Goal: Task Accomplishment & Management: Complete application form

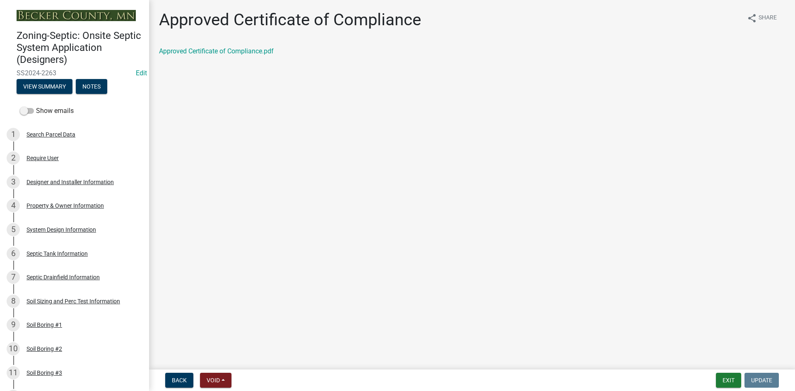
scroll to position [452, 0]
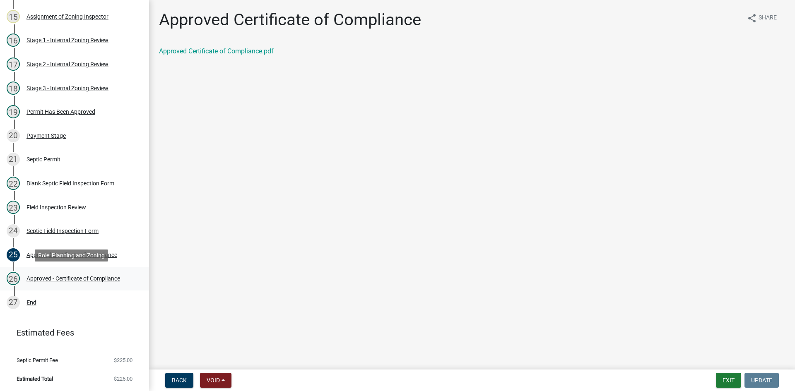
click at [67, 277] on div "Approved - Certificate of Compliance" at bounding box center [74, 279] width 94 height 6
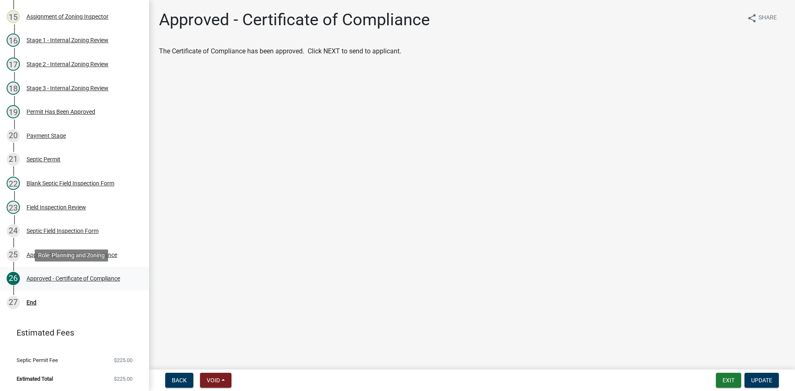
click at [98, 276] on div "Approved - Certificate of Compliance" at bounding box center [74, 279] width 94 height 6
click at [70, 255] on div "Approved Certificate of Compliance" at bounding box center [72, 255] width 91 height 6
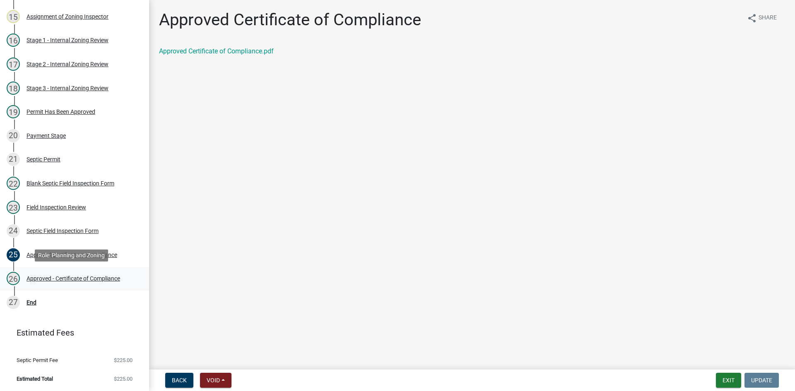
click at [96, 273] on div "26 Approved - Certificate of Compliance" at bounding box center [71, 278] width 129 height 13
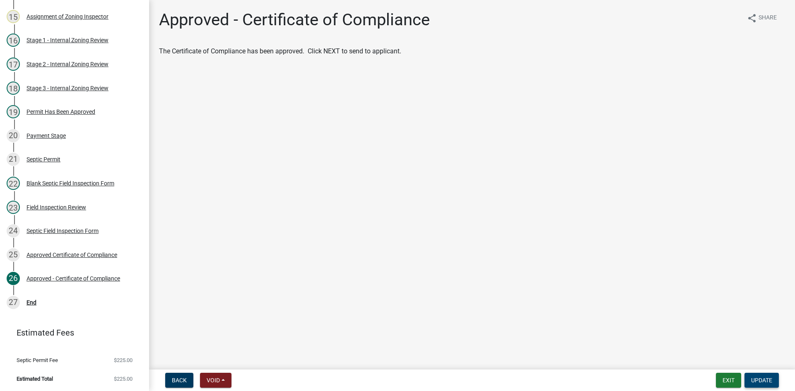
click at [763, 378] on span "Update" at bounding box center [761, 380] width 21 height 7
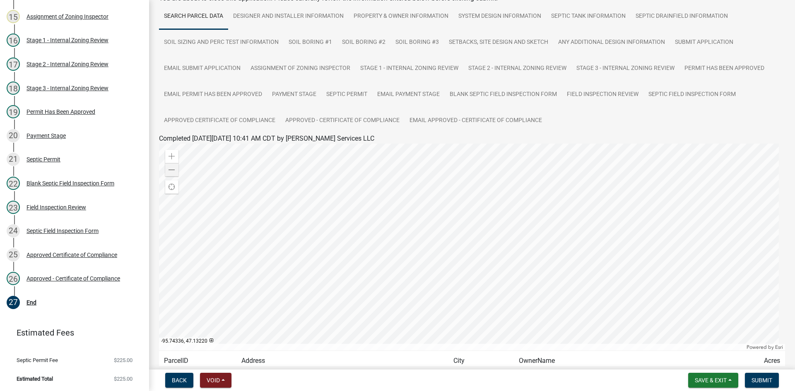
scroll to position [127, 0]
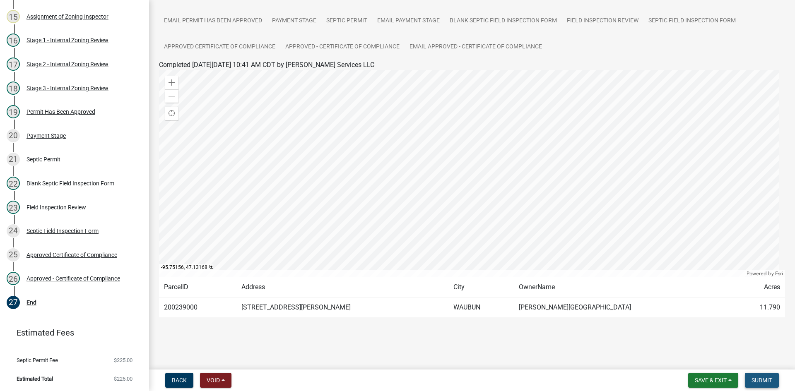
click at [767, 381] on span "Submit" at bounding box center [762, 380] width 21 height 7
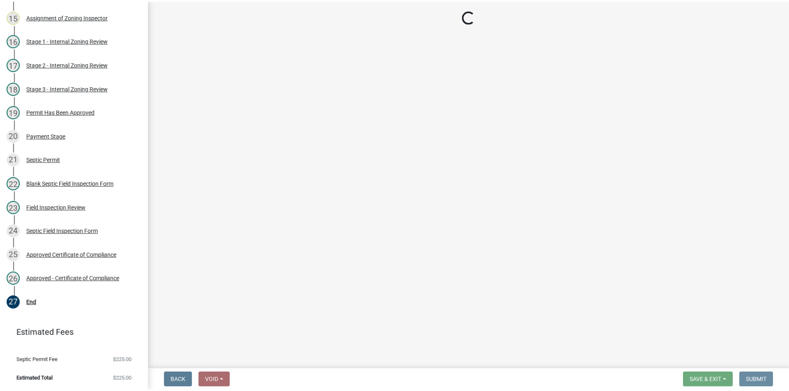
scroll to position [0, 0]
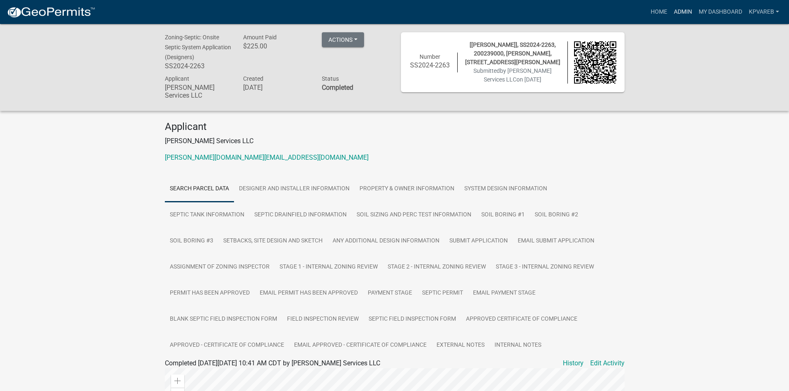
click at [684, 13] on link "Admin" at bounding box center [682, 12] width 25 height 16
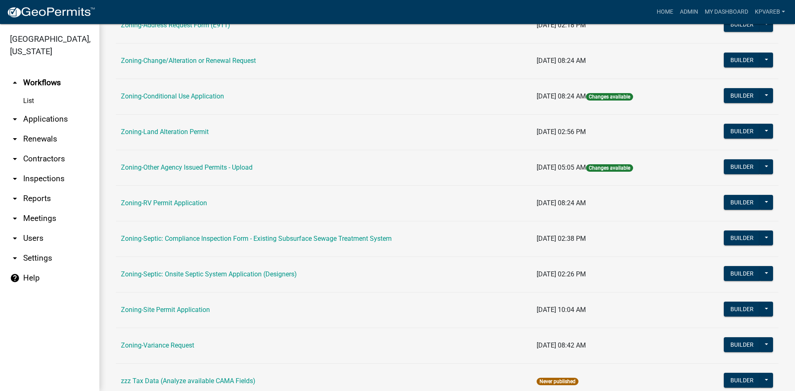
scroll to position [238, 0]
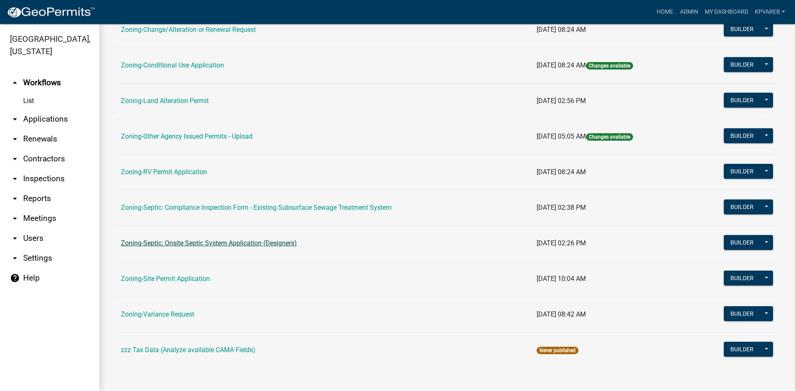
click at [269, 243] on link "Zoning-Septic: Onsite Septic System Application (Designers)" at bounding box center [209, 243] width 176 height 8
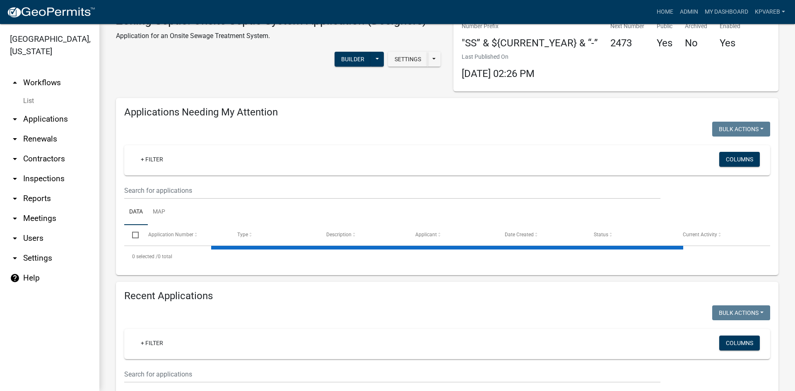
scroll to position [41, 0]
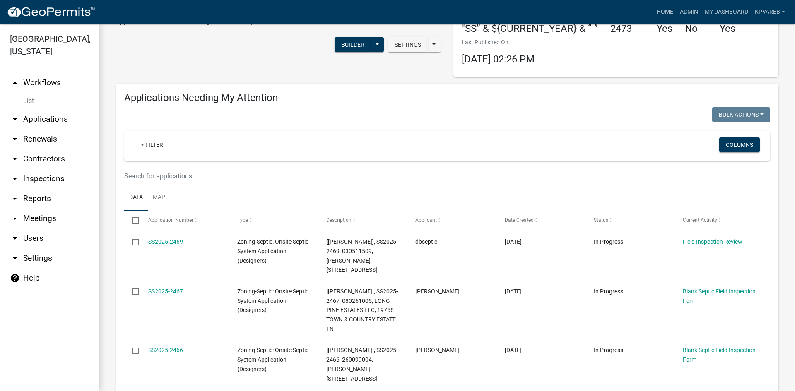
click at [174, 167] on wm-filter-builder "+ Filter Columns" at bounding box center [447, 158] width 646 height 54
click at [171, 171] on input "text" at bounding box center [392, 176] width 536 height 17
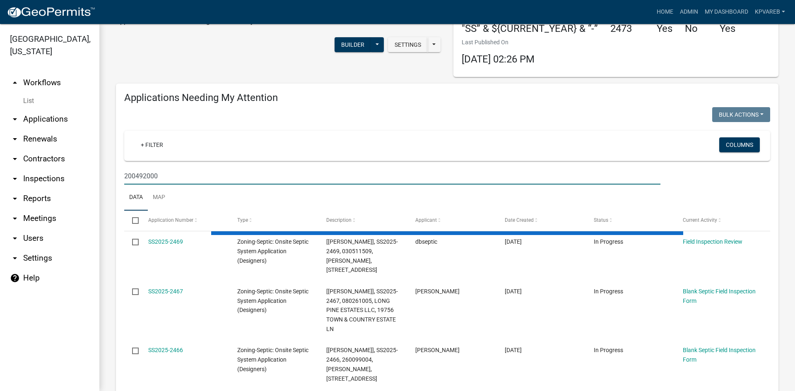
click at [182, 180] on input "200492000" at bounding box center [392, 176] width 536 height 17
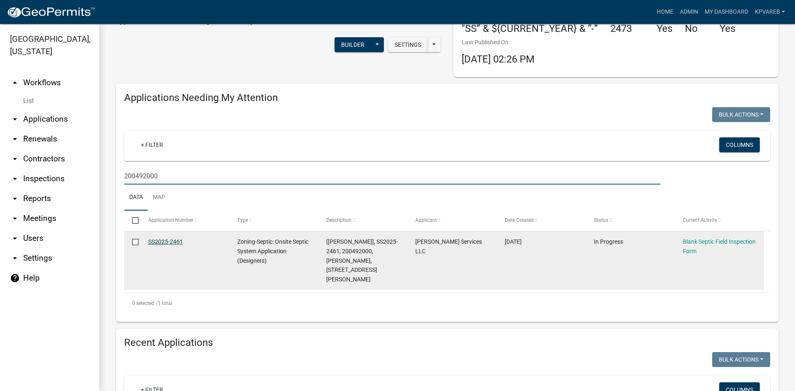
type input "200492000"
click at [169, 239] on link "SS2025-2461" at bounding box center [165, 242] width 35 height 7
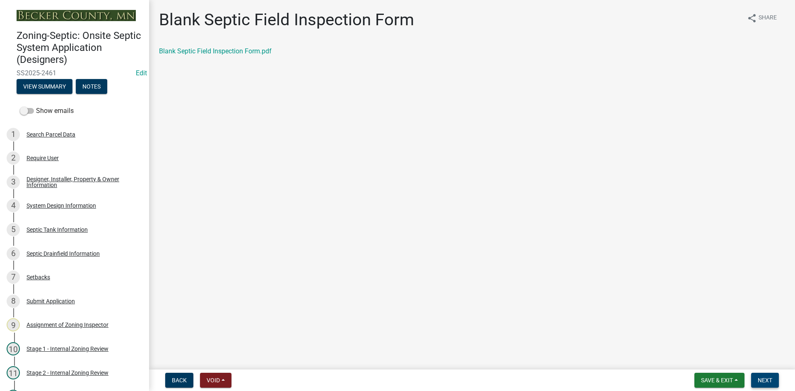
click at [763, 377] on span "Next" at bounding box center [765, 380] width 14 height 7
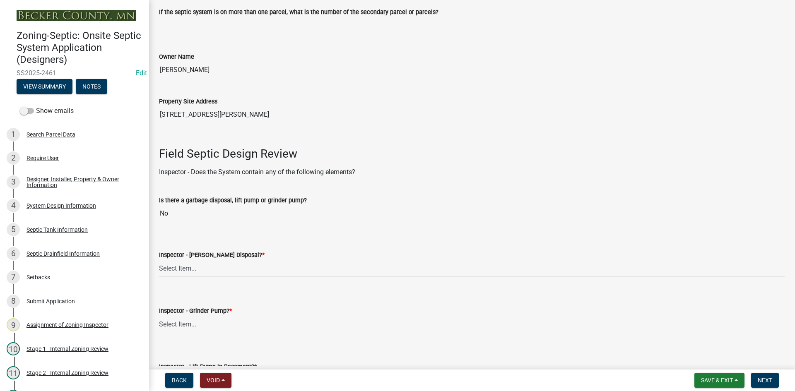
scroll to position [207, 0]
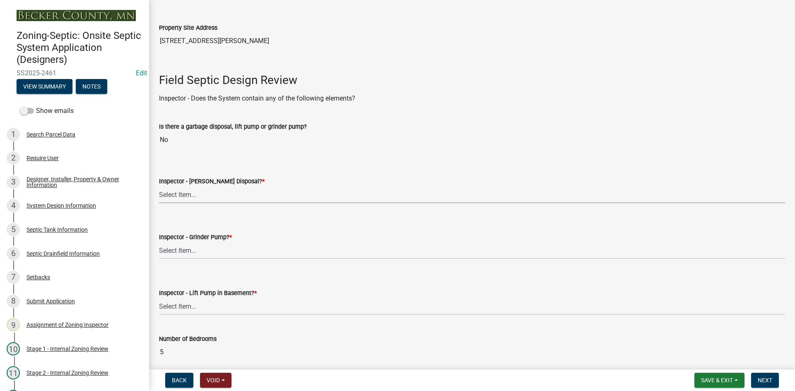
click at [178, 194] on select "Select Item... Yes No" at bounding box center [472, 194] width 626 height 17
click at [159, 186] on select "Select Item... Yes No" at bounding box center [472, 194] width 626 height 17
select select "e6f115c1-9d93-4d61-8856-1810485f2117"
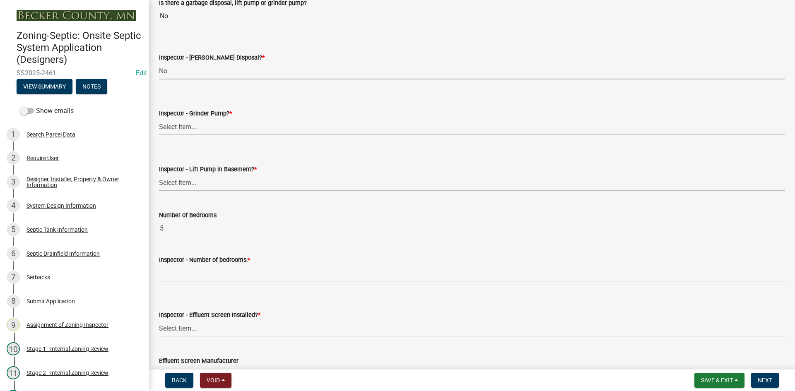
scroll to position [331, 0]
drag, startPoint x: 183, startPoint y: 130, endPoint x: 186, endPoint y: 134, distance: 4.7
click at [184, 130] on select "Select Item... Yes No" at bounding box center [472, 126] width 626 height 17
click at [159, 118] on select "Select Item... Yes No" at bounding box center [472, 126] width 626 height 17
select select "ce8adf61-51ba-42f2-bbc3-7480a098e35e"
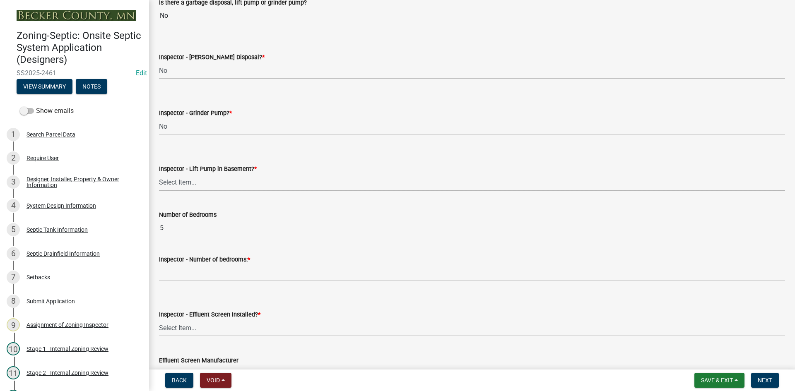
drag, startPoint x: 187, startPoint y: 183, endPoint x: 190, endPoint y: 190, distance: 7.8
click at [187, 183] on select "Select Item... Yes No" at bounding box center [472, 182] width 626 height 17
click at [159, 174] on select "Select Item... Yes No" at bounding box center [472, 182] width 626 height 17
select select "58089658-2e95-4d4d-a981-afbd087a421a"
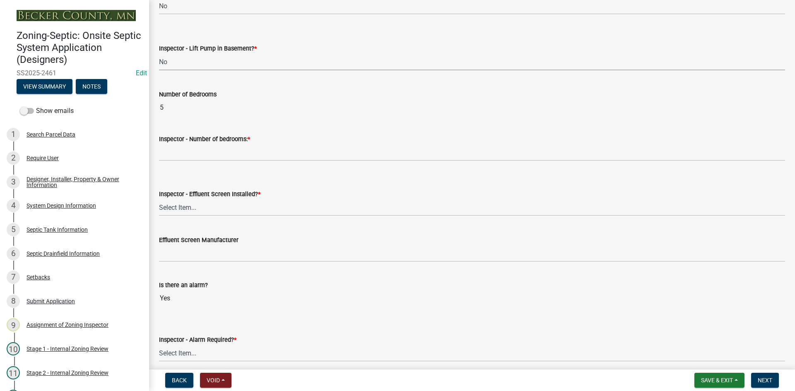
scroll to position [497, 0]
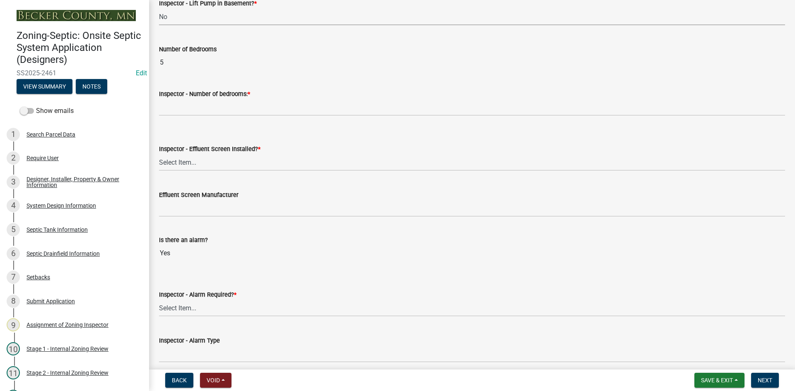
click at [193, 96] on label "Inspector - Number of bedrooms: *" at bounding box center [204, 95] width 91 height 6
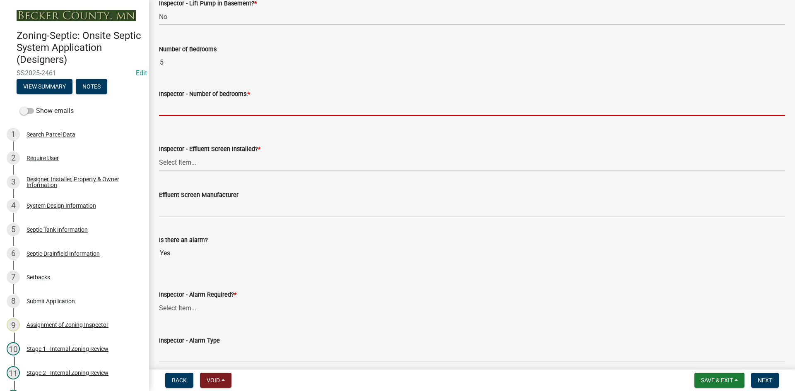
click at [193, 99] on input "Inspector - Number of bedrooms: *" at bounding box center [472, 107] width 626 height 17
click at [178, 109] on input "Inspector - Number of bedrooms: *" at bounding box center [472, 107] width 626 height 17
type input "5"
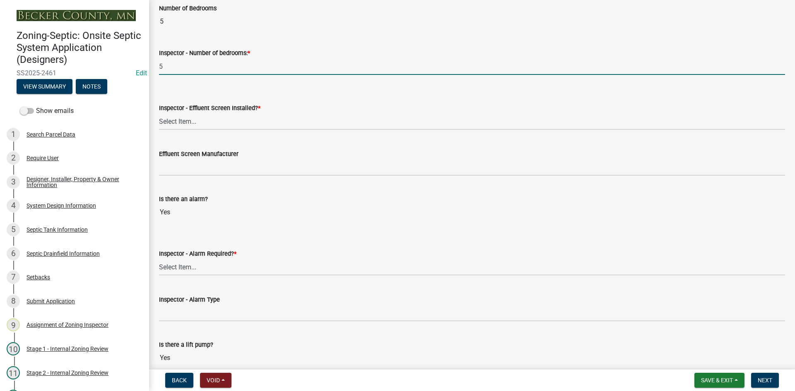
scroll to position [538, 0]
click at [185, 121] on select "Select Item... Yes No" at bounding box center [472, 121] width 626 height 17
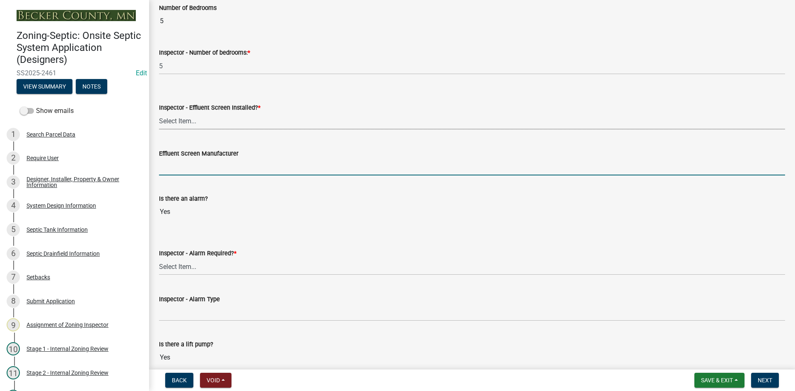
click at [187, 164] on div "Effluent Screen Manufacturer" at bounding box center [472, 156] width 626 height 39
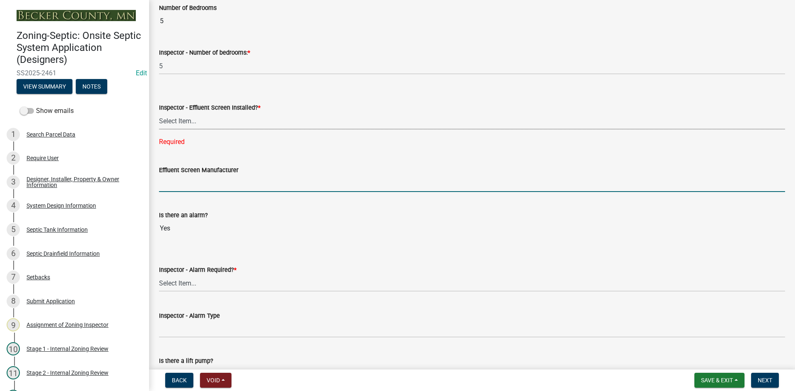
click at [188, 119] on select "Select Item... Yes No" at bounding box center [472, 121] width 626 height 17
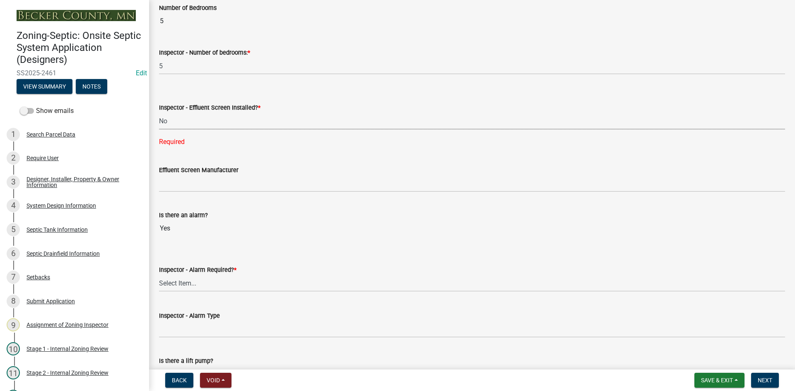
click at [159, 113] on select "Select Item... Yes No" at bounding box center [472, 121] width 626 height 17
select select "039f9276-f093-40ee-98f9-24c1fbae5d9d"
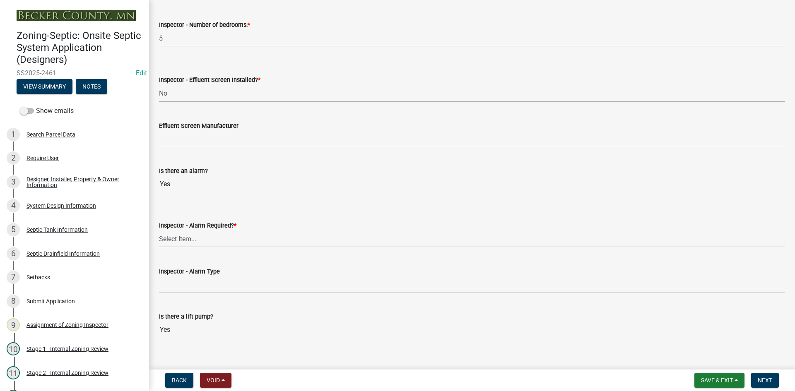
scroll to position [580, 0]
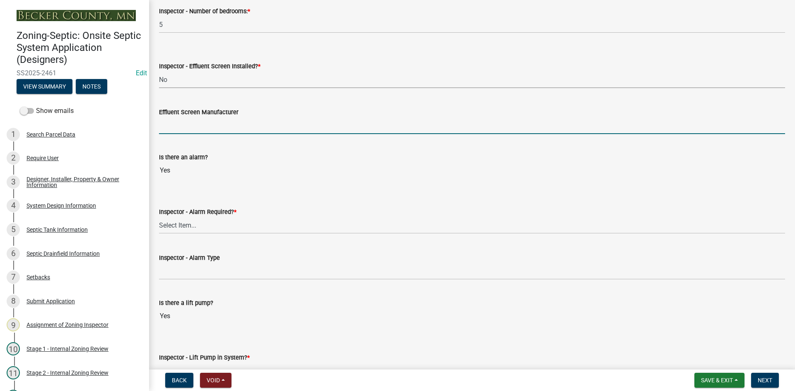
click at [197, 120] on input "Effluent Screen Manufacturer" at bounding box center [472, 125] width 626 height 17
type input "NA"
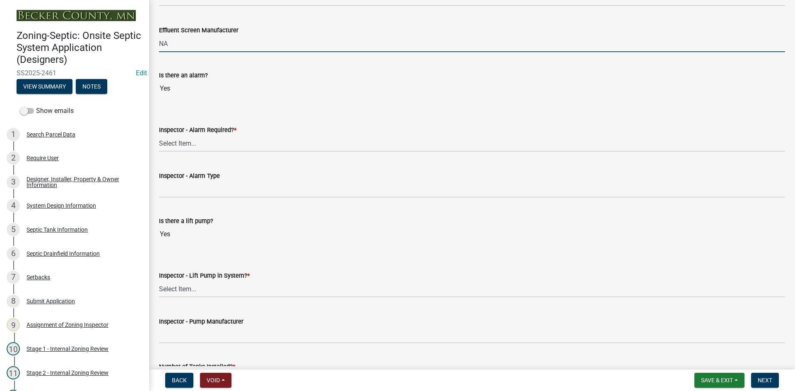
scroll to position [663, 0]
click at [192, 146] on select "Select Item... Yes No" at bounding box center [472, 142] width 626 height 17
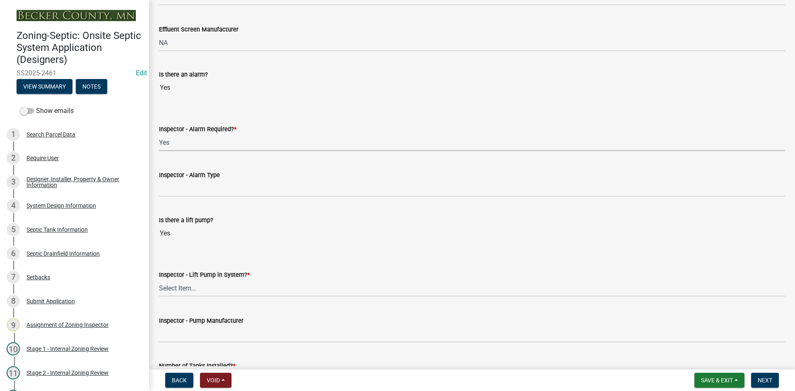
click at [159, 134] on select "Select Item... Yes No" at bounding box center [472, 142] width 626 height 17
select select "9075ff2b-2749-45ce-aee6-f4951e9a2109"
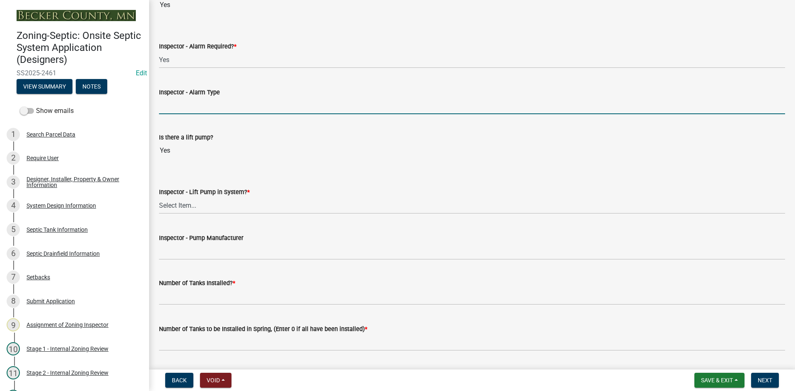
drag, startPoint x: 195, startPoint y: 106, endPoint x: 202, endPoint y: 114, distance: 10.9
click at [195, 106] on input "Inspector - Alarm Type" at bounding box center [472, 105] width 626 height 17
drag, startPoint x: 202, startPoint y: 104, endPoint x: 127, endPoint y: 121, distance: 77.0
click at [127, 121] on div "Zoning-Septic: Onsite Septic System Application (Designers) SS2025-2461 Edit Vi…" at bounding box center [397, 195] width 795 height 391
type input "alderon power post"
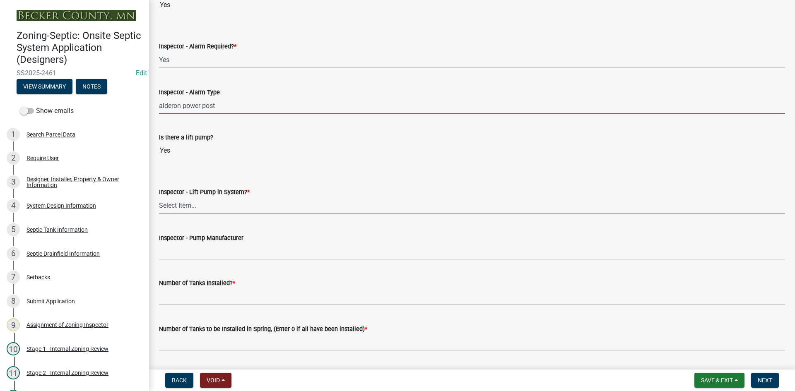
click at [178, 208] on select "Select Item... Yes No" at bounding box center [472, 205] width 626 height 17
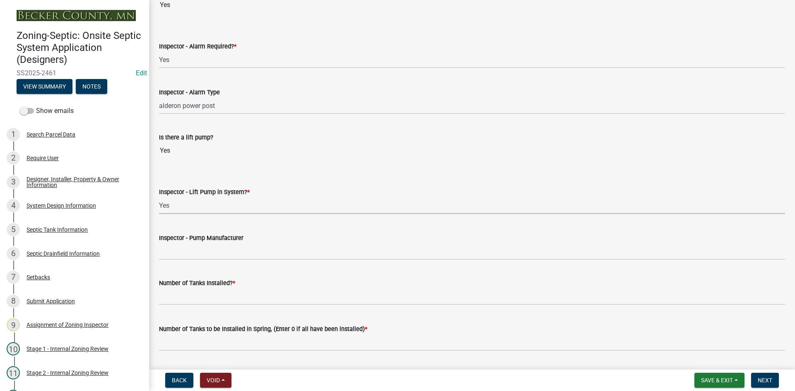
click at [159, 197] on select "Select Item... Yes No" at bounding box center [472, 205] width 626 height 17
select select "c19a0b5c-6916-4435-8c22-bdddceeea52a"
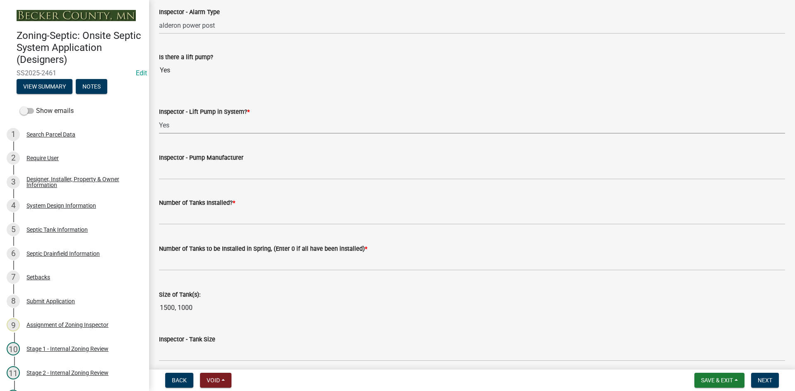
scroll to position [828, 0]
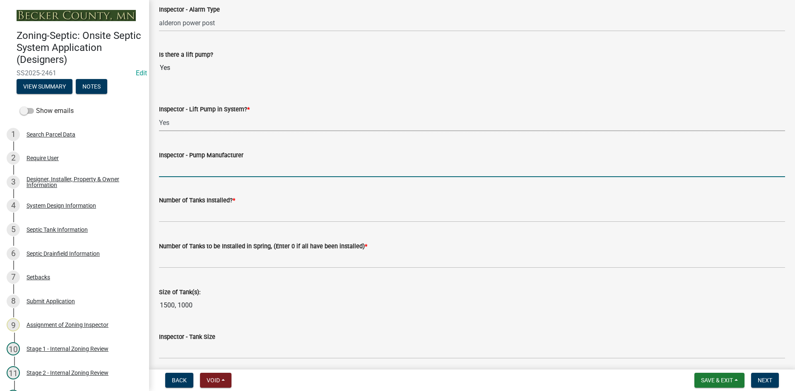
click at [178, 170] on input "Inspector - Pump Manufacturer" at bounding box center [472, 168] width 626 height 17
type input "zoeller bn98"
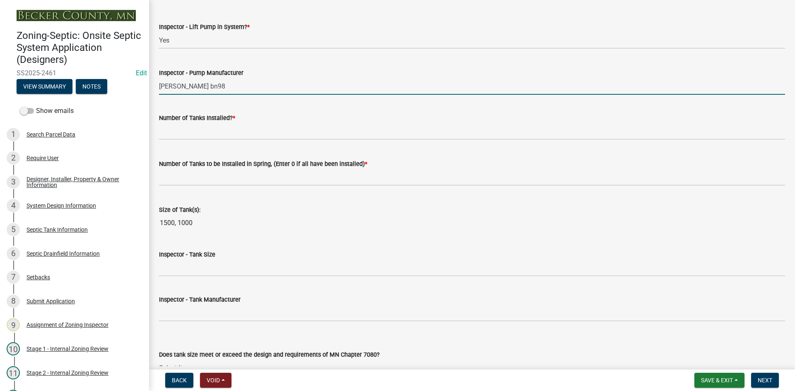
scroll to position [911, 0]
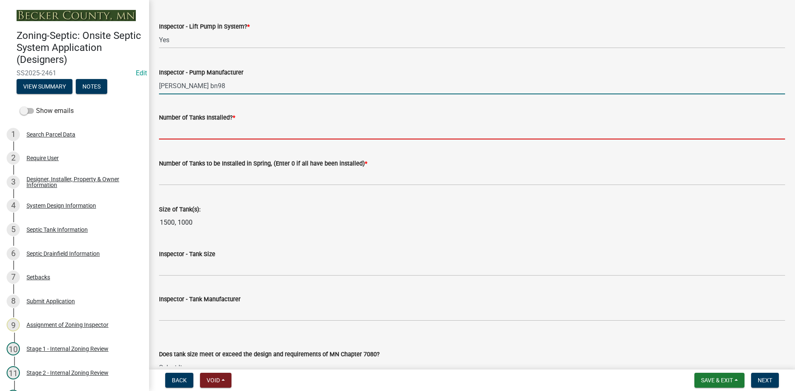
click at [193, 125] on input "text" at bounding box center [472, 131] width 626 height 17
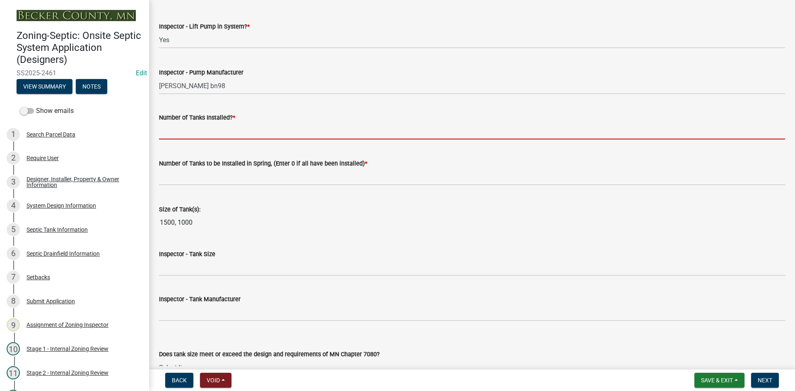
type input "2"
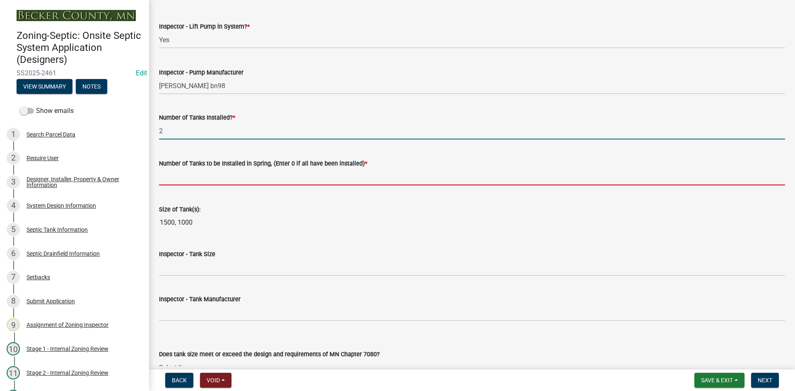
click at [208, 177] on input "text" at bounding box center [472, 177] width 626 height 17
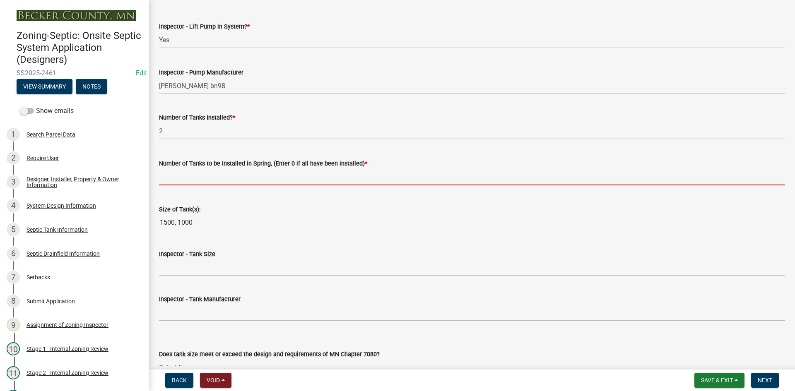
type input "0"
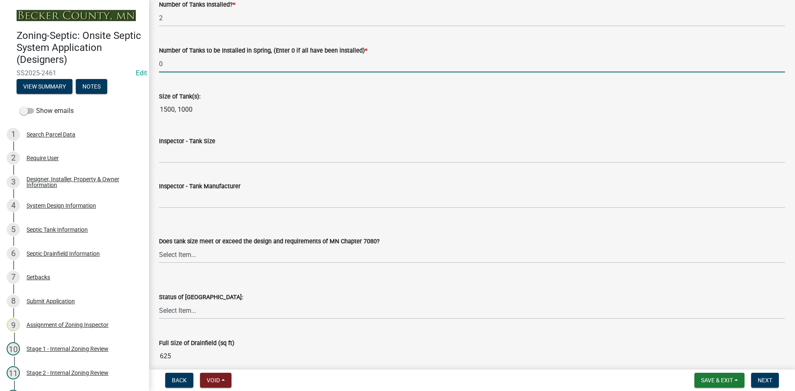
scroll to position [1035, 0]
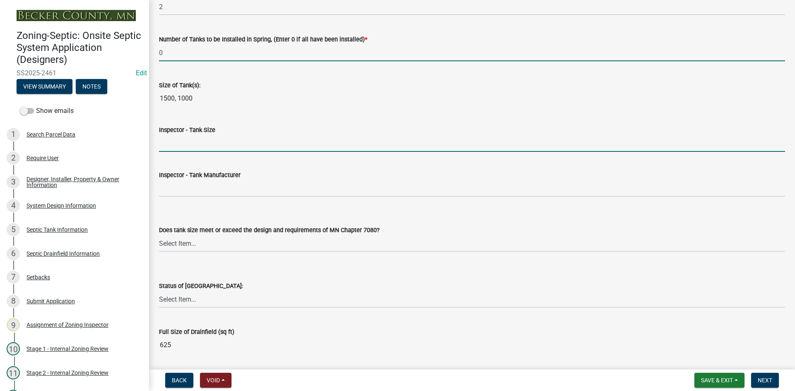
click at [175, 139] on input "Inspector - Tank Size" at bounding box center [472, 143] width 626 height 17
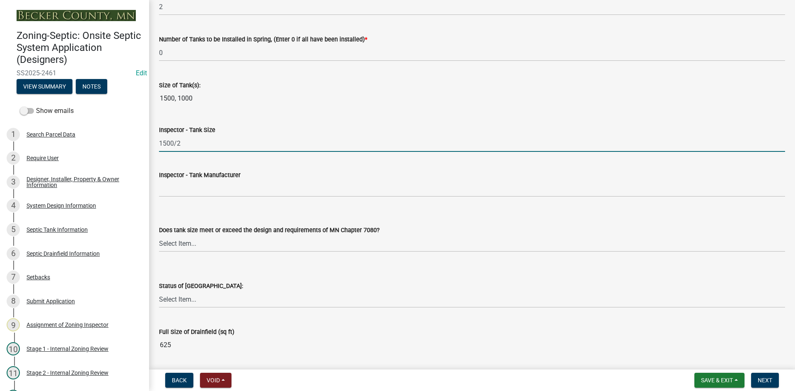
click at [201, 149] on input "1500/2" at bounding box center [472, 143] width 626 height 17
type input "1500/2-1000"
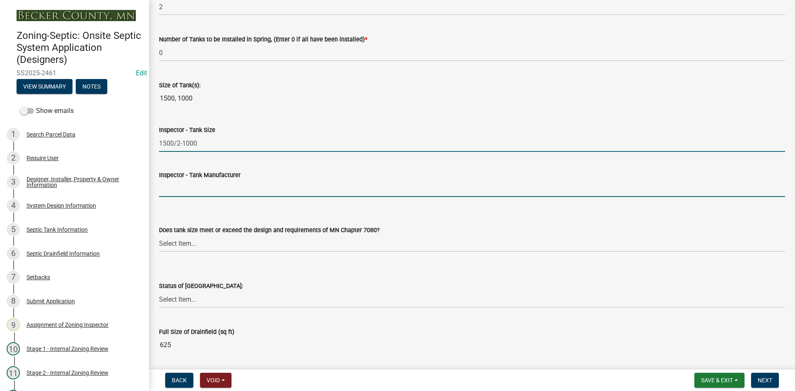
click at [190, 194] on input "Inspector - Tank Manufacturer" at bounding box center [472, 188] width 626 height 17
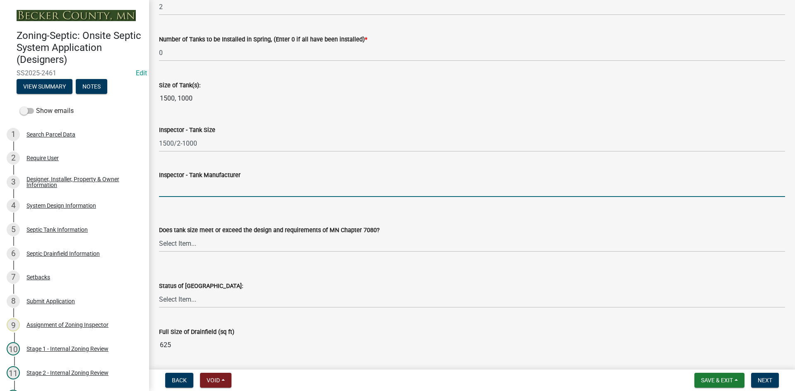
type input "Thelen"
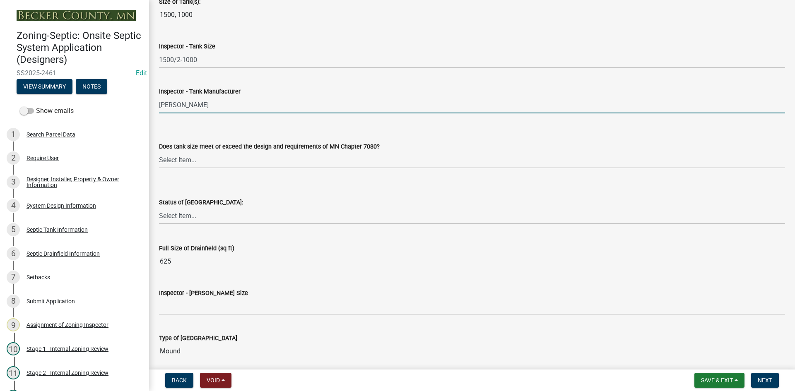
scroll to position [1159, 0]
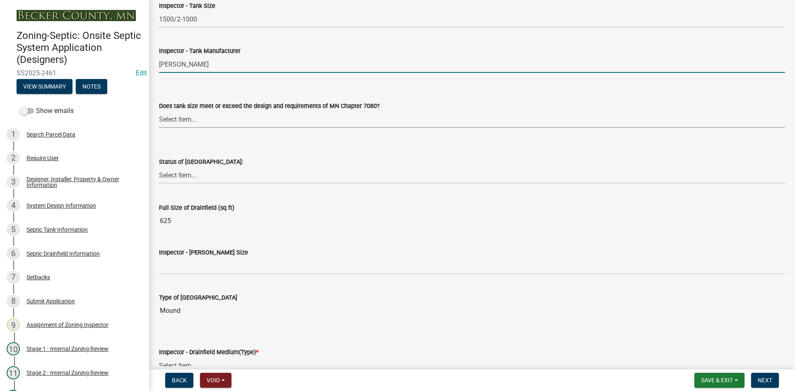
click at [181, 116] on select "Select Item... Yes No Existing" at bounding box center [472, 119] width 626 height 17
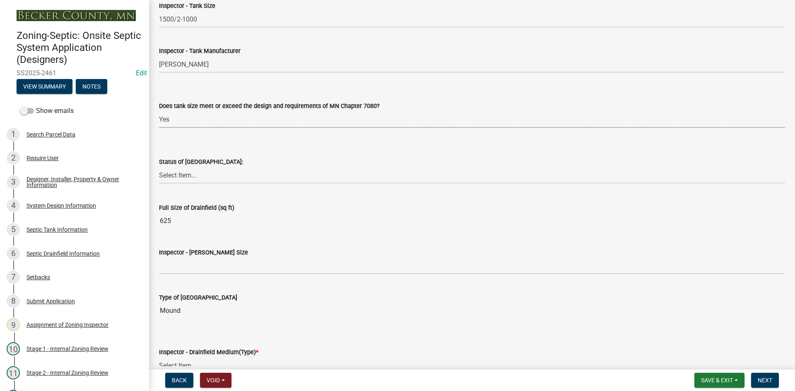
click at [159, 111] on select "Select Item... Yes No Existing" at bounding box center [472, 119] width 626 height 17
select select "f7794d6a-556a-43dc-97be-878f47e346d8"
drag, startPoint x: 189, startPoint y: 173, endPoint x: 196, endPoint y: 175, distance: 6.7
click at [189, 173] on select "Select Item... No Drainfield Drainfield Installed Drainfield to Be Installed in…" at bounding box center [472, 175] width 626 height 17
click at [159, 167] on select "Select Item... No Drainfield Drainfield Installed Drainfield to Be Installed in…" at bounding box center [472, 175] width 626 height 17
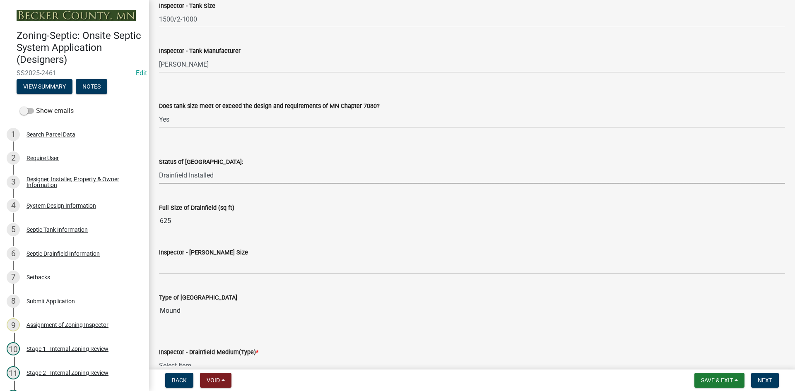
select select "9376207c-987b-4580-9786-4fe9435ab5e6"
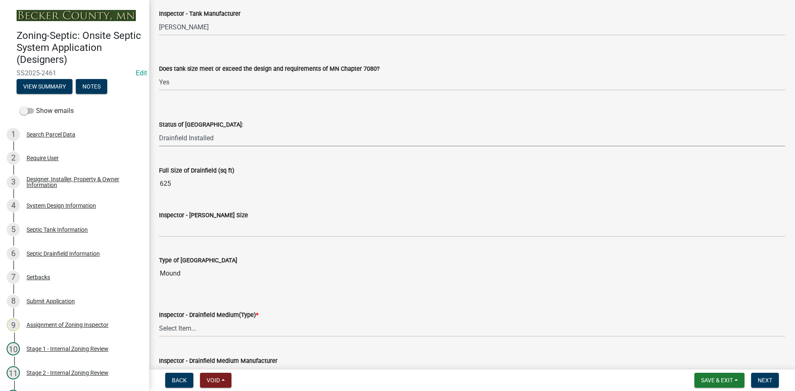
scroll to position [1242, 0]
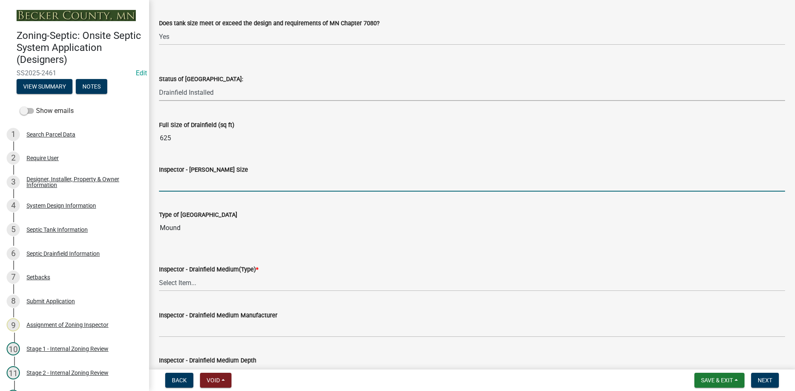
click at [199, 180] on input "Inspector - Drainfield Size" at bounding box center [472, 183] width 626 height 17
click at [178, 186] on input "Inspector - Drainfield Size" at bounding box center [472, 183] width 626 height 17
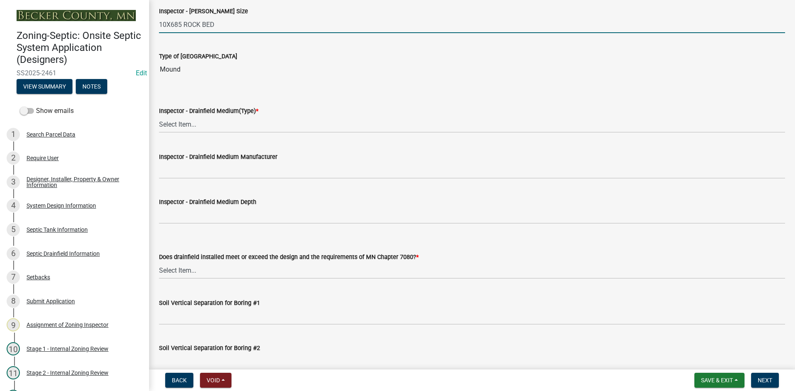
scroll to position [1408, 0]
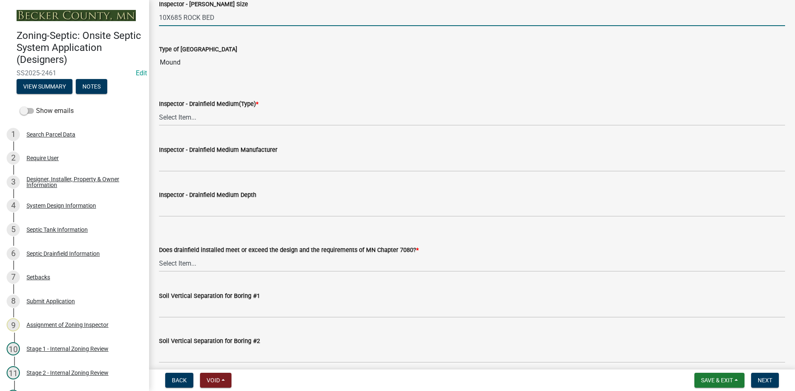
type input "10X685 ROCK BED"
click at [182, 118] on select "Select Item... Chamber Trench Rock Trench Gravelless Mound Pressure Bed Seepage…" at bounding box center [472, 117] width 626 height 17
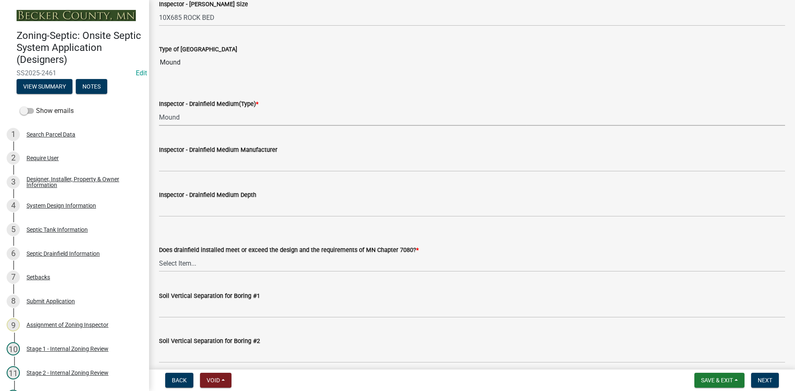
click at [159, 109] on select "Select Item... Chamber Trench Rock Trench Gravelless Mound Pressure Bed Seepage…" at bounding box center [472, 117] width 626 height 17
select select "d0fc35b5-23a5-4a64-97d6-4937a1f9afff"
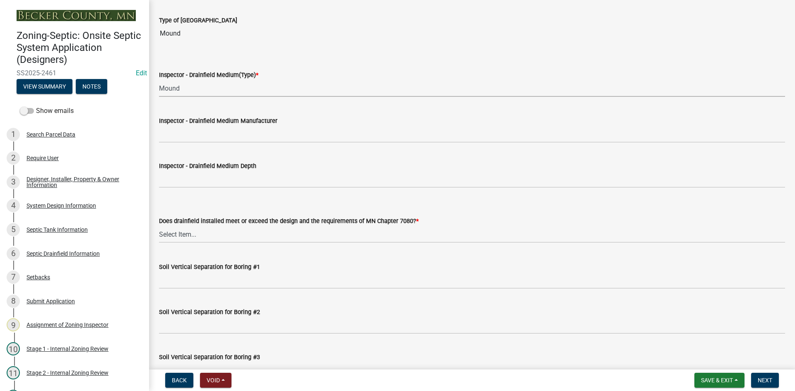
scroll to position [1449, 0]
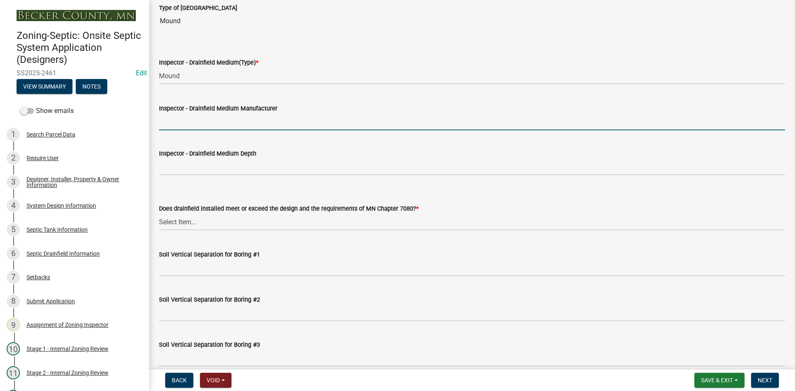
drag, startPoint x: 196, startPoint y: 120, endPoint x: 200, endPoint y: 123, distance: 4.8
click at [197, 120] on input "Inspector - Drainfield Medium Manufacturer" at bounding box center [472, 121] width 626 height 17
type input "rock"
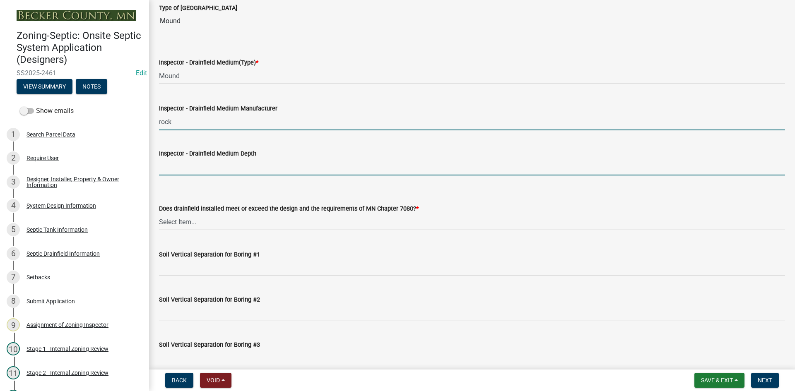
drag, startPoint x: 184, startPoint y: 164, endPoint x: 191, endPoint y: 173, distance: 10.9
click at [184, 164] on input "Inspector - Drainfield Medium Depth" at bounding box center [472, 167] width 626 height 17
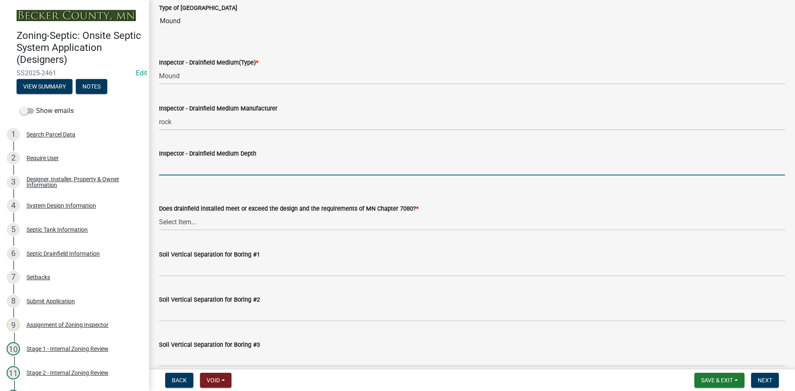
type input "6""
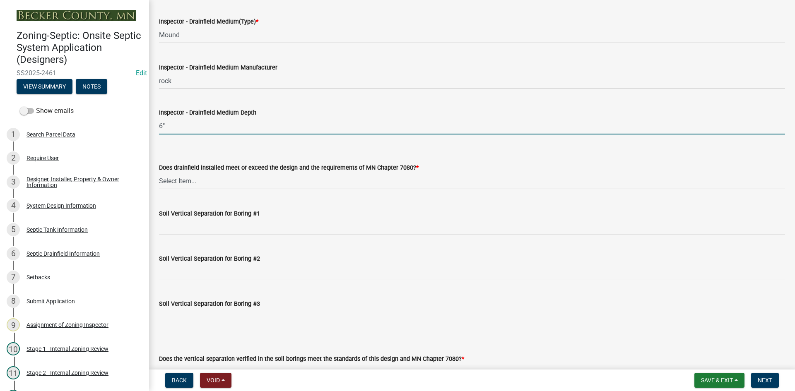
scroll to position [1573, 0]
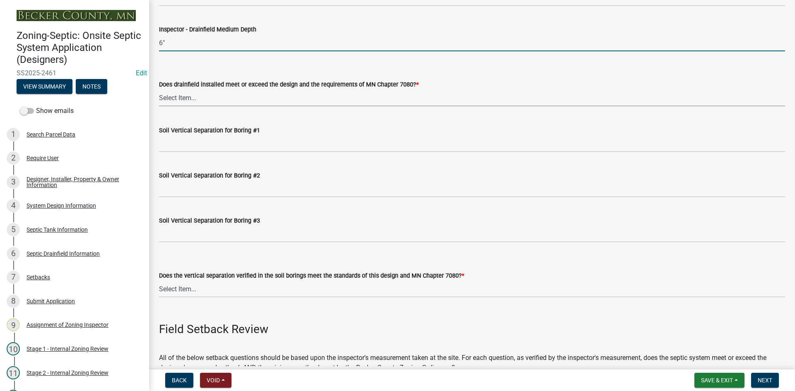
click at [186, 93] on select "Select Item... Yes No" at bounding box center [472, 97] width 626 height 17
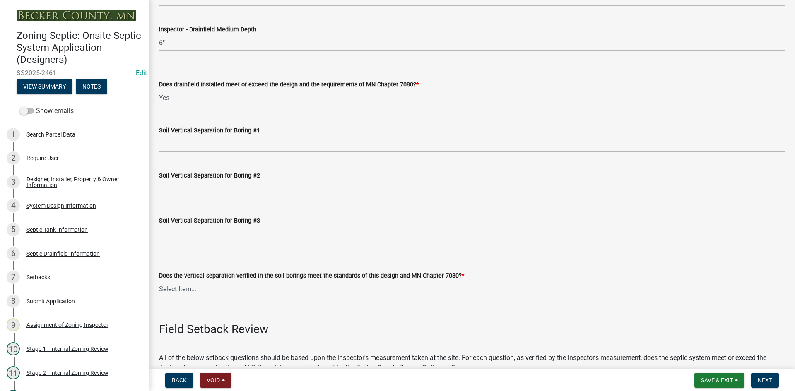
click at [159, 89] on select "Select Item... Yes No" at bounding box center [472, 97] width 626 height 17
select select "53e8394b-4ec8-472b-acba-27f64a4dcc6d"
click at [200, 153] on wm-data-entity-input "Soil Vertical Separation for Boring #1" at bounding box center [472, 136] width 626 height 45
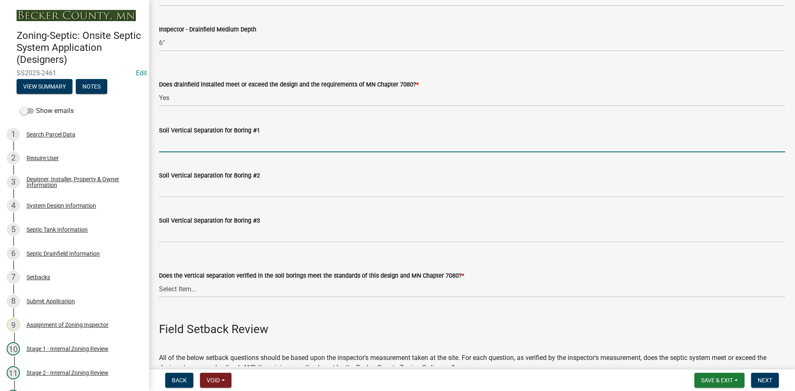
drag, startPoint x: 214, startPoint y: 140, endPoint x: 219, endPoint y: 143, distance: 6.9
click at [214, 139] on input "Soil Vertical Separation for Boring #1" at bounding box center [472, 143] width 626 height 17
type input "SEE ATTACHED"
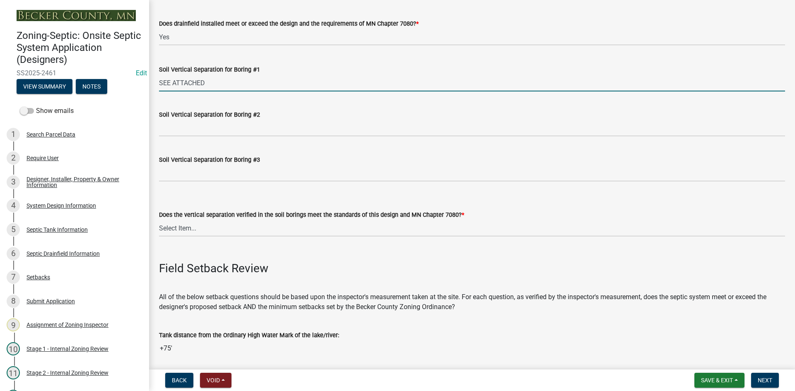
scroll to position [1739, 0]
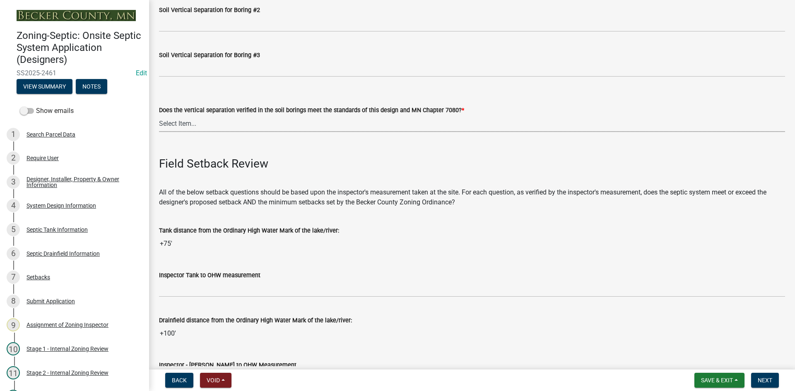
click at [171, 124] on select "Select Item... Yes No" at bounding box center [472, 123] width 626 height 17
click at [159, 115] on select "Select Item... Yes No" at bounding box center [472, 123] width 626 height 17
select select "eedfbf44-dce3-4c21-89bd-6d851115dab7"
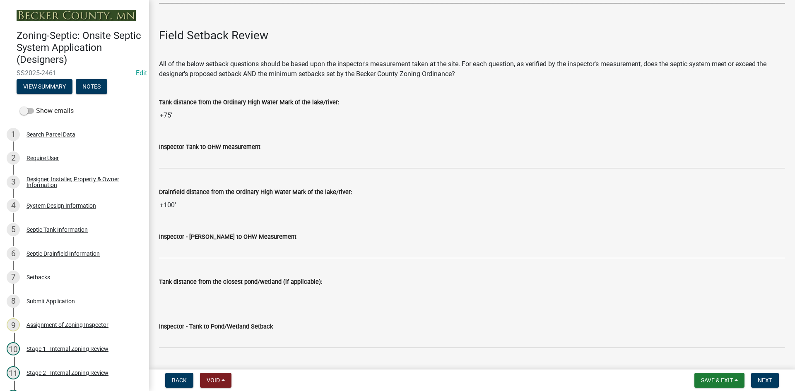
scroll to position [1905, 0]
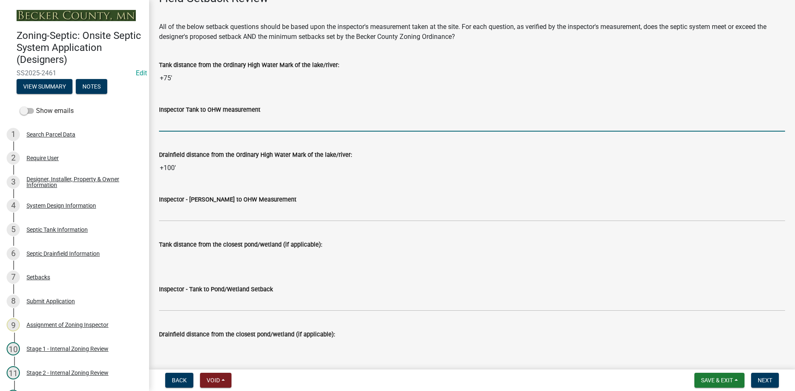
click at [207, 128] on input "Inspector Tank to OHW measurement" at bounding box center [472, 123] width 626 height 17
type input "75+"
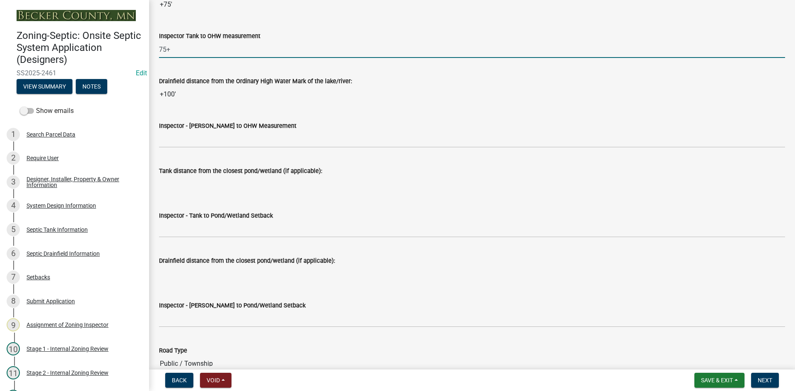
scroll to position [1988, 0]
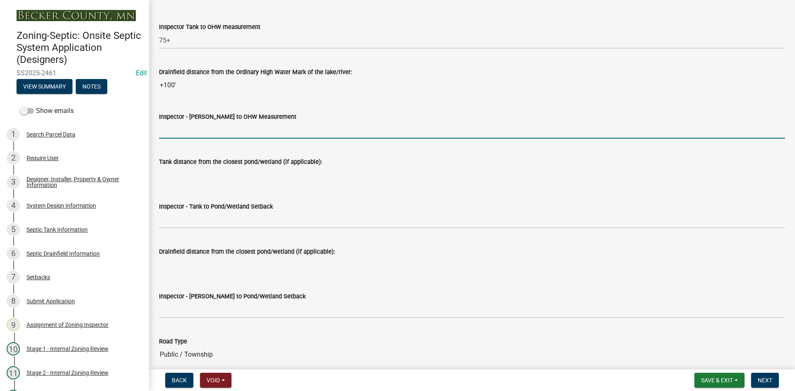
drag, startPoint x: 203, startPoint y: 133, endPoint x: 221, endPoint y: 137, distance: 18.3
click at [204, 133] on input "Inspector - Drainfield to OHW Measurement" at bounding box center [472, 130] width 626 height 17
type input "75+"
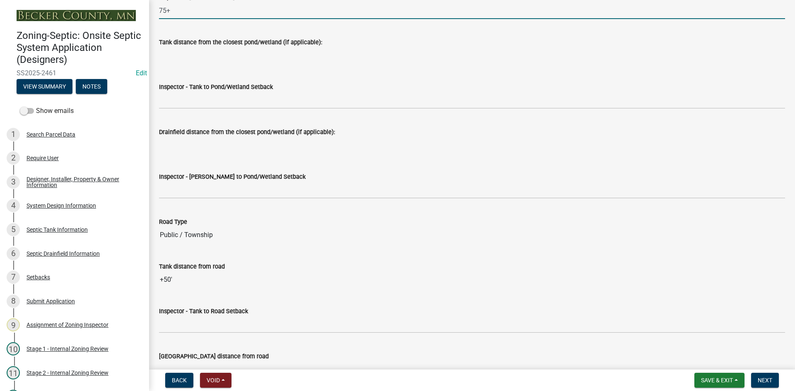
scroll to position [2112, 0]
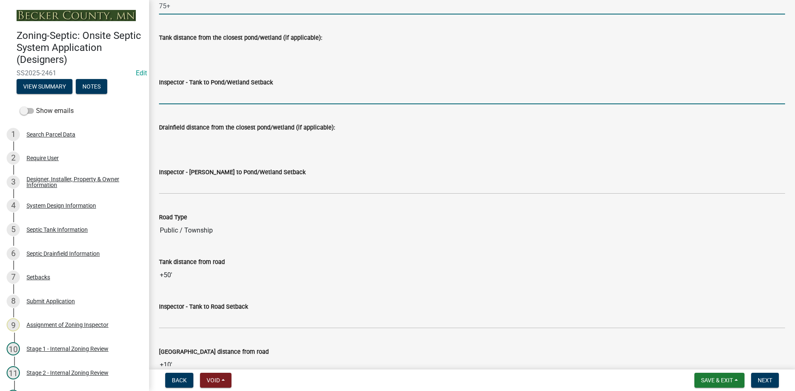
click at [199, 95] on input "Inspector - Tank to Pond/Wetland Setback" at bounding box center [472, 95] width 626 height 17
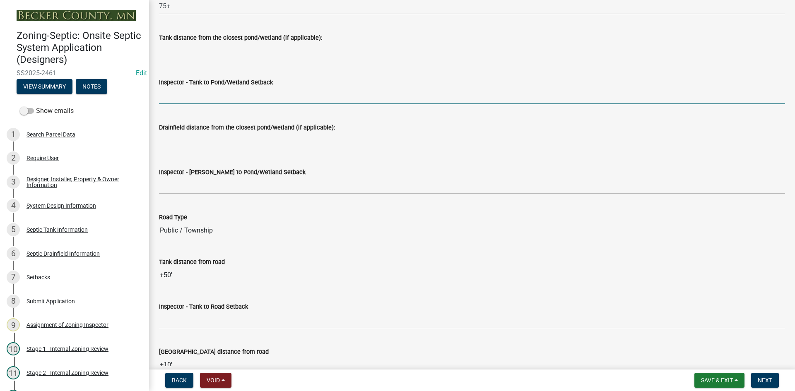
type input "NA"
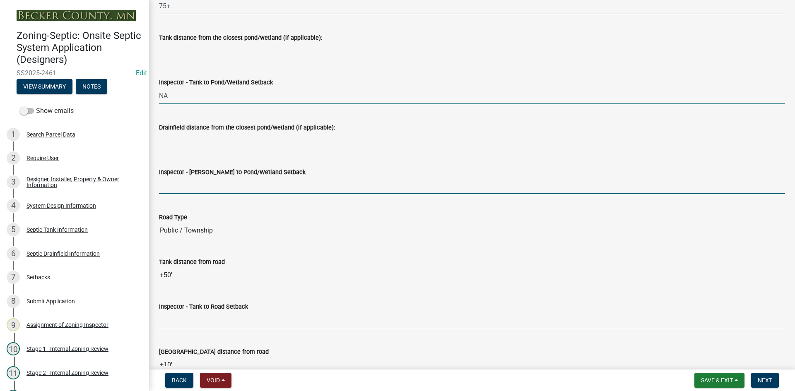
drag, startPoint x: 196, startPoint y: 183, endPoint x: 202, endPoint y: 190, distance: 9.1
click at [196, 183] on input "Inspector - Drainfield to Pond/Wetland Setback" at bounding box center [472, 185] width 626 height 17
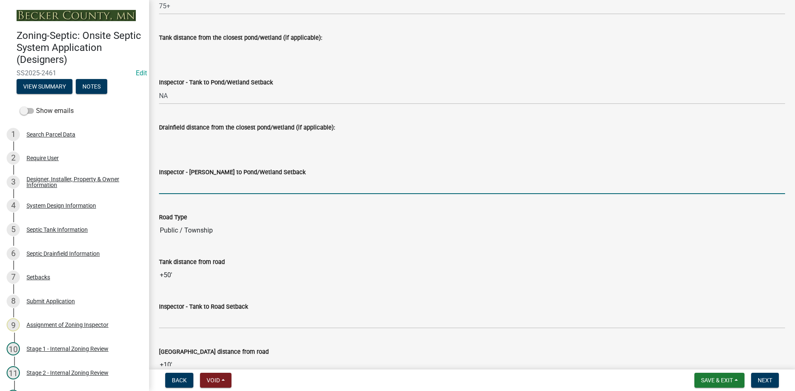
type input "NA"
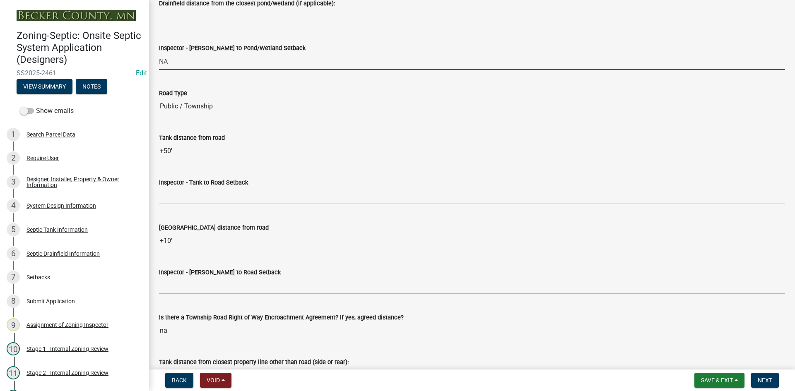
scroll to position [2319, 0]
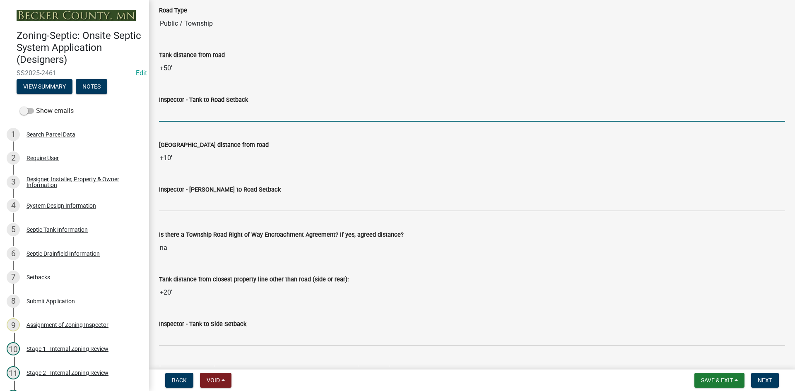
drag, startPoint x: 174, startPoint y: 113, endPoint x: 179, endPoint y: 111, distance: 5.6
click at [174, 113] on input "Inspector - Tank to Road Setback" at bounding box center [472, 113] width 626 height 17
type input "10+"
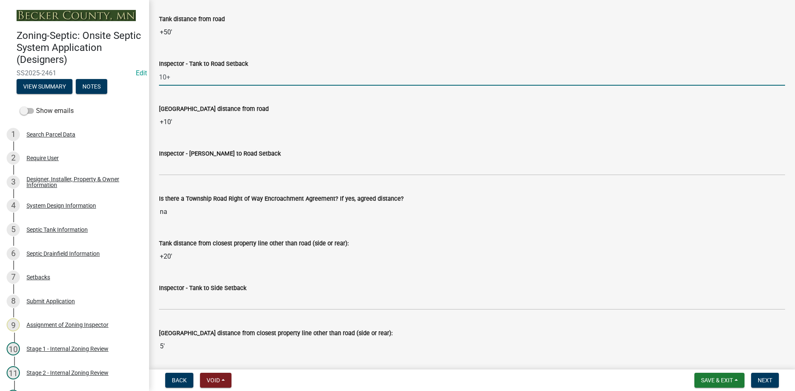
scroll to position [2402, 0]
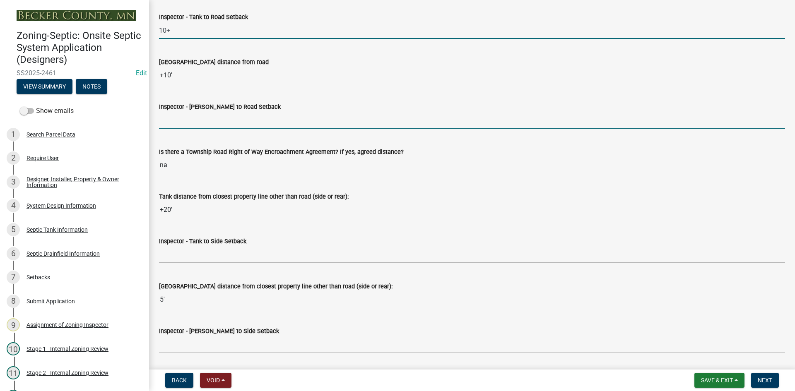
drag, startPoint x: 181, startPoint y: 122, endPoint x: 188, endPoint y: 120, distance: 7.1
click at [182, 121] on input "Inspector - Drainfield to Road Setback" at bounding box center [472, 120] width 626 height 17
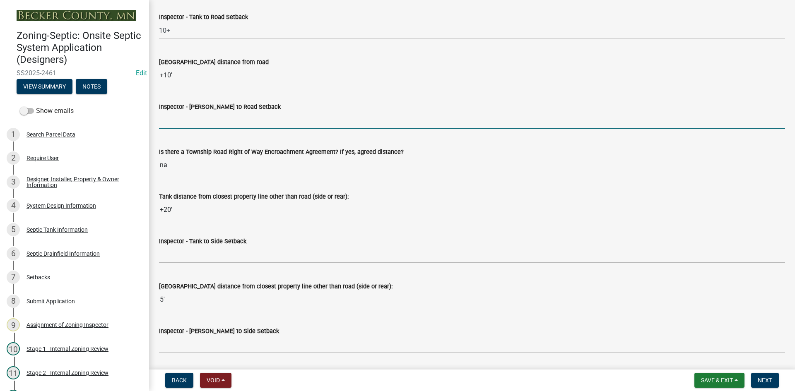
type input "10+"
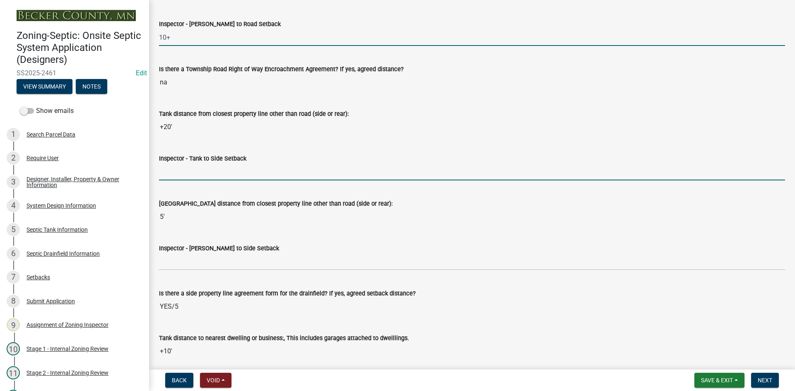
drag, startPoint x: 169, startPoint y: 167, endPoint x: 178, endPoint y: 169, distance: 9.0
click at [169, 167] on input "Inspector - Tank to Side Setback" at bounding box center [472, 172] width 626 height 17
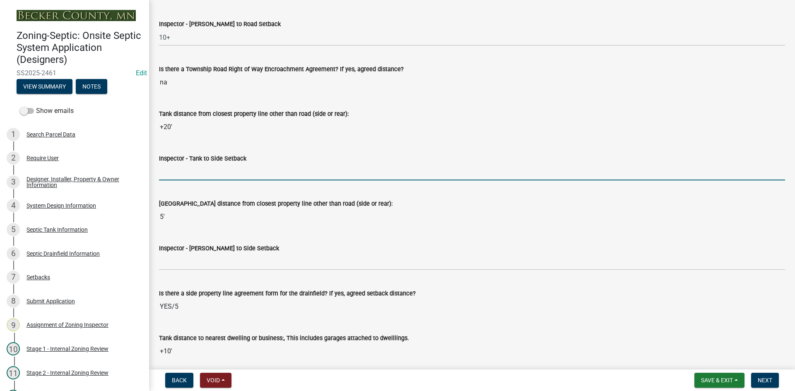
type input "PLA/less than 10ft"
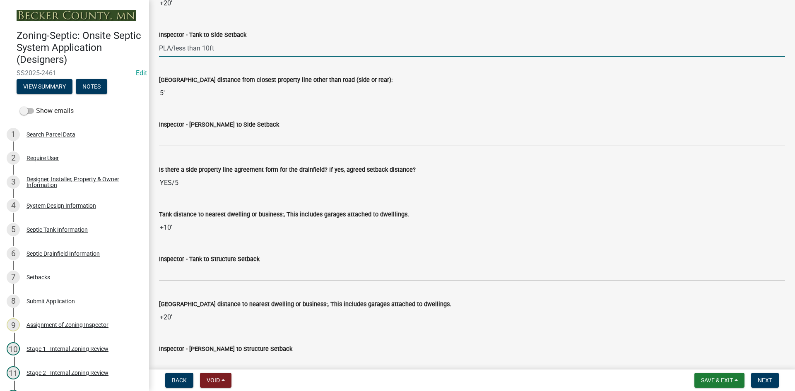
scroll to position [2609, 0]
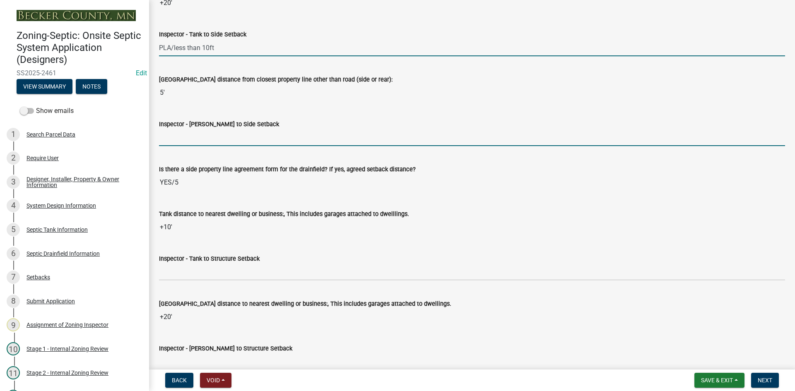
click at [194, 136] on input "Inspector - Drainfield to Side Setback" at bounding box center [472, 137] width 626 height 17
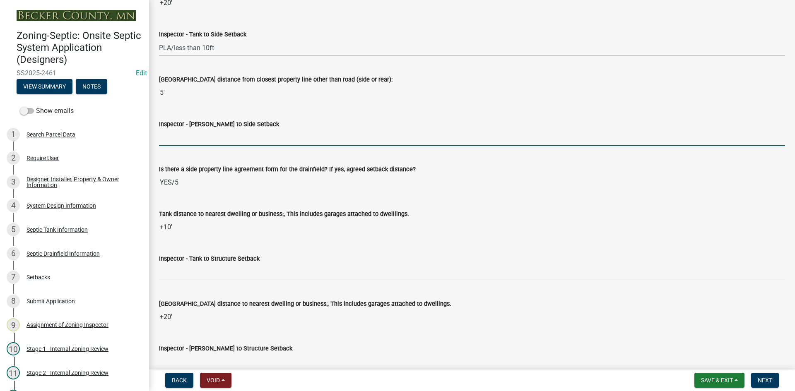
click at [179, 138] on input "Inspector - Drainfield to Side Setback" at bounding box center [472, 137] width 626 height 17
type input "PLA"
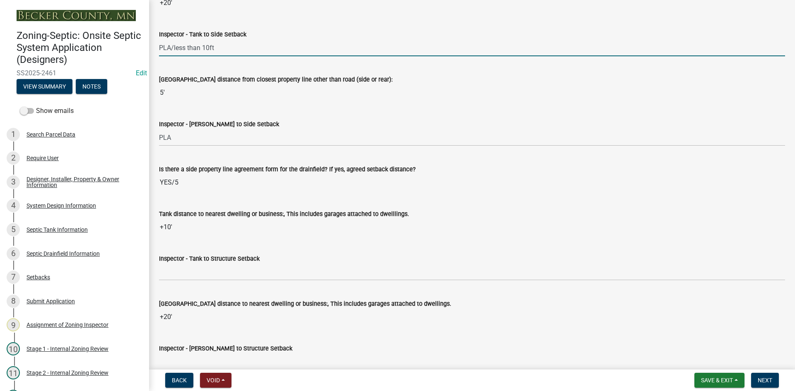
drag, startPoint x: 161, startPoint y: 51, endPoint x: 227, endPoint y: 49, distance: 66.7
click at [227, 49] on input "PLA/less than 10ft" at bounding box center [472, 47] width 626 height 17
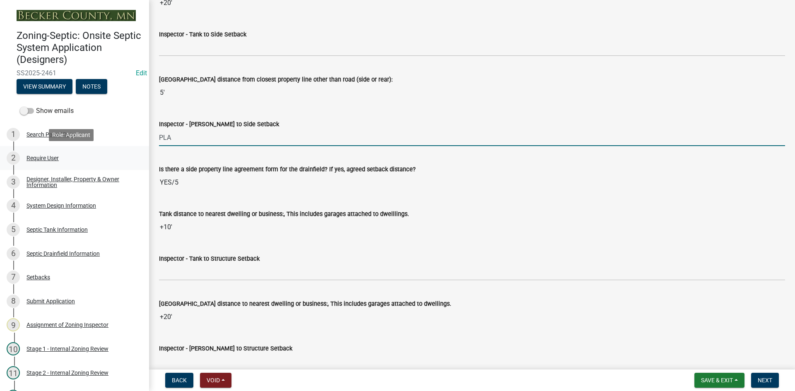
drag, startPoint x: 181, startPoint y: 138, endPoint x: 140, endPoint y: 148, distance: 41.8
click at [140, 148] on div "Zoning-Septic: Onsite Septic System Application (Designers) SS2025-2461 Edit Vi…" at bounding box center [397, 195] width 795 height 391
click at [158, 138] on div "Inspector - Drainfield to Side Setback" at bounding box center [472, 127] width 638 height 39
click at [162, 138] on input "Inspector - Drainfield to Side Setback" at bounding box center [472, 137] width 626 height 17
paste input "PLA/less than 10ft"
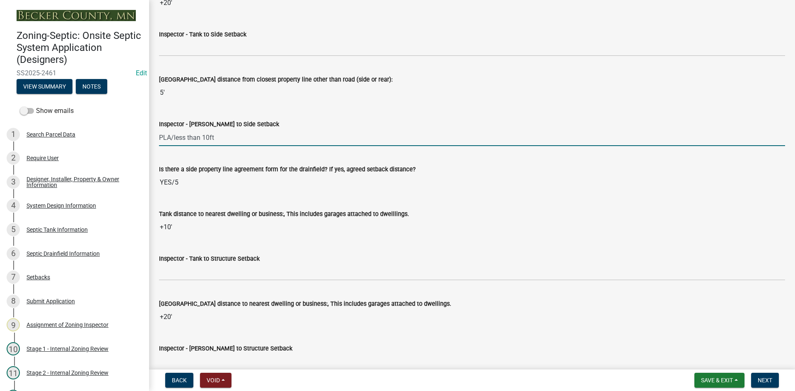
type input "PLA/less than 10ft"
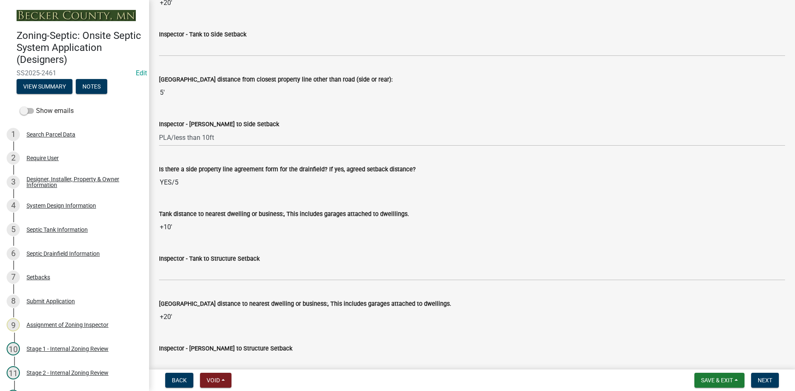
click at [291, 189] on input "YES/5" at bounding box center [472, 182] width 626 height 17
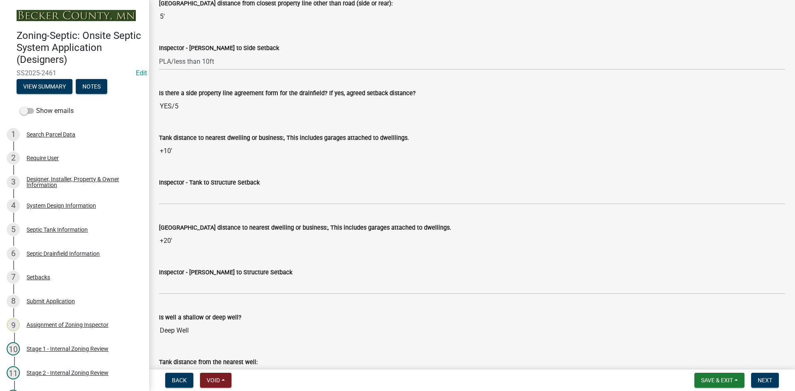
scroll to position [2691, 0]
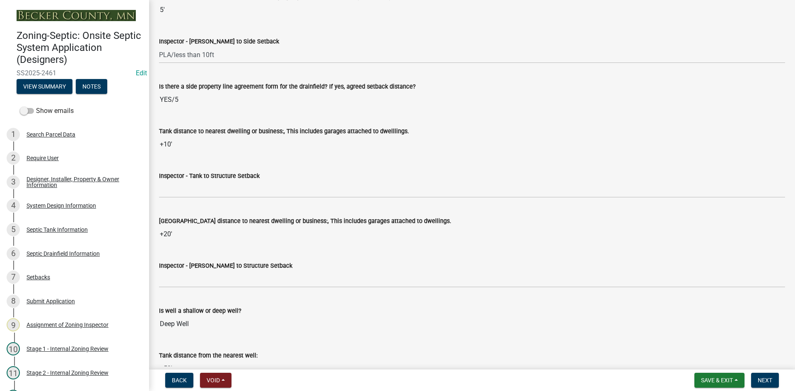
click at [190, 101] on input "YES/5" at bounding box center [472, 100] width 626 height 17
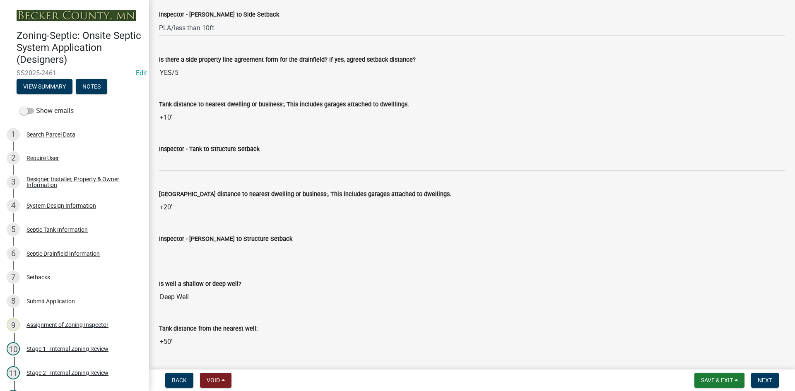
scroll to position [2733, 0]
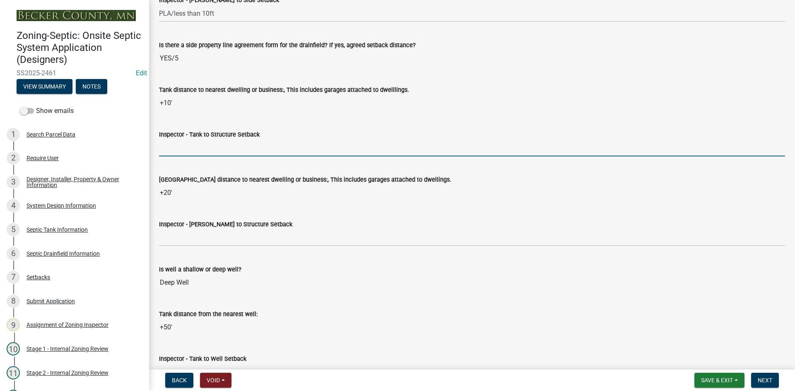
drag, startPoint x: 197, startPoint y: 152, endPoint x: 202, endPoint y: 150, distance: 5.0
click at [197, 152] on input "Inspector - Tank to Structure Setback" at bounding box center [472, 148] width 626 height 17
type input "10"
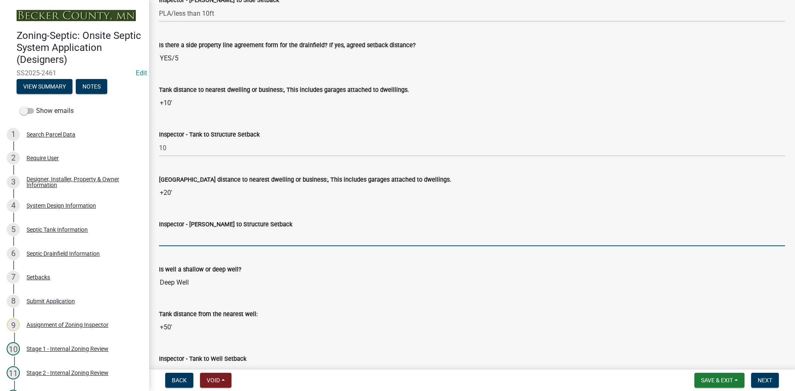
drag, startPoint x: 193, startPoint y: 231, endPoint x: 202, endPoint y: 241, distance: 13.5
click at [193, 231] on input "Inspector - Drainfield to Structure Setback" at bounding box center [472, 237] width 626 height 17
type input "20"
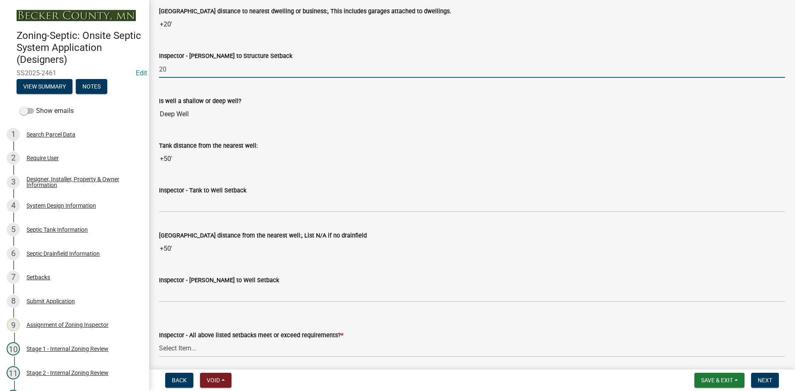
scroll to position [2981, 0]
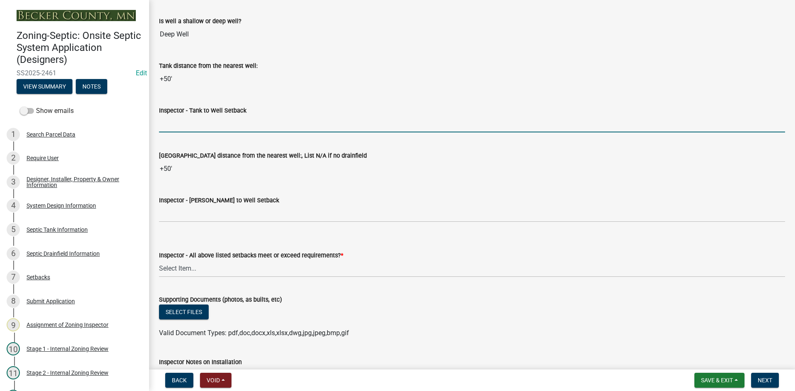
click at [217, 123] on input "Inspector - Tank to Well Setback" at bounding box center [472, 124] width 626 height 17
type input "50+"
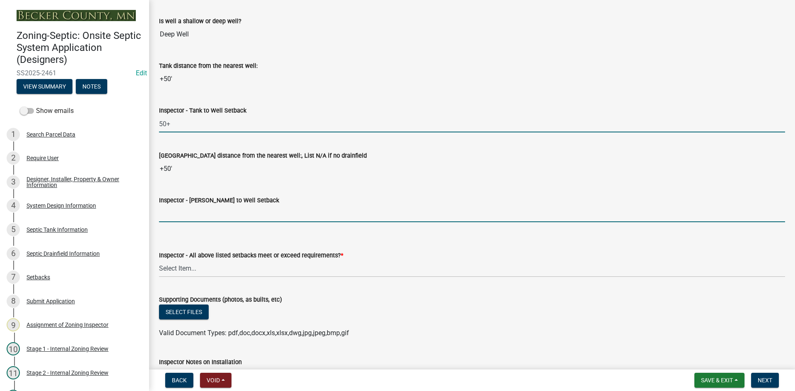
drag, startPoint x: 185, startPoint y: 215, endPoint x: 192, endPoint y: 217, distance: 6.7
click at [186, 215] on input "Inspector - Drainfield to Well Setback" at bounding box center [472, 213] width 626 height 17
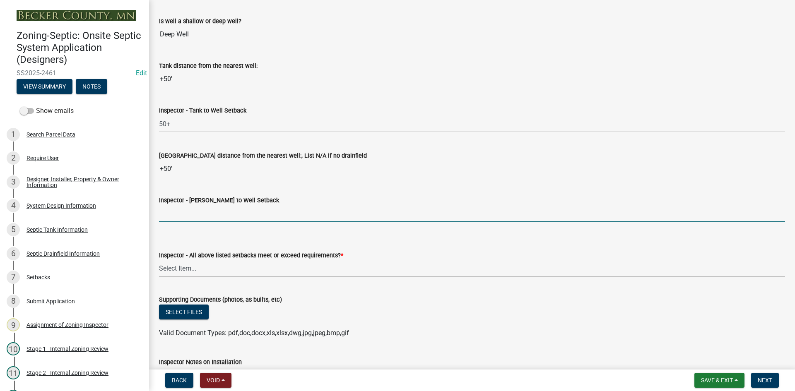
type input "50+"
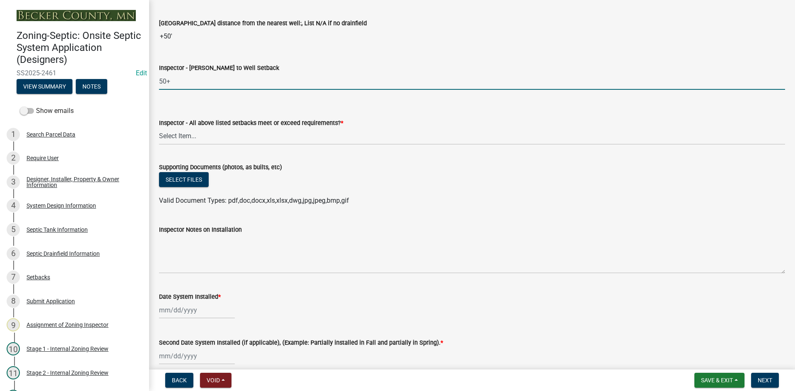
scroll to position [3147, 0]
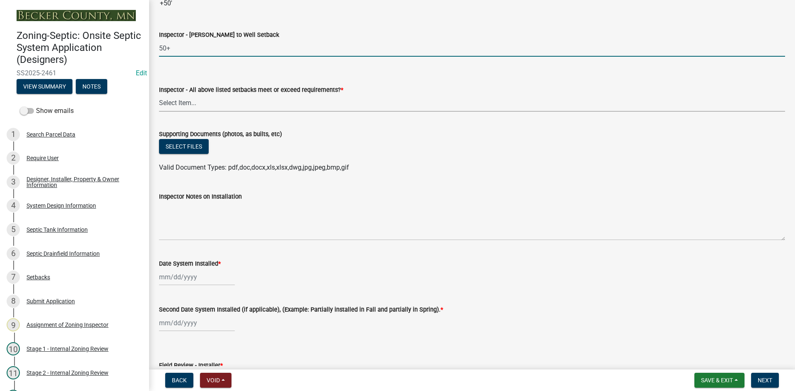
drag, startPoint x: 183, startPoint y: 106, endPoint x: 193, endPoint y: 111, distance: 11.3
click at [183, 106] on select "Select Item... Yes No" at bounding box center [472, 103] width 626 height 17
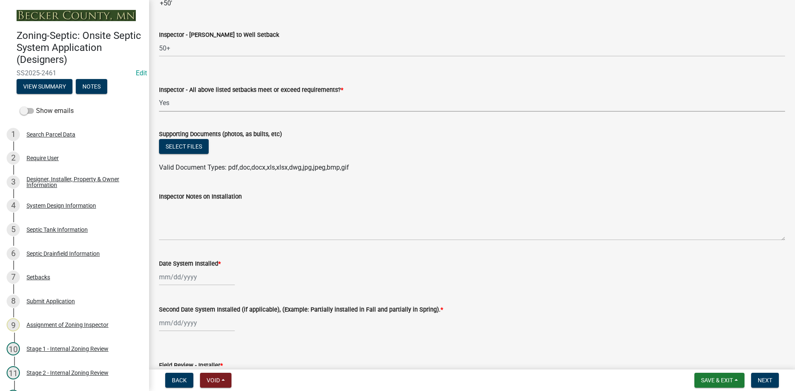
click at [159, 95] on select "Select Item... Yes No" at bounding box center [472, 103] width 626 height 17
select select "adfa1390-1443-4b8a-94eb-9b7f601f4679"
click at [190, 150] on button "Select files" at bounding box center [184, 146] width 50 height 15
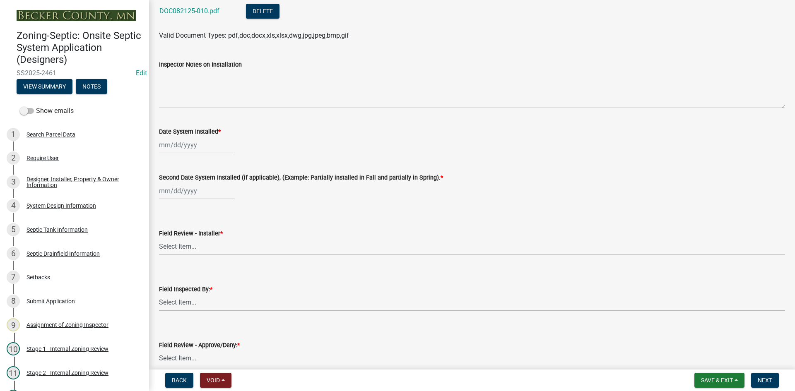
scroll to position [3313, 0]
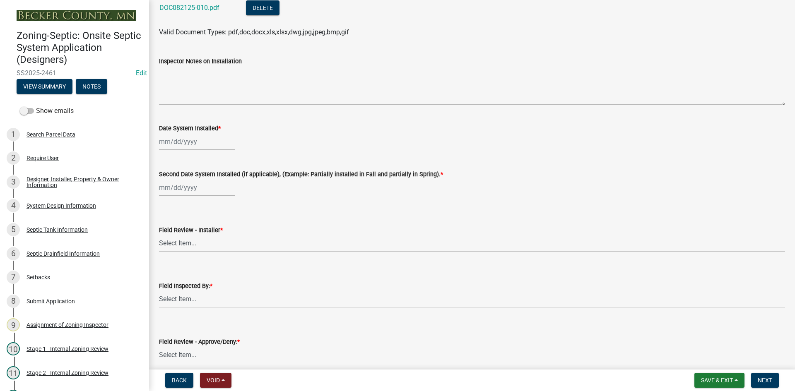
click at [202, 145] on div at bounding box center [197, 141] width 76 height 17
select select "8"
select select "2025"
click at [208, 226] on div "21" at bounding box center [206, 225] width 13 height 13
type input "[DATE]"
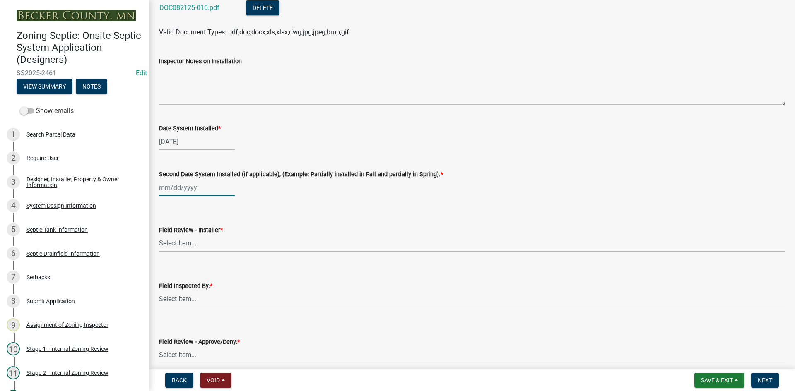
select select "8"
select select "2025"
click at [214, 192] on div "Jan Feb Mar Apr May Jun Jul Aug Sep Oct Nov Dec 1525 1526 1527 1528 1529 1530 1…" at bounding box center [197, 187] width 76 height 17
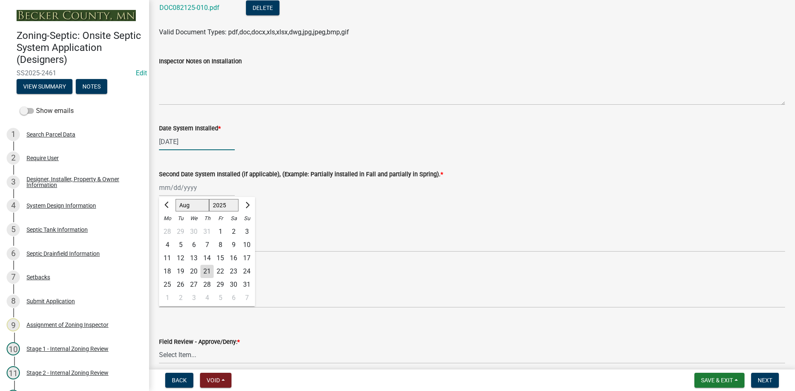
click at [195, 139] on div "[DATE]" at bounding box center [197, 141] width 76 height 17
select select "8"
select select "2025"
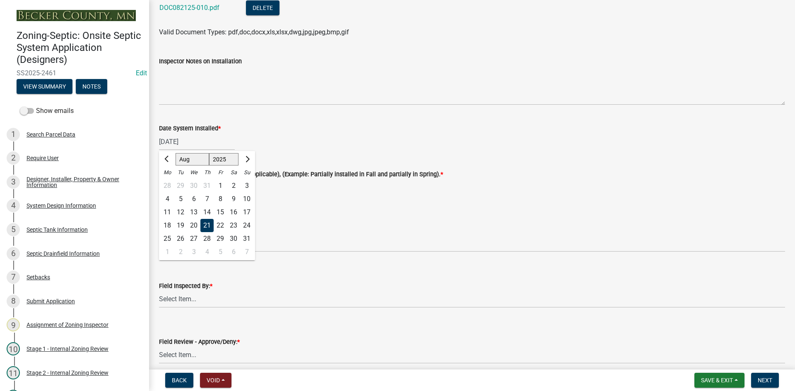
click at [191, 224] on div "20" at bounding box center [193, 225] width 13 height 13
type input "[DATE]"
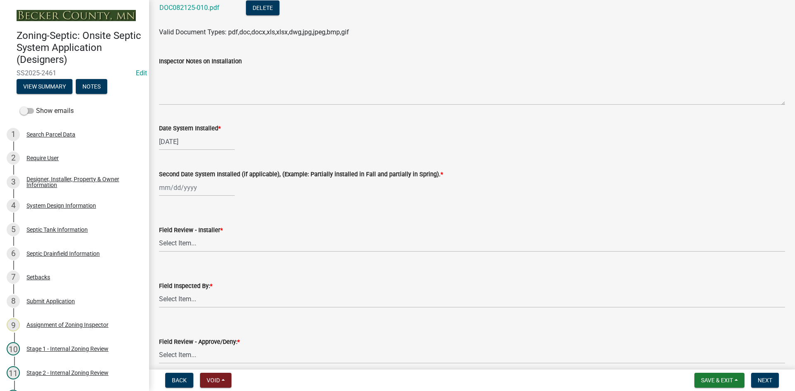
click at [200, 192] on div at bounding box center [197, 187] width 76 height 17
select select "8"
select select "2025"
click at [194, 269] on div "20" at bounding box center [193, 271] width 13 height 13
type input "[DATE]"
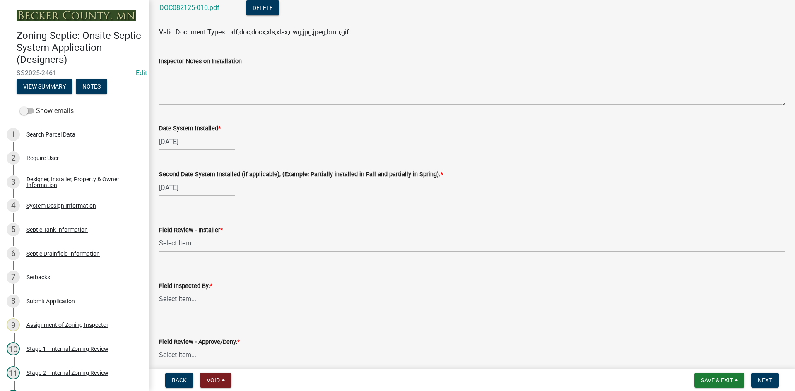
click at [200, 246] on select "Select Item... OTHER – Not listed (please add in next field and we will add to …" at bounding box center [472, 243] width 626 height 17
click at [159, 235] on select "Select Item... OTHER – Not listed (please add in next field and we will add to …" at bounding box center [472, 243] width 626 height 17
select select "99d42230-13ff-4f27-9848-e7d311dcdb75"
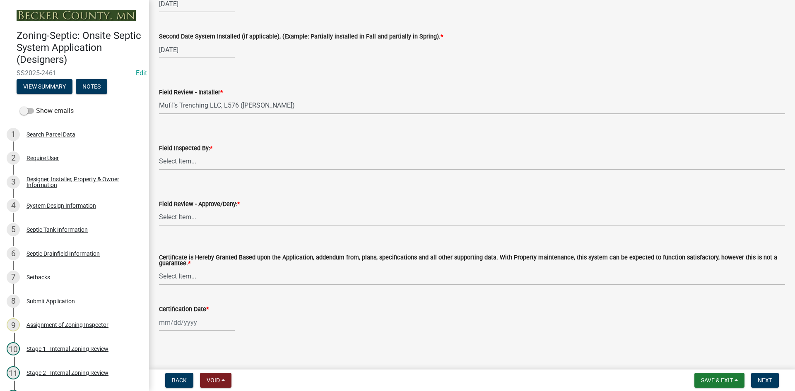
scroll to position [3455, 0]
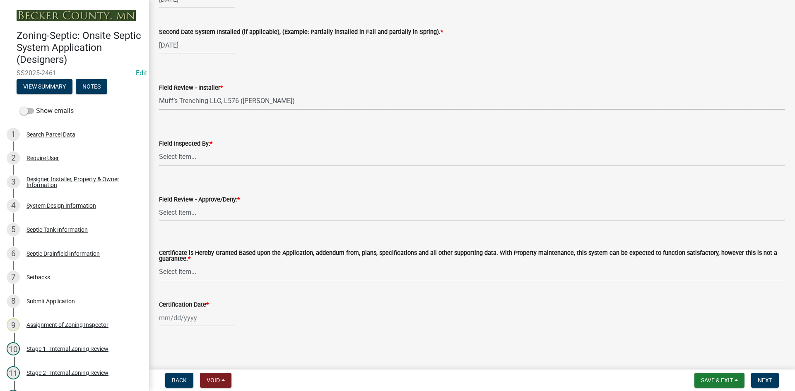
drag, startPoint x: 197, startPoint y: 157, endPoint x: 199, endPoint y: 162, distance: 5.0
click at [198, 157] on select "Select Item... Nicole Bradbury Jeff Rusness Kyle Vareberg Susan Rockwell Tyler …" at bounding box center [472, 157] width 626 height 17
click at [159, 149] on select "Select Item... Nicole Bradbury Jeff Rusness Kyle Vareberg Susan Rockwell Tyler …" at bounding box center [472, 157] width 626 height 17
select select "7bfe52ba-73b7-4ac1-9bde-d3bb601555ca"
click at [195, 217] on select "Select Item... Approved Denied" at bounding box center [472, 213] width 626 height 17
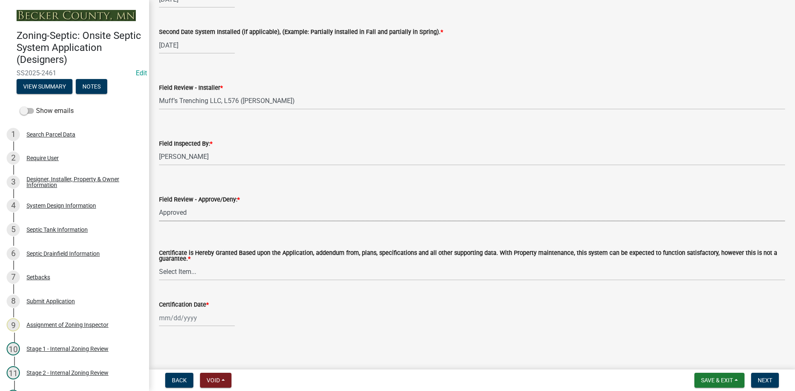
click at [159, 205] on select "Select Item... Approved Denied" at bounding box center [472, 213] width 626 height 17
select select "c3bf50e3-4684-4b9c-99b9-7a9f027aa0dd"
click at [194, 273] on select "Select Item... Yes No" at bounding box center [472, 272] width 626 height 17
click at [159, 264] on select "Select Item... Yes No" at bounding box center [472, 272] width 626 height 17
select select "538e6e6b-38de-4682-8c50-6662df67960d"
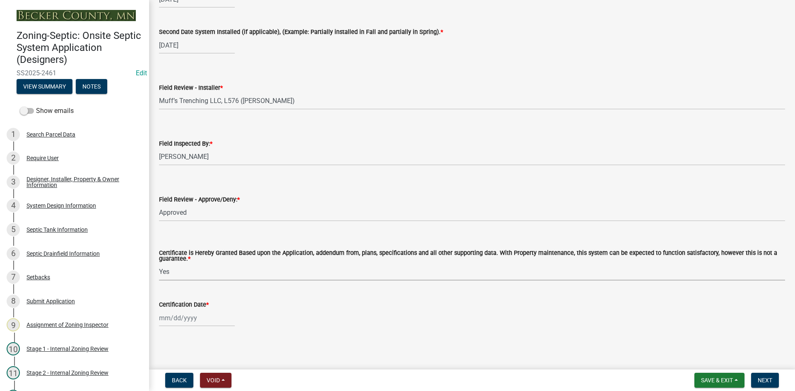
click at [202, 318] on div at bounding box center [197, 318] width 76 height 17
select select "8"
select select "2025"
click at [207, 277] on div "21" at bounding box center [206, 273] width 13 height 13
type input "[DATE]"
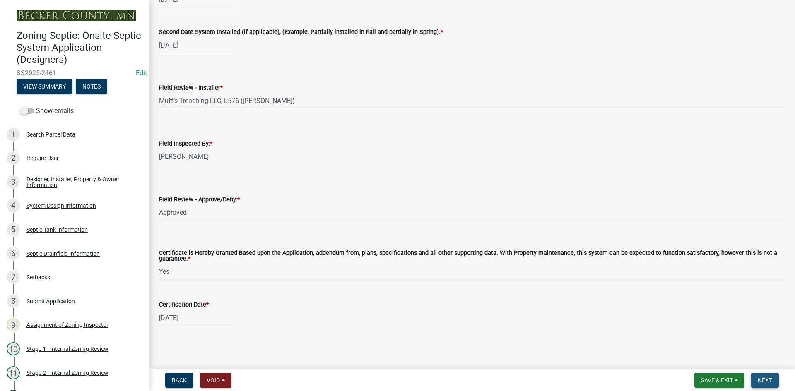
click at [759, 380] on span "Next" at bounding box center [765, 380] width 14 height 7
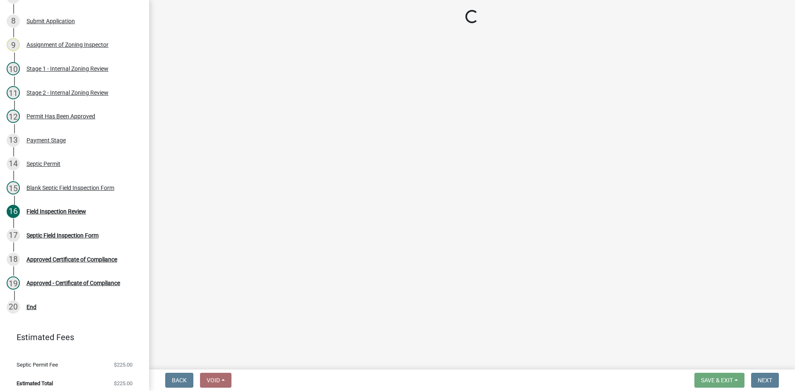
scroll to position [285, 0]
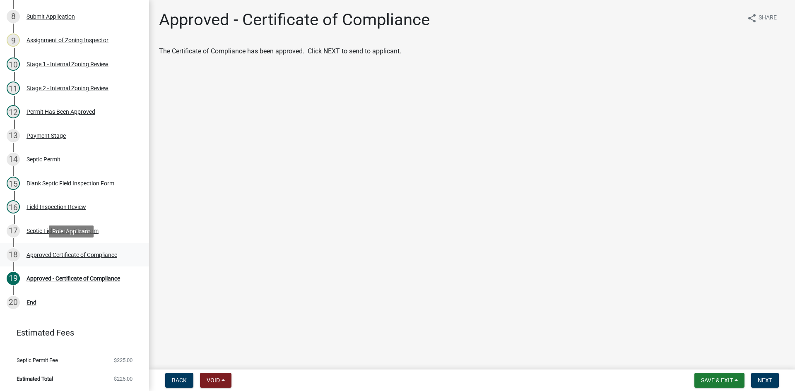
click at [100, 254] on div "Approved Certificate of Compliance" at bounding box center [72, 255] width 91 height 6
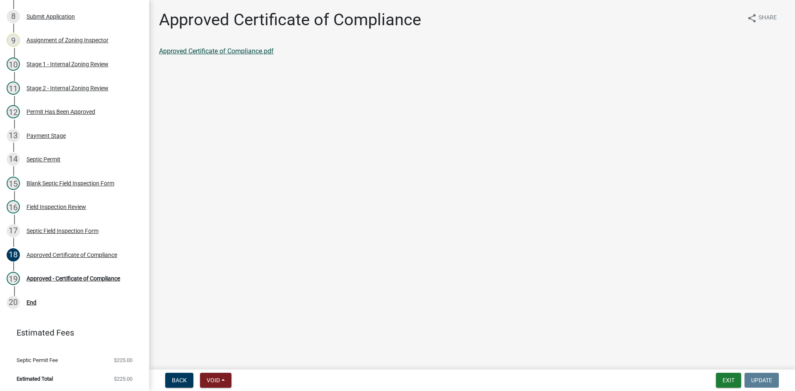
click at [214, 52] on link "Approved Certificate of Compliance.pdf" at bounding box center [216, 51] width 115 height 8
click at [83, 209] on div "Field Inspection Review" at bounding box center [57, 207] width 60 height 6
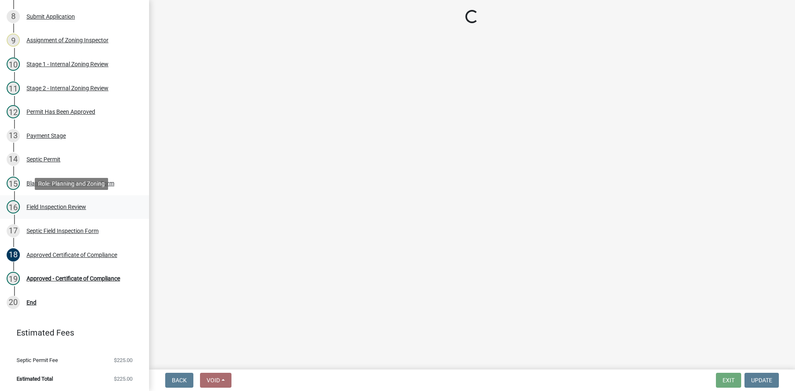
select select "e6f115c1-9d93-4d61-8856-1810485f2117"
select select "ce8adf61-51ba-42f2-bbc3-7480a098e35e"
select select "58089658-2e95-4d4d-a981-afbd087a421a"
select select "039f9276-f093-40ee-98f9-24c1fbae5d9d"
select select "9075ff2b-2749-45ce-aee6-f4951e9a2109"
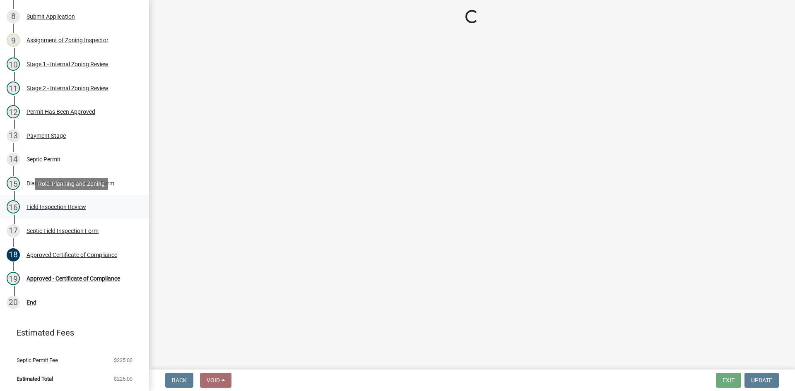
select select "c19a0b5c-6916-4435-8c22-bdddceeea52a"
select select "f7794d6a-556a-43dc-97be-878f47e346d8"
select select "9376207c-987b-4580-9786-4fe9435ab5e6"
select select "d0fc35b5-23a5-4a64-97d6-4937a1f9afff"
select select "53e8394b-4ec8-472b-acba-27f64a4dcc6d"
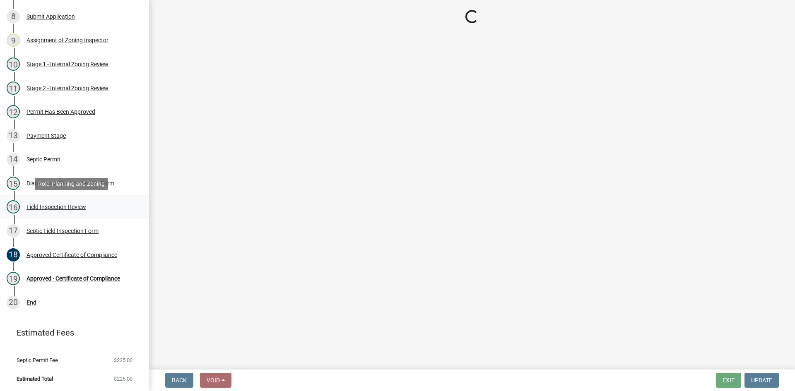
select select "eedfbf44-dce3-4c21-89bd-6d851115dab7"
select select "adfa1390-1443-4b8a-94eb-9b7f601f4679"
select select "99d42230-13ff-4f27-9848-e7d311dcdb75"
select select "7bfe52ba-73b7-4ac1-9bde-d3bb601555ca"
select select "c3bf50e3-4684-4b9c-99b9-7a9f027aa0dd"
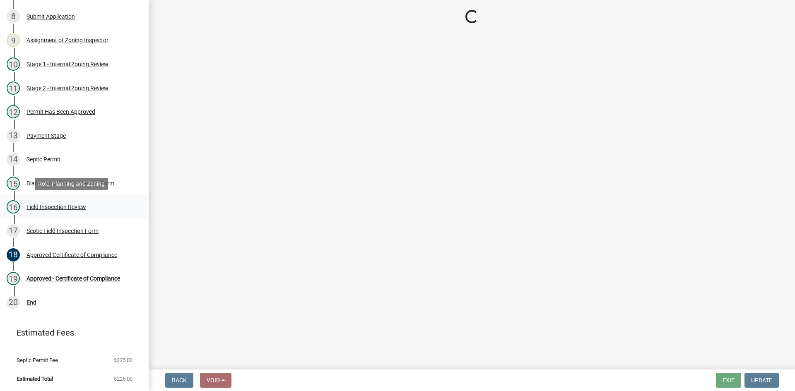
select select "538e6e6b-38de-4682-8c50-6662df67960d"
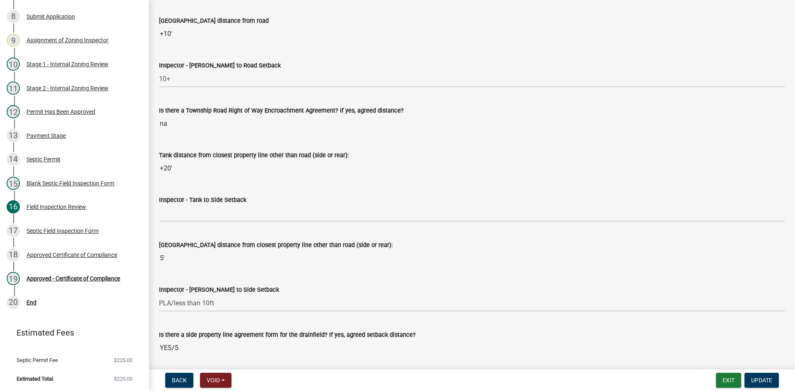
scroll to position [2567, 0]
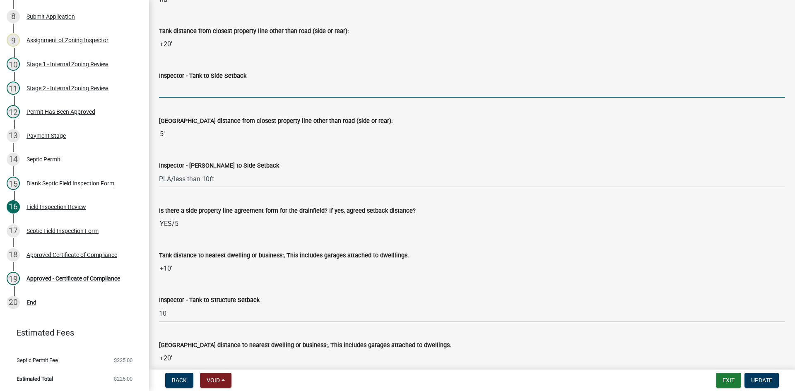
click at [193, 92] on input "Inspector - Tank to Side Setback" at bounding box center [472, 89] width 626 height 17
type input "PLA/less than 10ft"
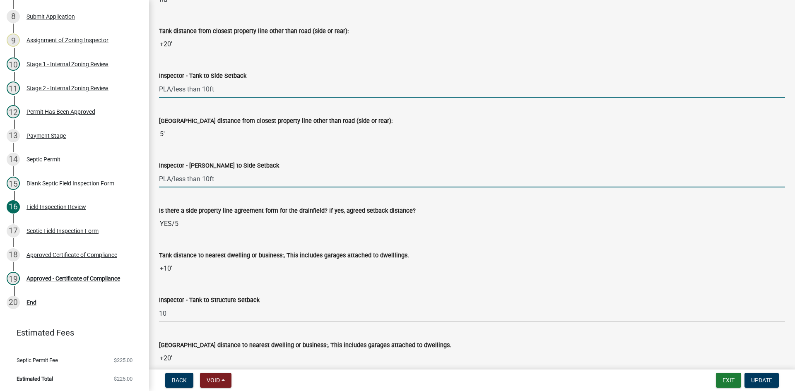
click at [469, 173] on input "PLA/less than 10ft" at bounding box center [472, 179] width 626 height 17
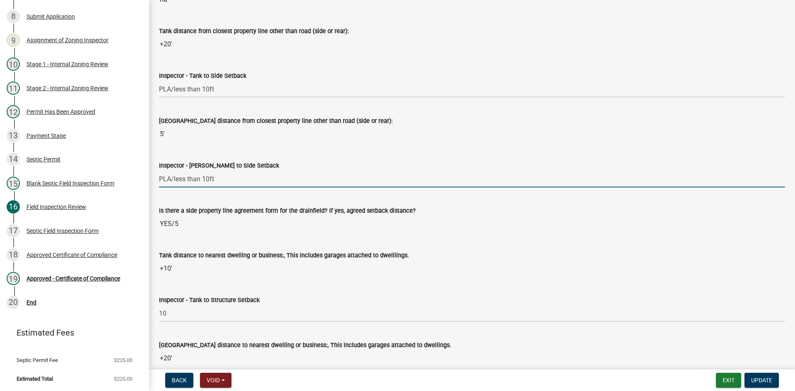
click at [503, 146] on wm-data-entity-input "Drainfield distance from closest property line other than road (side or rear): …" at bounding box center [472, 126] width 626 height 45
drag, startPoint x: 213, startPoint y: 181, endPoint x: 155, endPoint y: 192, distance: 58.6
click at [134, 201] on div "Zoning-Septic: Onsite Septic System Application (Designers) SS2025-2461 Edit Vi…" at bounding box center [397, 195] width 795 height 391
click at [281, 178] on input "PLA/less than 10ft" at bounding box center [472, 179] width 626 height 17
drag, startPoint x: 242, startPoint y: 179, endPoint x: 138, endPoint y: 190, distance: 104.9
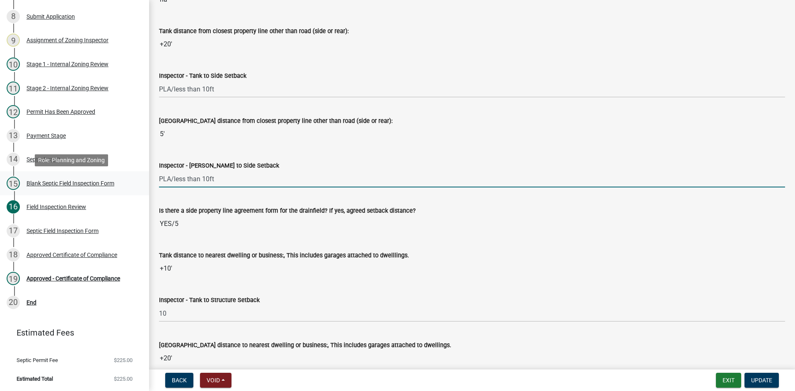
click at [138, 190] on div "Zoning-Septic: Onsite Septic System Application (Designers) SS2025-2461 Edit Vi…" at bounding box center [397, 195] width 795 height 391
click at [394, 173] on input "10" at bounding box center [472, 179] width 626 height 17
type input "10"
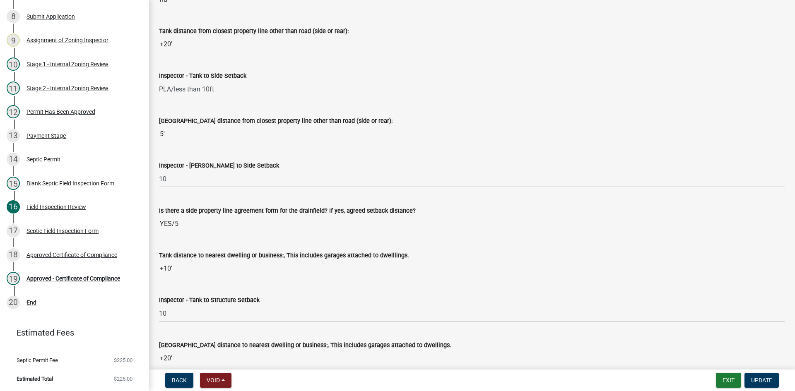
click at [414, 216] on input "YES/5" at bounding box center [472, 224] width 626 height 17
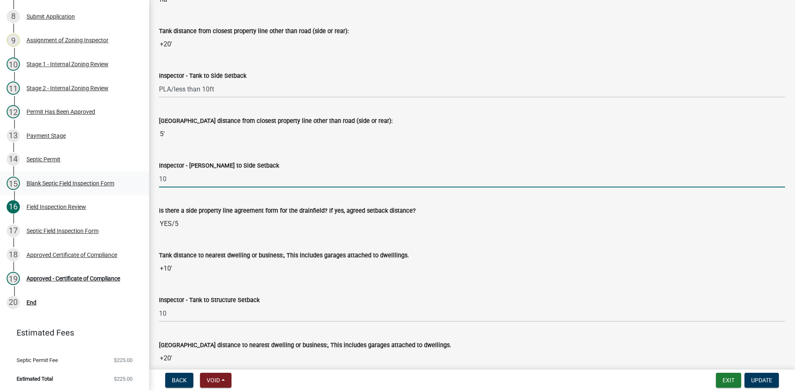
drag, startPoint x: 156, startPoint y: 181, endPoint x: 132, endPoint y: 181, distance: 24.0
click at [132, 181] on div "Zoning-Septic: Onsite Septic System Application (Designers) SS2025-2461 Edit Vi…" at bounding box center [397, 195] width 795 height 391
click at [169, 178] on input "Inspector - Drainfield to Side Setback" at bounding box center [472, 179] width 626 height 17
click at [179, 180] on input "Inspector - Drainfield to Side Setback" at bounding box center [472, 179] width 626 height 17
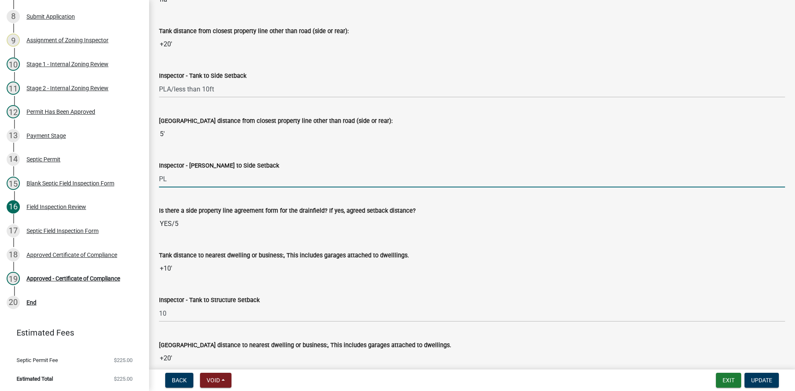
type input "PLA/less than 10ft"
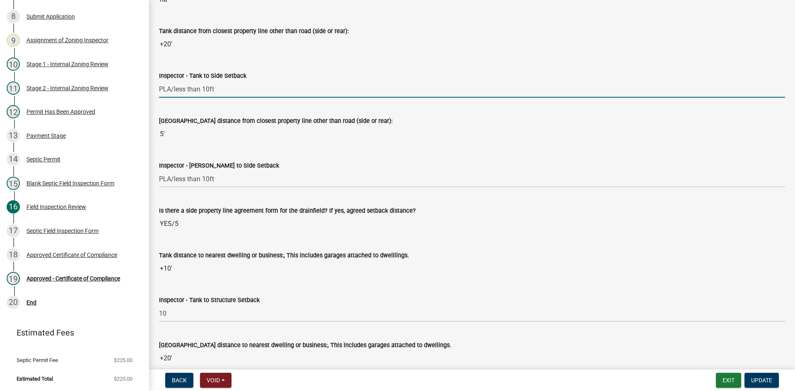
drag, startPoint x: 226, startPoint y: 92, endPoint x: 152, endPoint y: 100, distance: 74.5
type input "10"
click at [321, 129] on input "5'" at bounding box center [472, 134] width 626 height 17
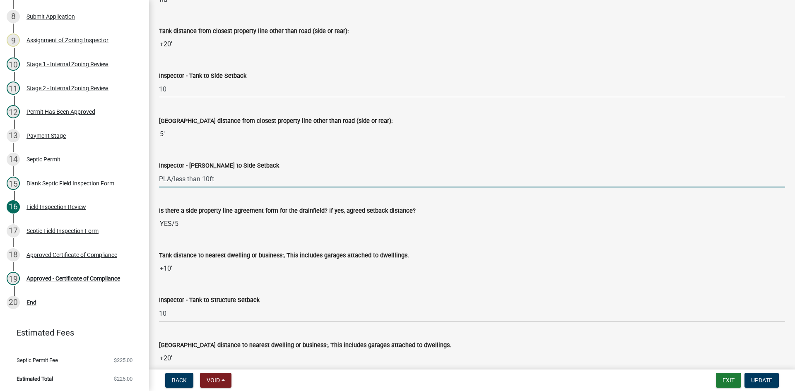
click at [453, 173] on input "PLA/less than 10ft" at bounding box center [472, 179] width 626 height 17
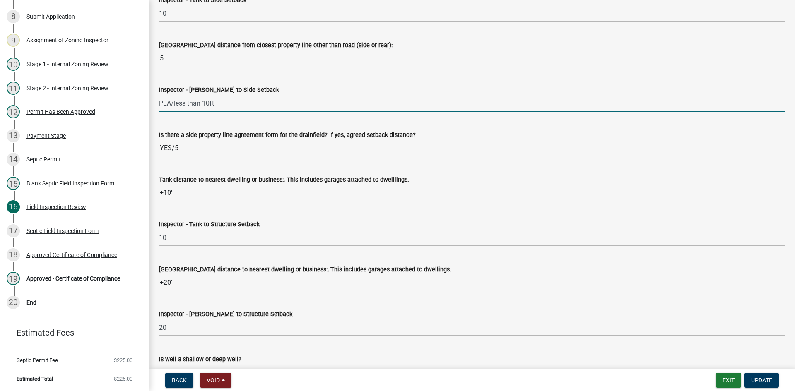
scroll to position [2650, 0]
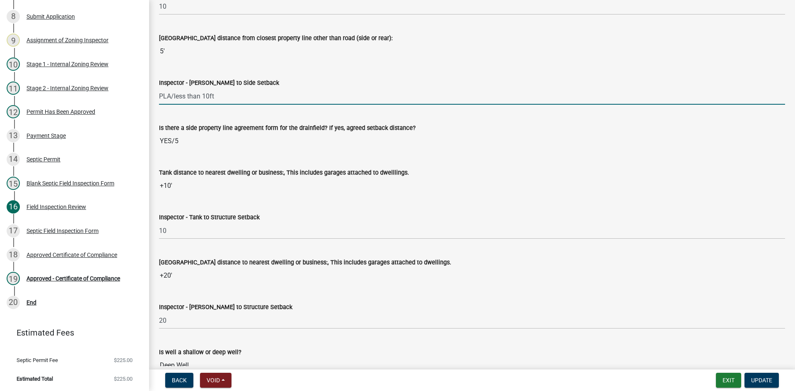
click at [247, 45] on input "5'" at bounding box center [472, 51] width 626 height 17
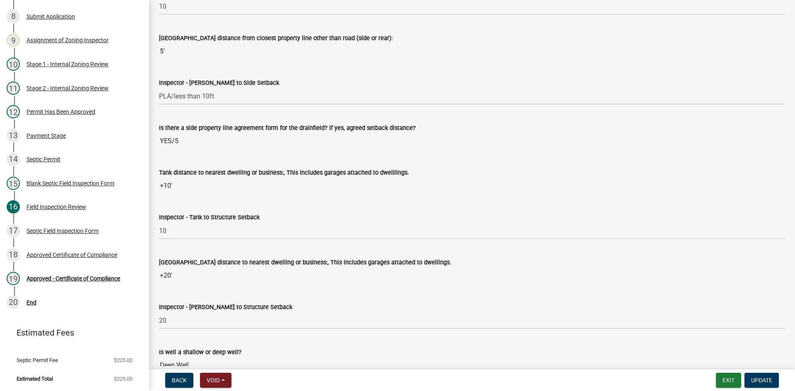
click at [229, 51] on input "5'" at bounding box center [472, 51] width 626 height 17
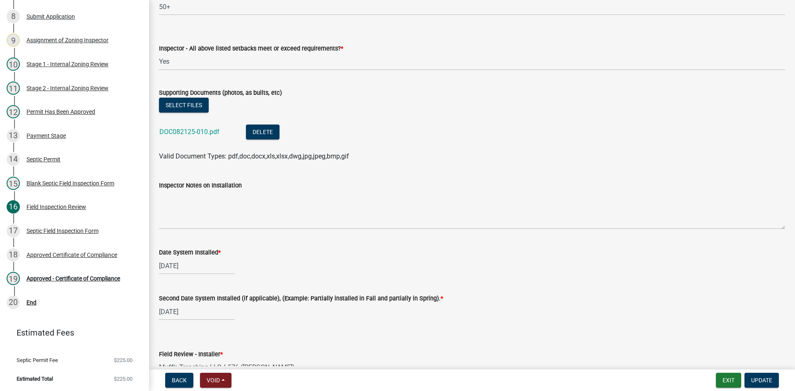
scroll to position [3437, 0]
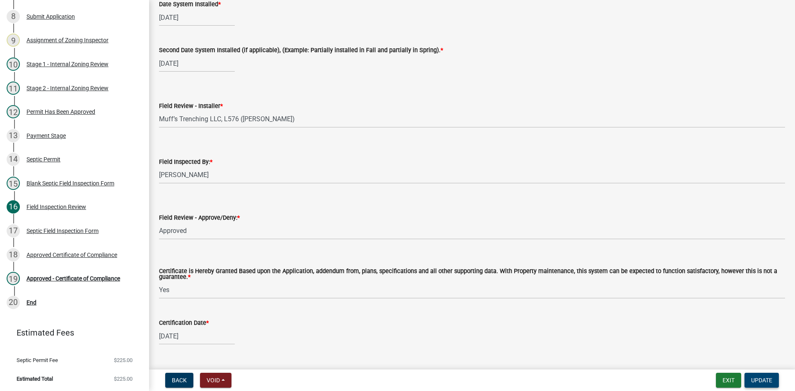
click at [760, 380] on span "Update" at bounding box center [761, 380] width 21 height 7
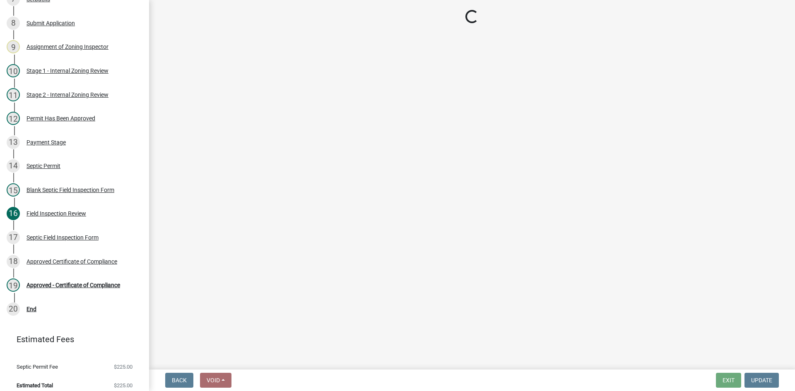
scroll to position [285, 0]
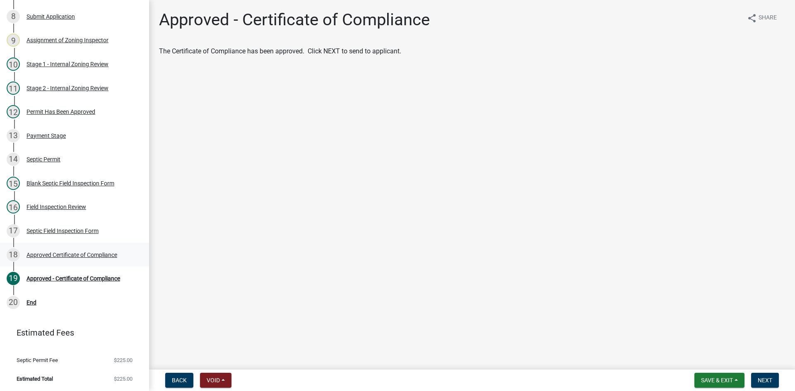
click at [90, 257] on div "Approved Certificate of Compliance" at bounding box center [72, 255] width 91 height 6
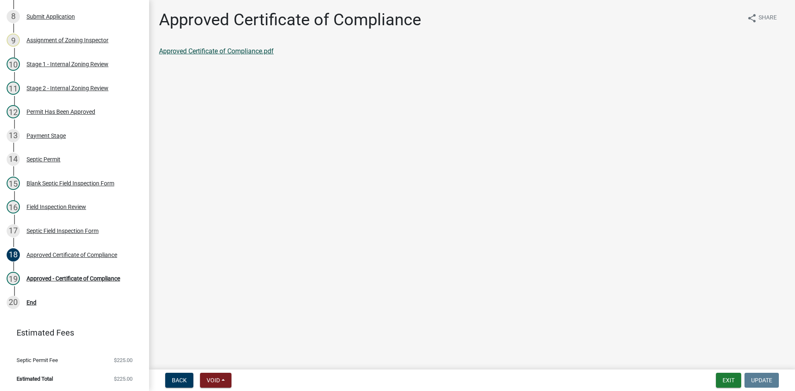
click at [243, 48] on link "Approved Certificate of Compliance.pdf" at bounding box center [216, 51] width 115 height 8
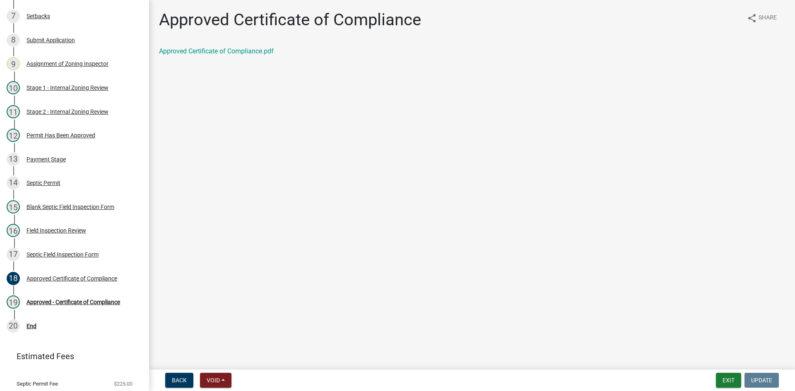
scroll to position [254, 0]
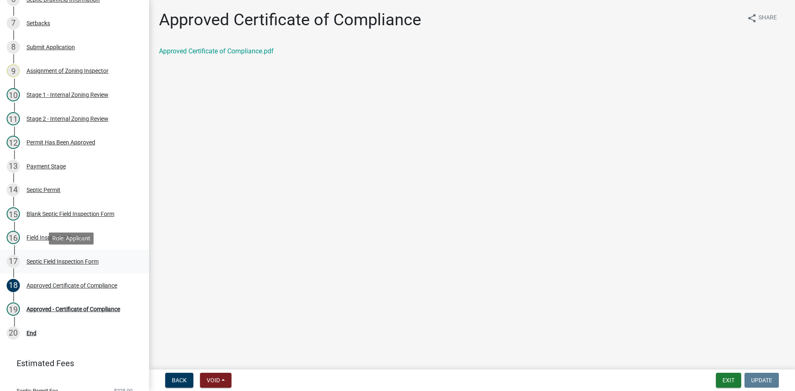
click at [80, 260] on div "Septic Field Inspection Form" at bounding box center [63, 262] width 72 height 6
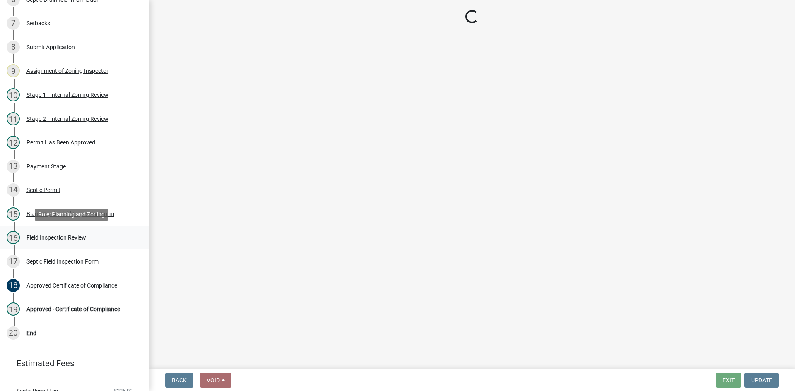
click at [81, 232] on div "16 Field Inspection Review" at bounding box center [71, 237] width 129 height 13
click at [82, 238] on div "Field Inspection Review" at bounding box center [57, 238] width 60 height 6
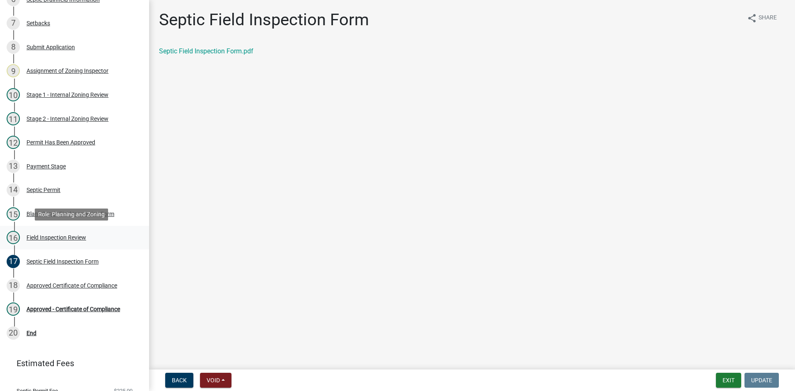
select select "e6f115c1-9d93-4d61-8856-1810485f2117"
select select "ce8adf61-51ba-42f2-bbc3-7480a098e35e"
select select "58089658-2e95-4d4d-a981-afbd087a421a"
select select "039f9276-f093-40ee-98f9-24c1fbae5d9d"
select select "9075ff2b-2749-45ce-aee6-f4951e9a2109"
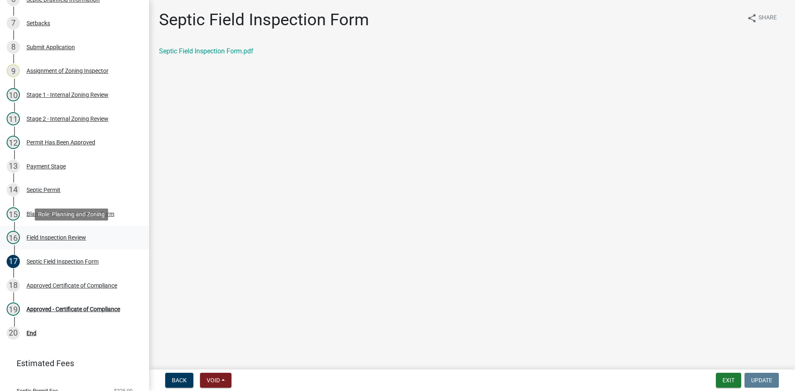
select select "c19a0b5c-6916-4435-8c22-bdddceeea52a"
select select "f7794d6a-556a-43dc-97be-878f47e346d8"
select select "9376207c-987b-4580-9786-4fe9435ab5e6"
select select "d0fc35b5-23a5-4a64-97d6-4937a1f9afff"
select select "53e8394b-4ec8-472b-acba-27f64a4dcc6d"
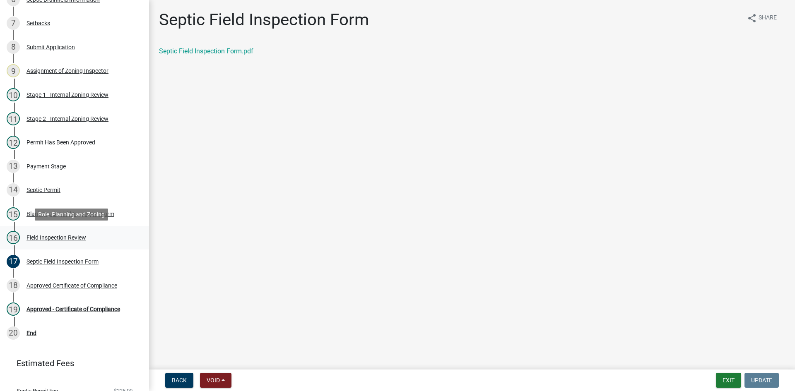
select select "eedfbf44-dce3-4c21-89bd-6d851115dab7"
select select "adfa1390-1443-4b8a-94eb-9b7f601f4679"
select select "99d42230-13ff-4f27-9848-e7d311dcdb75"
select select "7bfe52ba-73b7-4ac1-9bde-d3bb601555ca"
select select "c3bf50e3-4684-4b9c-99b9-7a9f027aa0dd"
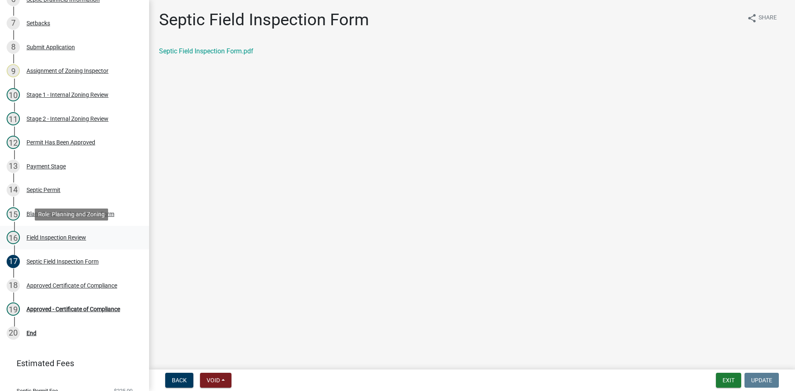
select select "538e6e6b-38de-4682-8c50-6662df67960d"
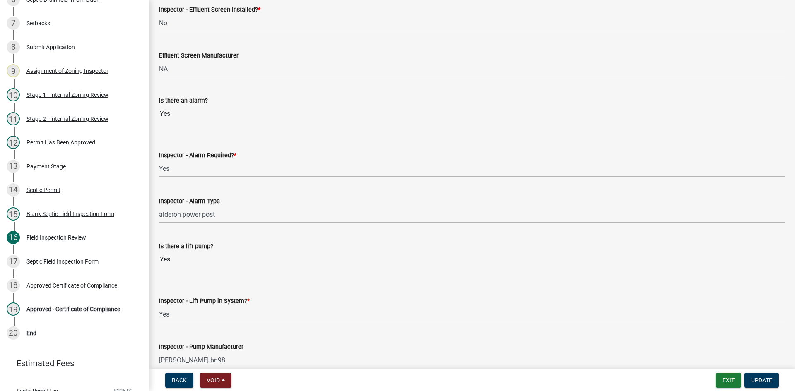
scroll to position [745, 0]
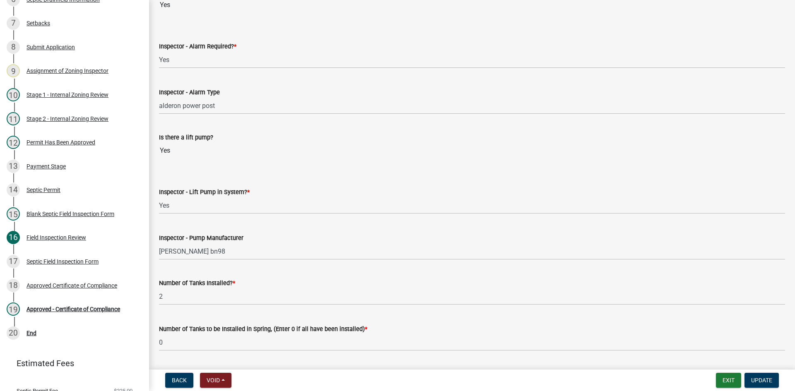
select select "e6f115c1-9d93-4d61-8856-1810485f2117"
select select "ce8adf61-51ba-42f2-bbc3-7480a098e35e"
select select "58089658-2e95-4d4d-a981-afbd087a421a"
select select "039f9276-f093-40ee-98f9-24c1fbae5d9d"
select select "9075ff2b-2749-45ce-aee6-f4951e9a2109"
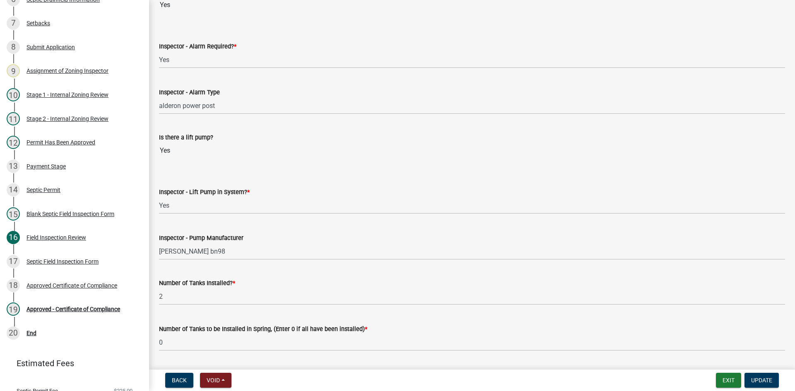
select select "c19a0b5c-6916-4435-8c22-bdddceeea52a"
select select "f7794d6a-556a-43dc-97be-878f47e346d8"
select select "9376207c-987b-4580-9786-4fe9435ab5e6"
select select "d0fc35b5-23a5-4a64-97d6-4937a1f9afff"
select select "53e8394b-4ec8-472b-acba-27f64a4dcc6d"
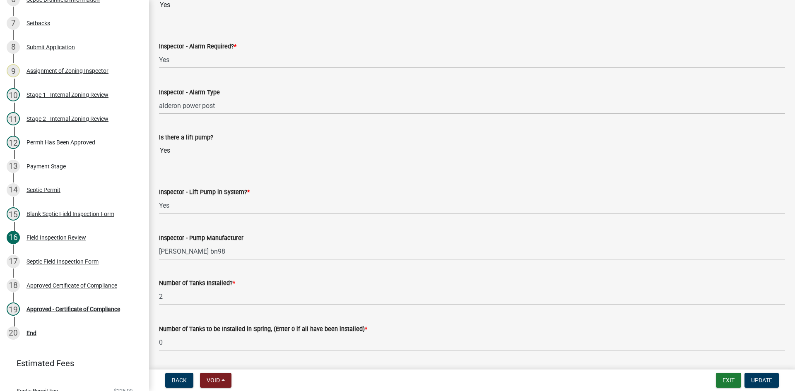
select select "eedfbf44-dce3-4c21-89bd-6d851115dab7"
select select "adfa1390-1443-4b8a-94eb-9b7f601f4679"
select select "99d42230-13ff-4f27-9848-e7d311dcdb75"
select select "7bfe52ba-73b7-4ac1-9bde-d3bb601555ca"
select select "c3bf50e3-4684-4b9c-99b9-7a9f027aa0dd"
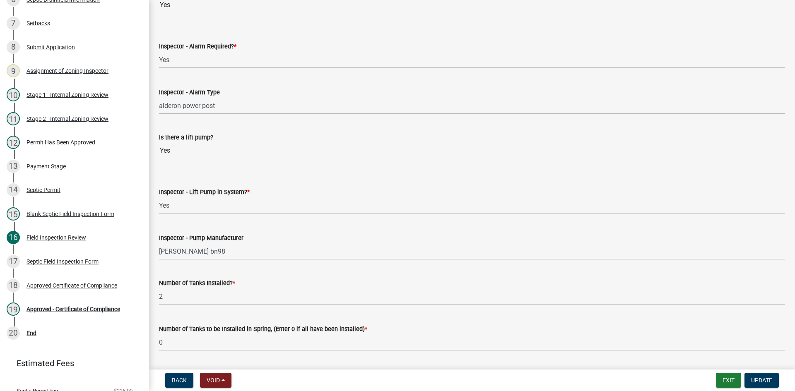
select select "538e6e6b-38de-4682-8c50-6662df67960d"
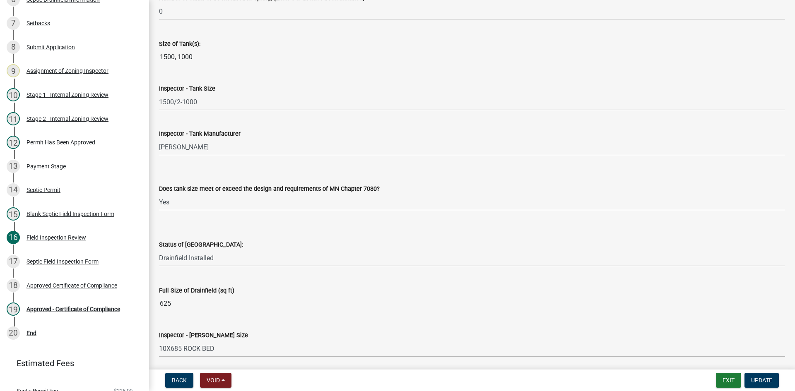
scroll to position [1284, 0]
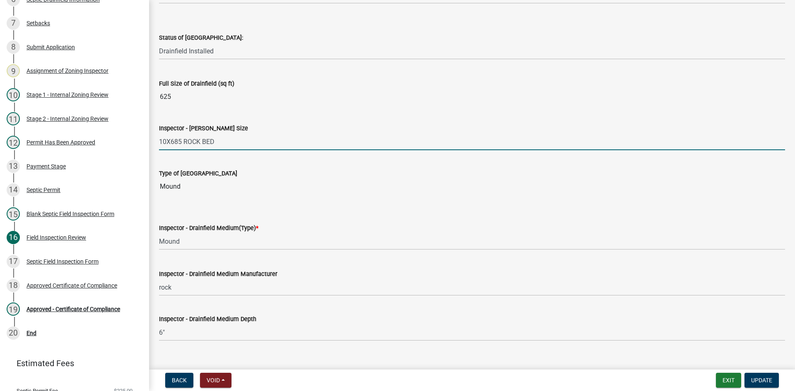
click at [173, 140] on input "10X685 ROCK BED" at bounding box center [472, 141] width 626 height 17
type input "10X65 ROCK BED"
click at [761, 382] on span "Update" at bounding box center [761, 380] width 21 height 7
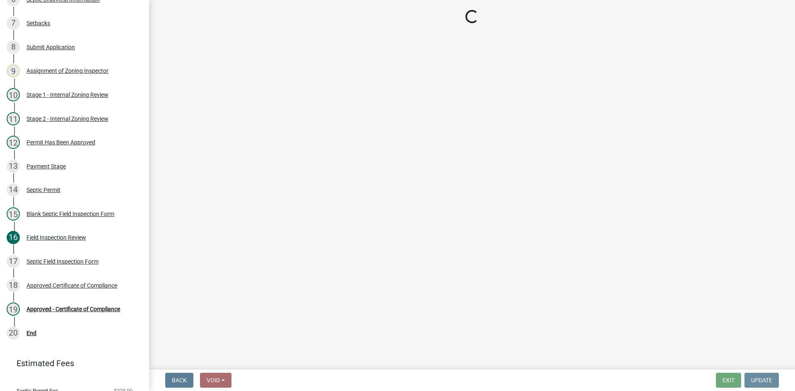
scroll to position [0, 0]
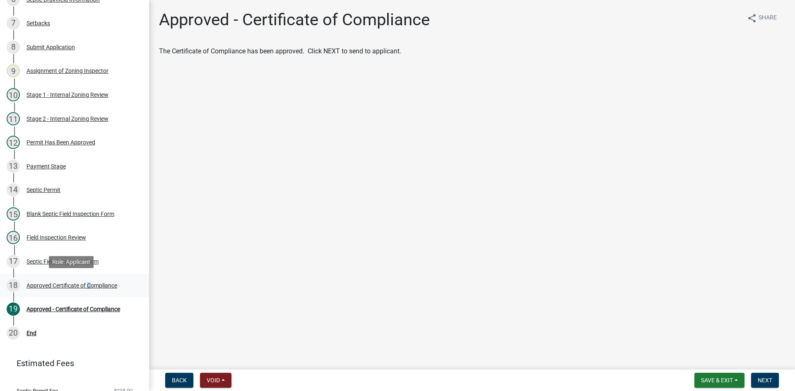
click at [87, 283] on div "Approved Certificate of Compliance" at bounding box center [72, 286] width 91 height 6
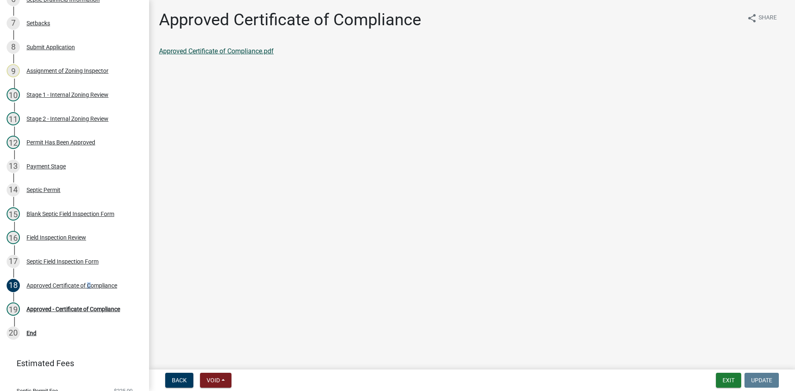
click at [257, 48] on link "Approved Certificate of Compliance.pdf" at bounding box center [216, 51] width 115 height 8
click at [92, 309] on div "Approved - Certificate of Compliance" at bounding box center [74, 309] width 94 height 6
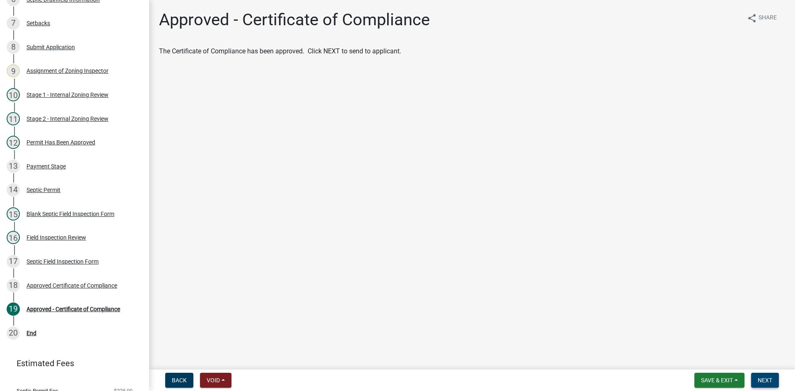
click at [761, 382] on span "Next" at bounding box center [765, 380] width 14 height 7
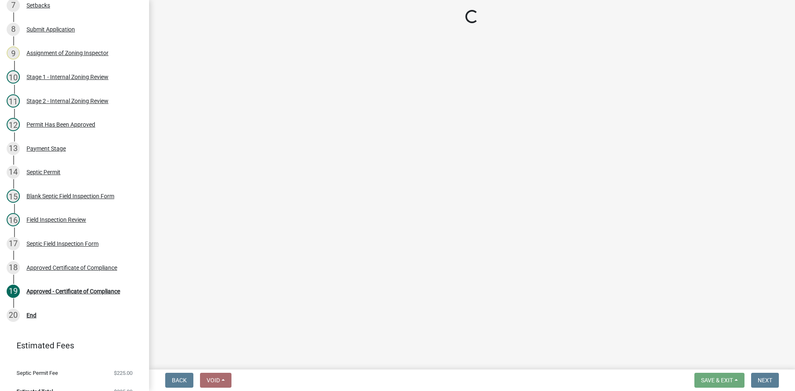
scroll to position [285, 0]
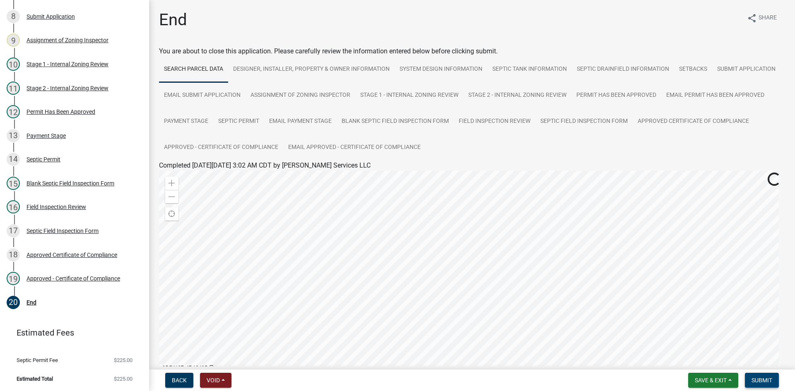
click at [756, 381] on span "Submit" at bounding box center [762, 380] width 21 height 7
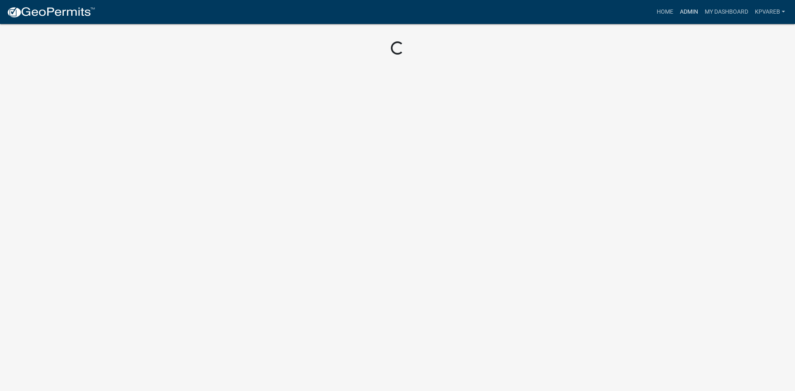
click at [688, 12] on link "Admin" at bounding box center [689, 12] width 25 height 16
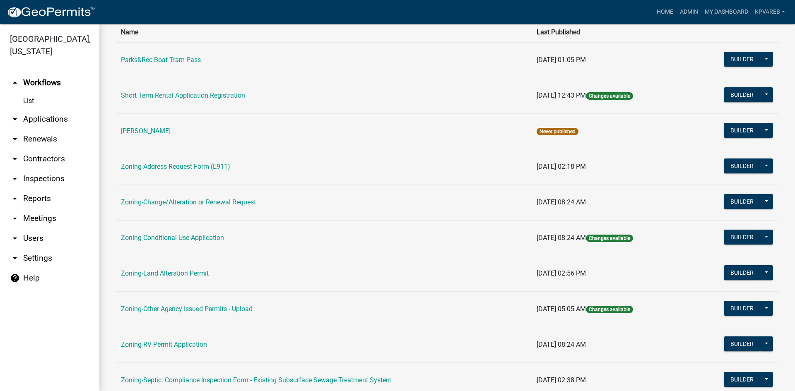
scroll to position [238, 0]
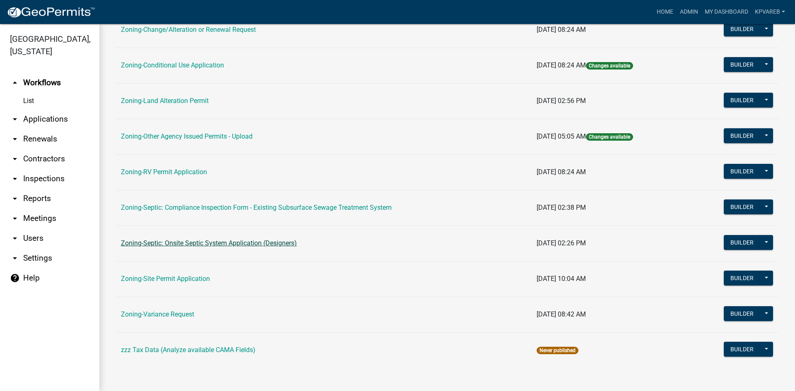
click at [253, 243] on link "Zoning-Septic: Onsite Septic System Application (Designers)" at bounding box center [209, 243] width 176 height 8
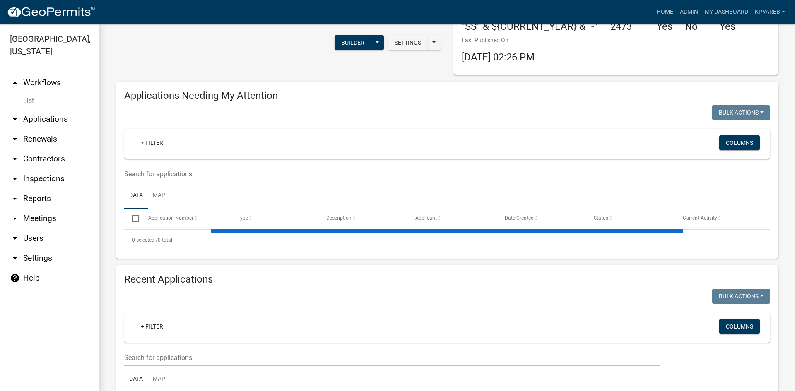
scroll to position [41, 0]
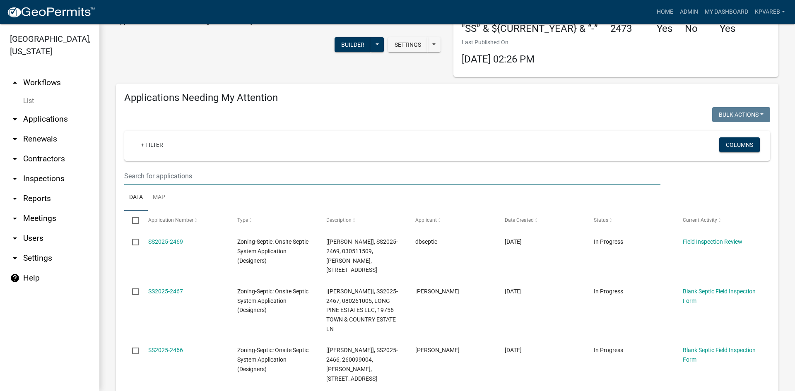
click at [156, 174] on input "text" at bounding box center [392, 176] width 536 height 17
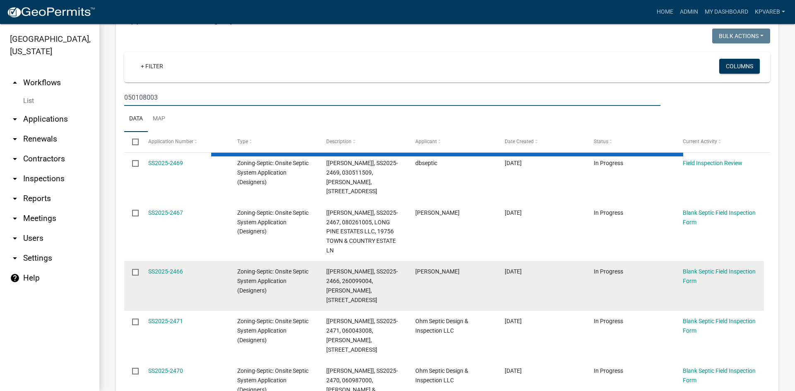
scroll to position [166, 0]
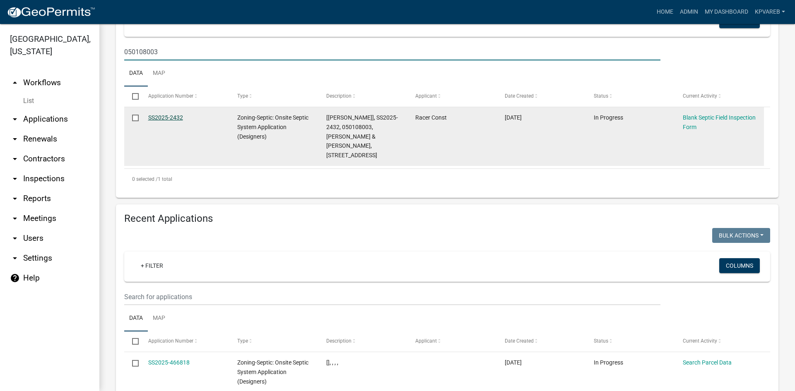
type input "050108003"
click at [163, 118] on link "SS2025-2432" at bounding box center [165, 117] width 35 height 7
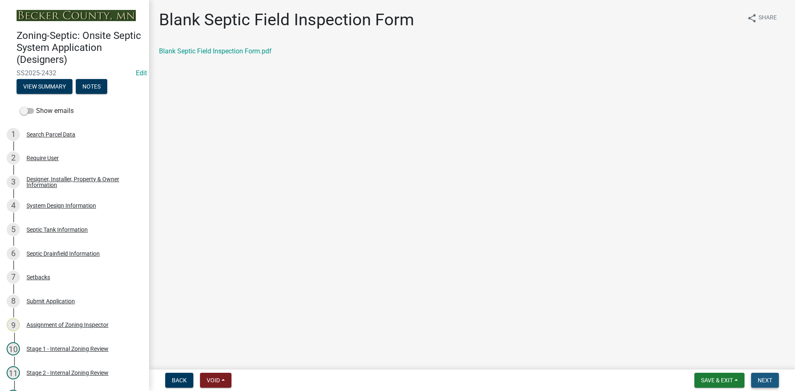
click at [771, 384] on button "Next" at bounding box center [765, 380] width 28 height 15
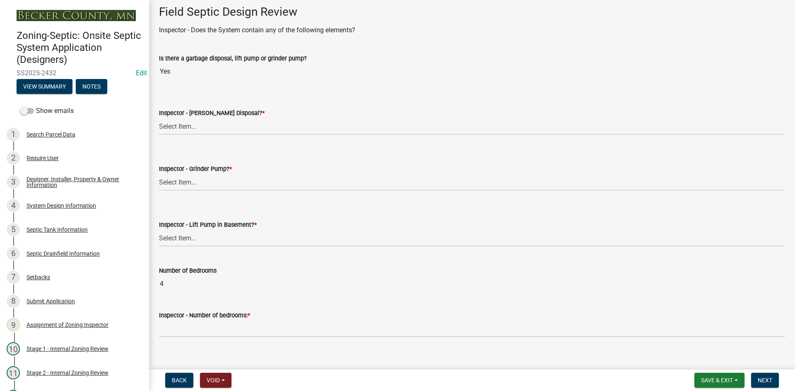
scroll to position [290, 0]
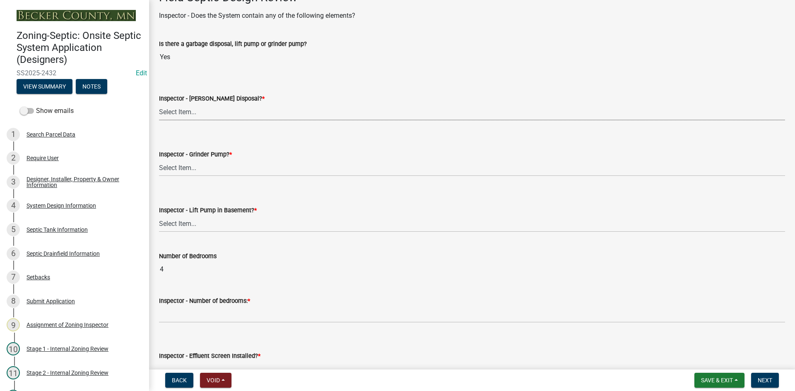
click at [195, 109] on select "Select Item... Yes No" at bounding box center [472, 112] width 626 height 17
click at [159, 104] on select "Select Item... Yes No" at bounding box center [472, 112] width 626 height 17
select select "e6f115c1-9d93-4d61-8856-1810485f2117"
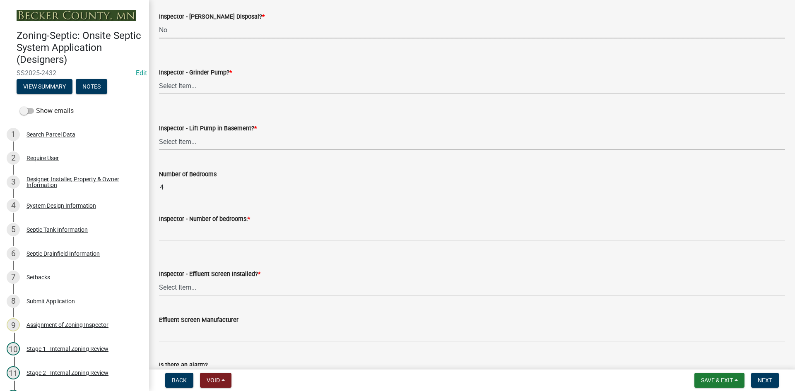
scroll to position [373, 0]
drag, startPoint x: 195, startPoint y: 81, endPoint x: 194, endPoint y: 93, distance: 12.0
click at [195, 81] on select "Select Item... Yes No" at bounding box center [472, 85] width 626 height 17
click at [159, 77] on select "Select Item... Yes No" at bounding box center [472, 85] width 626 height 17
select select "ce8adf61-51ba-42f2-bbc3-7480a098e35e"
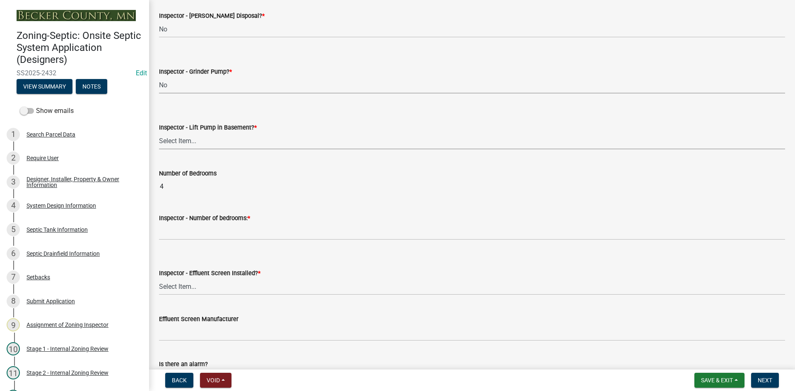
click at [184, 147] on select "Select Item... Yes No" at bounding box center [472, 141] width 626 height 17
click at [159, 133] on select "Select Item... Yes No" at bounding box center [472, 141] width 626 height 17
click at [190, 144] on select "Select Item... Yes No" at bounding box center [472, 141] width 626 height 17
click at [159, 133] on select "Select Item... Yes No" at bounding box center [472, 141] width 626 height 17
select select "4da1ff79-00d0-4bcb-9e2a-852895223b78"
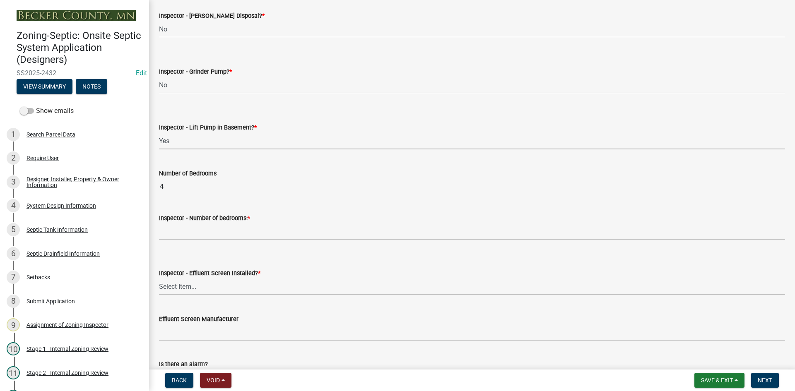
scroll to position [455, 0]
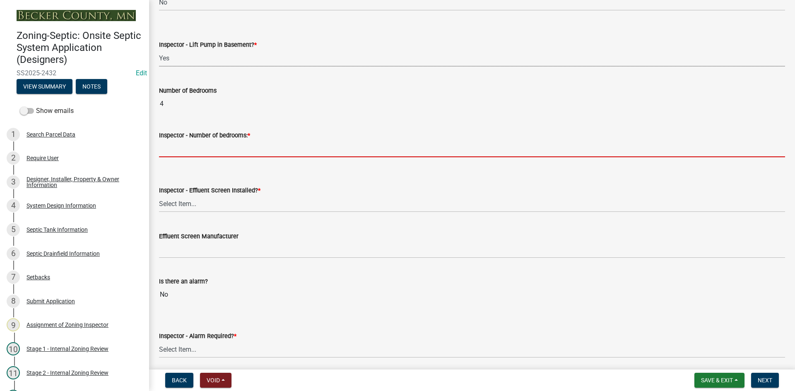
click at [195, 152] on input "Inspector - Number of bedrooms: *" at bounding box center [472, 148] width 626 height 17
type input "4"
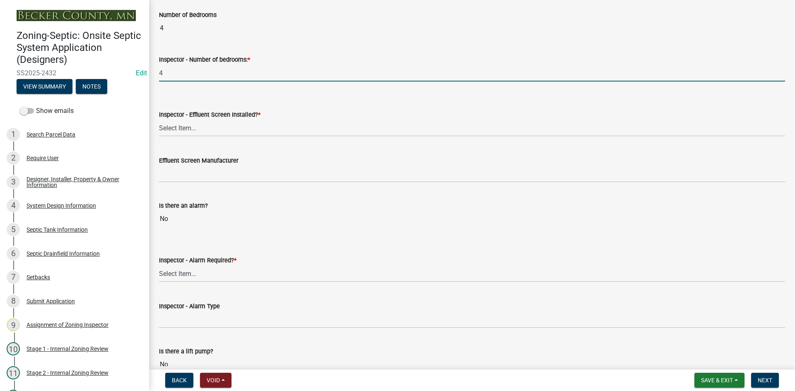
scroll to position [538, 0]
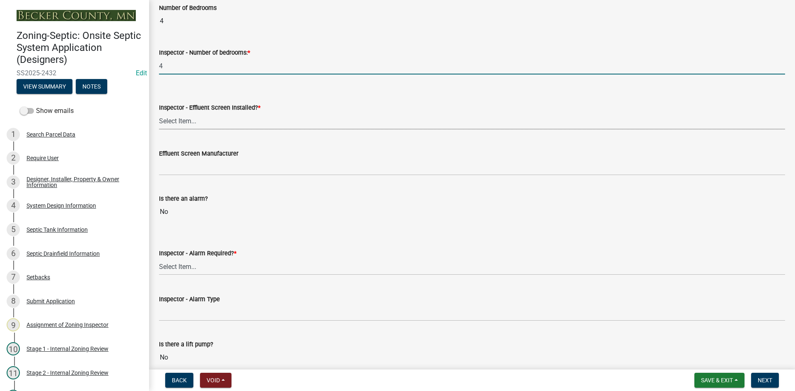
click at [199, 124] on select "Select Item... Yes No" at bounding box center [472, 121] width 626 height 17
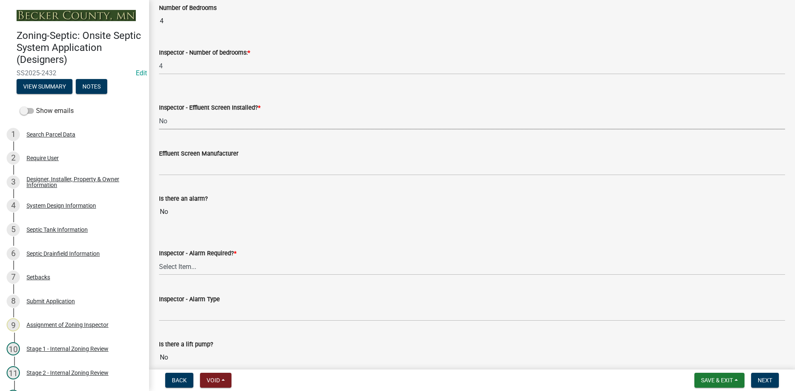
click at [159, 113] on select "Select Item... Yes No" at bounding box center [472, 121] width 626 height 17
select select "039f9276-f093-40ee-98f9-24c1fbae5d9d"
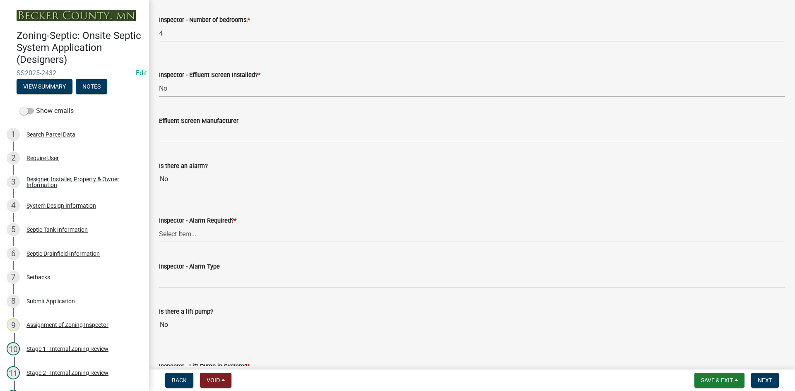
scroll to position [621, 0]
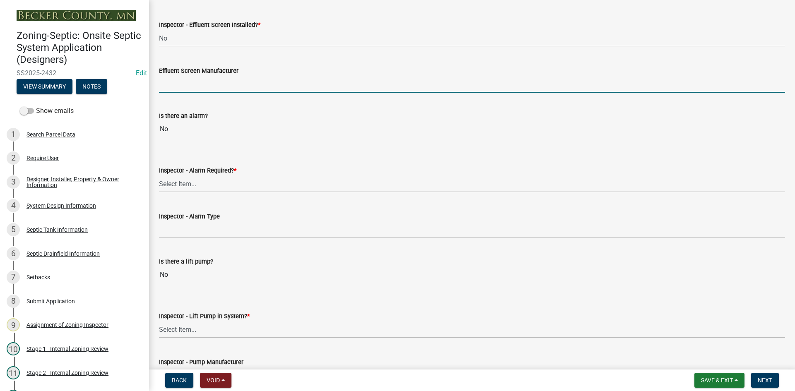
drag, startPoint x: 191, startPoint y: 86, endPoint x: 195, endPoint y: 90, distance: 5.9
click at [192, 85] on input "Effluent Screen Manufacturer" at bounding box center [472, 84] width 626 height 17
type input "NA"
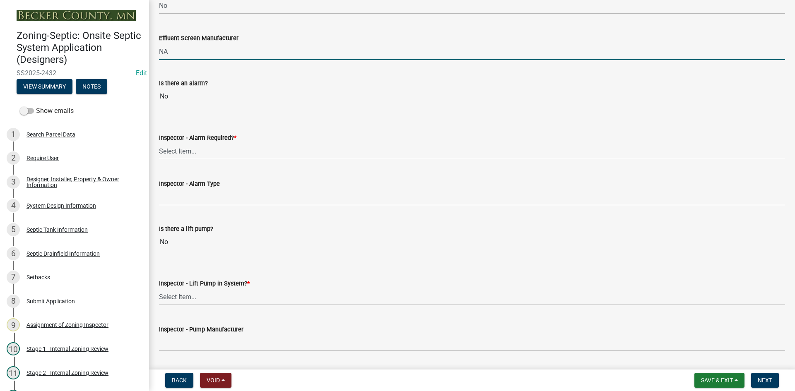
scroll to position [704, 0]
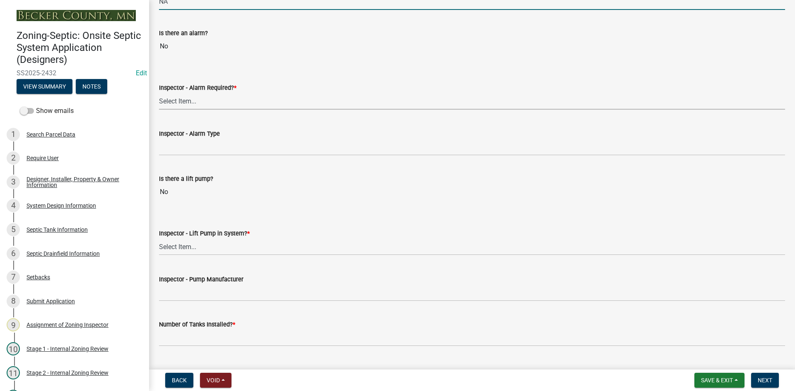
click at [195, 105] on select "Select Item... Yes No" at bounding box center [472, 101] width 626 height 17
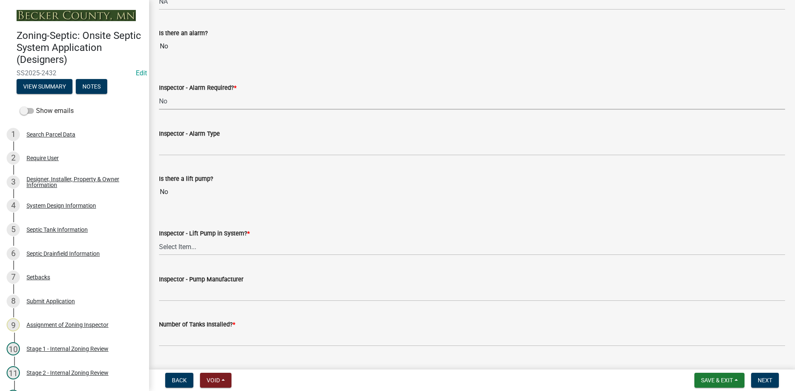
click at [159, 93] on select "Select Item... Yes No" at bounding box center [472, 101] width 626 height 17
select select "c58b0e9a-4731-4217-ac62-2e486782356c"
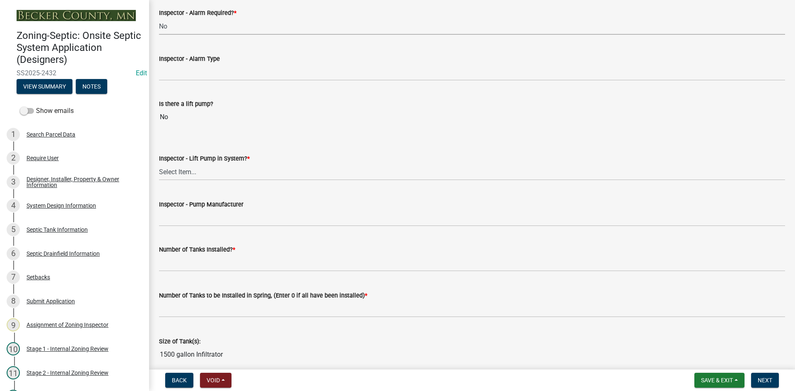
scroll to position [787, 0]
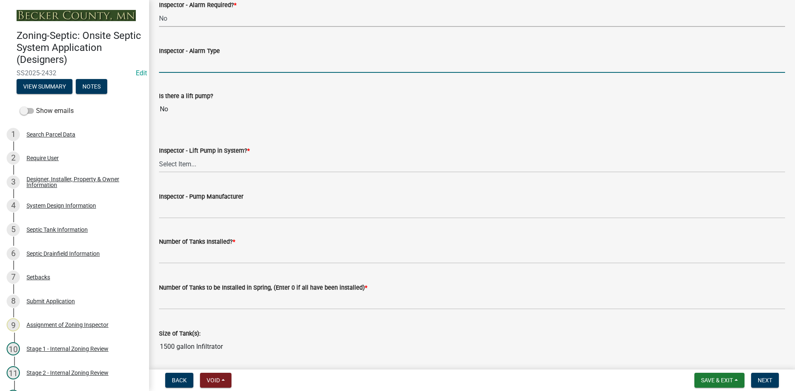
drag, startPoint x: 184, startPoint y: 70, endPoint x: 197, endPoint y: 80, distance: 15.9
click at [185, 70] on input "Inspector - Alarm Type" at bounding box center [472, 64] width 626 height 17
type input "NA"
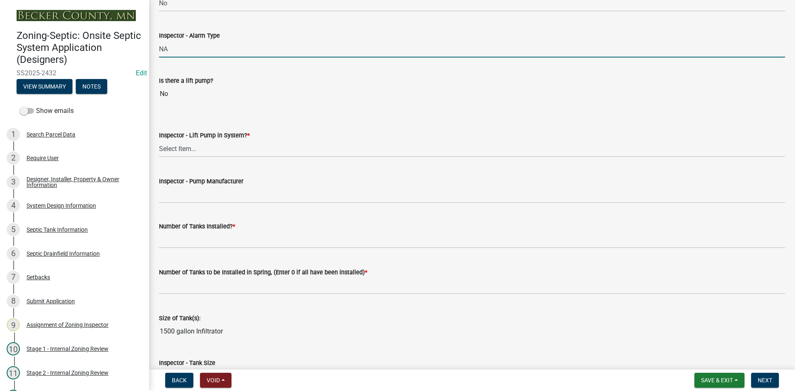
scroll to position [828, 0]
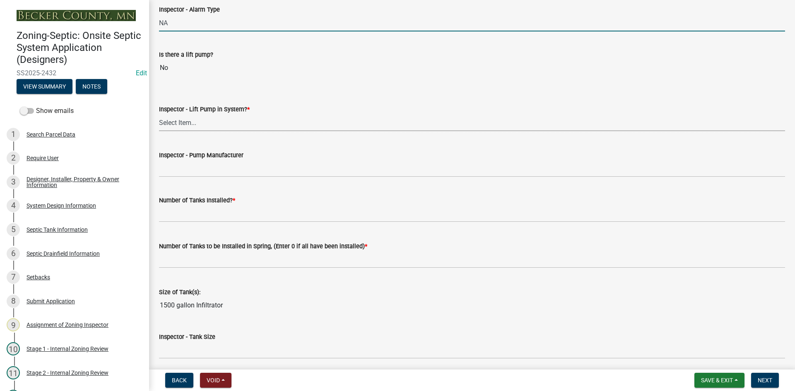
click at [178, 123] on select "Select Item... Yes No" at bounding box center [472, 122] width 626 height 17
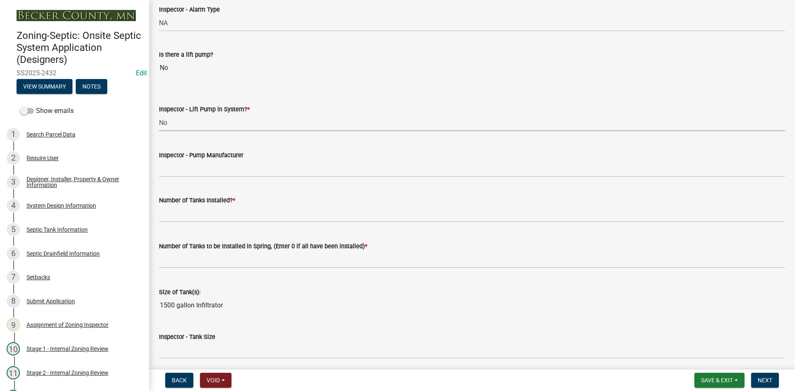
click at [159, 114] on select "Select Item... Yes No" at bounding box center [472, 122] width 626 height 17
select select "4baeb773-af56-4ab8-83c4-3685aa875ea5"
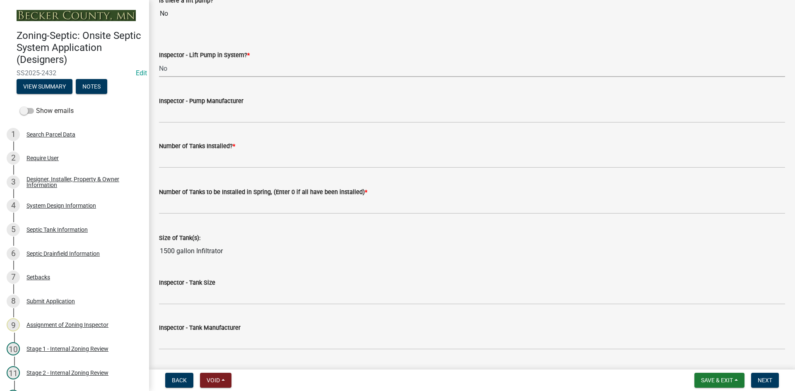
scroll to position [911, 0]
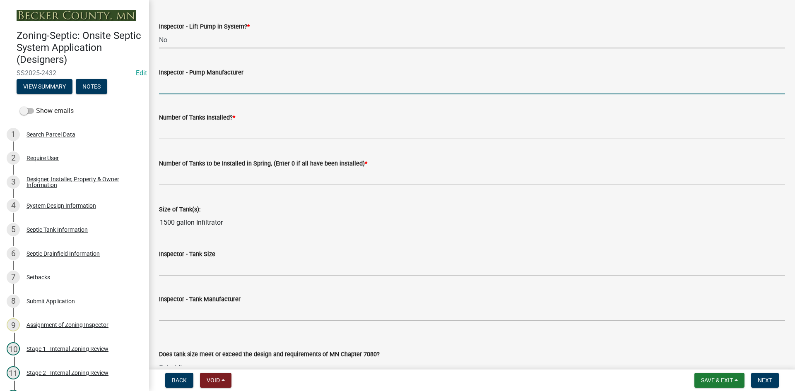
click at [188, 86] on input "Inspector - Pump Manufacturer" at bounding box center [472, 85] width 626 height 17
type input "NA"
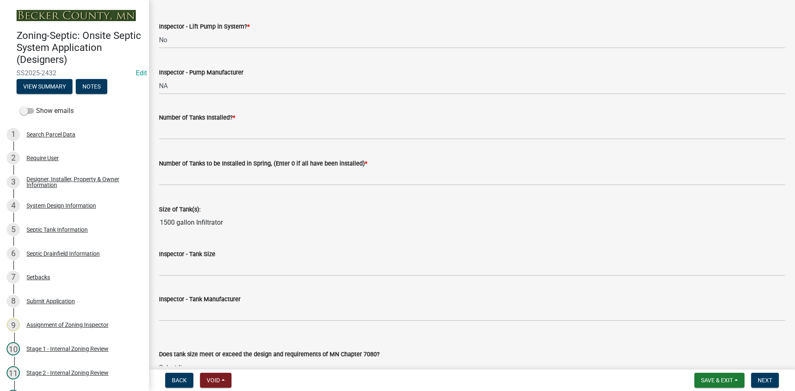
click at [193, 123] on div "Number of Tanks Installed? *" at bounding box center [472, 118] width 626 height 10
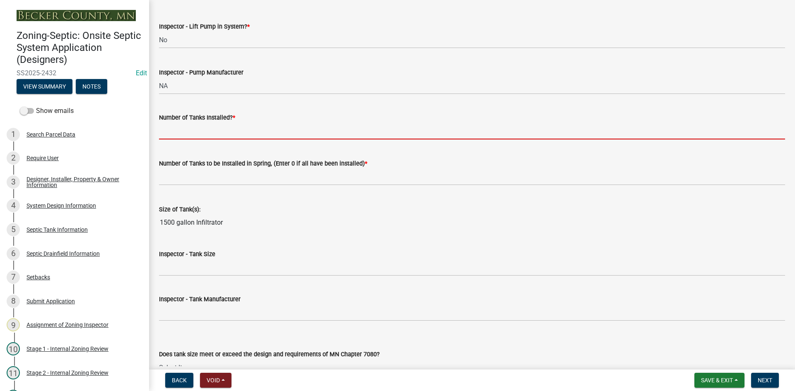
click at [195, 134] on input "text" at bounding box center [472, 131] width 626 height 17
type input "1"
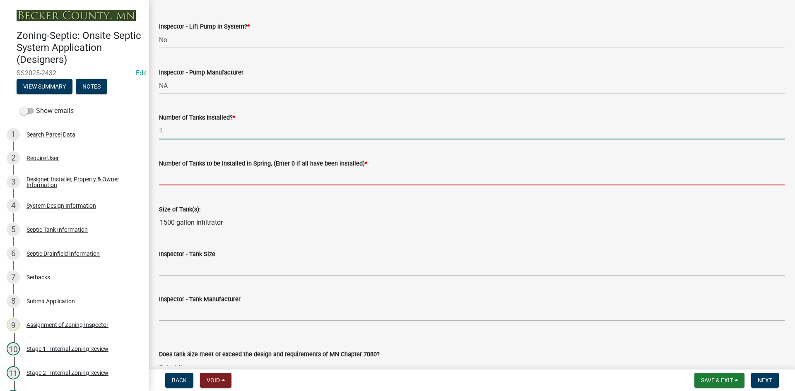
click at [188, 178] on input "text" at bounding box center [472, 177] width 626 height 17
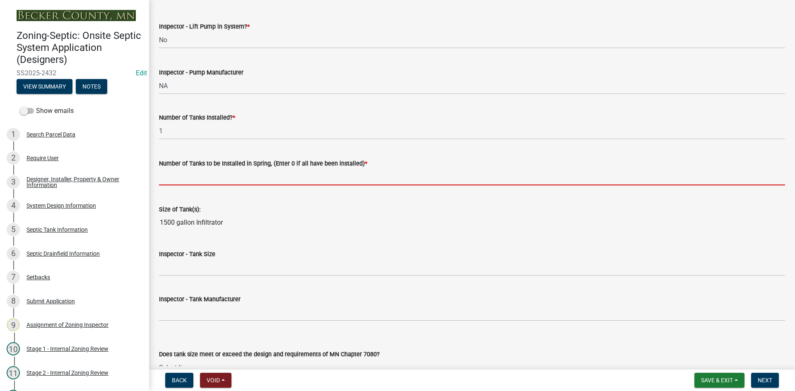
type input "0"
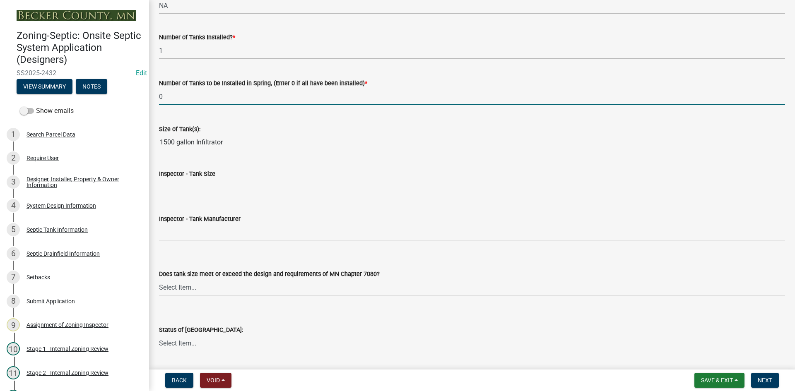
scroll to position [994, 0]
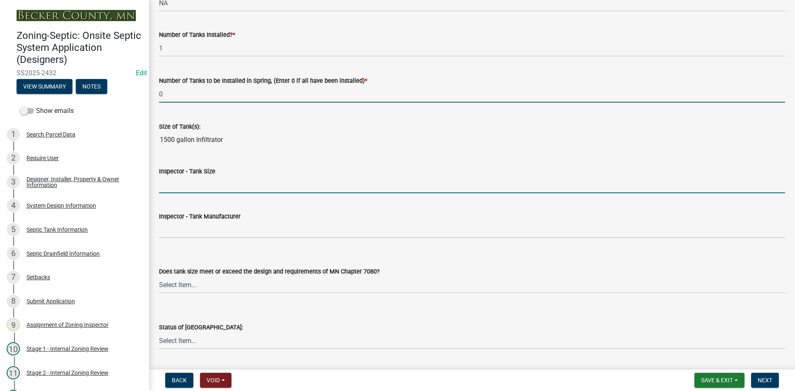
click at [187, 184] on input "Inspector - Tank Size" at bounding box center [472, 184] width 626 height 17
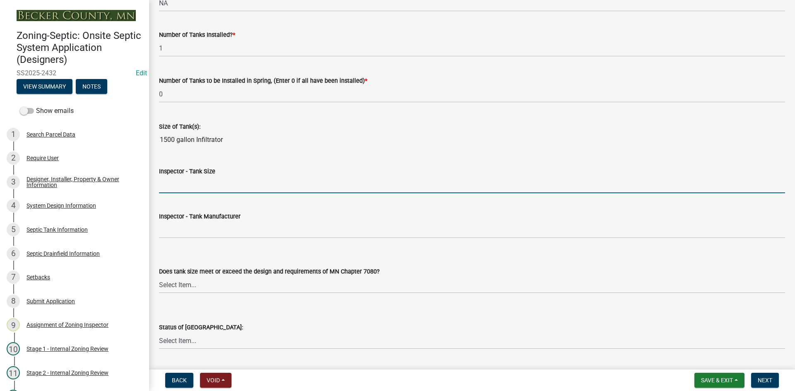
type input "1500"
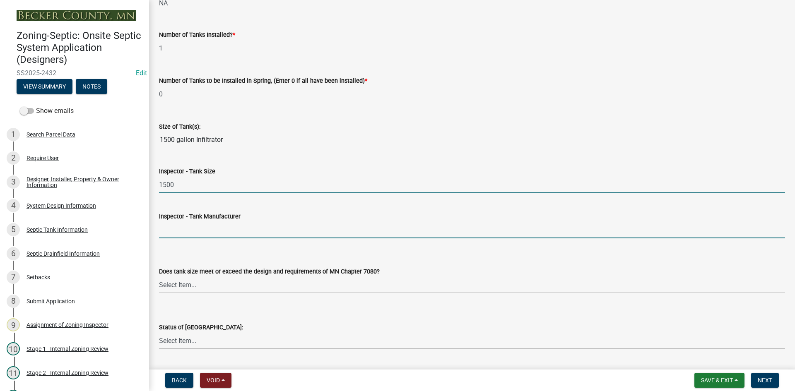
click at [191, 231] on input "Inspector - Tank Manufacturer" at bounding box center [472, 230] width 626 height 17
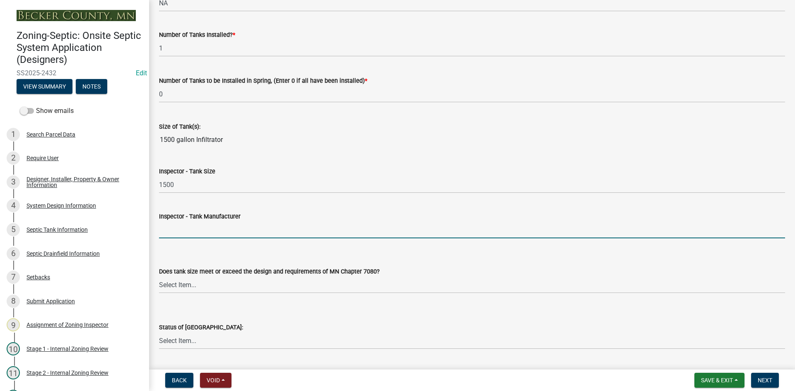
type input "infiltrator"
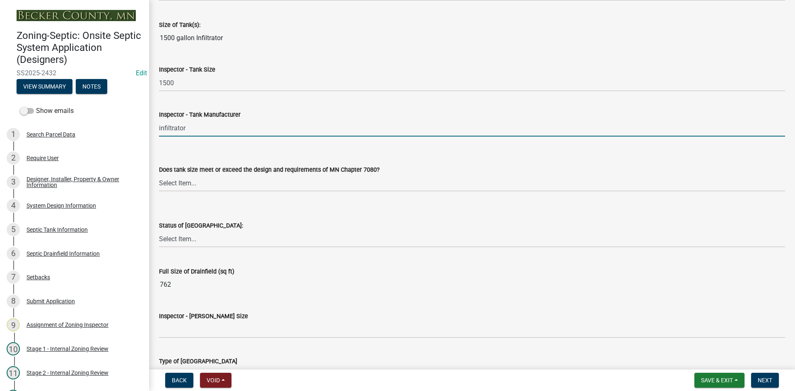
scroll to position [1118, 0]
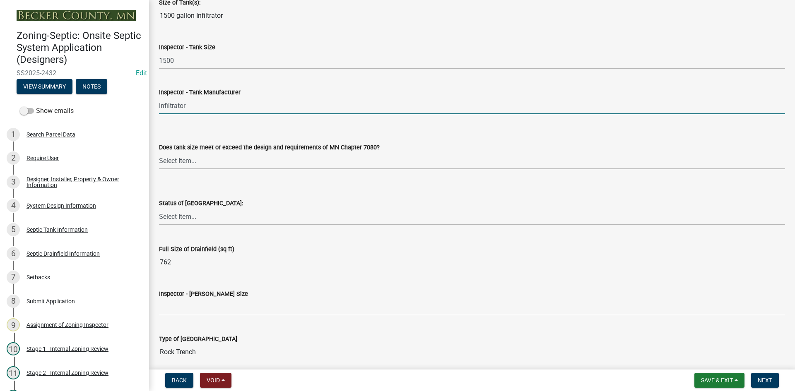
click at [197, 165] on select "Select Item... Yes No Existing" at bounding box center [472, 160] width 626 height 17
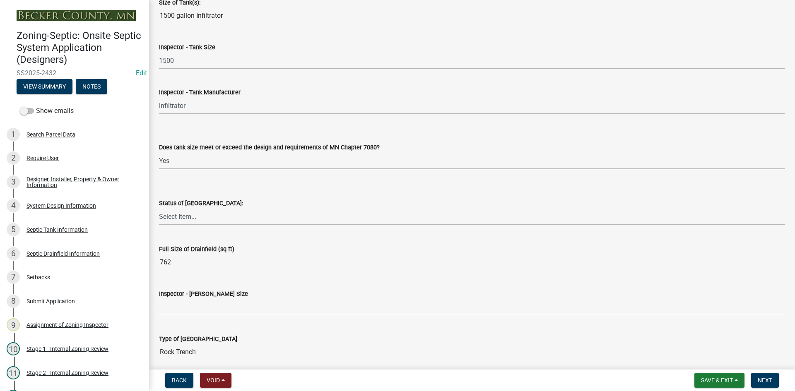
click at [159, 152] on select "Select Item... Yes No Existing" at bounding box center [472, 160] width 626 height 17
select select "f7794d6a-556a-43dc-97be-878f47e346d8"
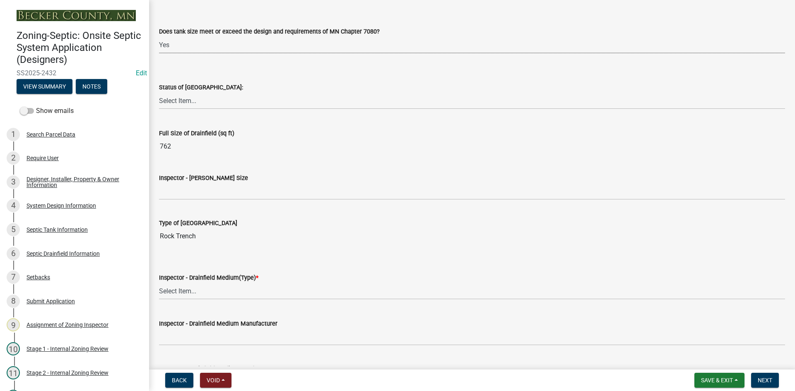
scroll to position [1242, 0]
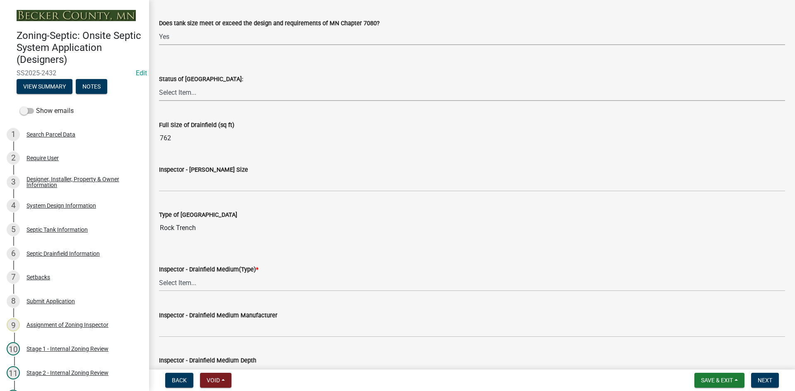
click at [188, 97] on select "Select Item... No Drainfield Drainfield Installed Drainfield to Be Installed in…" at bounding box center [472, 92] width 626 height 17
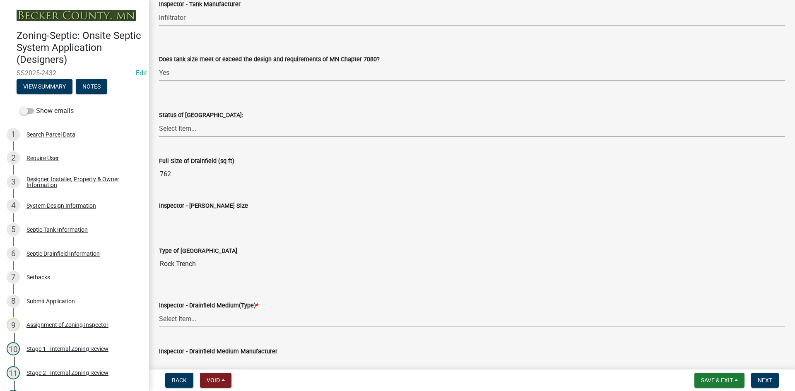
scroll to position [1159, 0]
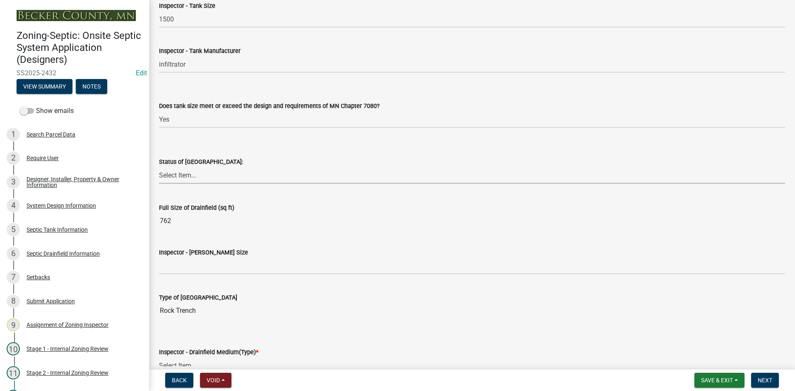
click at [193, 173] on select "Select Item... No Drainfield Drainfield Installed Drainfield to Be Installed in…" at bounding box center [472, 175] width 626 height 17
click at [159, 167] on select "Select Item... No Drainfield Drainfield Installed Drainfield to Be Installed in…" at bounding box center [472, 175] width 626 height 17
select select "9376207c-987b-4580-9786-4fe9435ab5e6"
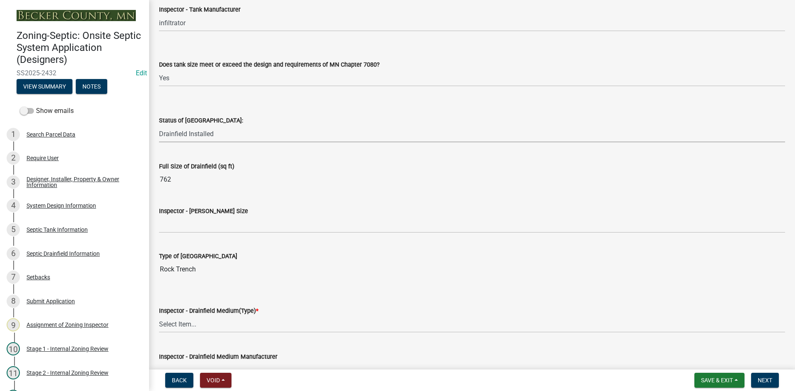
scroll to position [1284, 0]
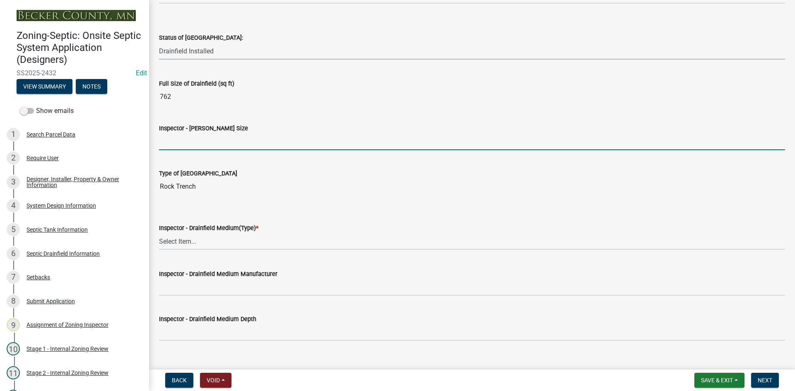
click at [190, 148] on input "Inspector - Drainfield Size" at bounding box center [472, 141] width 626 height 17
click at [172, 140] on input "Inspector - Drainfield Size" at bounding box center [472, 141] width 626 height 17
click at [188, 140] on input "762 SQFT 170 LIN. FT" at bounding box center [472, 141] width 626 height 17
type input "762 SQFT/ 170 LIN. FT"
click at [193, 239] on select "Select Item... Chamber Trench Rock Trench Gravelless Mound Pressure Bed Seepage…" at bounding box center [472, 241] width 626 height 17
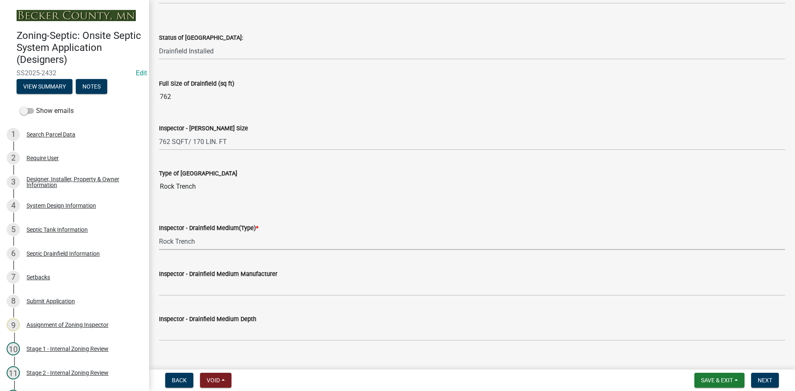
click at [159, 233] on select "Select Item... Chamber Trench Rock Trench Gravelless Mound Pressure Bed Seepage…" at bounding box center [472, 241] width 626 height 17
select select "2febadfc-db6d-40c8-9695-ecd54080d83d"
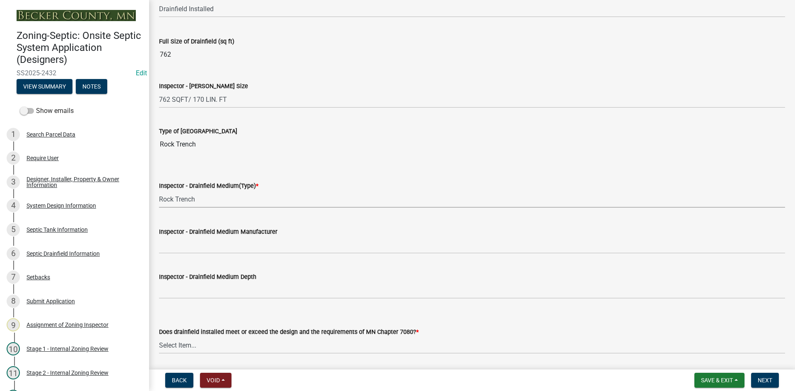
scroll to position [1408, 0]
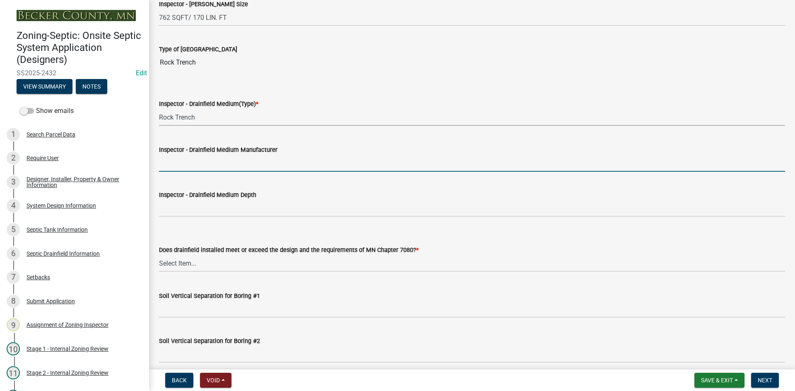
click at [203, 171] on input "Inspector - Drainfield Medium Manufacturer" at bounding box center [472, 163] width 626 height 17
type input "rock"
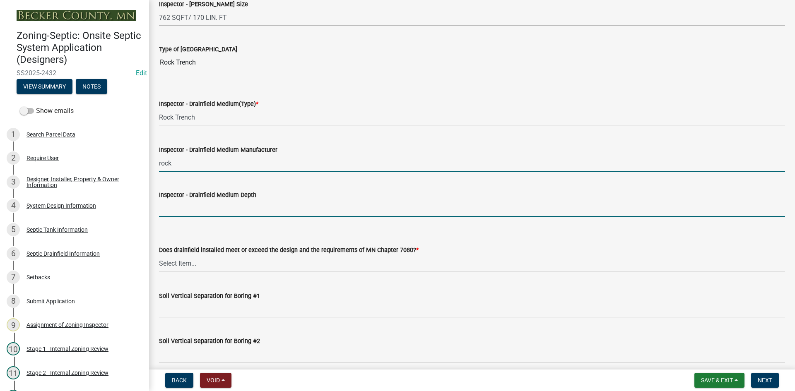
click at [203, 208] on input "Inspector - Drainfield Medium Depth" at bounding box center [472, 208] width 626 height 17
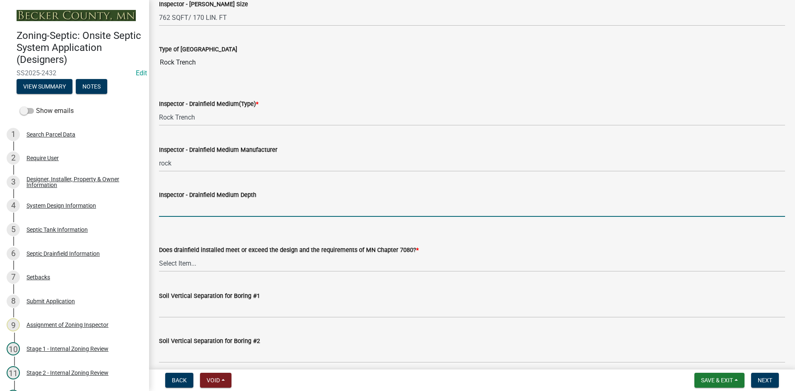
click at [185, 210] on input "Inspector - Drainfield Medium Depth" at bounding box center [472, 208] width 626 height 17
type input "18""
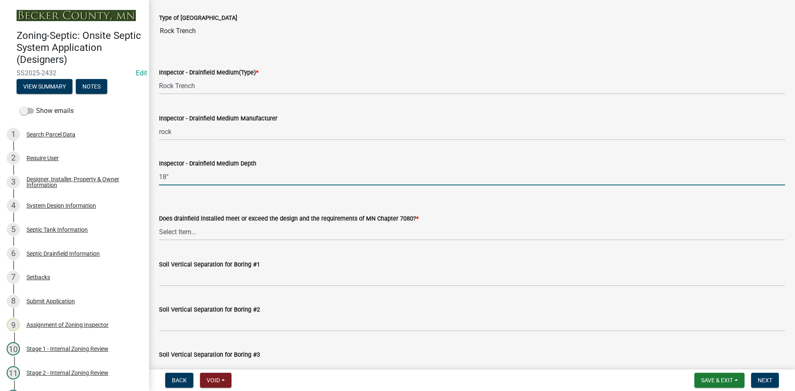
scroll to position [1491, 0]
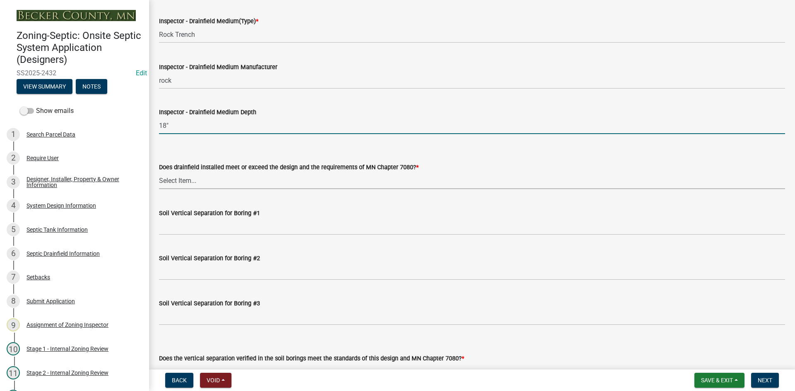
click at [185, 173] on select "Select Item... Yes No" at bounding box center [472, 180] width 626 height 17
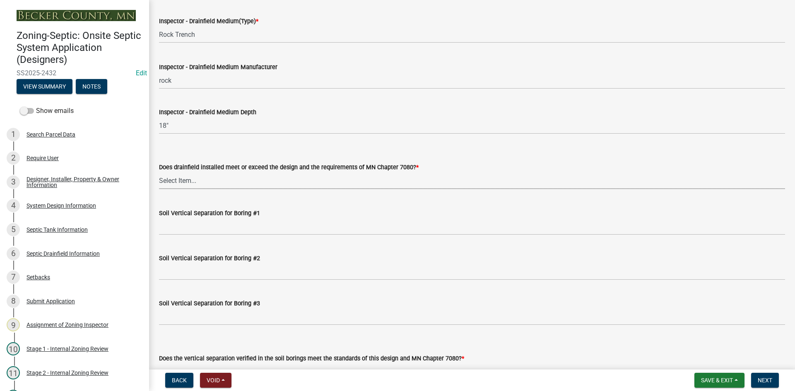
click at [187, 177] on select "Select Item... Yes No" at bounding box center [472, 180] width 626 height 17
click at [159, 172] on select "Select Item... Yes No" at bounding box center [472, 180] width 626 height 17
select select "53e8394b-4ec8-472b-acba-27f64a4dcc6d"
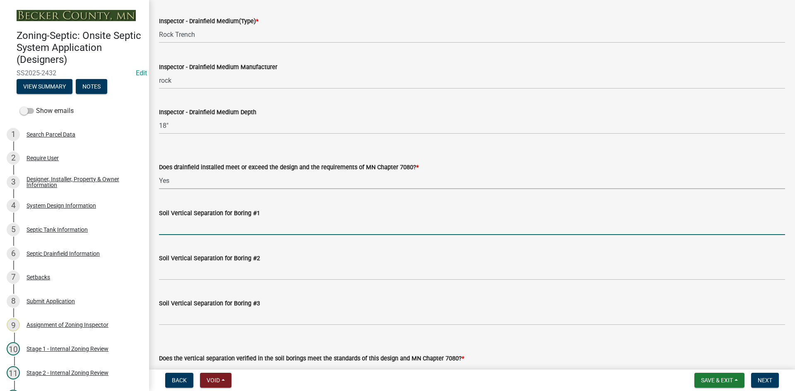
click at [189, 223] on input "Soil Vertical Separation for Boring #1" at bounding box center [472, 226] width 626 height 17
type input "SEE ATTACHED"
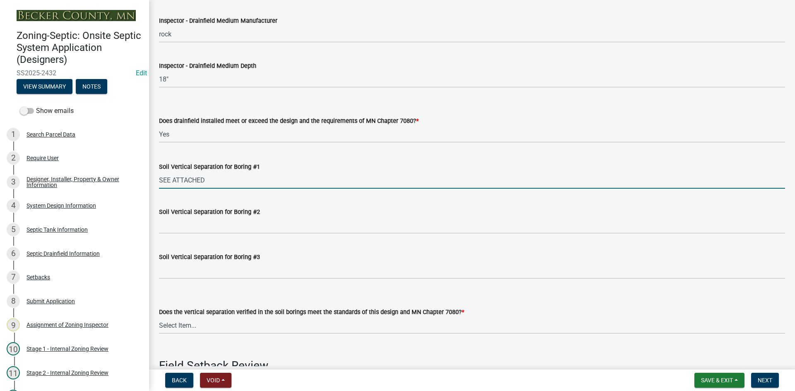
scroll to position [1656, 0]
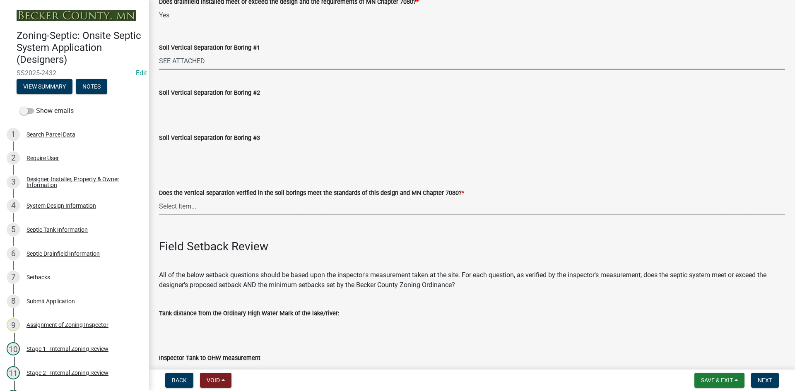
click at [188, 208] on select "Select Item... Yes No" at bounding box center [472, 206] width 626 height 17
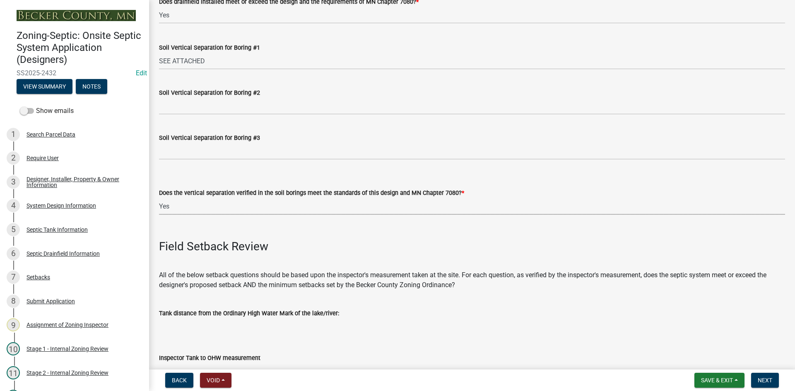
click at [159, 198] on select "Select Item... Yes No" at bounding box center [472, 206] width 626 height 17
select select "eedfbf44-dce3-4c21-89bd-6d851115dab7"
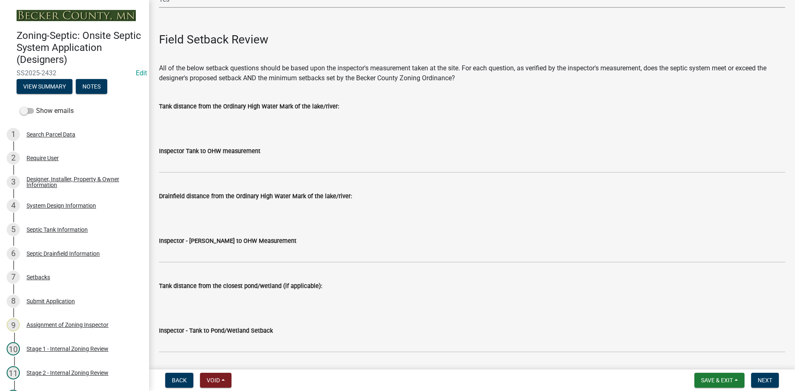
scroll to position [1946, 0]
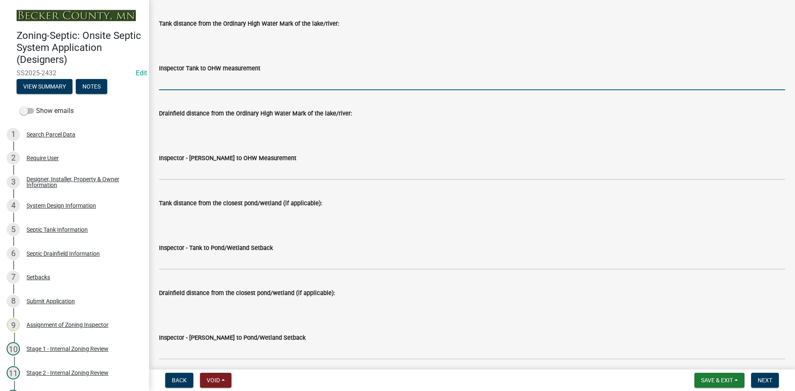
click at [203, 75] on input "Inspector Tank to OHW measurement" at bounding box center [472, 81] width 626 height 17
type input "NA"
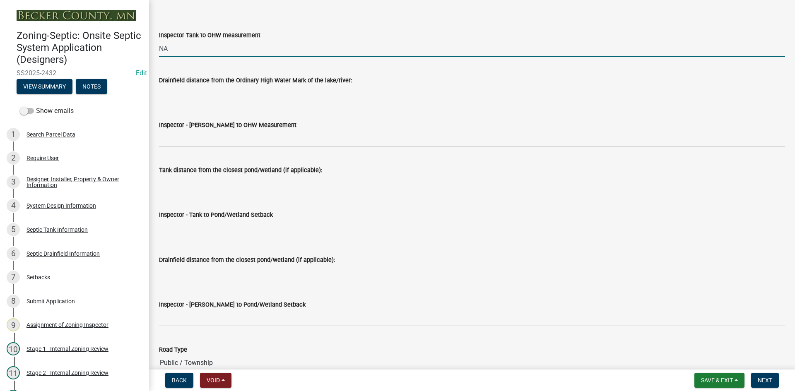
scroll to position [2029, 0]
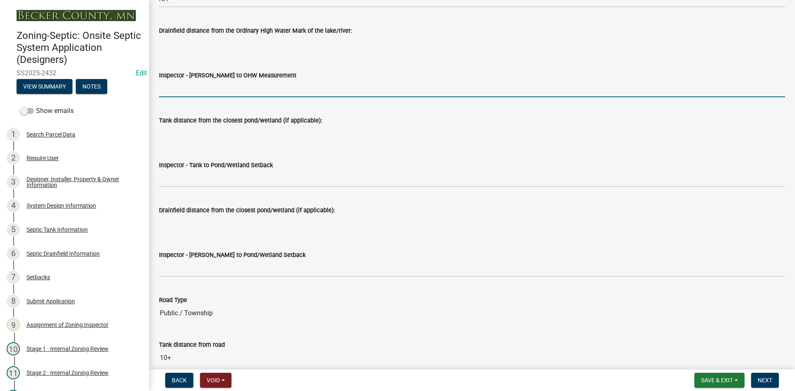
drag, startPoint x: 190, startPoint y: 87, endPoint x: 197, endPoint y: 92, distance: 9.4
click at [190, 86] on input "Inspector - Drainfield to OHW Measurement" at bounding box center [472, 88] width 626 height 17
type input "NA"
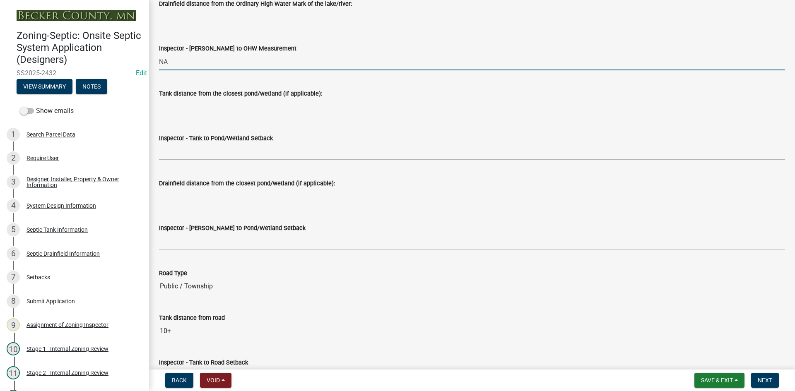
scroll to position [2070, 0]
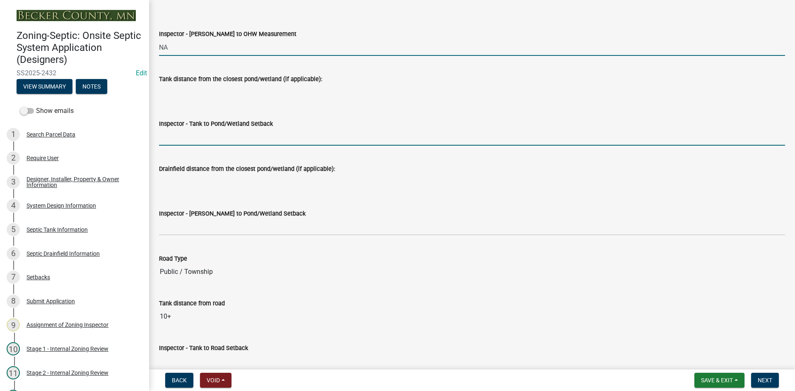
click at [193, 139] on input "Inspector - Tank to Pond/Wetland Setback" at bounding box center [472, 137] width 626 height 17
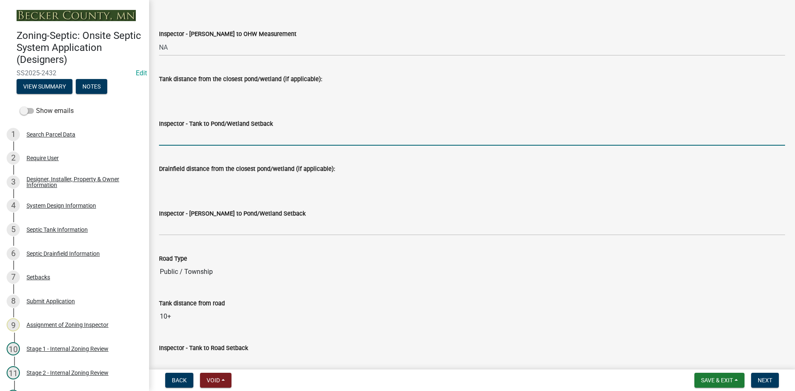
type input "NA"
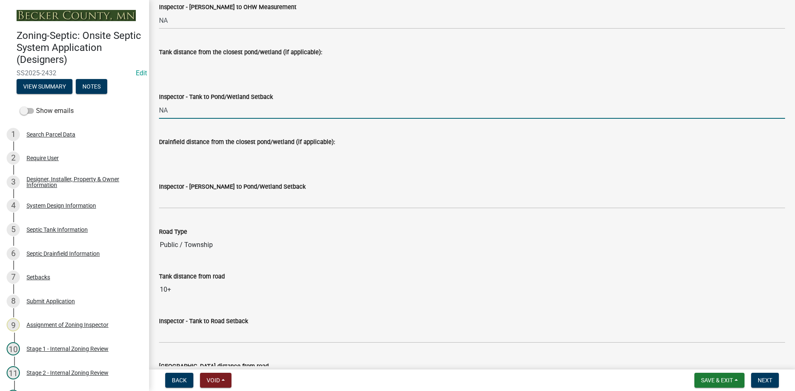
scroll to position [2112, 0]
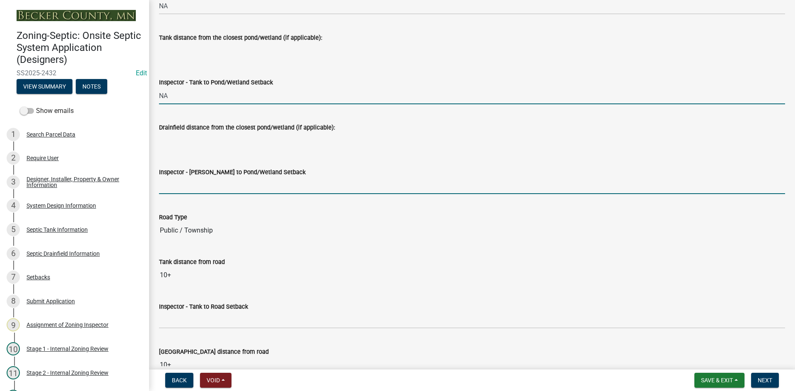
click at [197, 186] on input "Inspector - Drainfield to Pond/Wetland Setback" at bounding box center [472, 185] width 626 height 17
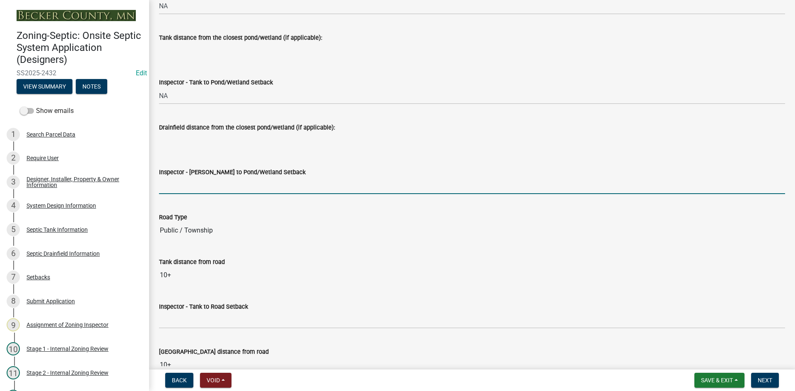
type input "NA"
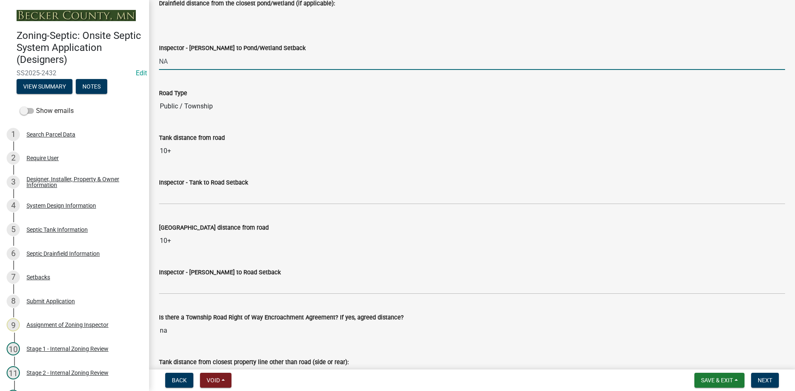
scroll to position [2277, 0]
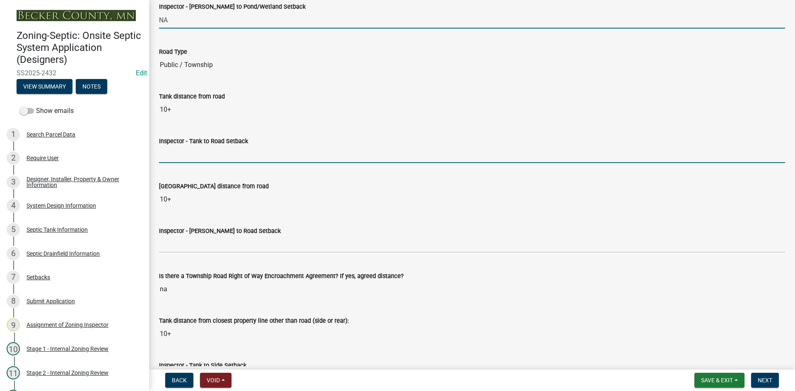
click at [178, 159] on input "Inspector - Tank to Road Setback" at bounding box center [472, 154] width 626 height 17
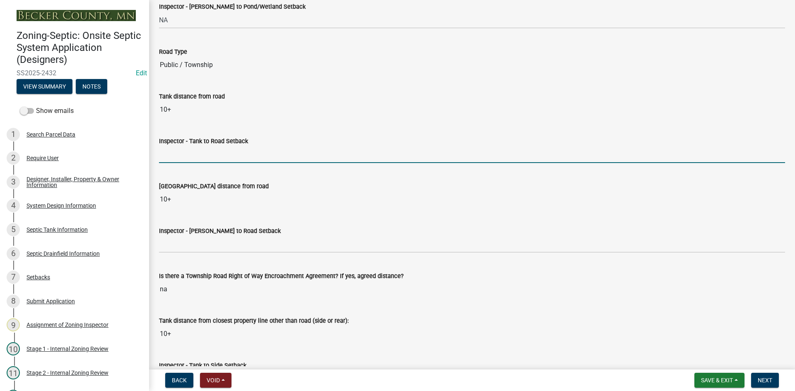
type input "10+"
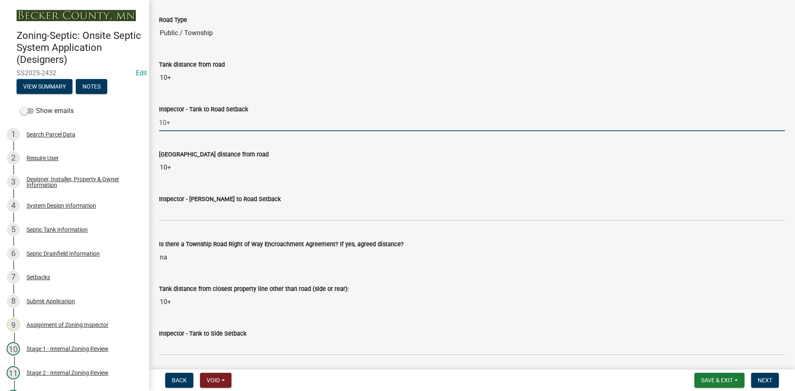
scroll to position [2360, 0]
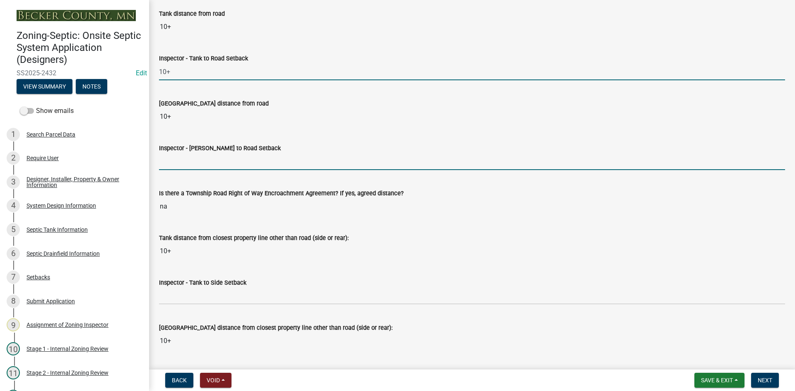
click at [180, 165] on input "Inspector - Drainfield to Road Setback" at bounding box center [472, 161] width 626 height 17
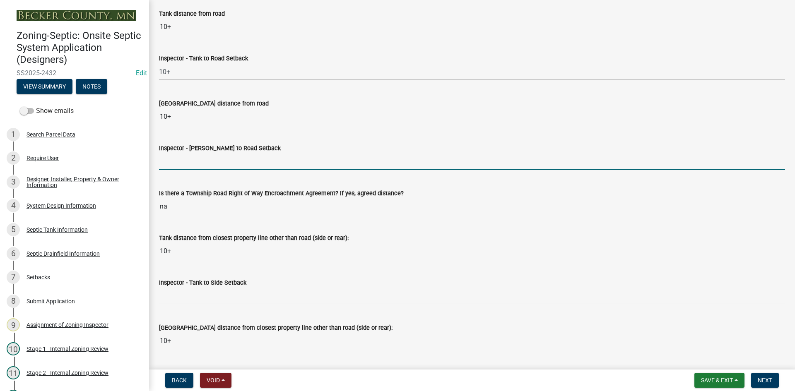
type input "10+"
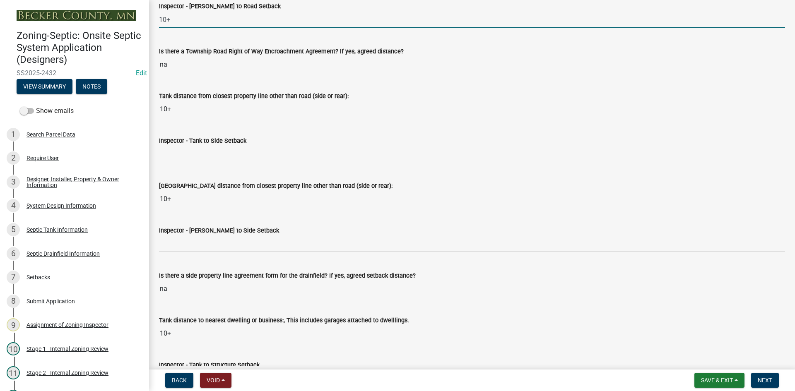
scroll to position [2526, 0]
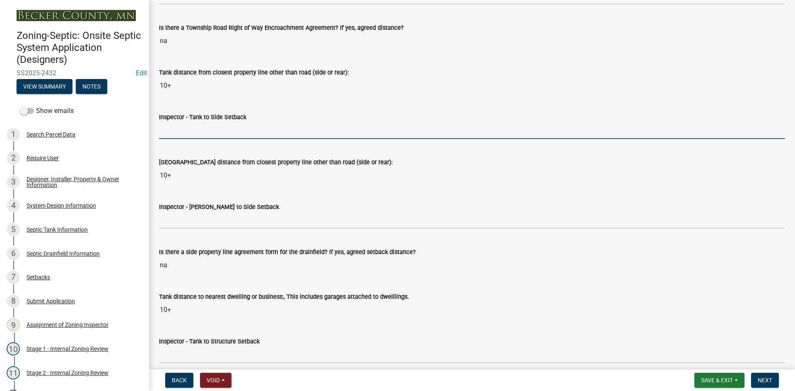
click at [185, 132] on input "Inspector - Tank to Side Setback" at bounding box center [472, 130] width 626 height 17
type input "10+"
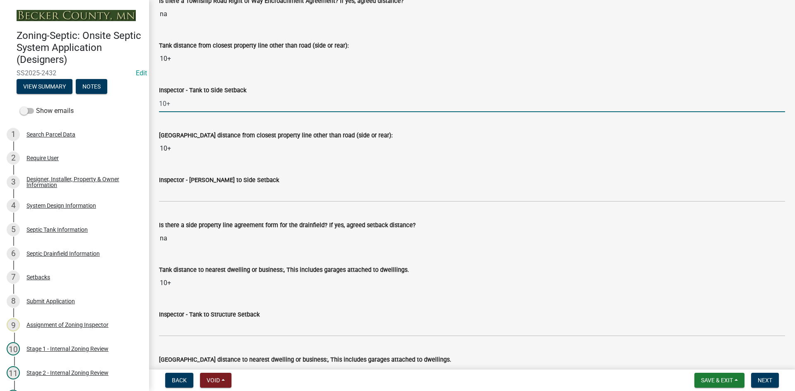
scroll to position [2567, 0]
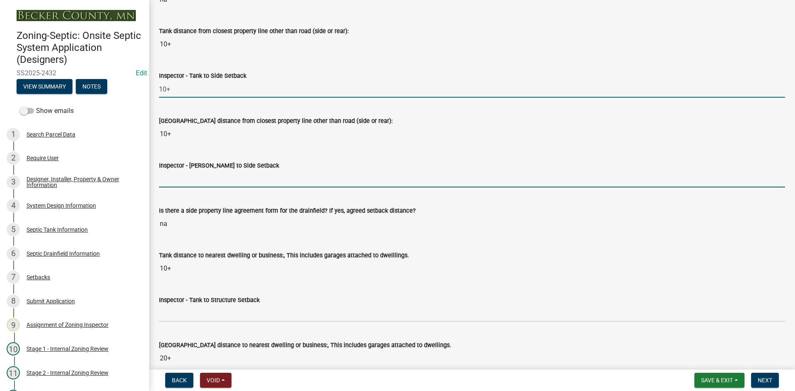
click at [189, 186] on input "Inspector - Drainfield to Side Setback" at bounding box center [472, 179] width 626 height 17
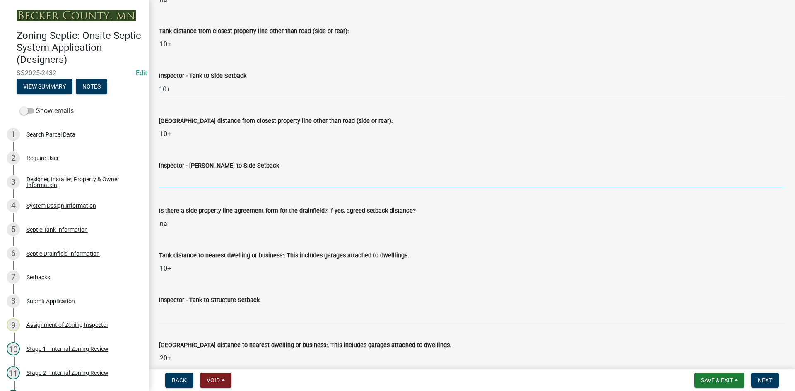
click at [189, 183] on input "Inspector - Drainfield to Side Setback" at bounding box center [472, 179] width 626 height 17
type input "10"
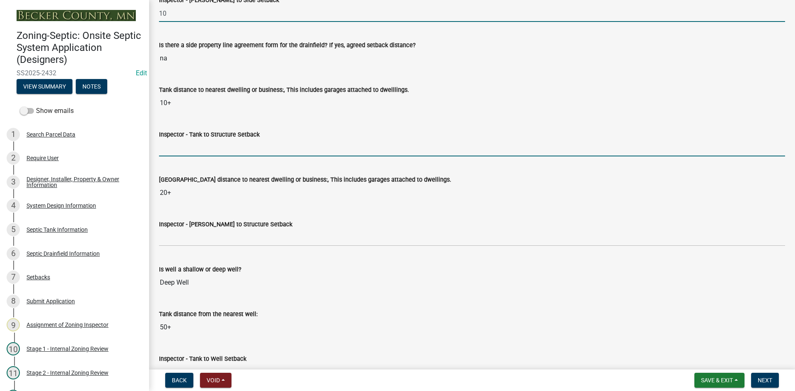
click at [188, 147] on input "Inspector - Tank to Structure Setback" at bounding box center [472, 148] width 626 height 17
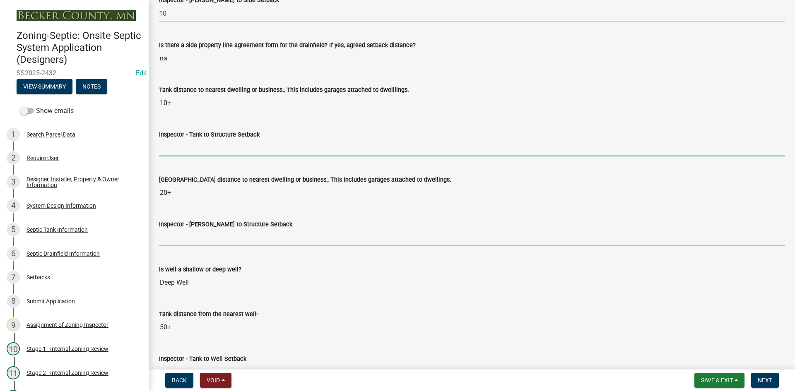
type input "10"
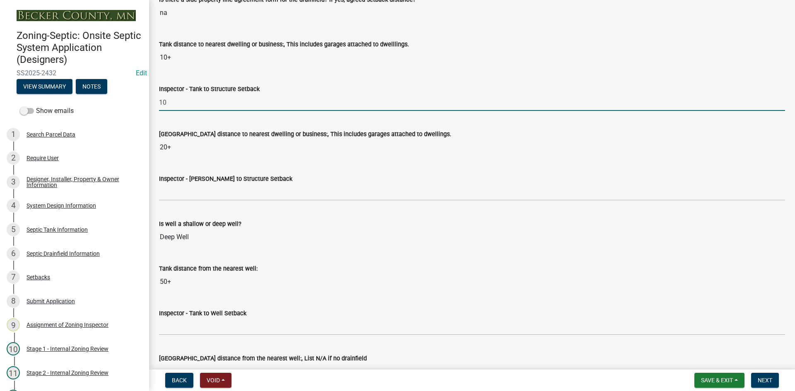
scroll to position [2857, 0]
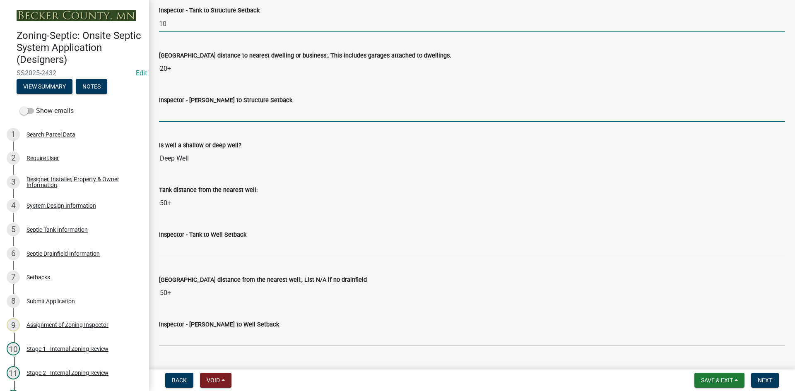
drag, startPoint x: 183, startPoint y: 114, endPoint x: 188, endPoint y: 113, distance: 4.6
click at [184, 114] on input "Inspector - Drainfield to Structure Setback" at bounding box center [472, 113] width 626 height 17
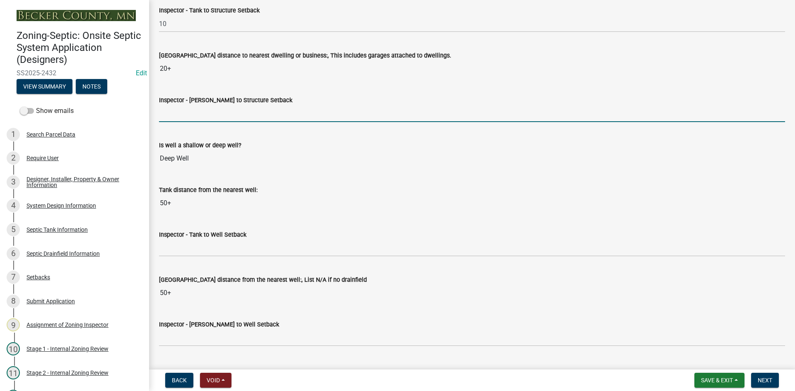
type input "20"
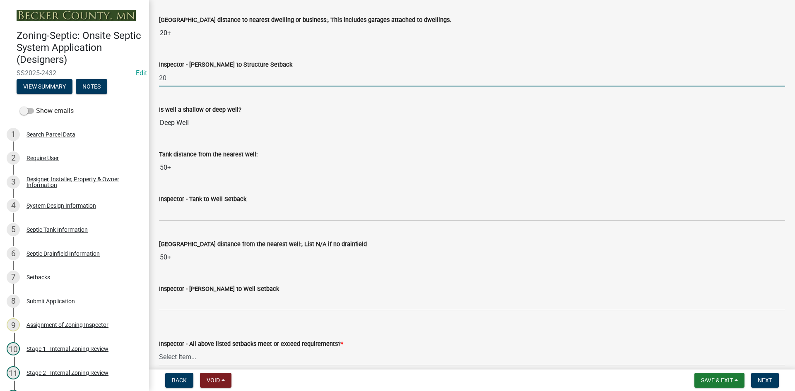
scroll to position [2940, 0]
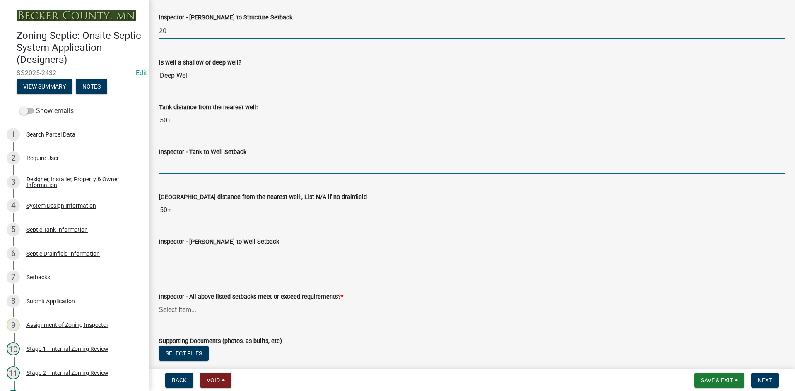
click at [183, 164] on input "Inspector - Tank to Well Setback" at bounding box center [472, 165] width 626 height 17
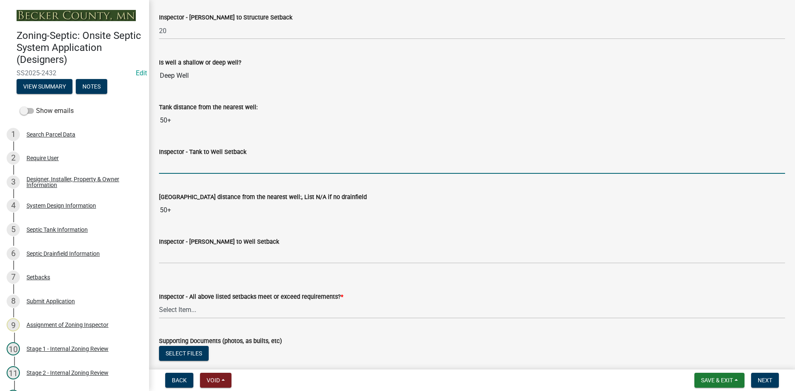
type input "50"
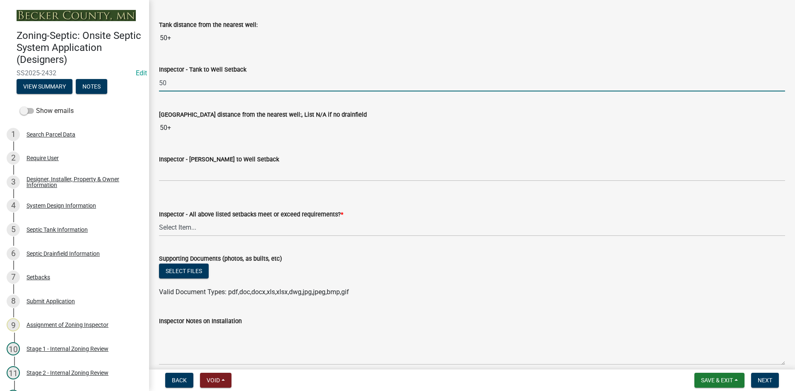
scroll to position [3023, 0]
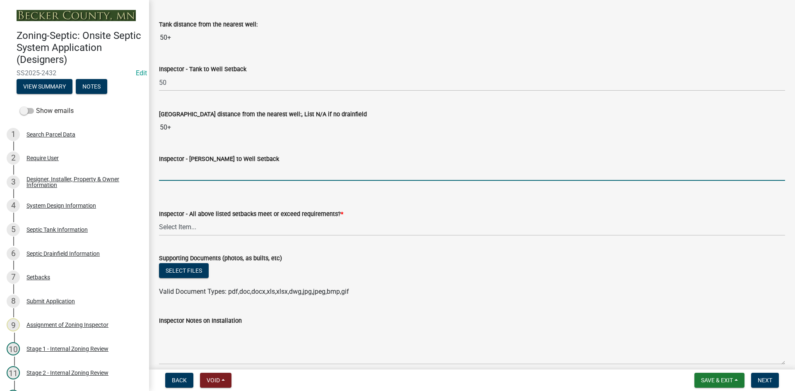
click at [195, 171] on input "Inspector - Drainfield to Well Setback" at bounding box center [472, 172] width 626 height 17
type input "50"
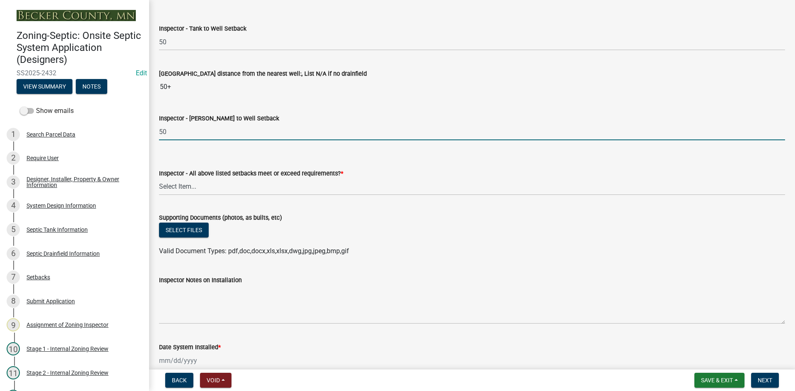
scroll to position [3105, 0]
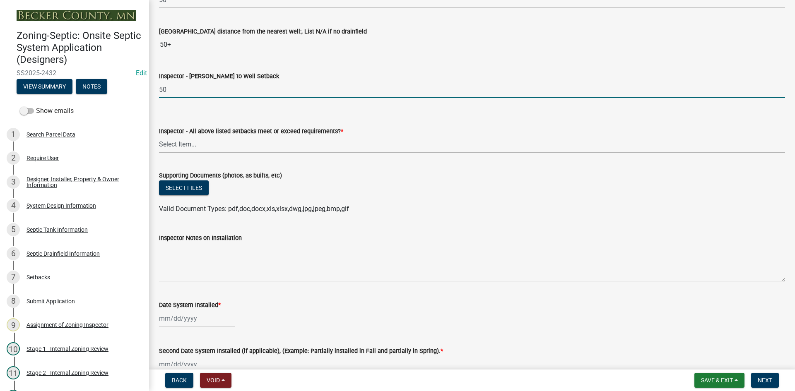
drag, startPoint x: 188, startPoint y: 146, endPoint x: 192, endPoint y: 149, distance: 4.4
click at [189, 146] on select "Select Item... Yes No" at bounding box center [472, 144] width 626 height 17
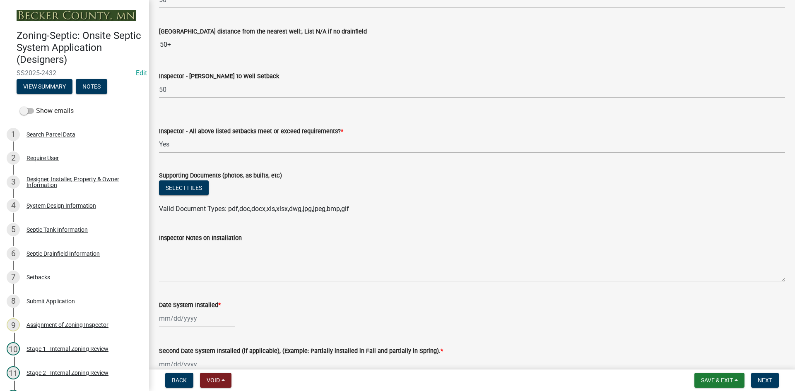
click at [159, 136] on select "Select Item... Yes No" at bounding box center [472, 144] width 626 height 17
select select "adfa1390-1443-4b8a-94eb-9b7f601f4679"
click at [194, 186] on button "Select files" at bounding box center [184, 188] width 50 height 15
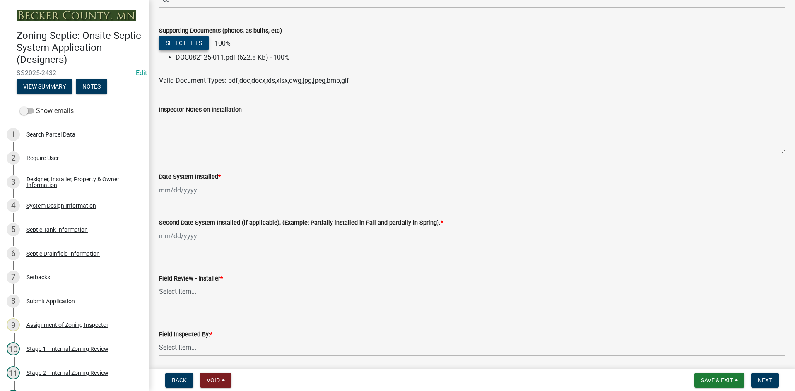
scroll to position [3271, 0]
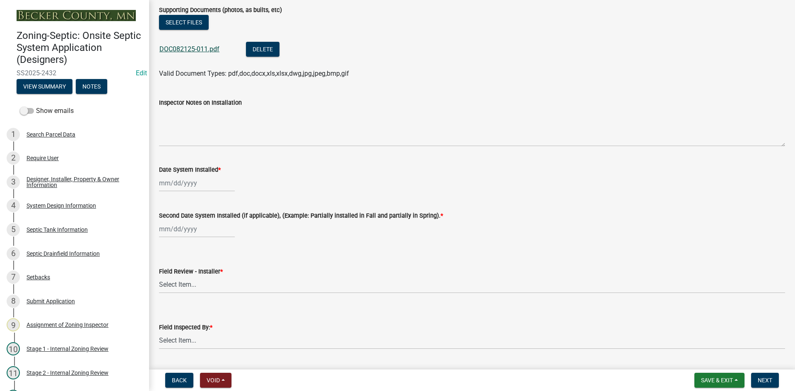
click at [207, 48] on link "DOC082125-011.pdf" at bounding box center [189, 49] width 60 height 8
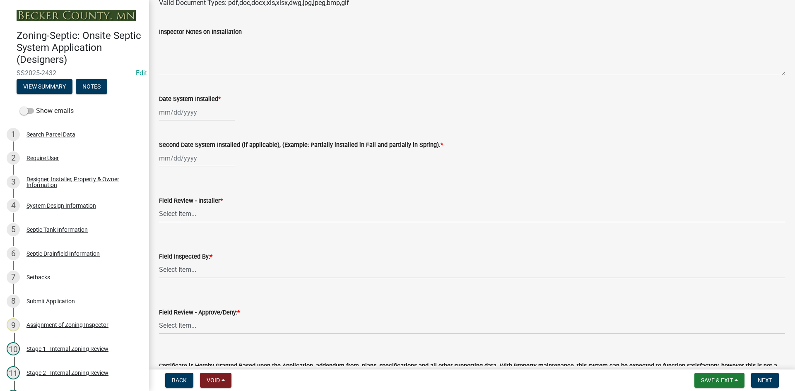
scroll to position [3354, 0]
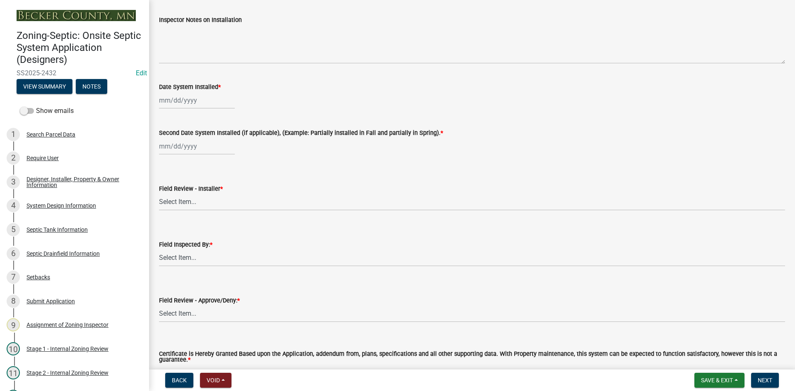
click at [204, 100] on div at bounding box center [197, 100] width 76 height 17
select select "8"
select select "2025"
click at [195, 183] on div "20" at bounding box center [193, 184] width 13 height 13
type input "[DATE]"
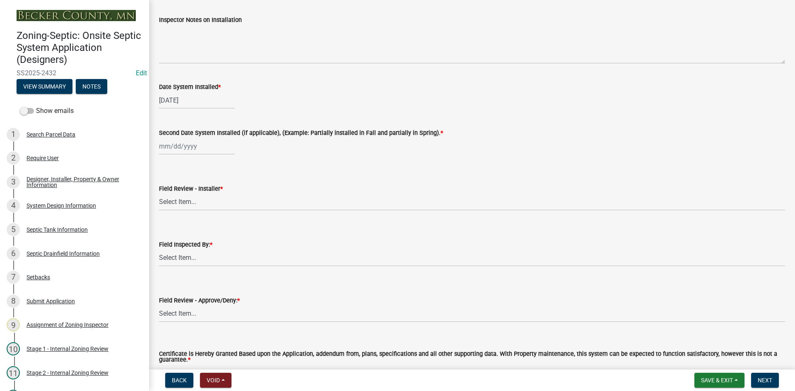
click at [169, 145] on div at bounding box center [197, 146] width 76 height 17
select select "8"
select select "2025"
click at [193, 231] on div "20" at bounding box center [193, 230] width 13 height 13
type input "[DATE]"
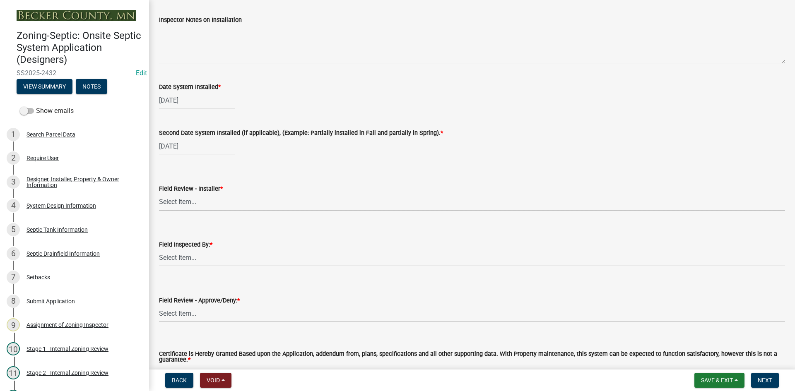
click at [207, 201] on select "Select Item... OTHER – Not listed (please add in next field and we will add to …" at bounding box center [472, 202] width 626 height 17
click at [159, 194] on select "Select Item... OTHER – Not listed (please add in next field and we will add to …" at bounding box center [472, 202] width 626 height 17
select select "dba6ca5d-f982-420b-a202-305a3dac1689"
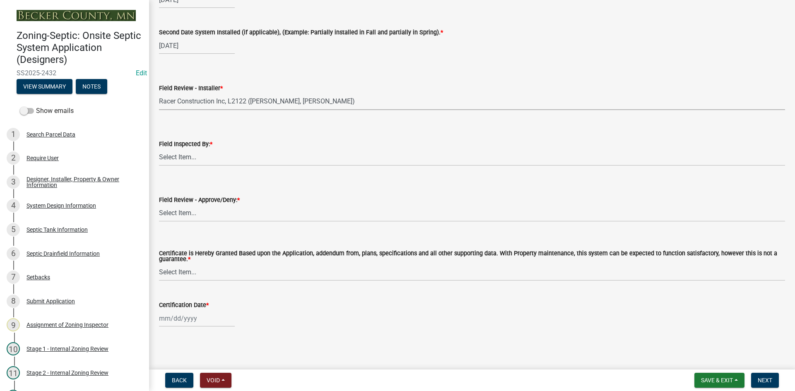
scroll to position [3455, 0]
click at [192, 157] on select "Select Item... Nicole Bradbury Jeff Rusness Kyle Vareberg Susan Rockwell Tyler …" at bounding box center [472, 157] width 626 height 17
click at [159, 149] on select "Select Item... Nicole Bradbury Jeff Rusness Kyle Vareberg Susan Rockwell Tyler …" at bounding box center [472, 157] width 626 height 17
select select "7bfe52ba-73b7-4ac1-9bde-d3bb601555ca"
click at [186, 219] on select "Select Item... Approved Denied" at bounding box center [472, 213] width 626 height 17
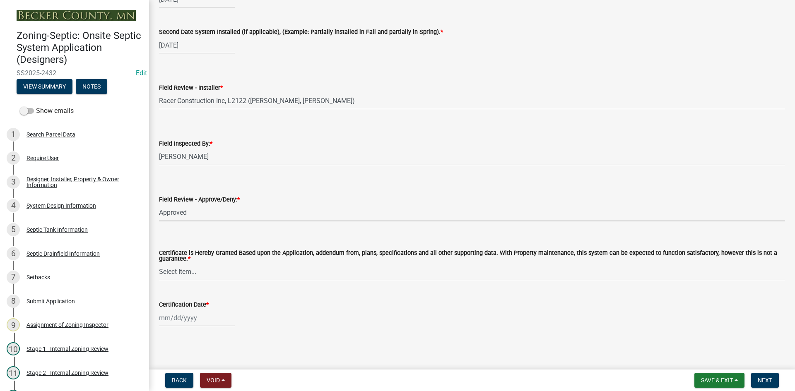
click at [159, 205] on select "Select Item... Approved Denied" at bounding box center [472, 213] width 626 height 17
select select "c3bf50e3-4684-4b9c-99b9-7a9f027aa0dd"
click at [187, 278] on select "Select Item... Yes No" at bounding box center [472, 272] width 626 height 17
click at [159, 264] on select "Select Item... Yes No" at bounding box center [472, 272] width 626 height 17
select select "538e6e6b-38de-4682-8c50-6662df67960d"
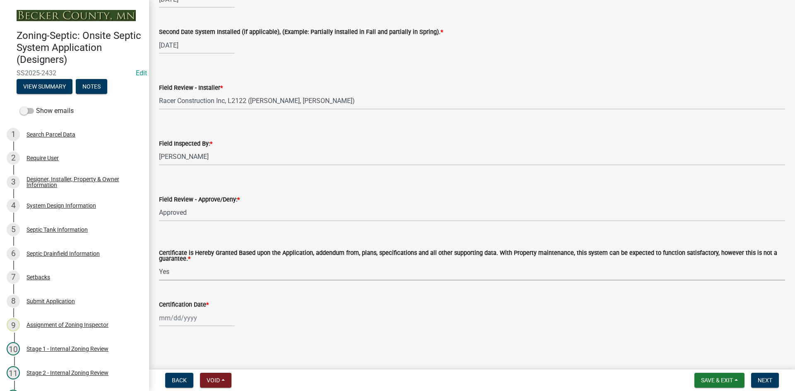
click at [195, 323] on div at bounding box center [197, 318] width 76 height 17
select select "8"
select select "2025"
click at [205, 271] on div "21" at bounding box center [206, 273] width 13 height 13
type input "[DATE]"
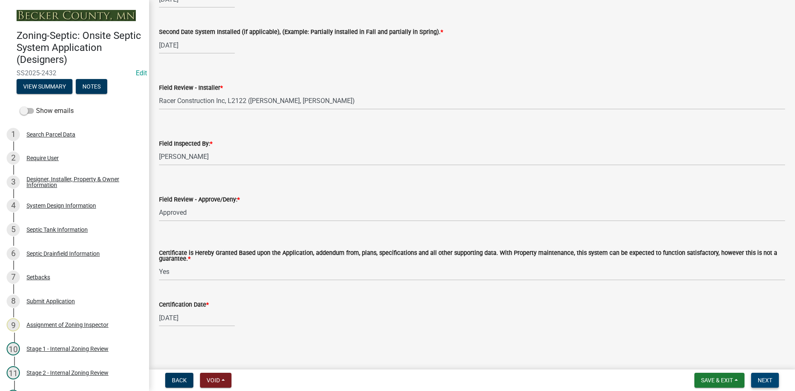
click at [761, 383] on span "Next" at bounding box center [765, 380] width 14 height 7
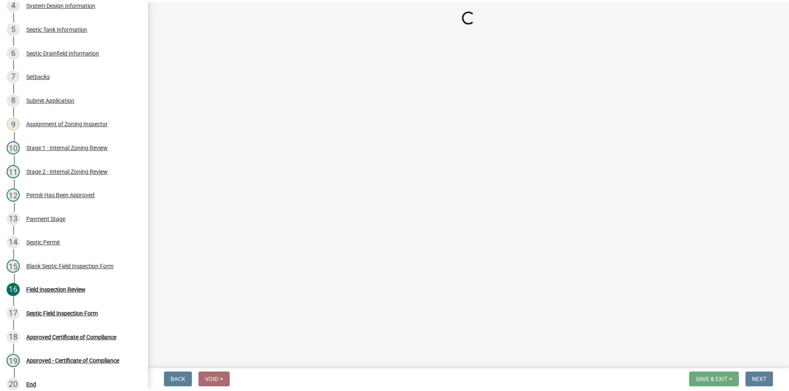
scroll to position [255, 0]
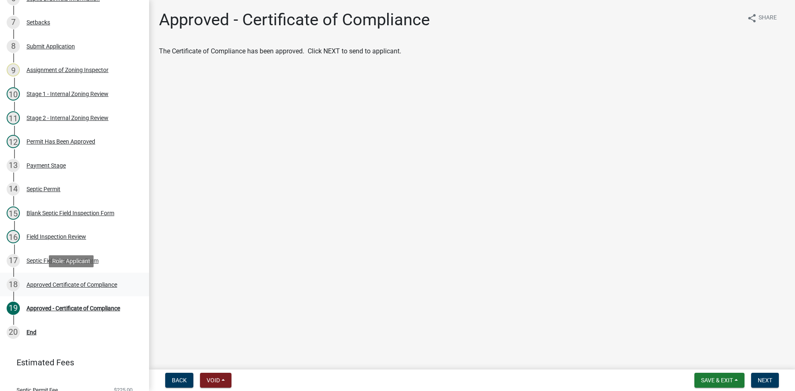
click at [93, 282] on div "Approved Certificate of Compliance" at bounding box center [72, 285] width 91 height 6
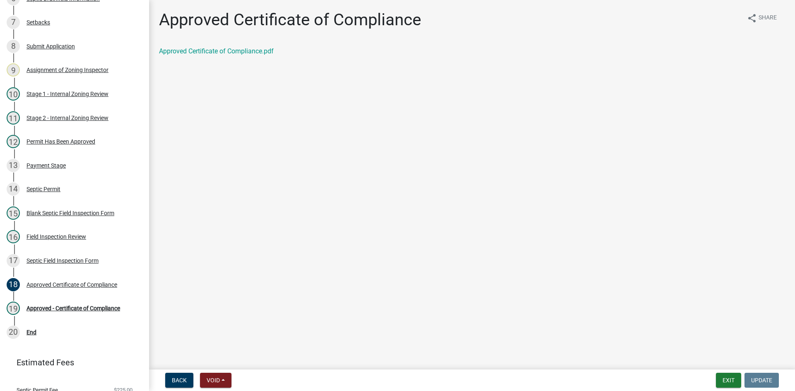
click at [268, 55] on div "Approved Certificate of Compliance.pdf" at bounding box center [472, 51] width 626 height 10
click at [272, 52] on link "Approved Certificate of Compliance.pdf" at bounding box center [216, 51] width 115 height 8
click at [75, 287] on div "Approved Certificate of Compliance" at bounding box center [72, 285] width 91 height 6
click at [76, 307] on div "Approved - Certificate of Compliance" at bounding box center [74, 309] width 94 height 6
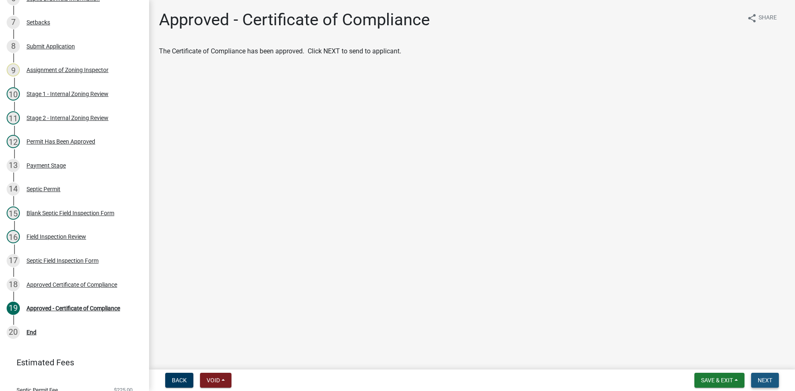
click at [768, 379] on span "Next" at bounding box center [765, 380] width 14 height 7
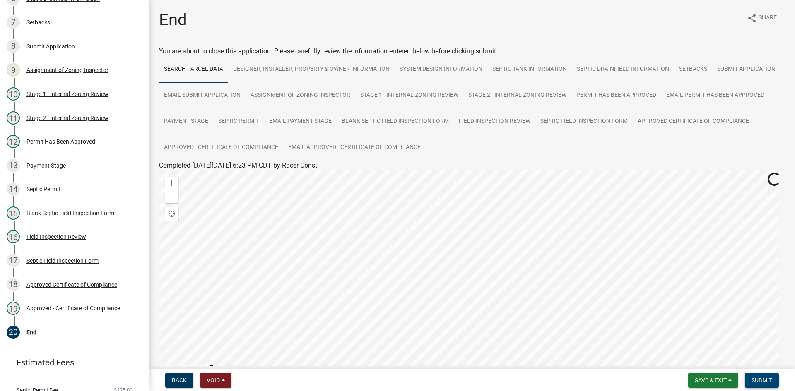
click at [752, 382] on span "Submit" at bounding box center [762, 380] width 21 height 7
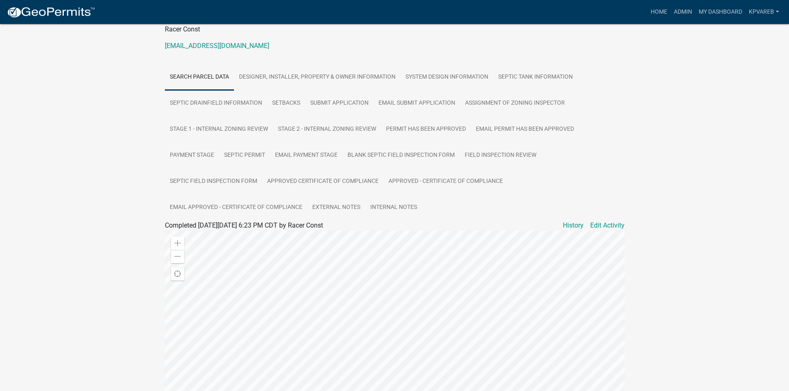
scroll to position [41, 0]
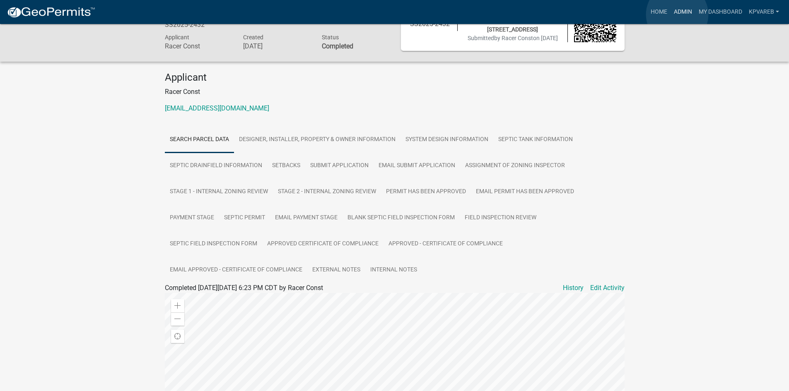
click at [677, 14] on link "Admin" at bounding box center [682, 12] width 25 height 16
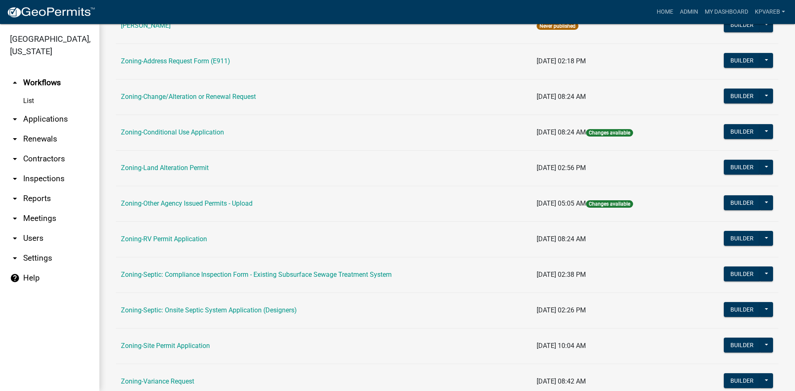
scroll to position [238, 0]
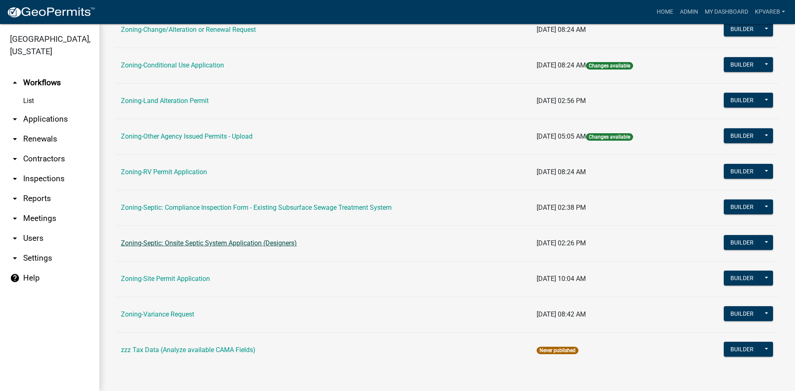
click at [248, 243] on link "Zoning-Septic: Onsite Septic System Application (Designers)" at bounding box center [209, 243] width 176 height 8
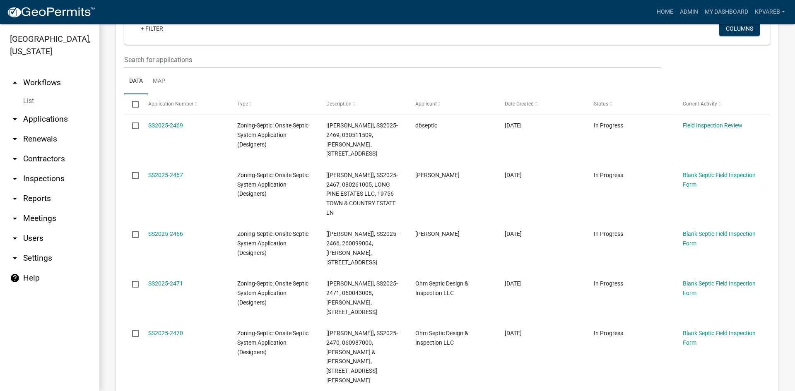
scroll to position [41, 0]
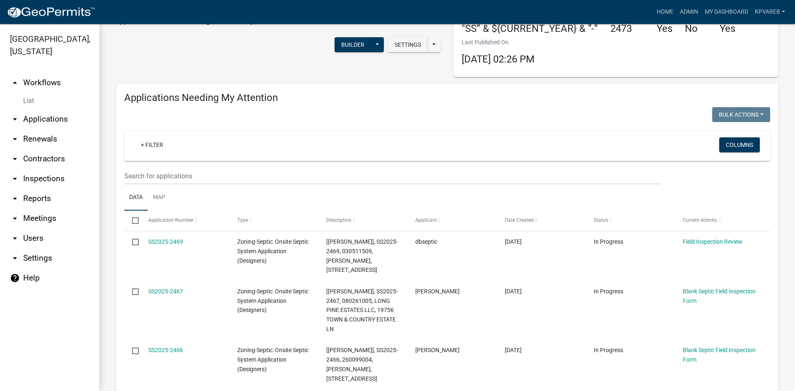
click at [148, 160] on div "+ Filter Columns" at bounding box center [447, 146] width 638 height 30
click at [149, 168] on input "text" at bounding box center [392, 176] width 536 height 17
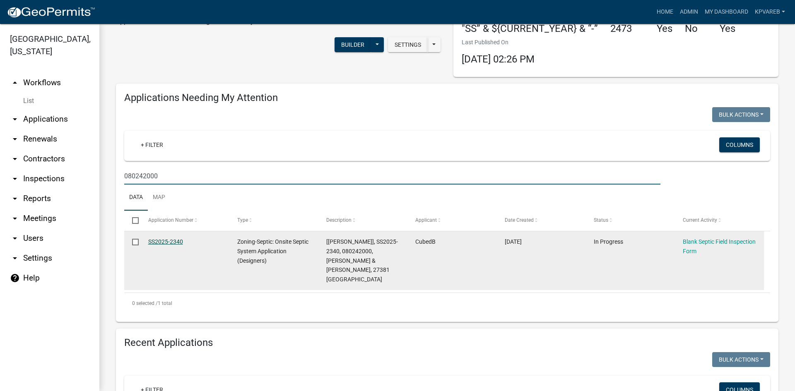
type input "080242000"
click at [174, 239] on link "SS2025-2340" at bounding box center [165, 242] width 35 height 7
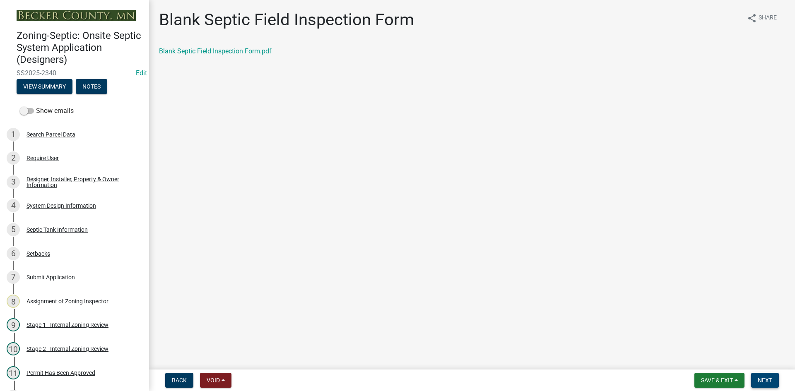
click at [775, 383] on button "Next" at bounding box center [765, 380] width 28 height 15
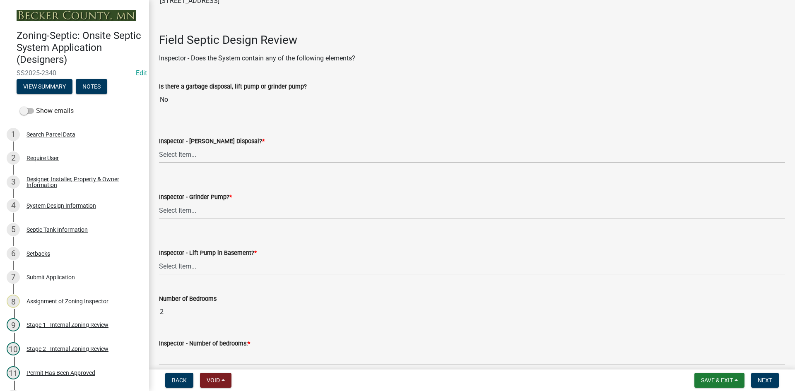
scroll to position [248, 0]
click at [199, 151] on select "Select Item... Yes No" at bounding box center [472, 153] width 626 height 17
click at [159, 145] on select "Select Item... Yes No" at bounding box center [472, 153] width 626 height 17
select select "e6f115c1-9d93-4d61-8856-1810485f2117"
drag, startPoint x: 208, startPoint y: 206, endPoint x: 212, endPoint y: 216, distance: 10.9
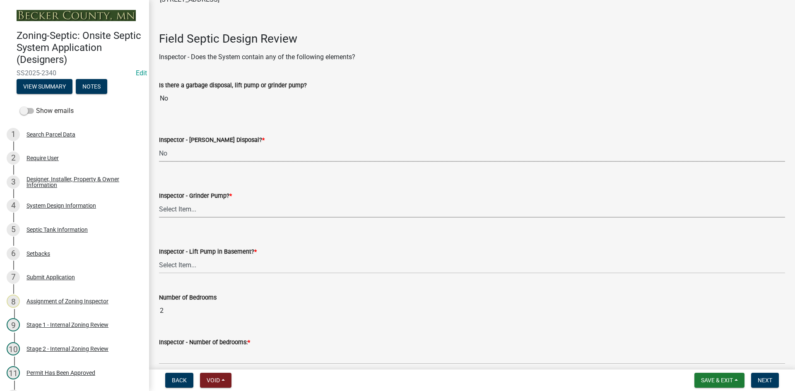
click at [208, 206] on select "Select Item... Yes No" at bounding box center [472, 209] width 626 height 17
click at [159, 201] on select "Select Item... Yes No" at bounding box center [472, 209] width 626 height 17
select select "ce8adf61-51ba-42f2-bbc3-7480a098e35e"
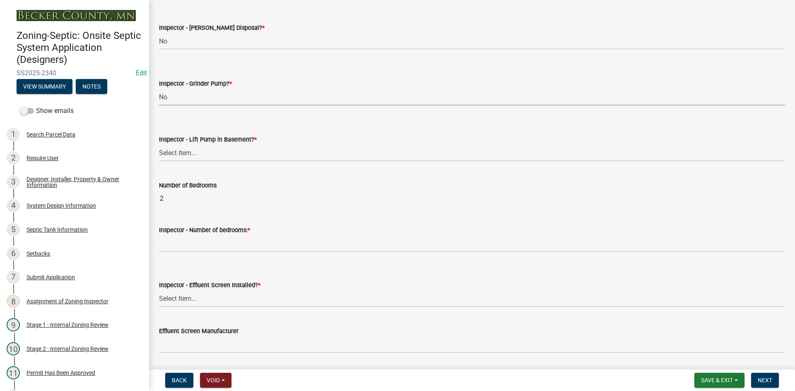
scroll to position [373, 0]
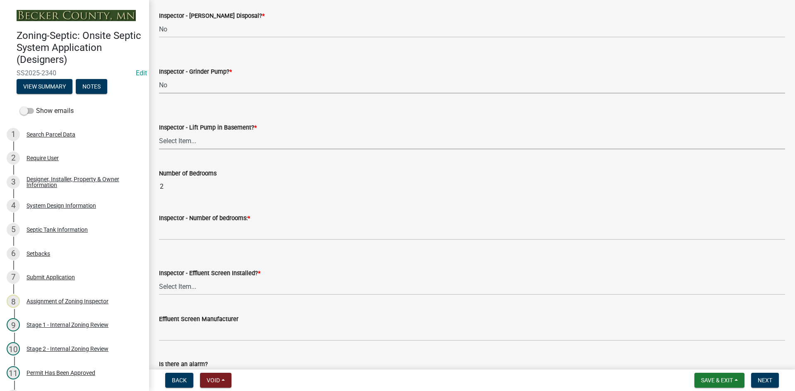
drag, startPoint x: 199, startPoint y: 137, endPoint x: 207, endPoint y: 142, distance: 9.7
click at [199, 137] on select "Select Item... Yes No" at bounding box center [472, 141] width 626 height 17
click at [159, 133] on select "Select Item... Yes No" at bounding box center [472, 141] width 626 height 17
select select "58089658-2e95-4d4d-a981-afbd087a421a"
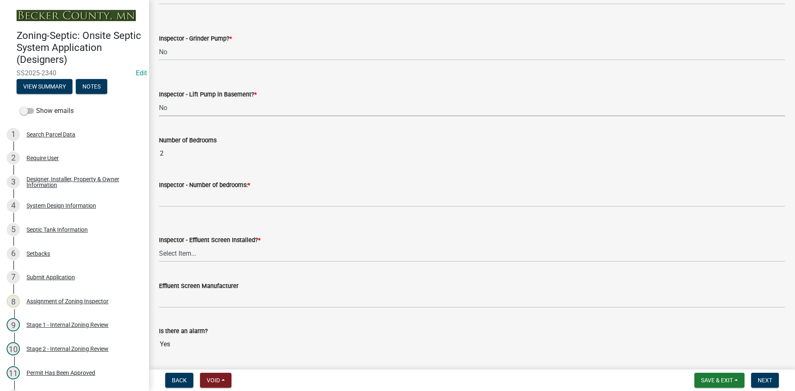
scroll to position [455, 0]
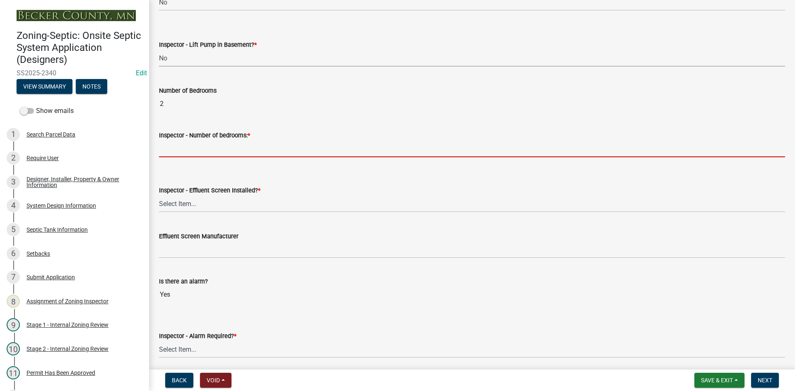
click at [199, 142] on input "Inspector - Number of bedrooms: *" at bounding box center [472, 148] width 626 height 17
type input "2"
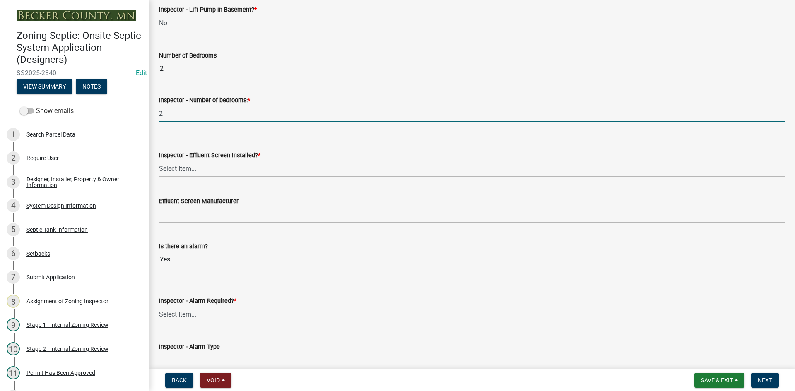
scroll to position [580, 0]
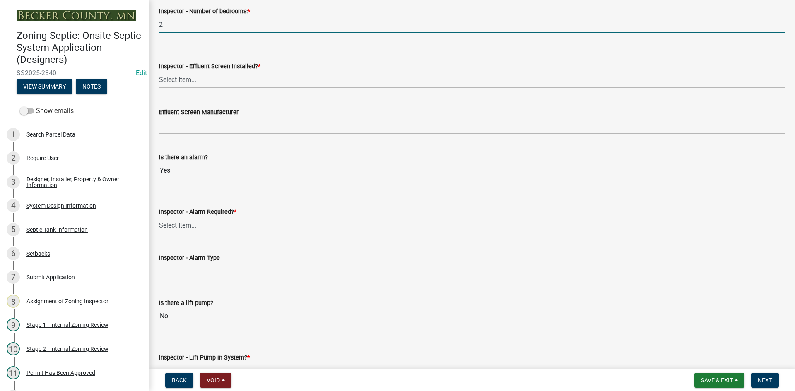
click at [187, 75] on select "Select Item... Yes No" at bounding box center [472, 79] width 626 height 17
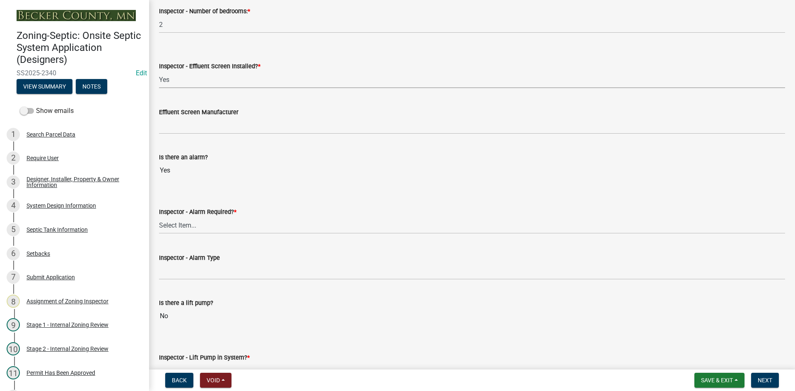
click at [159, 71] on select "Select Item... Yes No" at bounding box center [472, 79] width 626 height 17
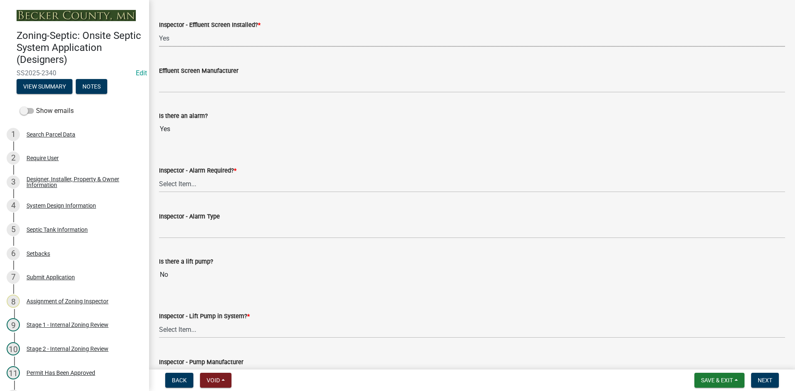
click at [197, 42] on select "Select Item... Yes No" at bounding box center [472, 38] width 626 height 17
click at [159, 30] on select "Select Item... Yes No" at bounding box center [472, 38] width 626 height 17
select select "039f9276-f093-40ee-98f9-24c1fbae5d9d"
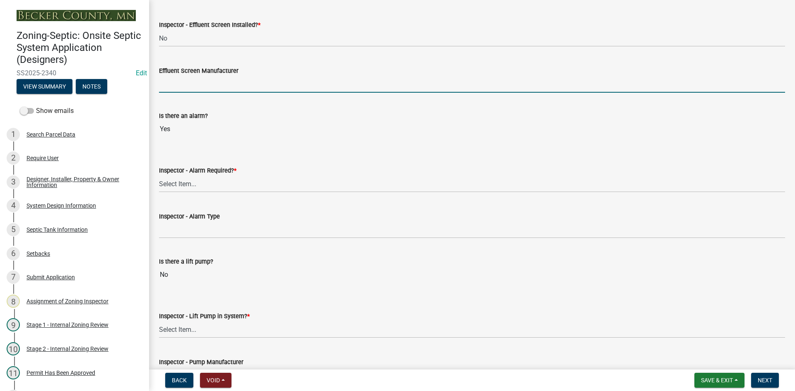
drag, startPoint x: 222, startPoint y: 86, endPoint x: 229, endPoint y: 93, distance: 10.3
click at [222, 86] on input "Effluent Screen Manufacturer" at bounding box center [472, 84] width 626 height 17
type input "NA"
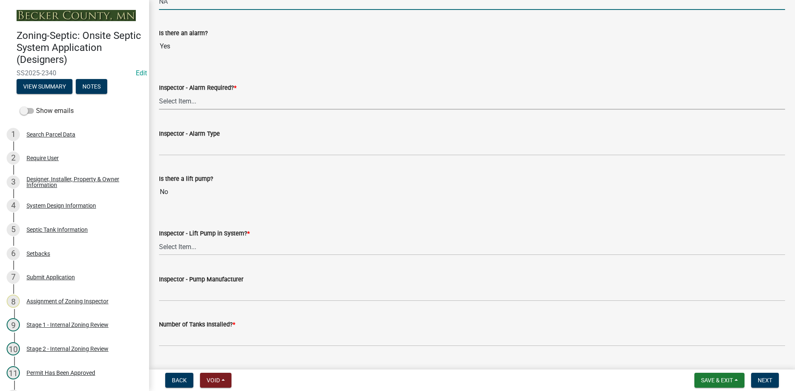
click at [191, 94] on select "Select Item... Yes No" at bounding box center [472, 101] width 626 height 17
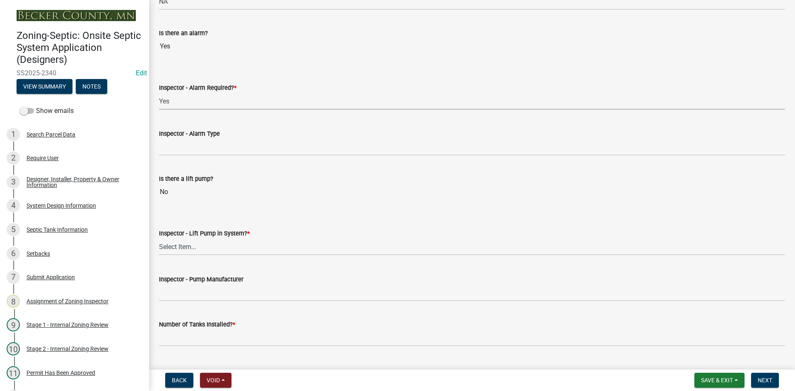
click at [159, 93] on select "Select Item... Yes No" at bounding box center [472, 101] width 626 height 17
select select "9075ff2b-2749-45ce-aee6-f4951e9a2109"
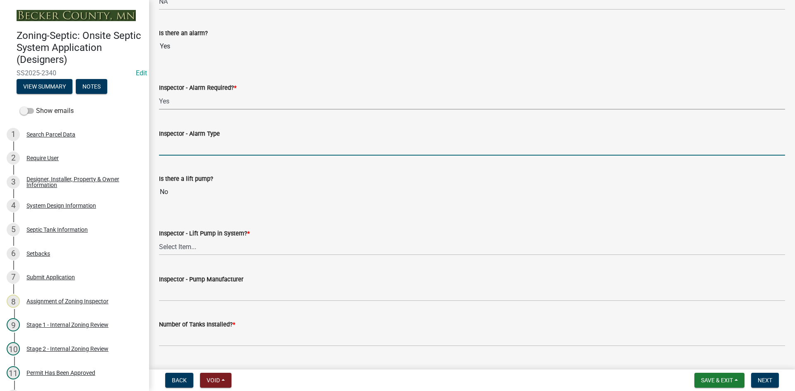
click at [193, 141] on input "Inspector - Alarm Type" at bounding box center [472, 147] width 626 height 17
click at [179, 154] on input "Inspector - Alarm Type" at bounding box center [472, 147] width 626 height 17
click at [179, 150] on input "Inspector - Alarm Type" at bounding box center [472, 147] width 626 height 17
click at [208, 150] on input "INDOOR" at bounding box center [472, 147] width 626 height 17
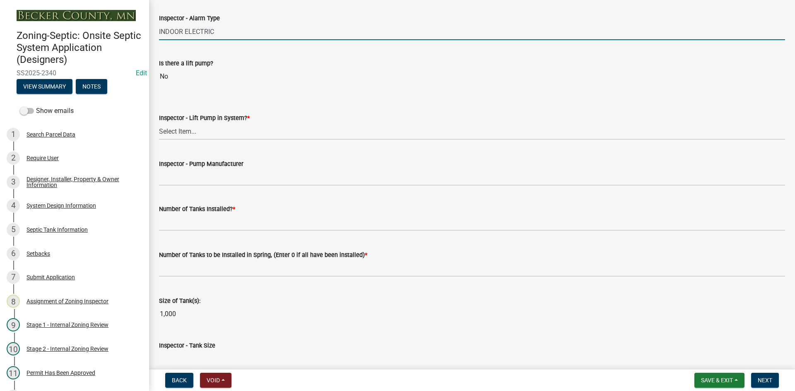
scroll to position [828, 0]
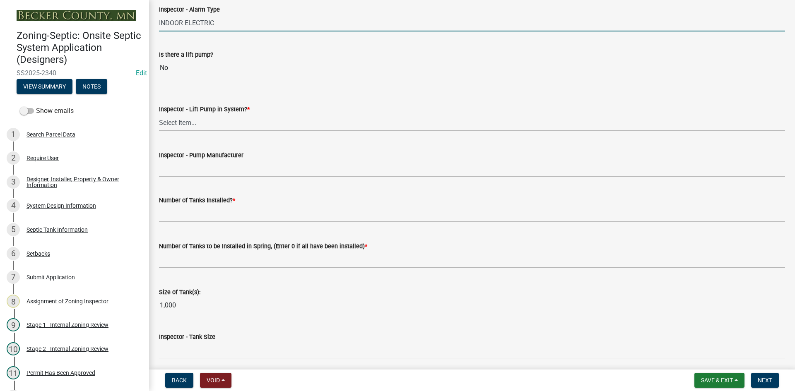
type input "INDOOR ELECTRIC"
click at [193, 128] on select "Select Item... Yes No" at bounding box center [472, 122] width 626 height 17
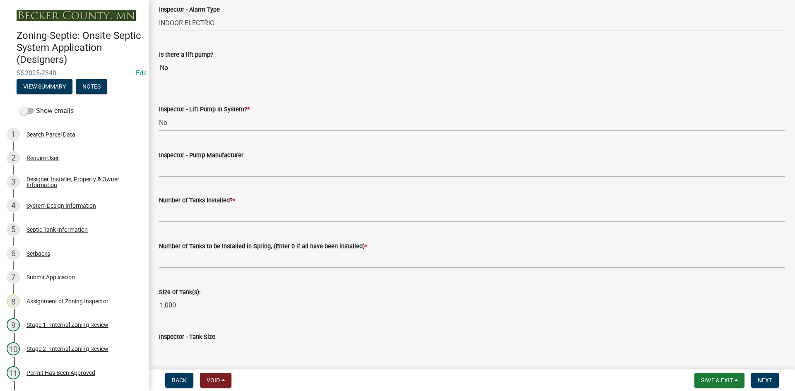
click at [159, 114] on select "Select Item... Yes No" at bounding box center [472, 122] width 626 height 17
select select "4baeb773-af56-4ab8-83c4-3685aa875ea5"
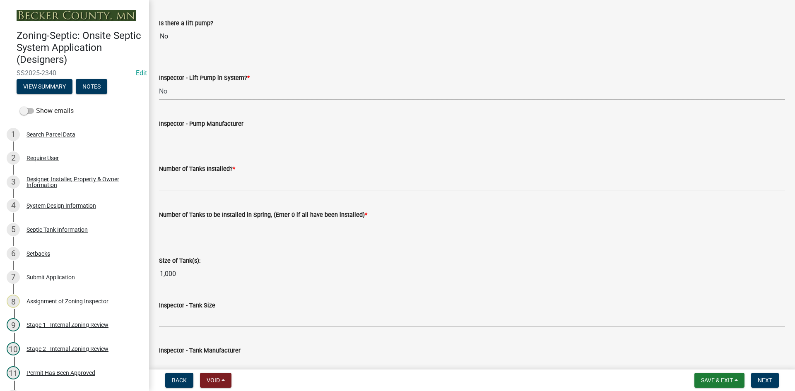
scroll to position [911, 0]
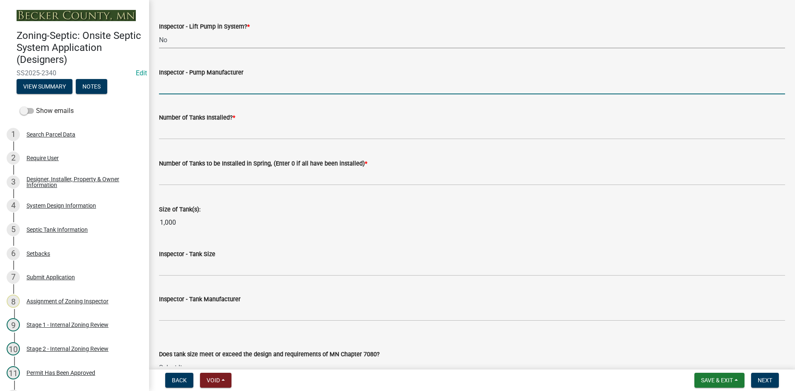
click at [193, 91] on input "Inspector - Pump Manufacturer" at bounding box center [472, 85] width 626 height 17
type input "NA"
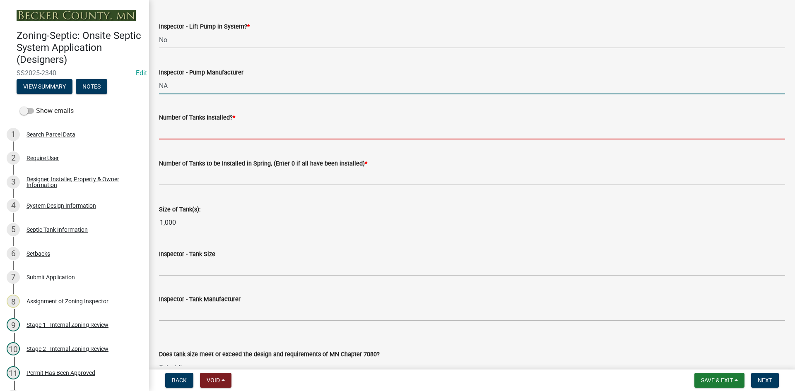
click at [191, 125] on input "text" at bounding box center [472, 131] width 626 height 17
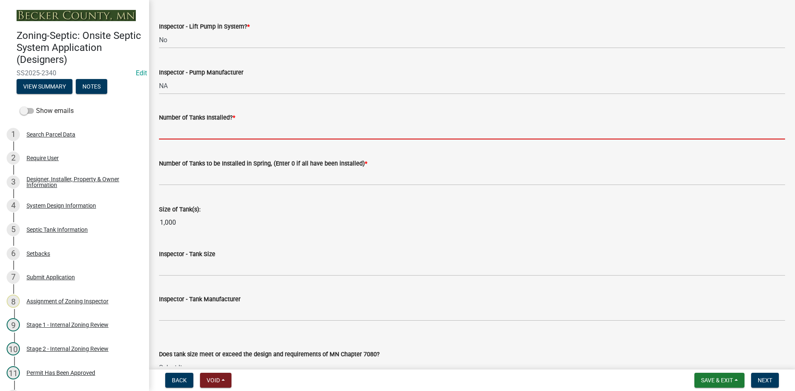
type input "1"
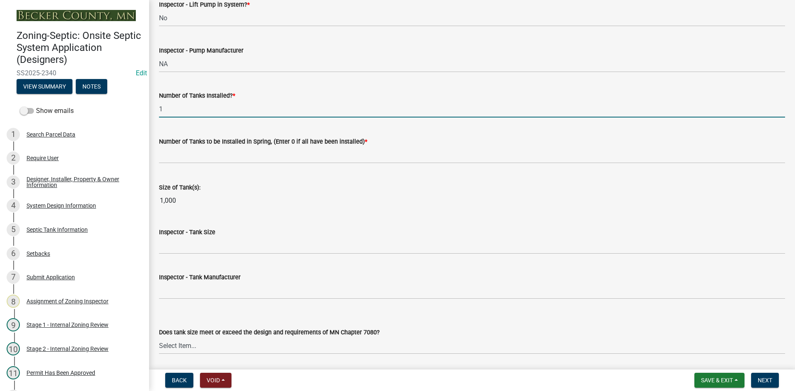
scroll to position [952, 0]
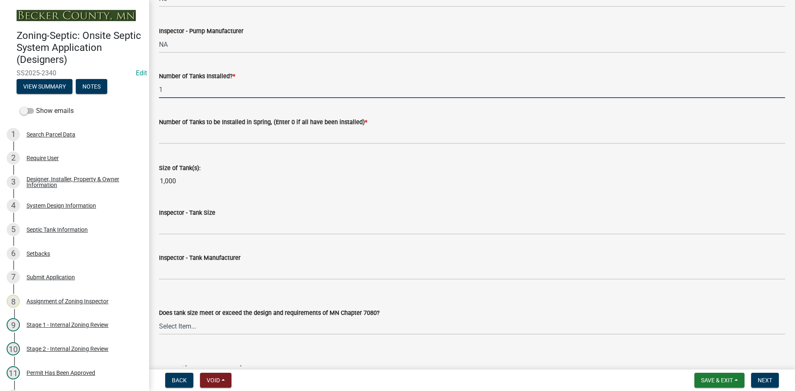
drag, startPoint x: 188, startPoint y: 94, endPoint x: 212, endPoint y: 104, distance: 26.2
click at [168, 94] on input "1" at bounding box center [472, 89] width 626 height 17
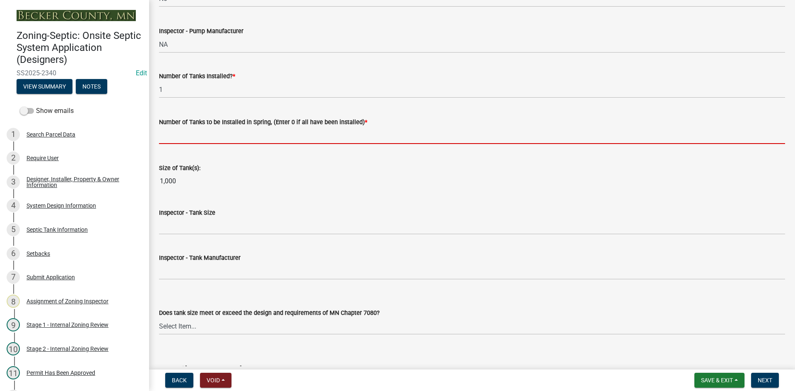
click at [204, 142] on input "text" at bounding box center [472, 135] width 626 height 17
type input "0"
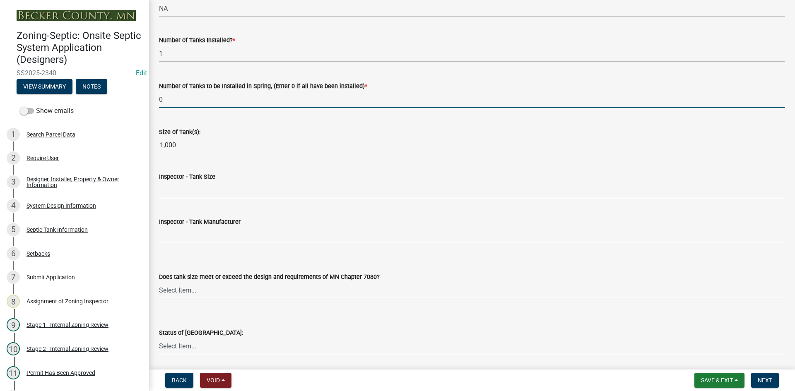
scroll to position [1035, 0]
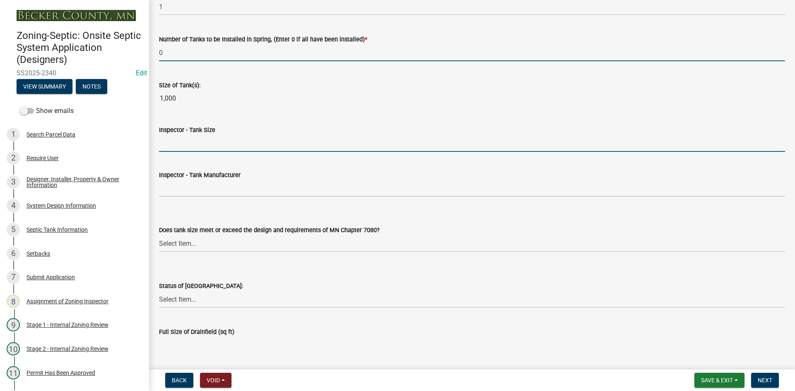
drag, startPoint x: 178, startPoint y: 142, endPoint x: 190, endPoint y: 147, distance: 12.3
click at [178, 142] on input "Inspector - Tank Size" at bounding box center [472, 143] width 626 height 17
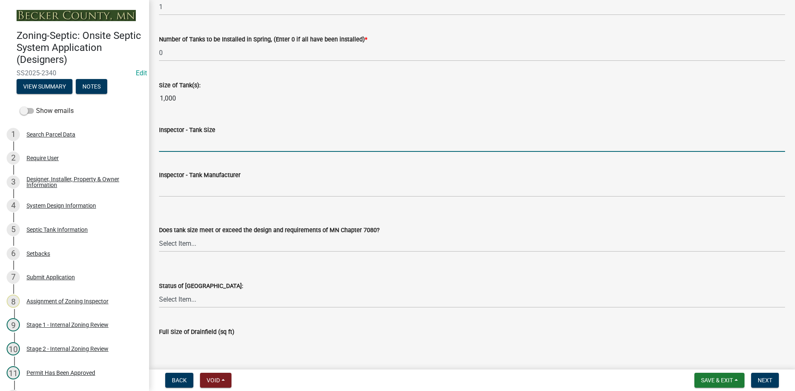
type input "1000"
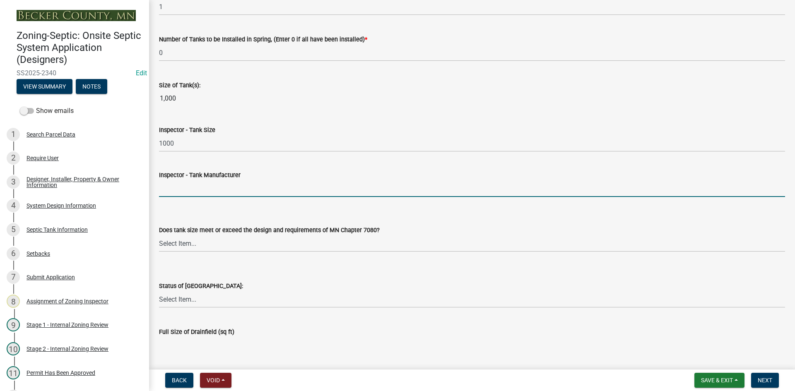
click at [195, 190] on input "Inspector - Tank Manufacturer" at bounding box center [472, 188] width 626 height 17
type input "AK INDUSTRIES 70513"
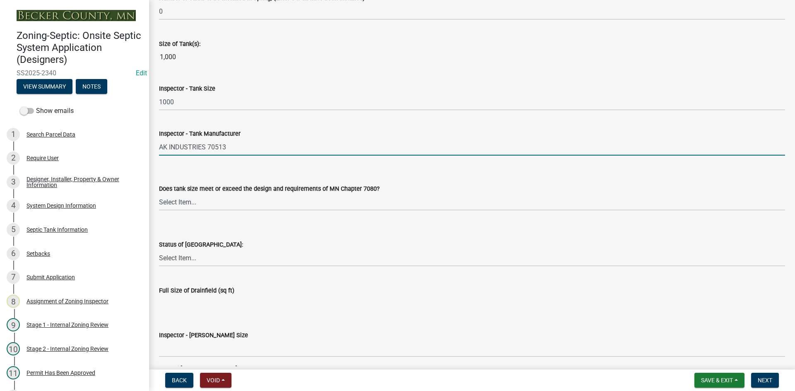
scroll to position [1159, 0]
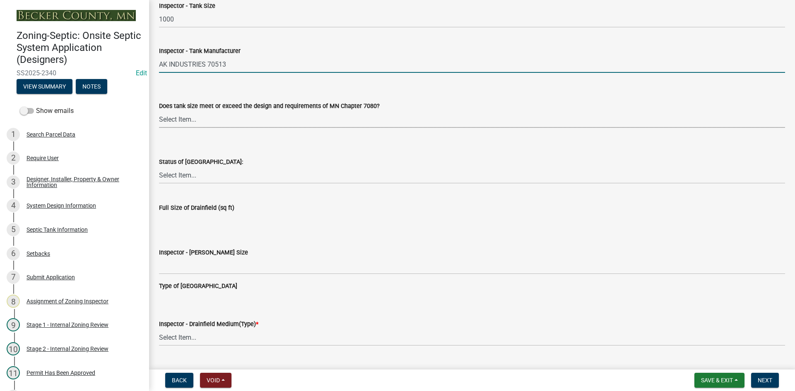
drag, startPoint x: 169, startPoint y: 114, endPoint x: 177, endPoint y: 119, distance: 9.7
click at [169, 114] on select "Select Item... Yes No Existing" at bounding box center [472, 119] width 626 height 17
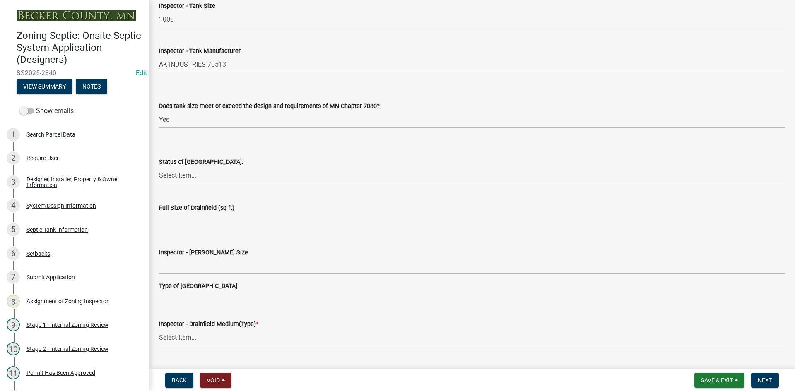
click at [159, 111] on select "Select Item... Yes No Existing" at bounding box center [472, 119] width 626 height 17
select select "f7794d6a-556a-43dc-97be-878f47e346d8"
click at [199, 175] on select "Select Item... No Drainfield Drainfield Installed Drainfield to Be Installed in…" at bounding box center [472, 175] width 626 height 17
click at [159, 167] on select "Select Item... No Drainfield Drainfield Installed Drainfield to Be Installed in…" at bounding box center [472, 175] width 626 height 17
select select "5fa789e6-b5c5-4aa5-96f0-e7985c3fdd5e"
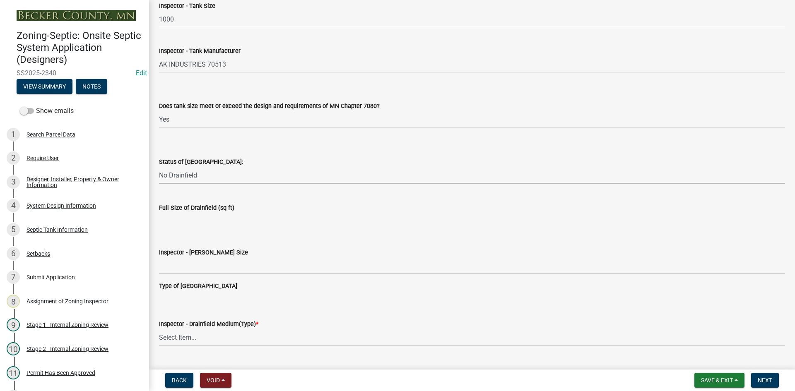
scroll to position [1284, 0]
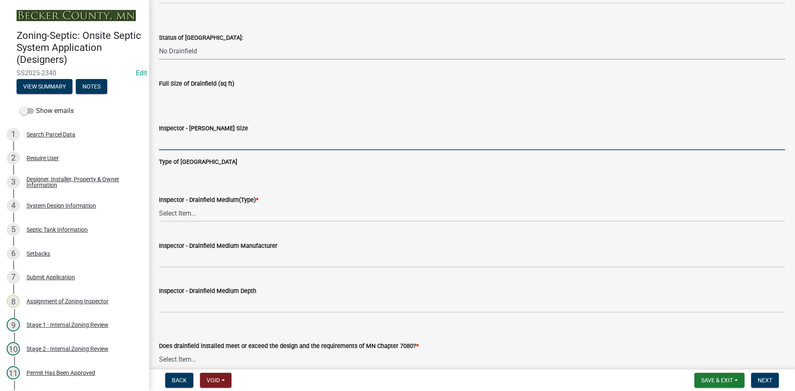
click at [181, 142] on input "Inspector - Drainfield Size" at bounding box center [472, 141] width 626 height 17
type input "NA"
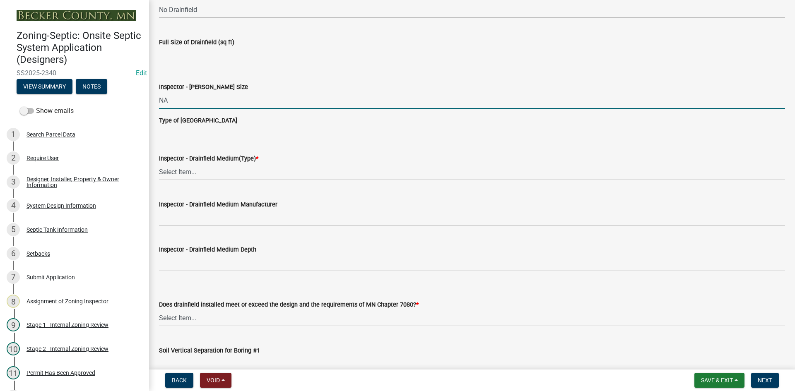
scroll to position [1366, 0]
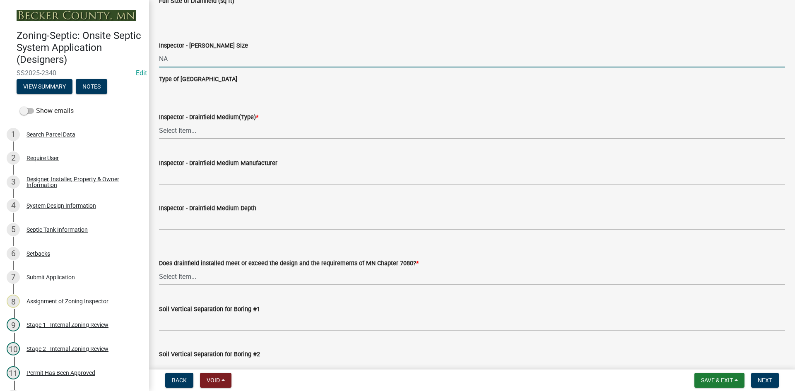
click at [173, 134] on select "Select Item... Chamber Trench Rock Trench Gravelless Mound Pressure Bed Seepage…" at bounding box center [472, 130] width 626 height 17
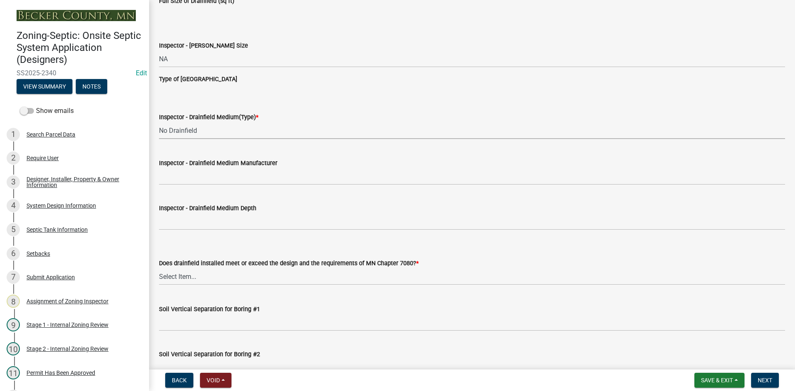
click at [159, 122] on select "Select Item... Chamber Trench Rock Trench Gravelless Mound Pressure Bed Seepage…" at bounding box center [472, 130] width 626 height 17
select select "53ba3933-fb28-45b0-9b71-ad61eefa2ac0"
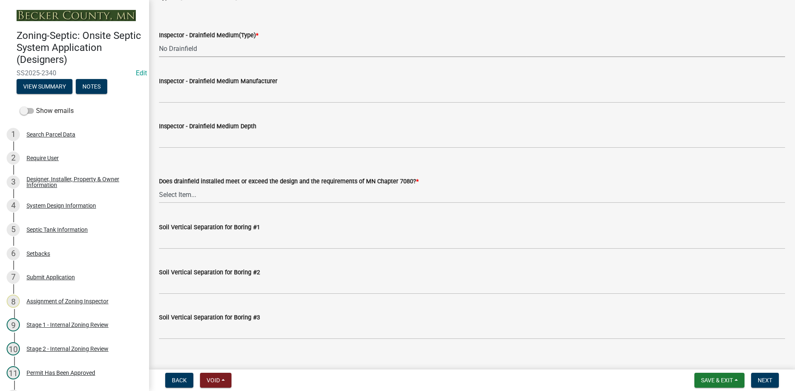
scroll to position [1449, 0]
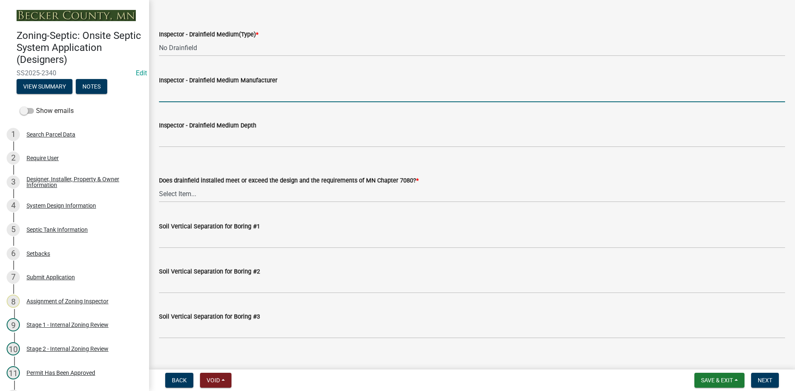
drag, startPoint x: 191, startPoint y: 93, endPoint x: 210, endPoint y: 101, distance: 20.6
click at [193, 92] on input "Inspector - Drainfield Medium Manufacturer" at bounding box center [472, 93] width 626 height 17
type input "NA"
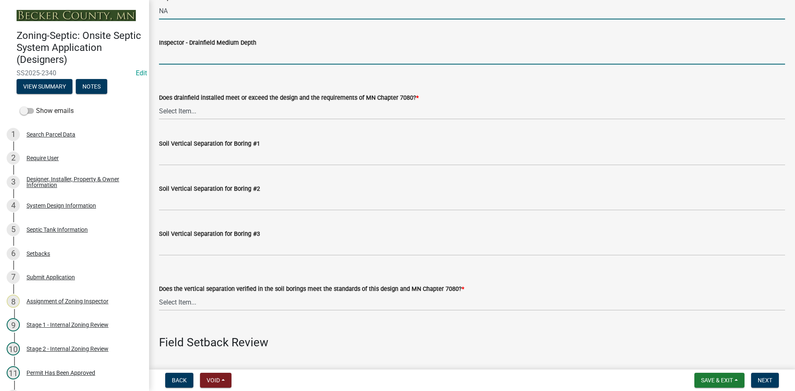
drag, startPoint x: 189, startPoint y: 54, endPoint x: 199, endPoint y: 52, distance: 9.7
click at [190, 53] on input "Inspector - Drainfield Medium Depth" at bounding box center [472, 56] width 626 height 17
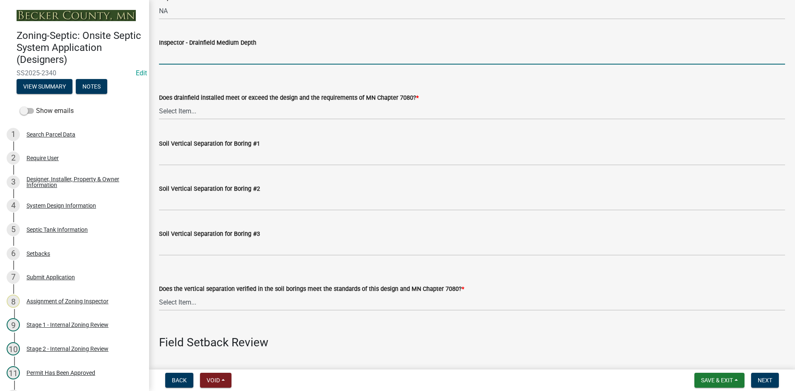
type input "NA"
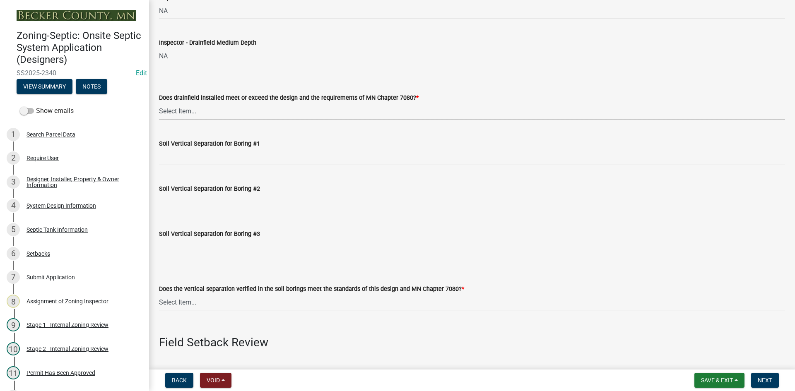
drag, startPoint x: 181, startPoint y: 108, endPoint x: 186, endPoint y: 108, distance: 5.0
click at [181, 108] on select "Select Item... Yes No" at bounding box center [472, 111] width 626 height 17
click at [159, 103] on select "Select Item... Yes No" at bounding box center [472, 111] width 626 height 17
click at [184, 110] on select "Select Item... Yes No" at bounding box center [472, 111] width 626 height 17
click at [159, 103] on select "Select Item... Yes No" at bounding box center [472, 111] width 626 height 17
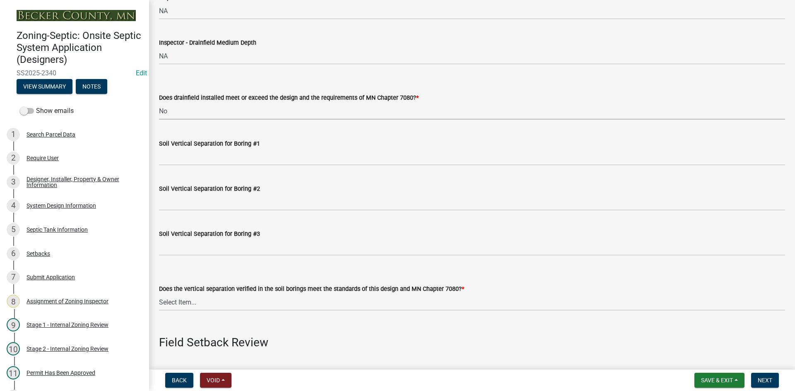
select select "11dcc48d-db54-4dd6-a13a-34b979cdae1e"
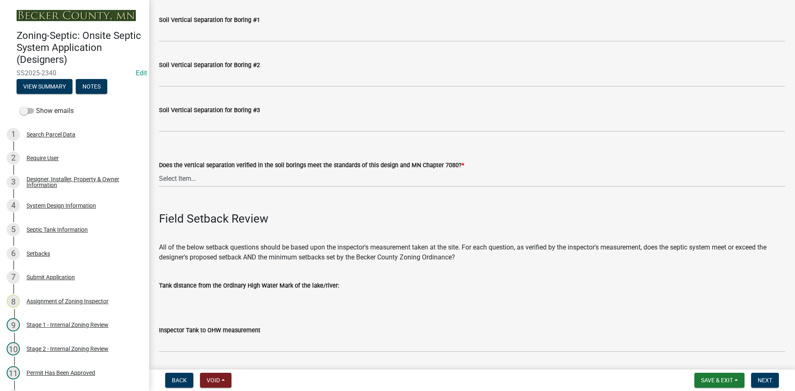
scroll to position [1656, 0]
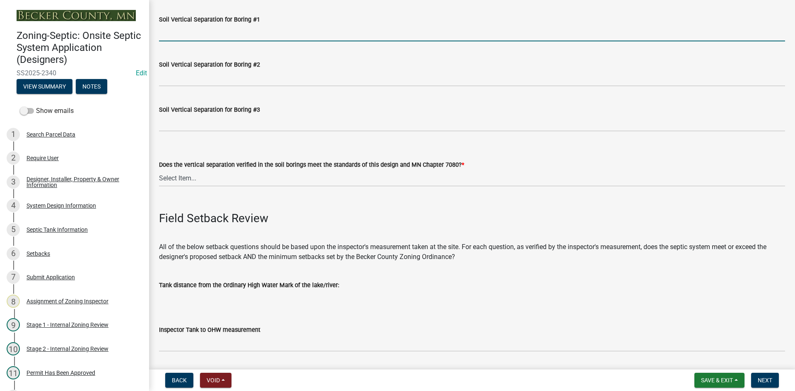
drag, startPoint x: 179, startPoint y: 32, endPoint x: 197, endPoint y: 41, distance: 20.0
click at [181, 31] on input "Soil Vertical Separation for Boring #1" at bounding box center [472, 32] width 626 height 17
type input "NA"
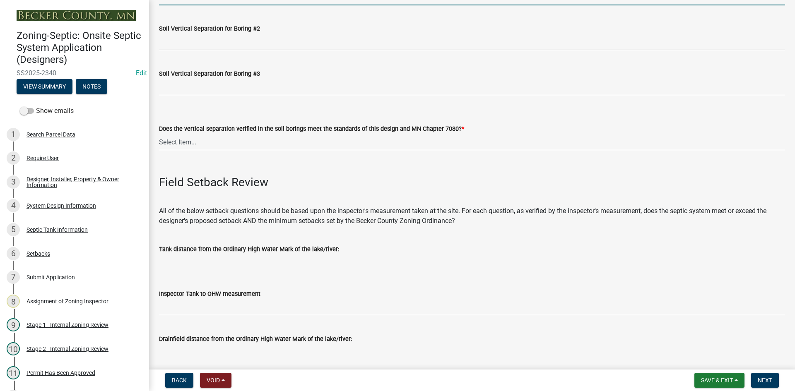
scroll to position [1739, 0]
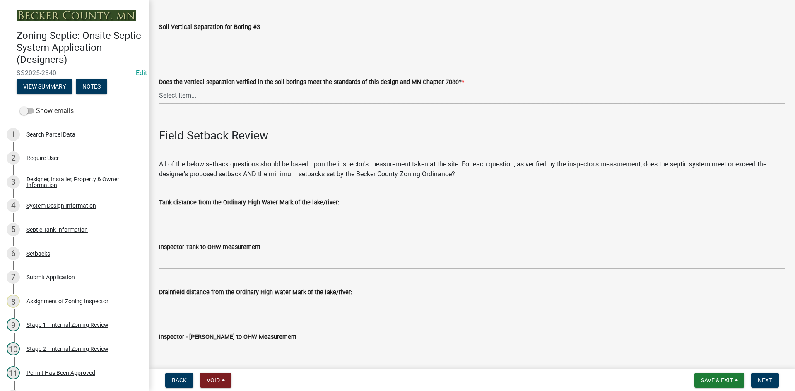
click at [174, 91] on select "Select Item... Yes No" at bounding box center [472, 95] width 626 height 17
click at [159, 87] on select "Select Item... Yes No" at bounding box center [472, 95] width 626 height 17
select select "11e68a6f-da10-4092-9aa3-572e994a9944"
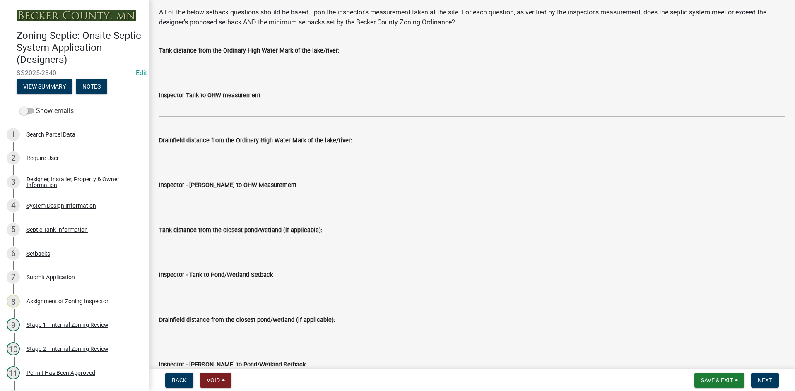
scroll to position [1905, 0]
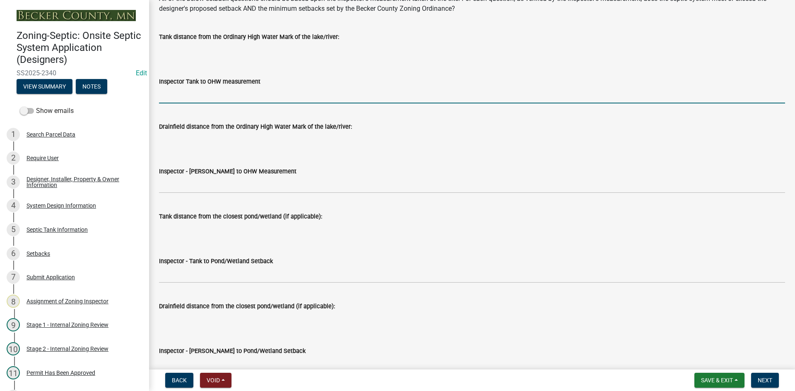
click at [184, 93] on input "Inspector Tank to OHW measurement" at bounding box center [472, 95] width 626 height 17
type input "NA"
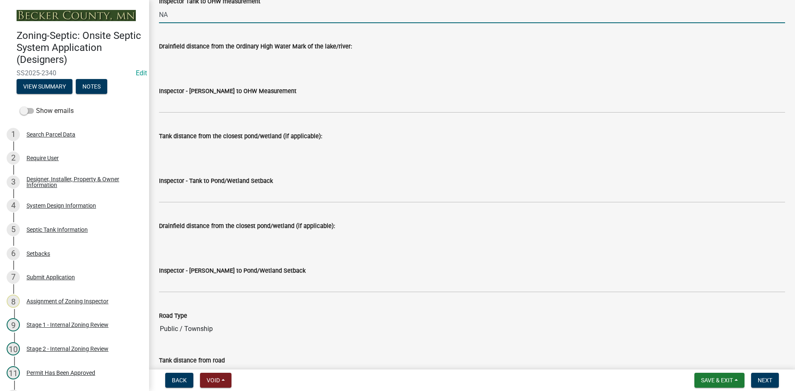
scroll to position [1988, 0]
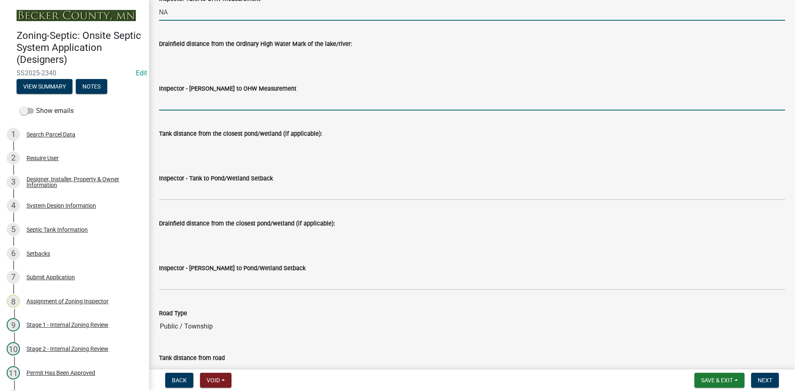
drag, startPoint x: 190, startPoint y: 96, endPoint x: 200, endPoint y: 98, distance: 9.8
click at [190, 96] on input "Inspector - Drainfield to OHW Measurement" at bounding box center [472, 102] width 626 height 17
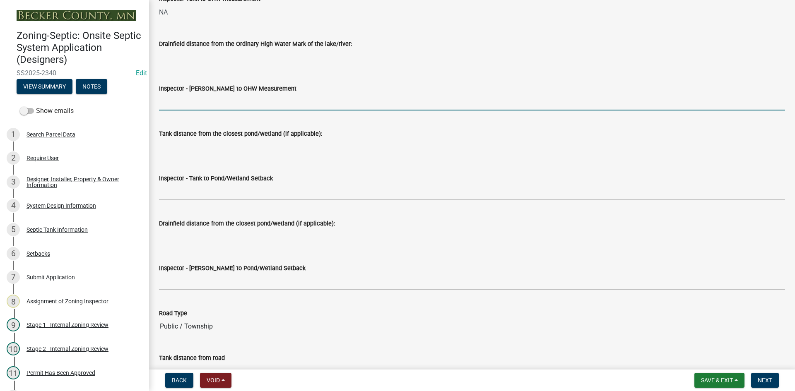
type input "NA"
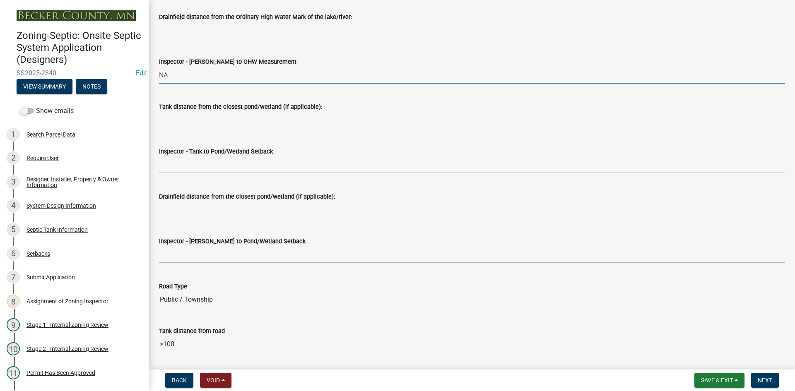
scroll to position [2029, 0]
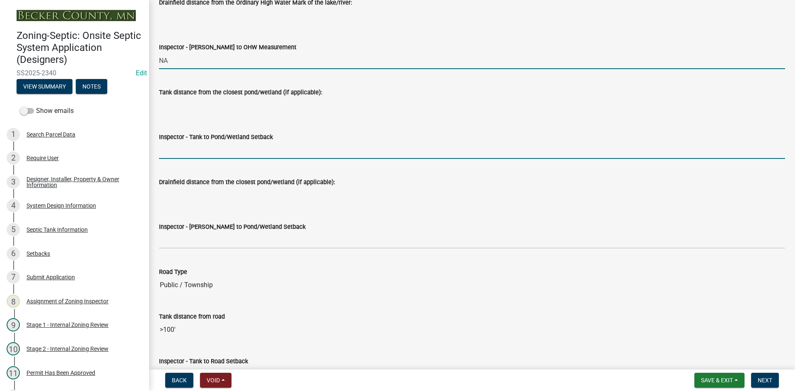
click at [195, 145] on input "Inspector - Tank to Pond/Wetland Setback" at bounding box center [472, 150] width 626 height 17
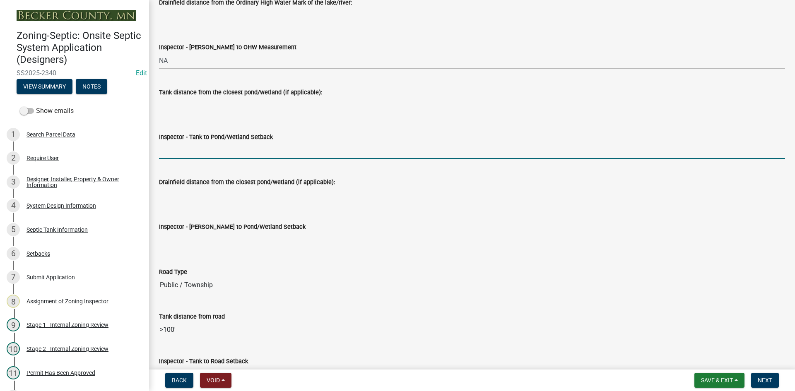
type input "NA"
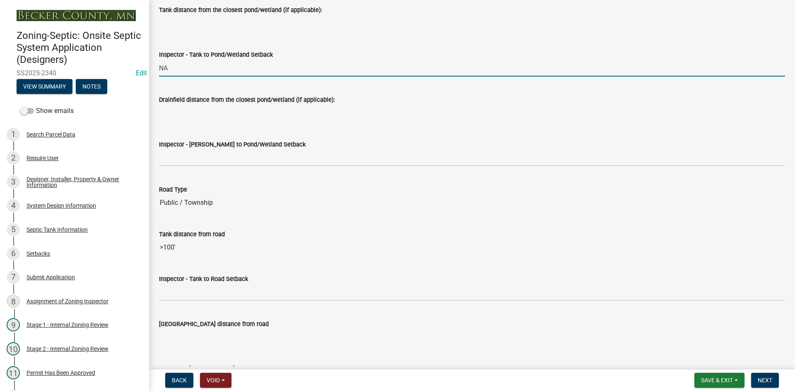
scroll to position [2112, 0]
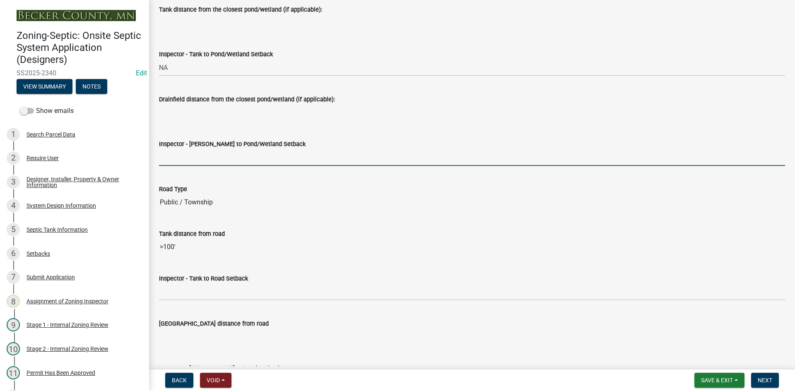
click at [186, 160] on input "Inspector - Drainfield to Pond/Wetland Setback" at bounding box center [472, 157] width 626 height 17
type input "NA"
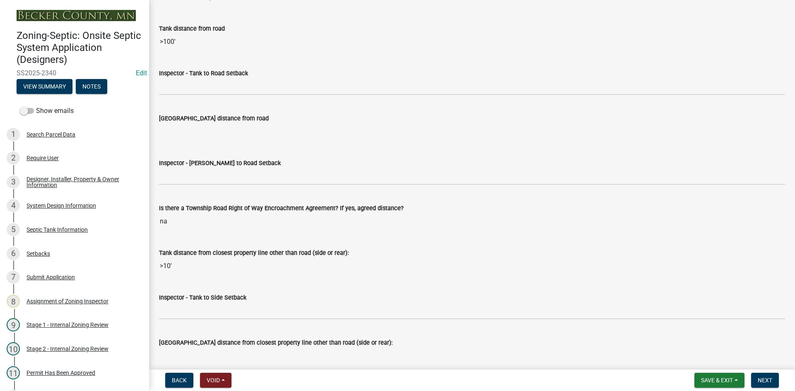
scroll to position [2319, 0]
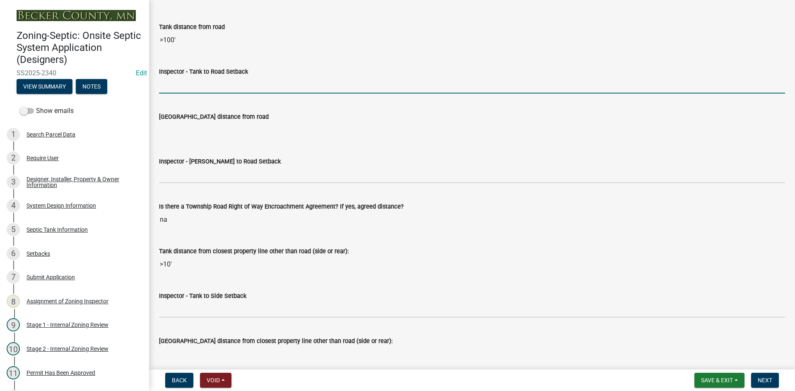
drag, startPoint x: 171, startPoint y: 82, endPoint x: 178, endPoint y: 84, distance: 6.7
click at [171, 82] on input "Inspector - Tank to Road Setback" at bounding box center [472, 85] width 626 height 17
type input "10+"
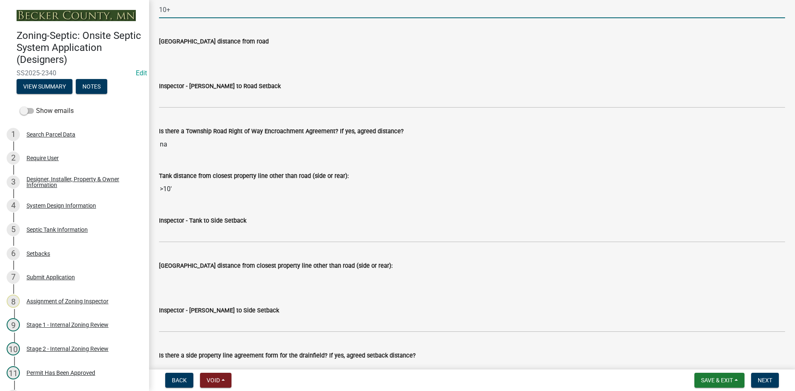
scroll to position [2402, 0]
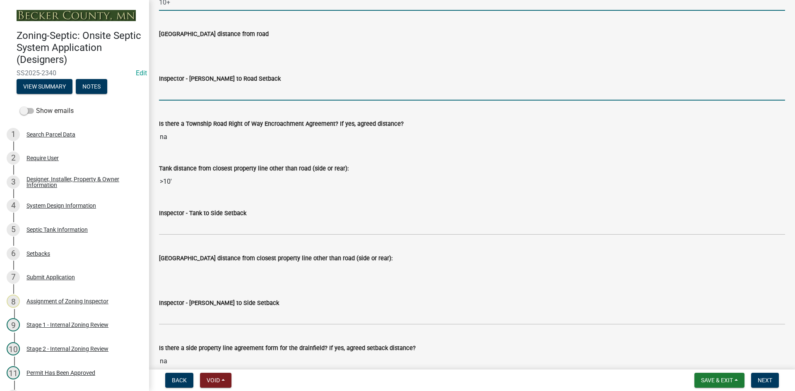
drag, startPoint x: 195, startPoint y: 95, endPoint x: 200, endPoint y: 94, distance: 5.5
click at [195, 95] on input "Inspector - Drainfield to Road Setback" at bounding box center [472, 92] width 626 height 17
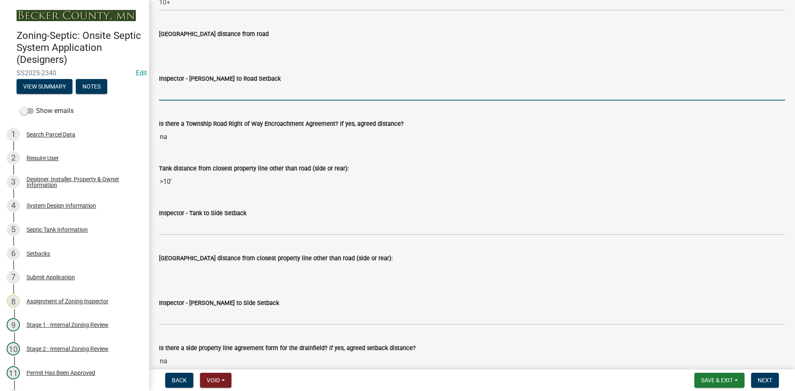
type input "NA"
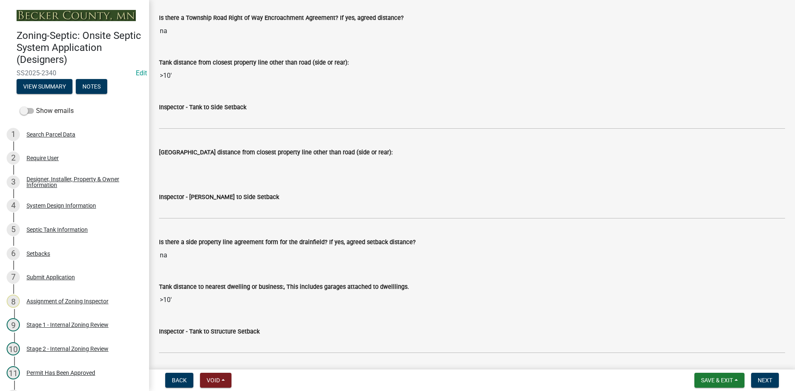
scroll to position [2526, 0]
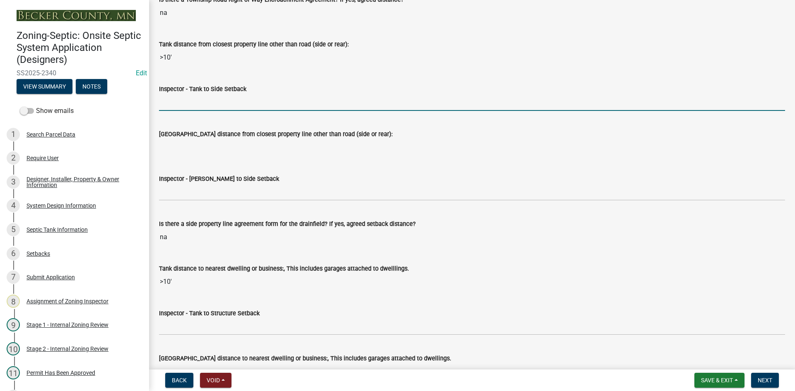
click at [180, 100] on input "Inspector - Tank to Side Setback" at bounding box center [472, 102] width 626 height 17
type input "10"
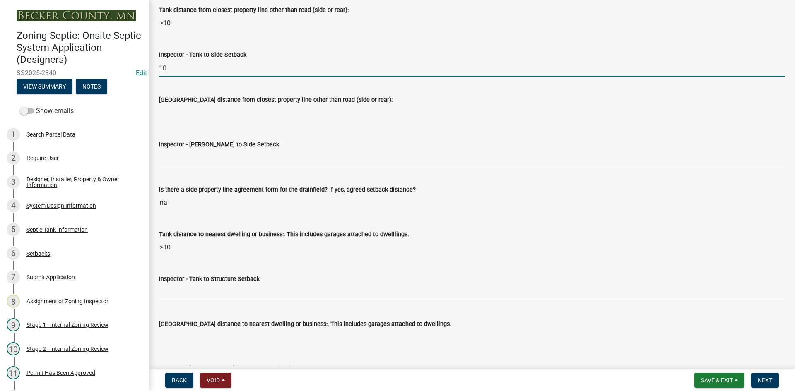
scroll to position [2609, 0]
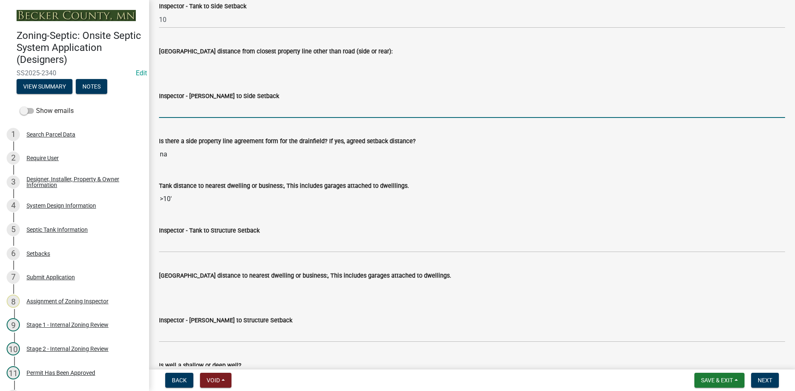
click at [205, 108] on input "Inspector - Drainfield to Side Setback" at bounding box center [472, 109] width 626 height 17
type input "NA"
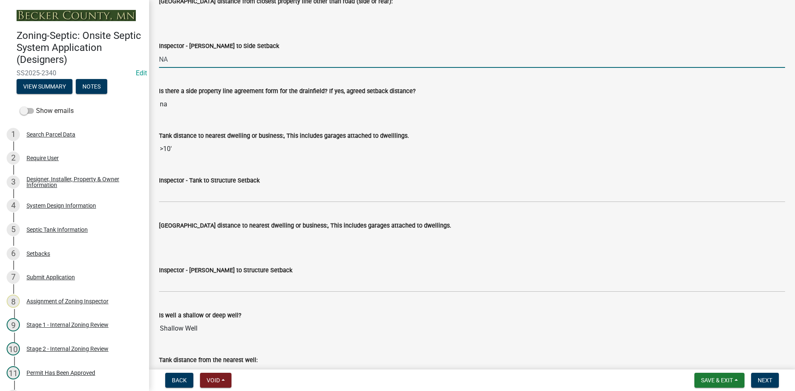
scroll to position [2733, 0]
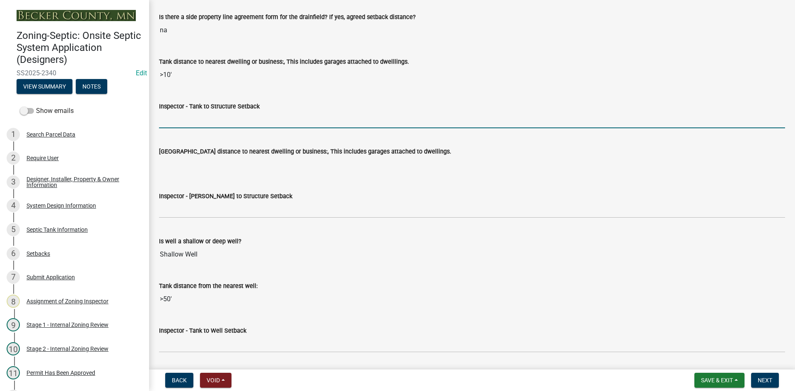
click at [182, 126] on input "Inspector - Tank to Structure Setback" at bounding box center [472, 119] width 626 height 17
click at [187, 123] on input "10" at bounding box center [472, 119] width 626 height 17
type input "10-TBD"
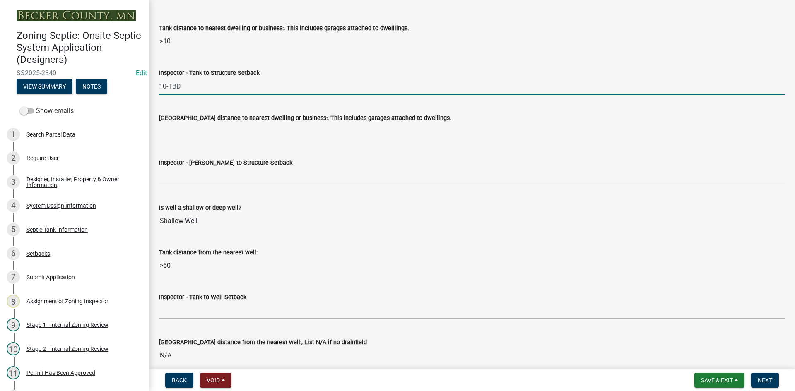
scroll to position [2816, 0]
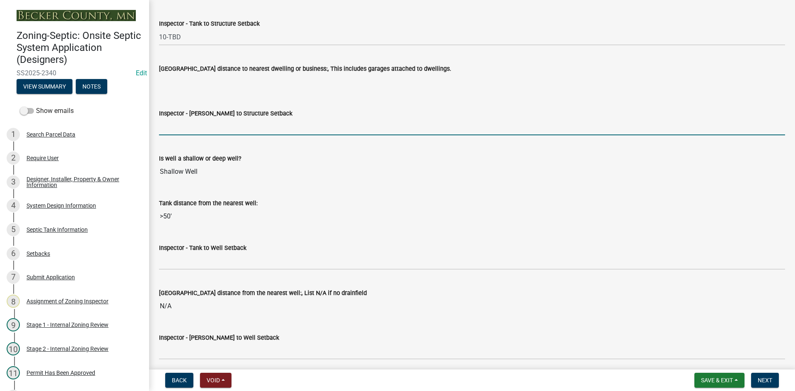
click at [195, 126] on input "Inspector - Drainfield to Structure Setback" at bounding box center [472, 126] width 626 height 17
type input "NA"
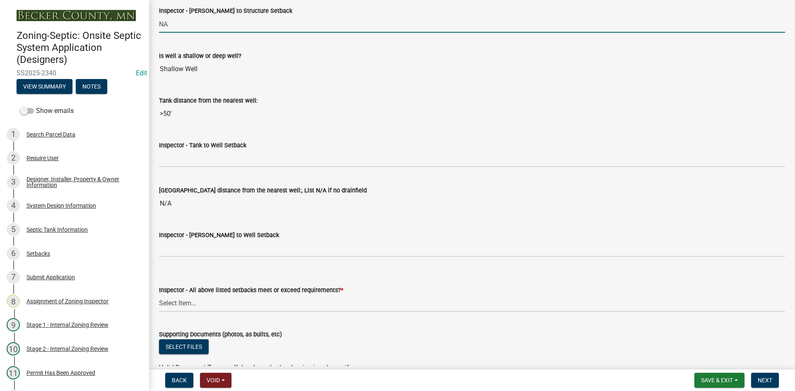
scroll to position [2940, 0]
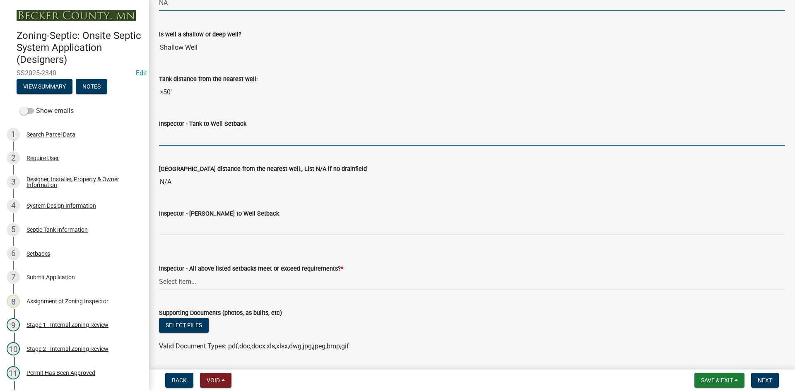
click at [192, 135] on input "Inspector - Tank to Well Setback" at bounding box center [472, 137] width 626 height 17
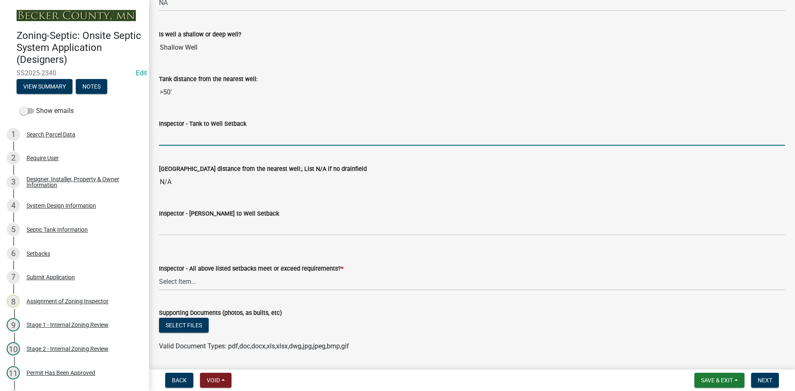
type input "50+"
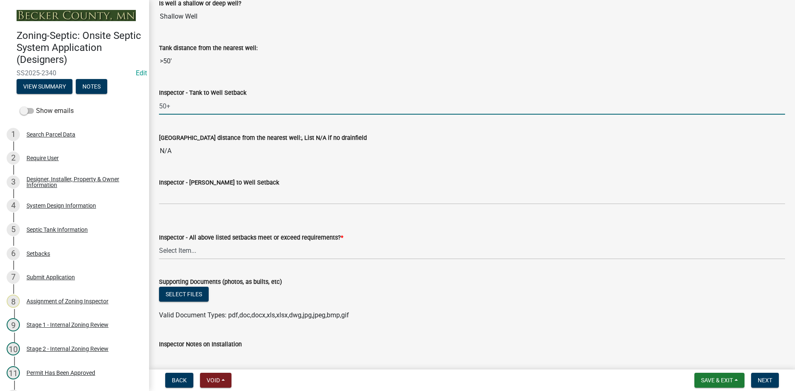
scroll to position [3023, 0]
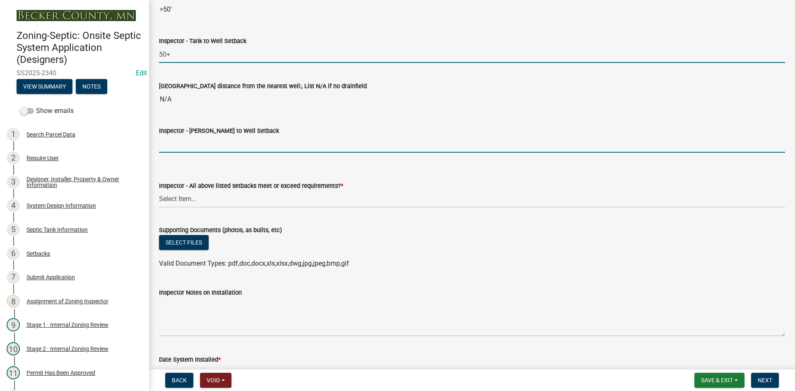
click at [182, 150] on input "Inspector - Drainfield to Well Setback" at bounding box center [472, 144] width 626 height 17
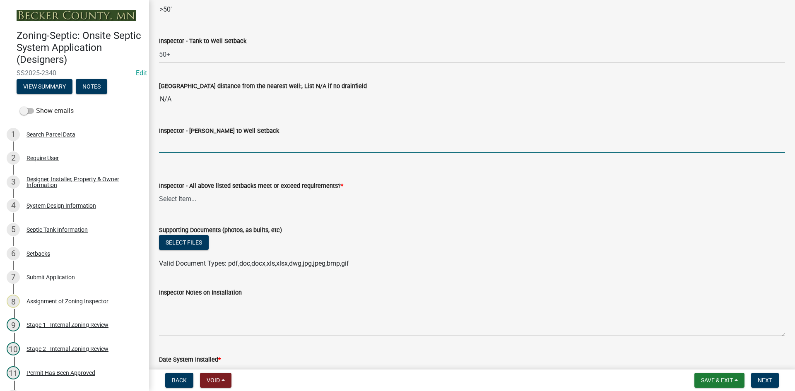
type input "NA"
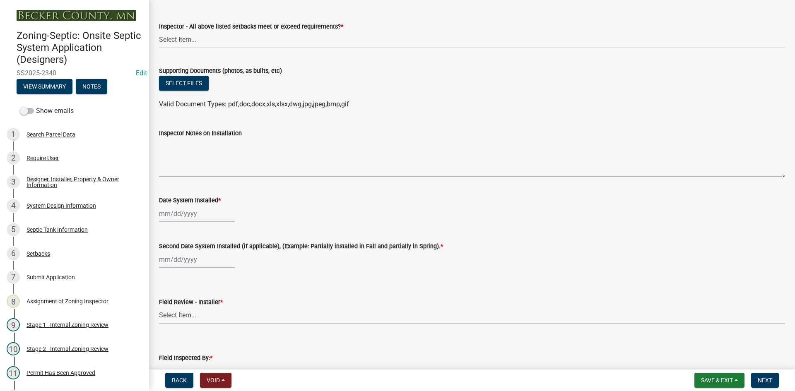
scroll to position [3188, 0]
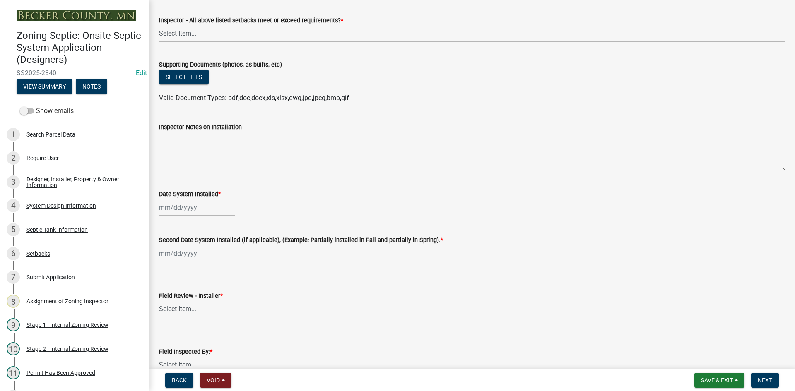
click at [186, 35] on select "Select Item... Yes No" at bounding box center [472, 33] width 626 height 17
click at [159, 25] on select "Select Item... Yes No" at bounding box center [472, 33] width 626 height 17
select select "adfa1390-1443-4b8a-94eb-9b7f601f4679"
click at [192, 78] on button "Select files" at bounding box center [184, 77] width 50 height 15
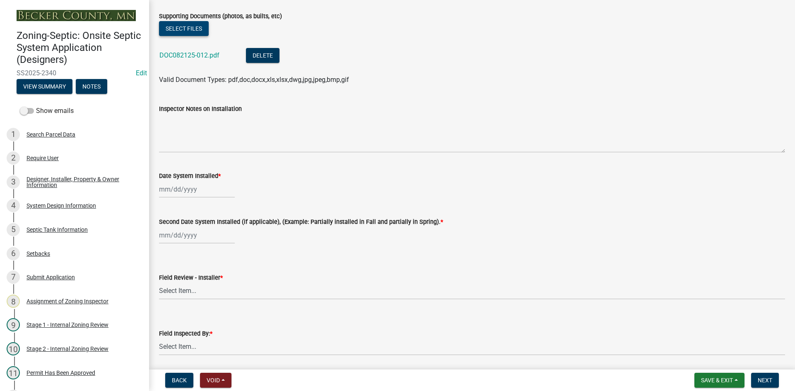
scroll to position [3313, 0]
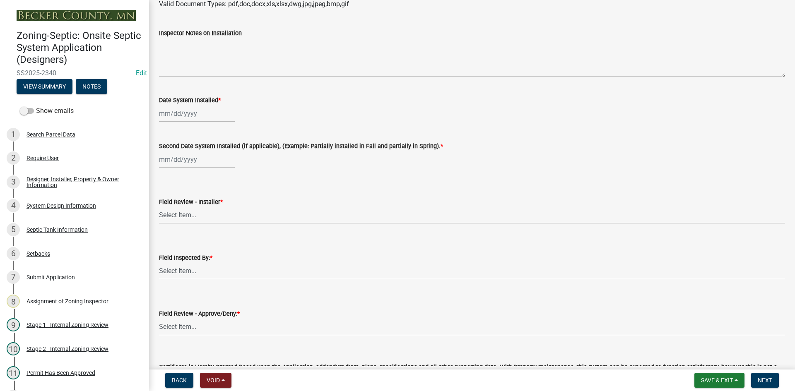
click at [258, 101] on div "Date System Installed *" at bounding box center [472, 100] width 626 height 10
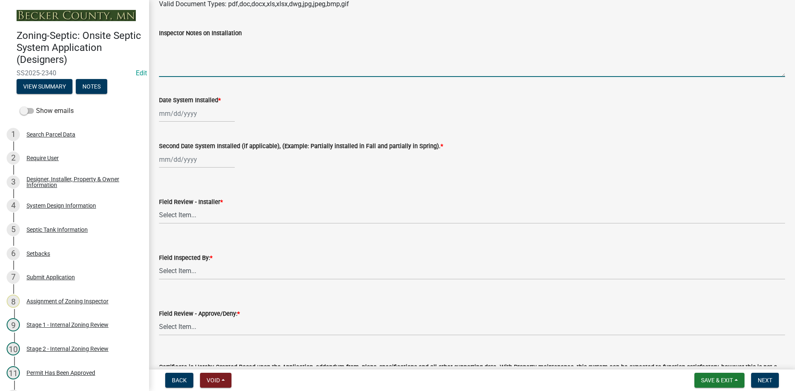
click at [214, 64] on textarea "Inspector Notes on Installation" at bounding box center [472, 57] width 626 height 39
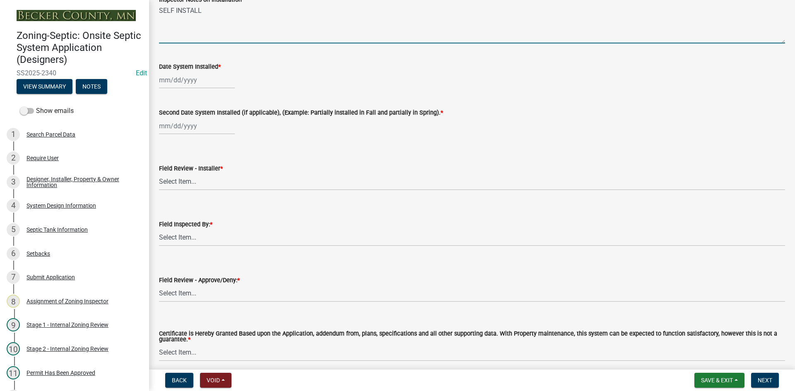
scroll to position [3344, 0]
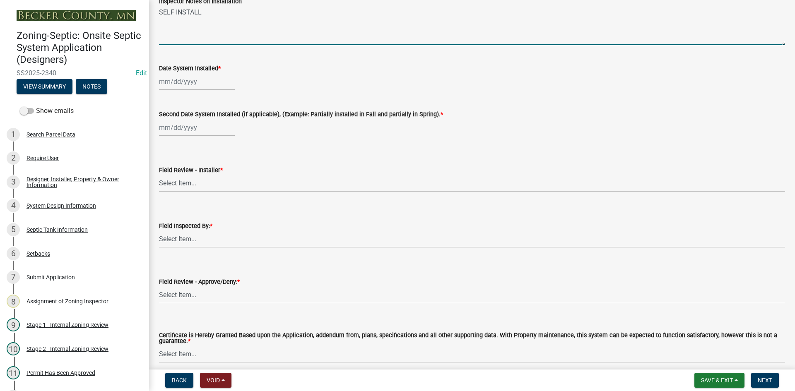
type textarea "SELF INSTALL"
click at [215, 85] on div at bounding box center [197, 81] width 76 height 17
select select "8"
select select "2025"
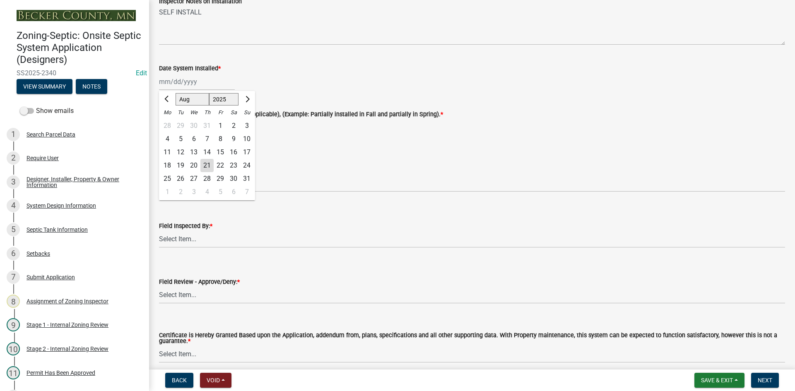
click at [211, 164] on div "21" at bounding box center [206, 165] width 13 height 13
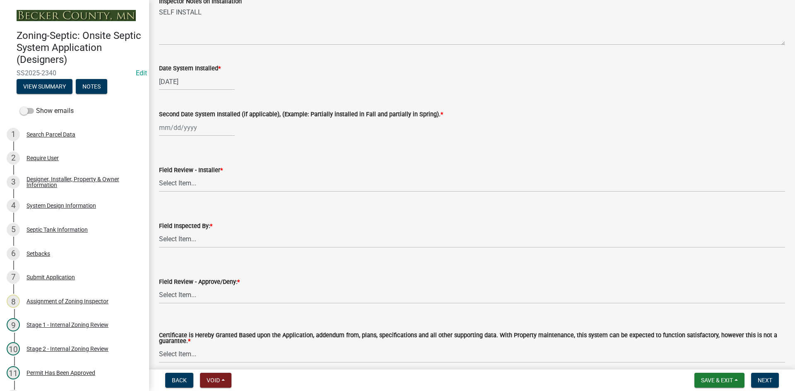
click at [251, 140] on wm-data-entity-input "Second Date System Installed (if applicable), (Example: Partially installed in …" at bounding box center [472, 121] width 626 height 46
click at [169, 132] on div "Jan Feb Mar Apr May Jun Jul Aug Sep Oct Nov Dec 1525 1526 1527 1528 1529 1530 1…" at bounding box center [197, 127] width 76 height 17
click at [207, 217] on div "21" at bounding box center [206, 211] width 13 height 13
drag, startPoint x: 185, startPoint y: 184, endPoint x: 188, endPoint y: 195, distance: 11.1
click at [185, 184] on select "Select Item... OTHER – Not listed (please add in next field and we will add to …" at bounding box center [472, 183] width 626 height 17
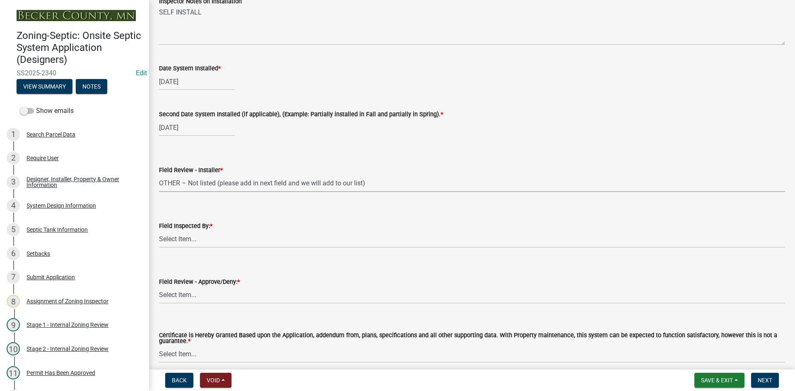
click at [159, 175] on select "Select Item... OTHER – Not listed (please add in next field and we will add to …" at bounding box center [472, 183] width 626 height 17
click at [188, 242] on select "Select Item... Nicole Bradbury Jeff Rusness Kyle Vareberg Susan Rockwell Tyler …" at bounding box center [472, 239] width 626 height 17
click at [159, 231] on select "Select Item... Nicole Bradbury Jeff Rusness Kyle Vareberg Susan Rockwell Tyler …" at bounding box center [472, 239] width 626 height 17
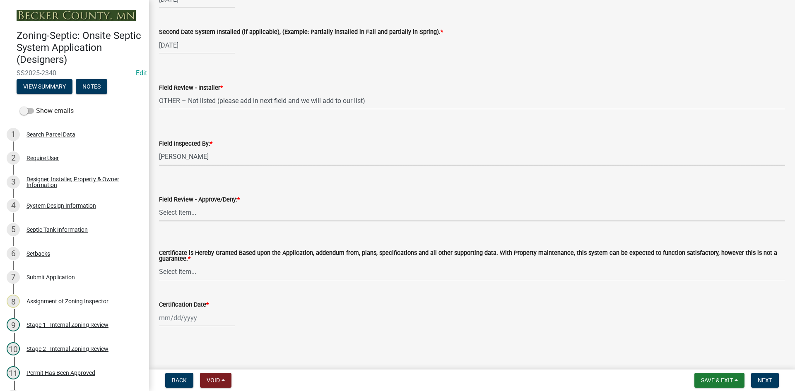
click at [194, 217] on select "Select Item... Approved Denied" at bounding box center [472, 213] width 626 height 17
click at [159, 205] on select "Select Item... Approved Denied" at bounding box center [472, 213] width 626 height 17
click at [200, 272] on select "Select Item... Yes No" at bounding box center [472, 272] width 626 height 17
click at [159, 264] on select "Select Item... Yes No" at bounding box center [472, 272] width 626 height 17
click at [202, 316] on div at bounding box center [197, 318] width 76 height 17
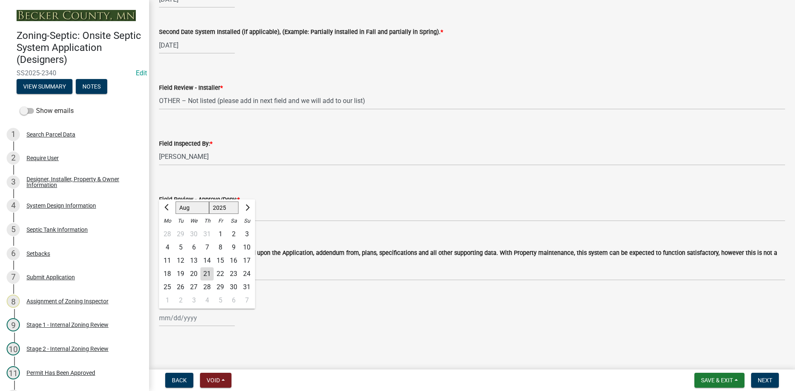
click at [209, 276] on div "21" at bounding box center [206, 273] width 13 height 13
click at [761, 377] on span "Next" at bounding box center [765, 380] width 14 height 7
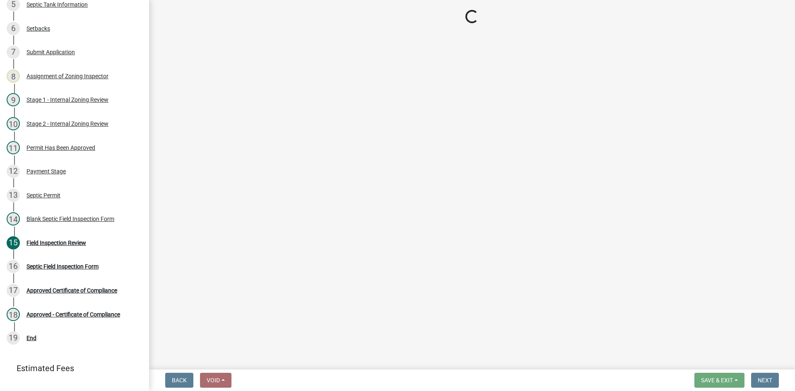
scroll to position [261, 0]
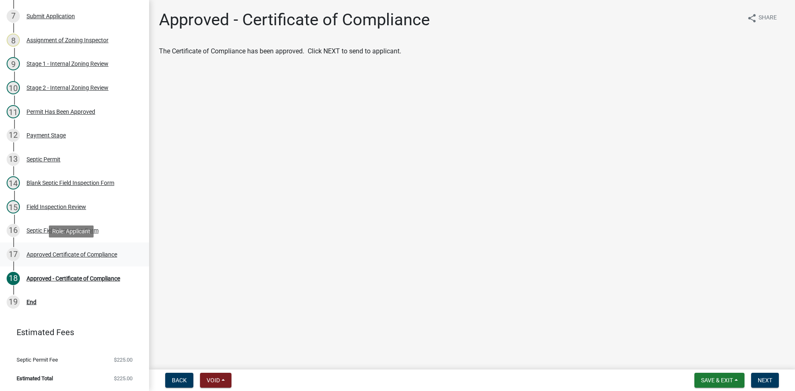
click at [100, 248] on div "17 Approved Certificate of Compliance" at bounding box center [71, 254] width 129 height 13
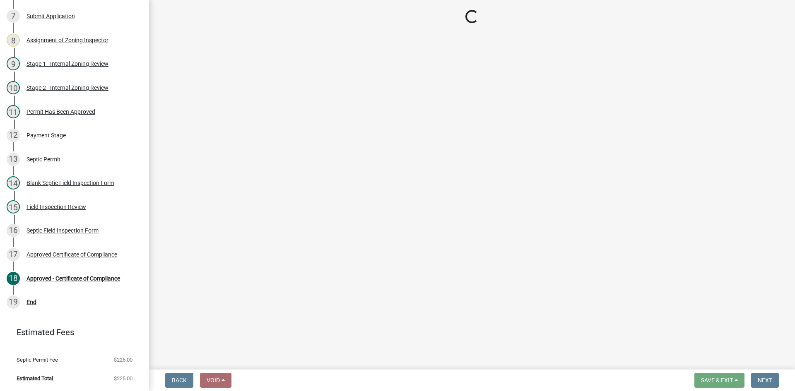
click at [285, 74] on main "Loading..." at bounding box center [472, 183] width 646 height 366
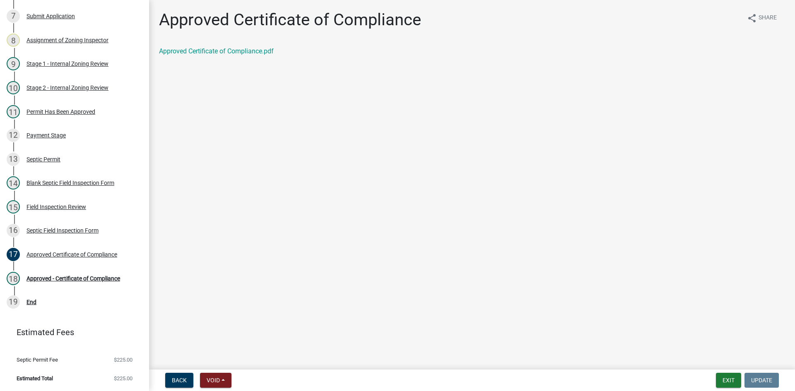
click at [200, 47] on div "Approved Certificate of Compliance.pdf" at bounding box center [472, 51] width 626 height 10
click at [201, 51] on link "Approved Certificate of Compliance.pdf" at bounding box center [216, 51] width 115 height 8
click at [70, 282] on div "18 Approved - Certificate of Compliance" at bounding box center [71, 278] width 129 height 13
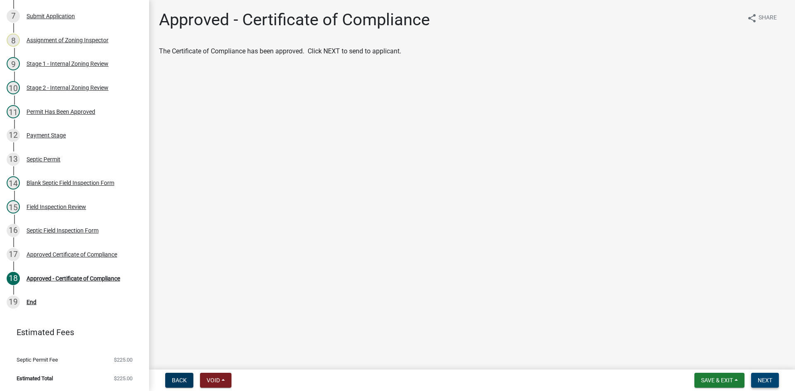
click at [773, 381] on button "Next" at bounding box center [765, 380] width 28 height 15
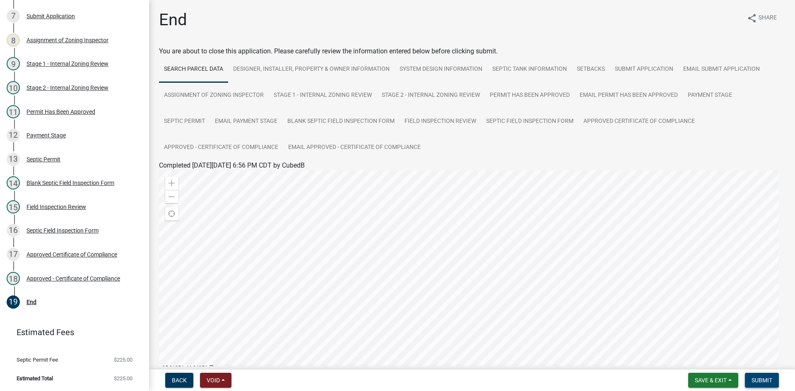
click at [766, 383] on span "Submit" at bounding box center [762, 380] width 21 height 7
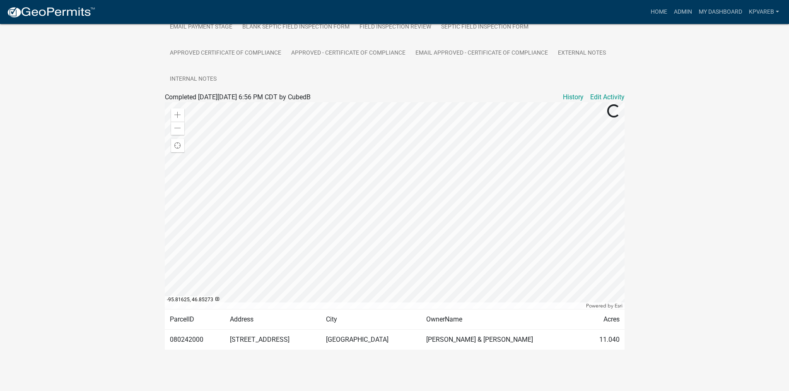
scroll to position [25, 0]
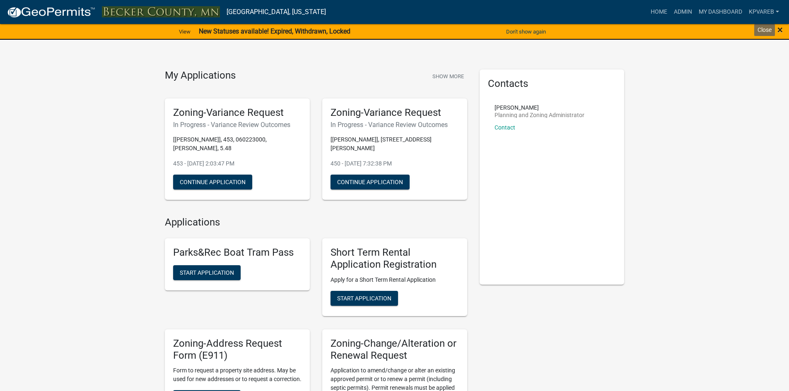
click at [780, 32] on span "×" at bounding box center [779, 30] width 5 height 12
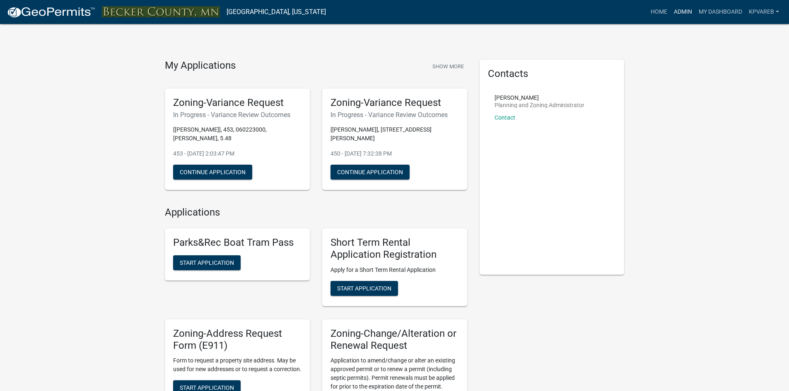
click at [684, 10] on link "Admin" at bounding box center [682, 12] width 25 height 16
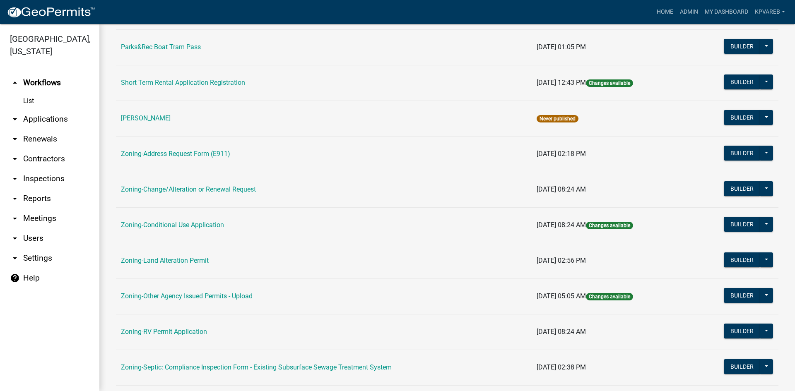
scroll to position [238, 0]
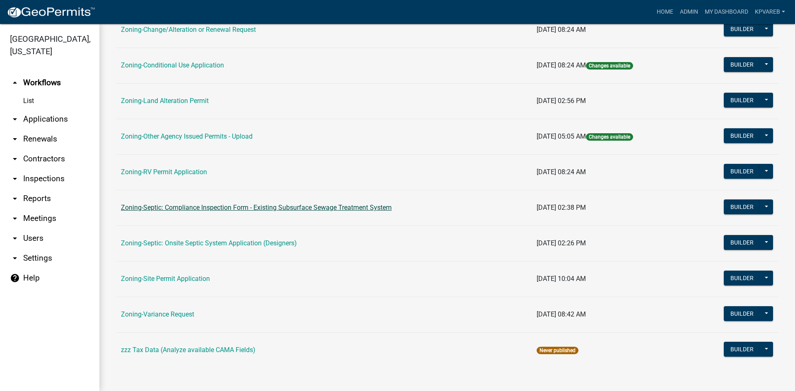
click at [277, 210] on link "Zoning-Septic: Compliance Inspection Form - Existing Subsurface Sewage Treatmen…" at bounding box center [256, 208] width 271 height 8
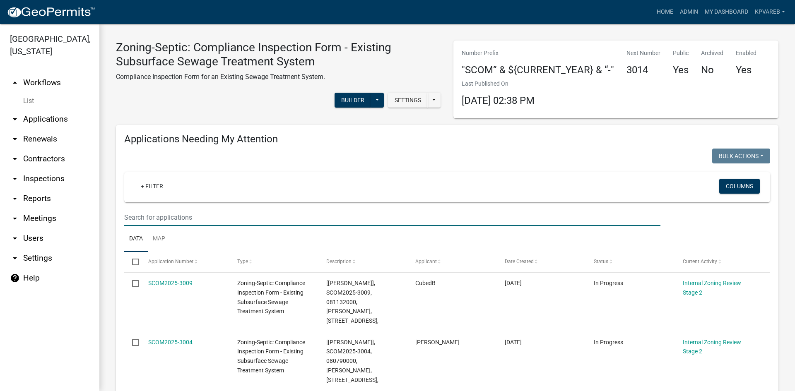
click at [156, 221] on input "text" at bounding box center [392, 217] width 536 height 17
click at [161, 221] on input "text" at bounding box center [392, 217] width 536 height 17
click at [147, 217] on input "text" at bounding box center [392, 217] width 536 height 17
click at [173, 218] on input "text" at bounding box center [392, 217] width 536 height 17
click at [147, 216] on input "text" at bounding box center [392, 217] width 536 height 17
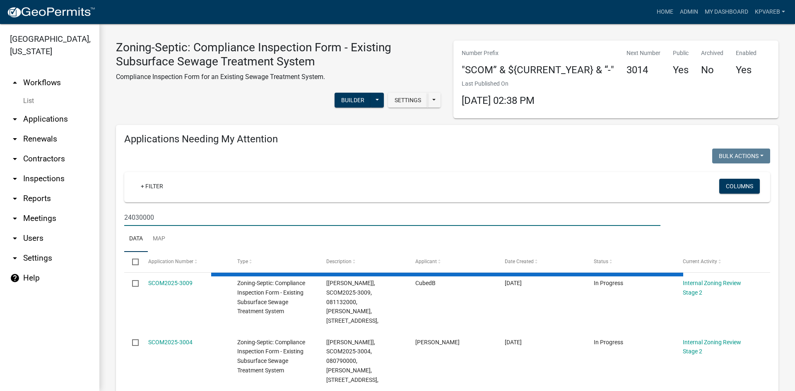
type input "240300000"
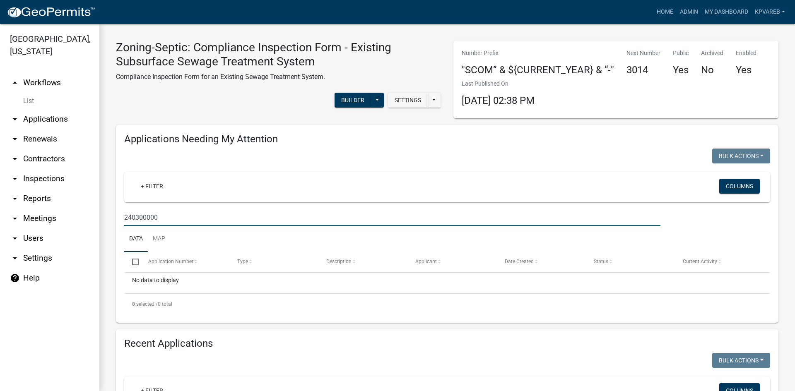
drag, startPoint x: 125, startPoint y: 219, endPoint x: 181, endPoint y: 221, distance: 56.8
click at [181, 221] on input "240300000" at bounding box center [392, 217] width 536 height 17
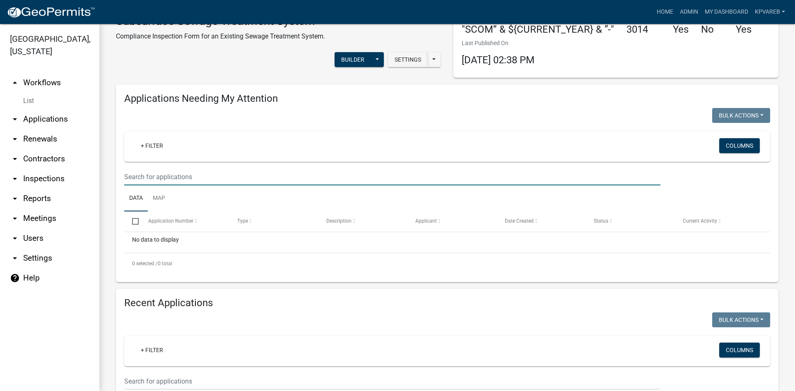
scroll to position [207, 0]
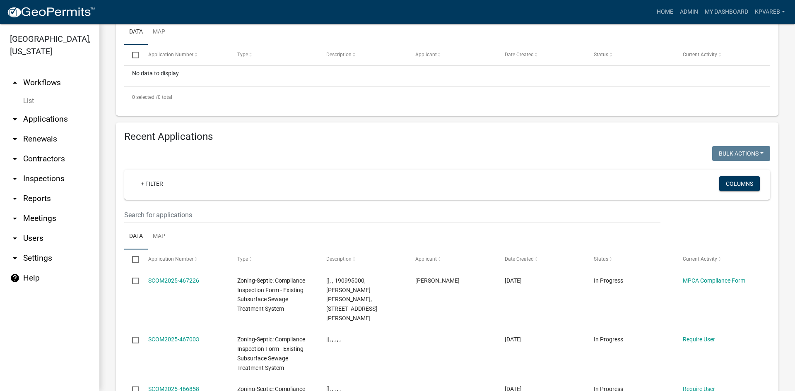
click at [143, 202] on wm-filter-builder "+ Filter Columns" at bounding box center [447, 197] width 646 height 54
click at [137, 209] on input "text" at bounding box center [392, 215] width 536 height 17
paste input "240300000"
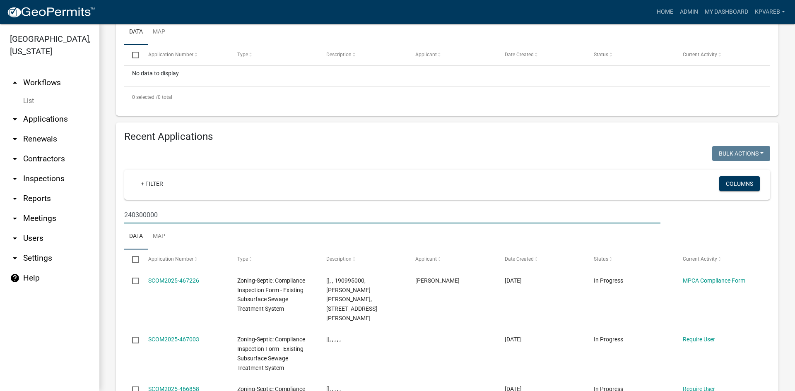
click at [178, 220] on input "240300000" at bounding box center [392, 215] width 536 height 17
type input "240300000"
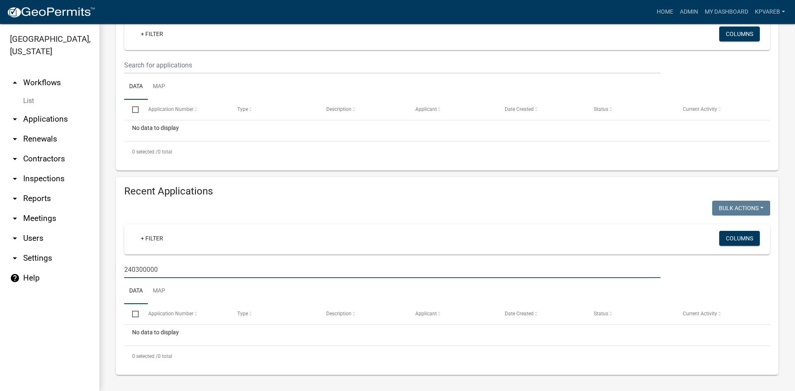
scroll to position [152, 0]
drag, startPoint x: 158, startPoint y: 266, endPoint x: 112, endPoint y: 287, distance: 50.6
click at [112, 287] on div "Recent Applications Bulk Actions Void Expire Lock Withdraw + Filter Columns 240…" at bounding box center [447, 276] width 675 height 198
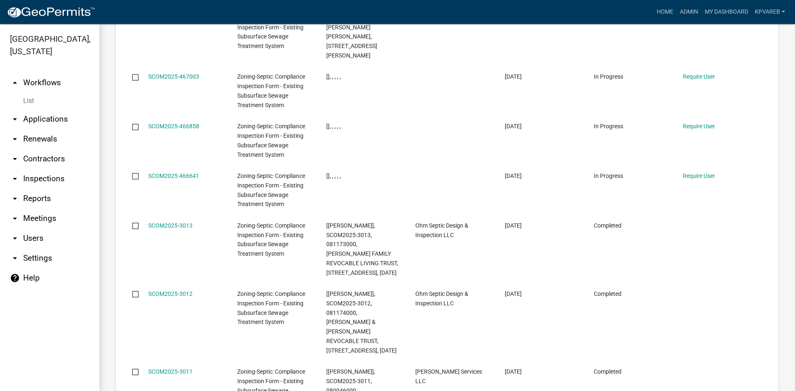
scroll to position [180, 0]
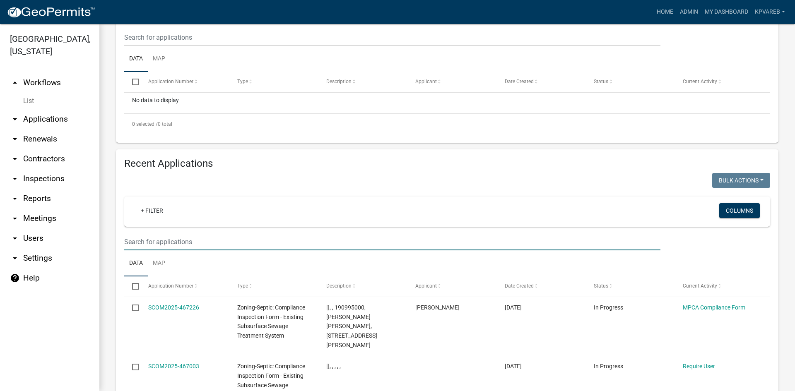
click at [154, 235] on input "text" at bounding box center [392, 242] width 536 height 17
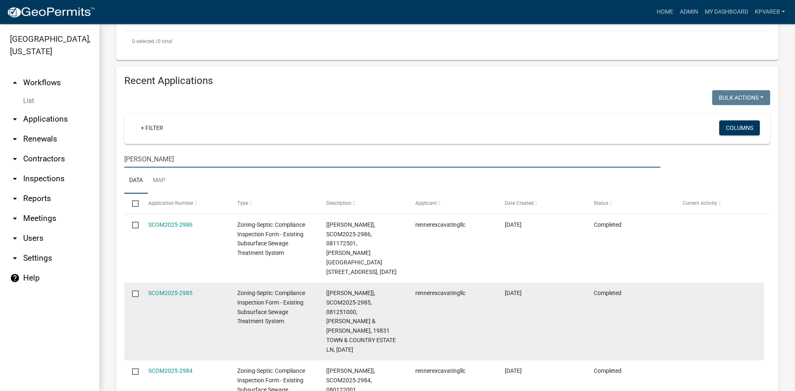
scroll to position [222, 0]
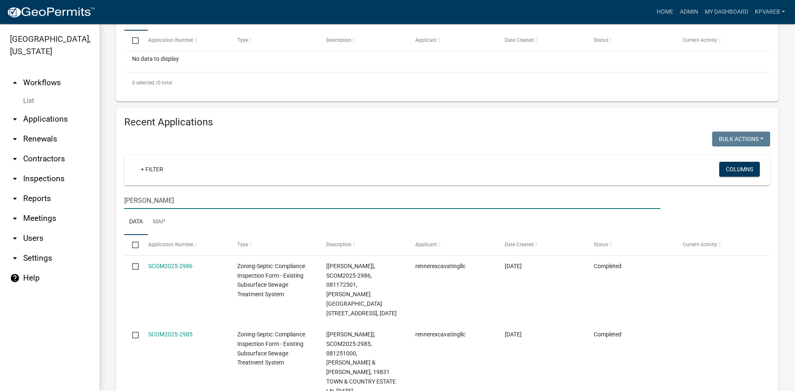
type input "RENNER"
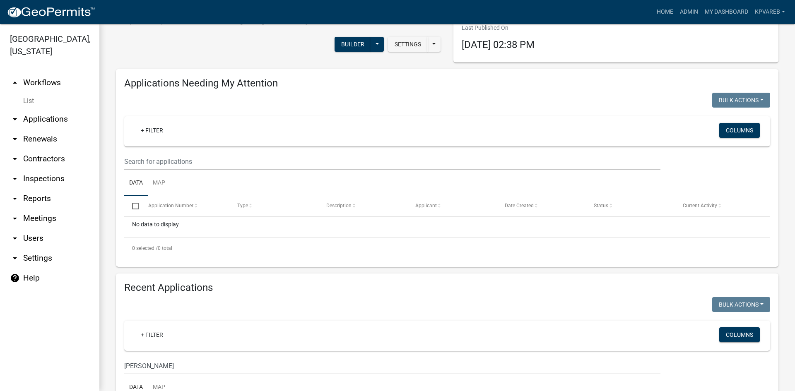
scroll to position [0, 0]
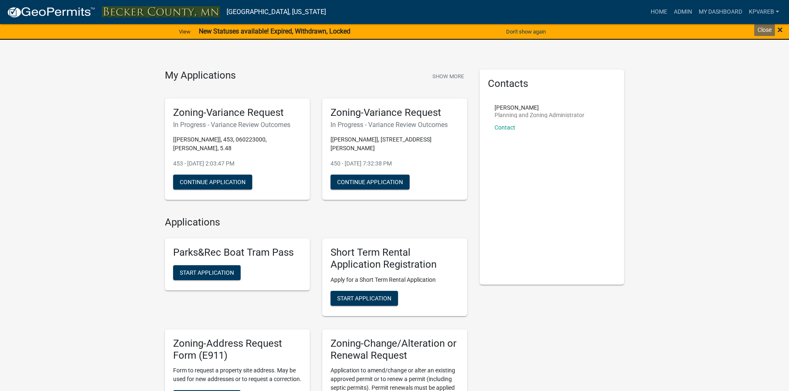
click at [777, 30] on span "×" at bounding box center [779, 30] width 5 height 12
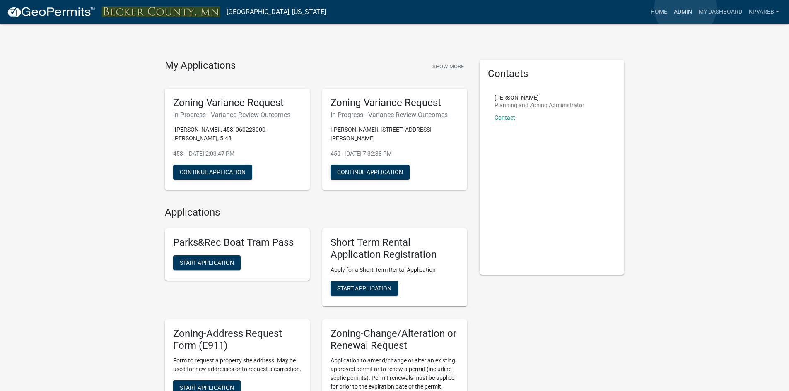
click at [685, 8] on link "Admin" at bounding box center [682, 12] width 25 height 16
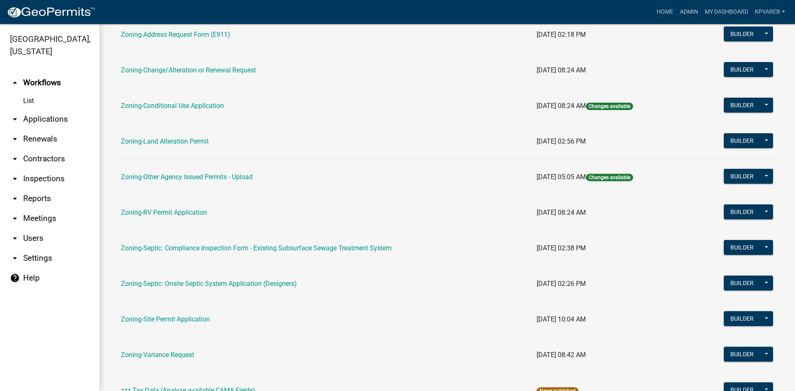
scroll to position [238, 0]
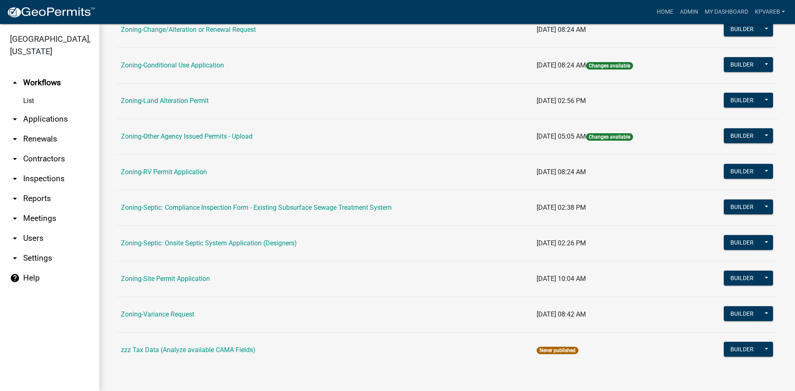
click at [242, 243] on link "Zoning-Septic: Onsite Septic System Application (Designers)" at bounding box center [209, 243] width 176 height 8
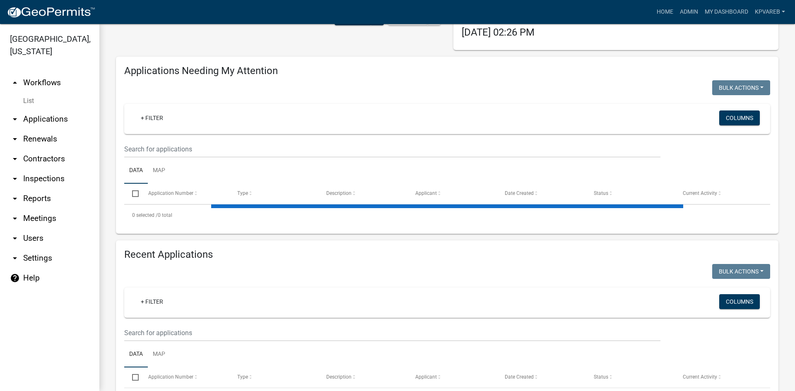
scroll to position [83, 0]
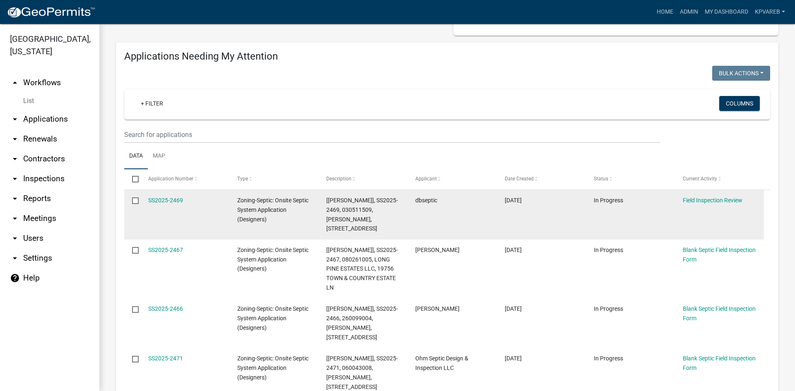
click at [506, 204] on div "[DATE]" at bounding box center [541, 201] width 73 height 10
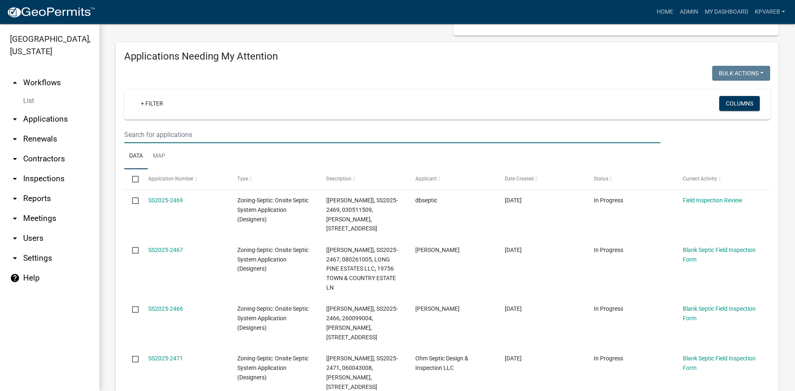
click at [156, 134] on input "text" at bounding box center [392, 134] width 536 height 17
click at [255, 135] on input "text" at bounding box center [392, 134] width 536 height 17
click at [189, 132] on input "text" at bounding box center [392, 134] width 536 height 17
type input "0"
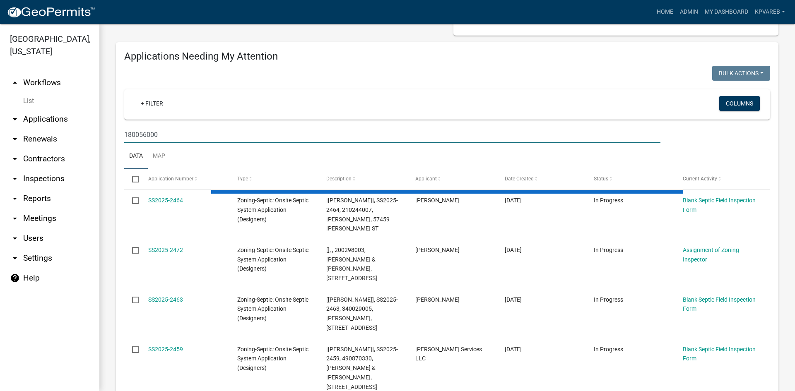
type input "180056000"
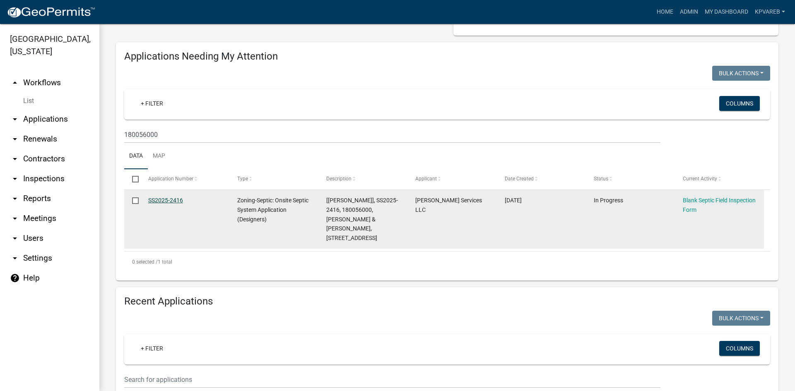
click at [162, 203] on link "SS2025-2416" at bounding box center [165, 200] width 35 height 7
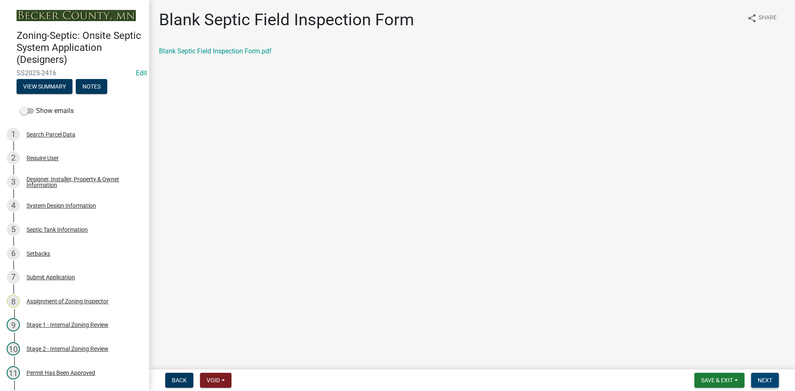
click at [768, 383] on span "Next" at bounding box center [765, 380] width 14 height 7
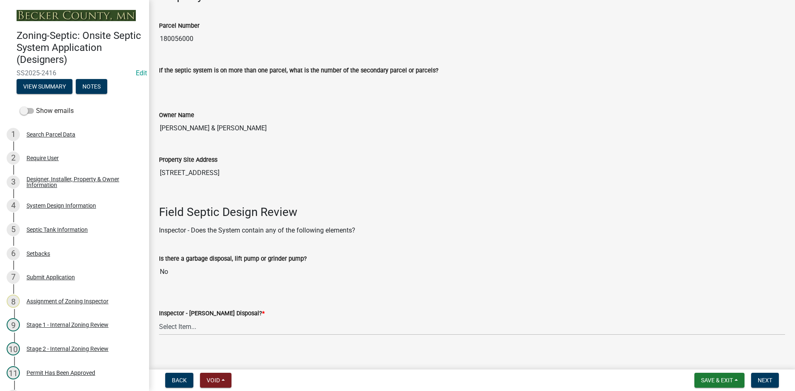
scroll to position [207, 0]
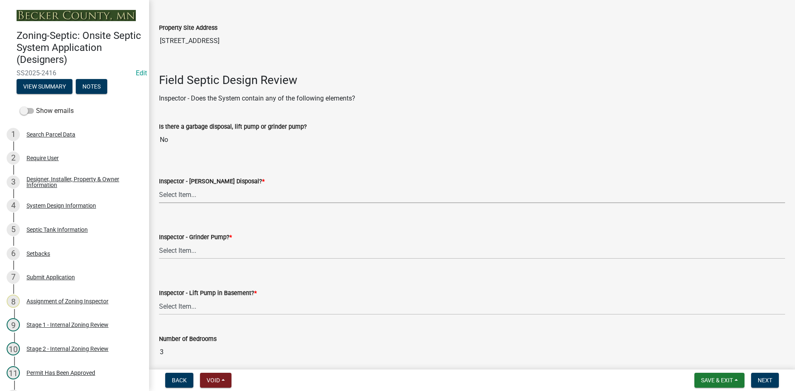
click at [199, 191] on select "Select Item... Yes No" at bounding box center [472, 194] width 626 height 17
click at [159, 186] on select "Select Item... Yes No" at bounding box center [472, 194] width 626 height 17
select select "e6f115c1-9d93-4d61-8856-1810485f2117"
drag, startPoint x: 182, startPoint y: 254, endPoint x: 183, endPoint y: 259, distance: 4.6
click at [182, 254] on select "Select Item... Yes No" at bounding box center [472, 250] width 626 height 17
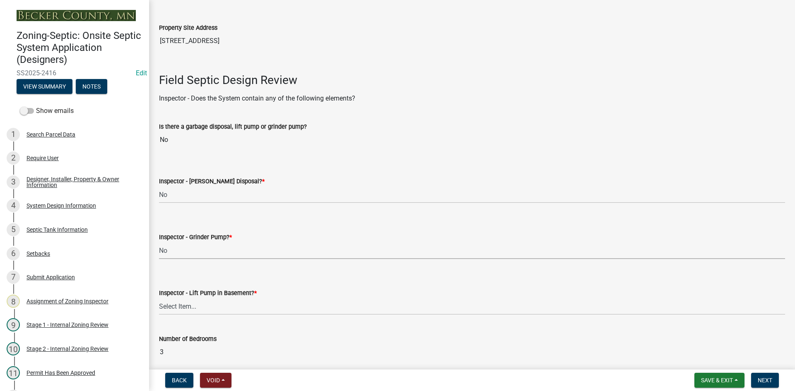
click at [159, 242] on select "Select Item... Yes No" at bounding box center [472, 250] width 626 height 17
select select "ce8adf61-51ba-42f2-bbc3-7480a098e35e"
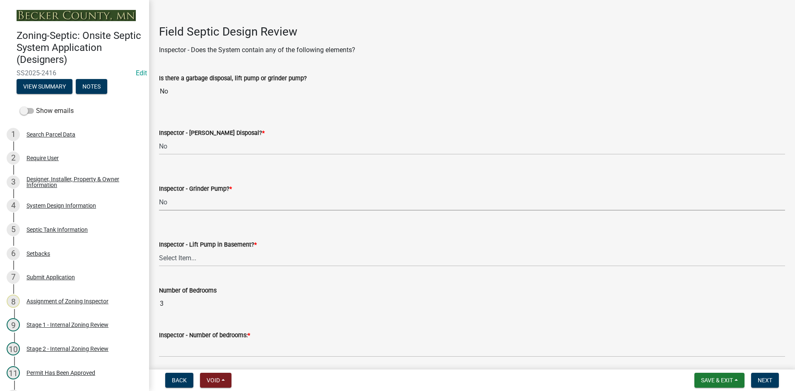
scroll to position [331, 0]
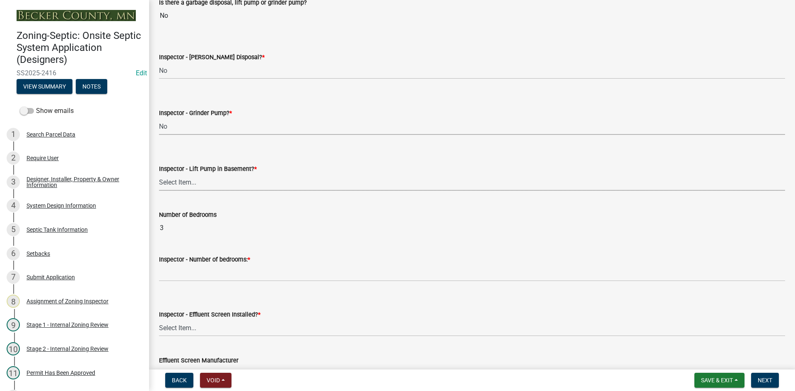
click at [193, 178] on select "Select Item... Yes No" at bounding box center [472, 182] width 626 height 17
click at [159, 174] on select "Select Item... Yes No" at bounding box center [472, 182] width 626 height 17
select select "58089658-2e95-4d4d-a981-afbd087a421a"
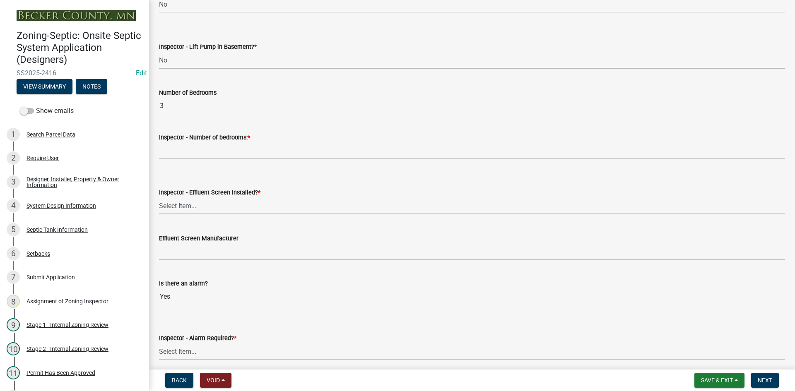
scroll to position [455, 0]
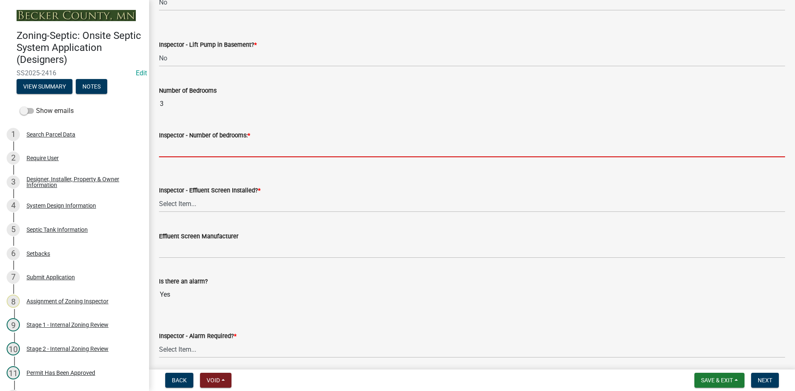
drag, startPoint x: 188, startPoint y: 147, endPoint x: 215, endPoint y: 157, distance: 28.9
click at [188, 147] on input "Inspector - Number of bedrooms: *" at bounding box center [472, 148] width 626 height 17
type input "3"
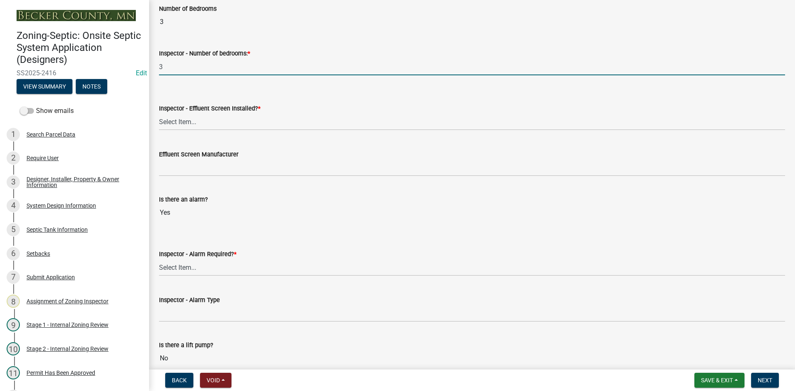
scroll to position [538, 0]
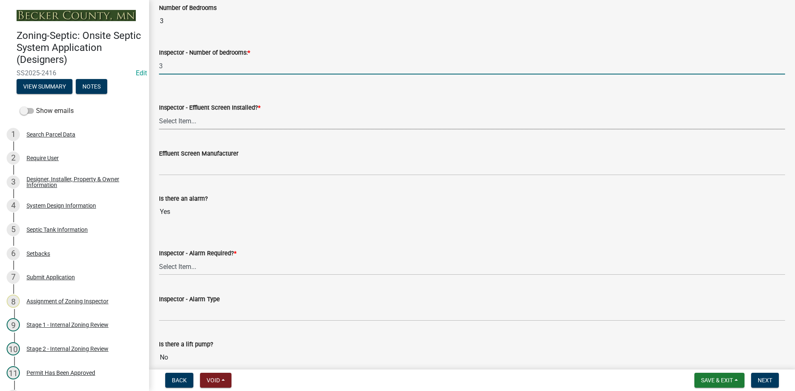
click at [192, 118] on select "Select Item... Yes No" at bounding box center [472, 121] width 626 height 17
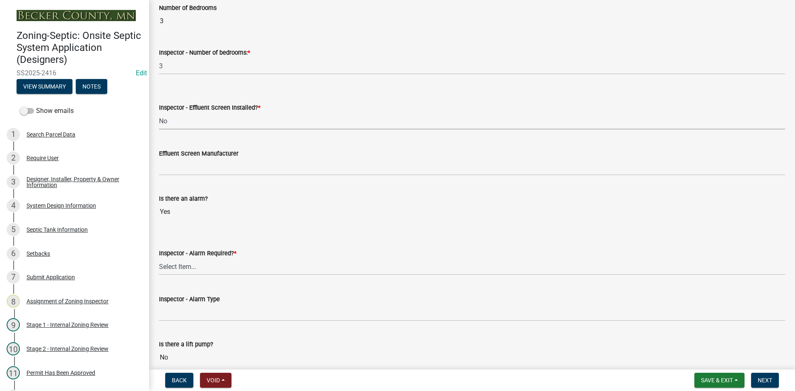
click at [159, 113] on select "Select Item... Yes No" at bounding box center [472, 121] width 626 height 17
select select "039f9276-f093-40ee-98f9-24c1fbae5d9d"
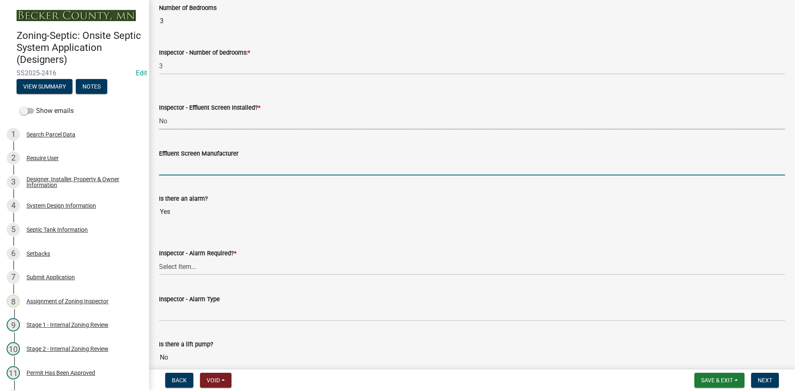
click at [189, 170] on input "Effluent Screen Manufacturer" at bounding box center [472, 167] width 626 height 17
type input "NA"
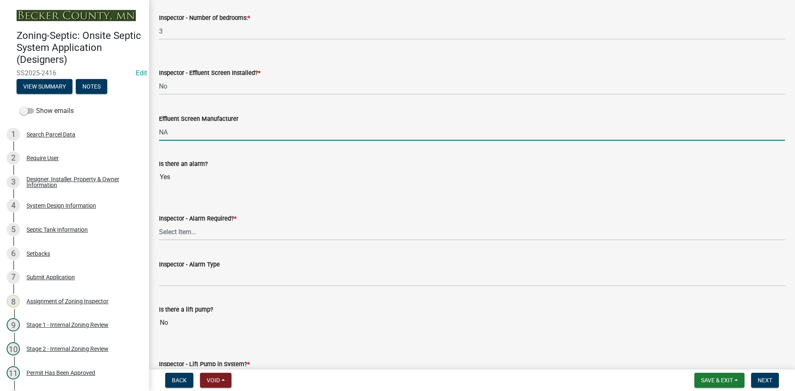
scroll to position [621, 0]
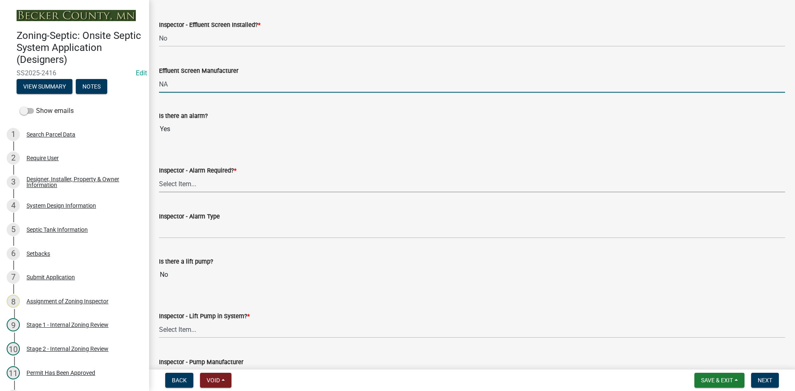
click at [171, 189] on select "Select Item... Yes No" at bounding box center [472, 184] width 626 height 17
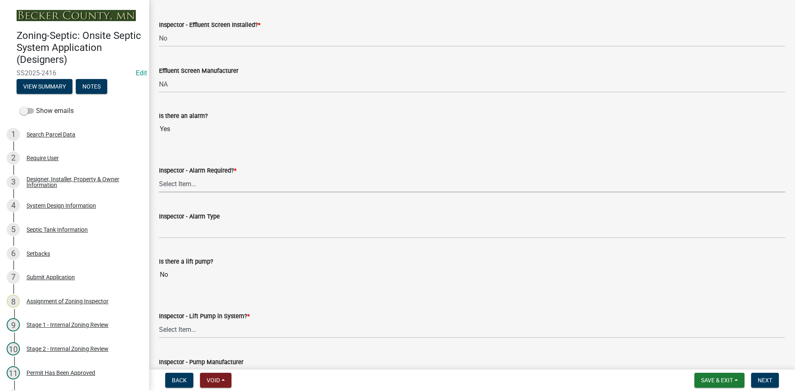
click at [188, 186] on select "Select Item... Yes No" at bounding box center [472, 184] width 626 height 17
click at [159, 176] on select "Select Item... Yes No" at bounding box center [472, 184] width 626 height 17
select select "9075ff2b-2749-45ce-aee6-f4951e9a2109"
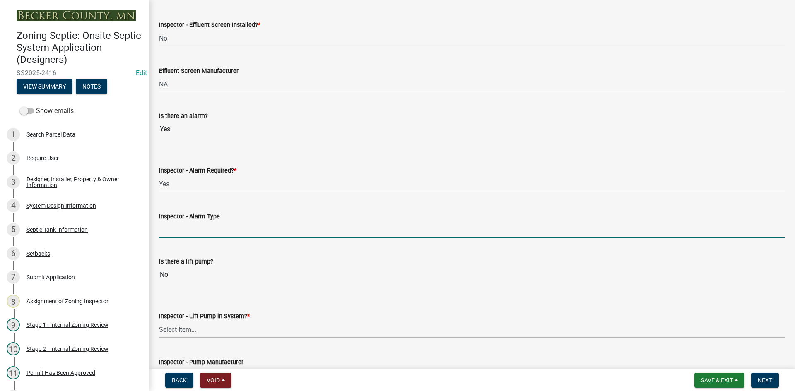
drag, startPoint x: 196, startPoint y: 233, endPoint x: 211, endPoint y: 238, distance: 15.5
click at [196, 233] on input "Inspector - Alarm Type" at bounding box center [472, 230] width 626 height 17
type input "mechanical float"
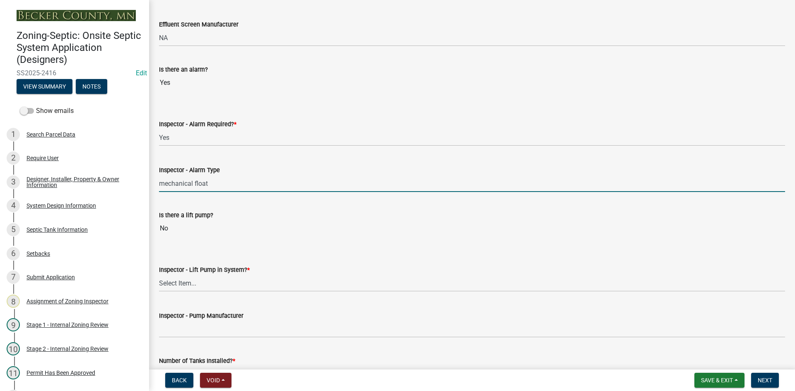
scroll to position [745, 0]
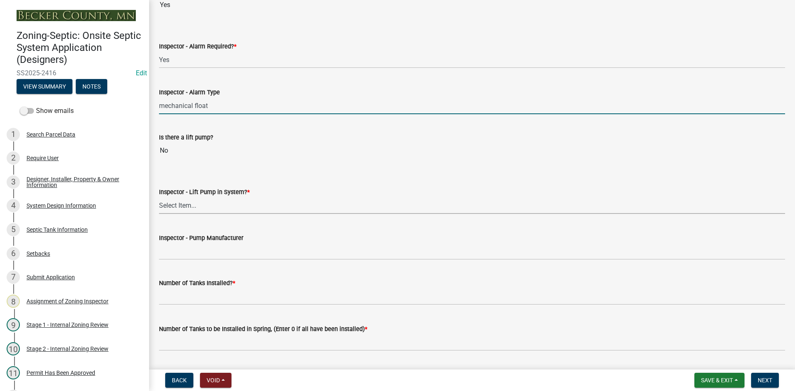
click at [168, 207] on select "Select Item... Yes No" at bounding box center [472, 205] width 626 height 17
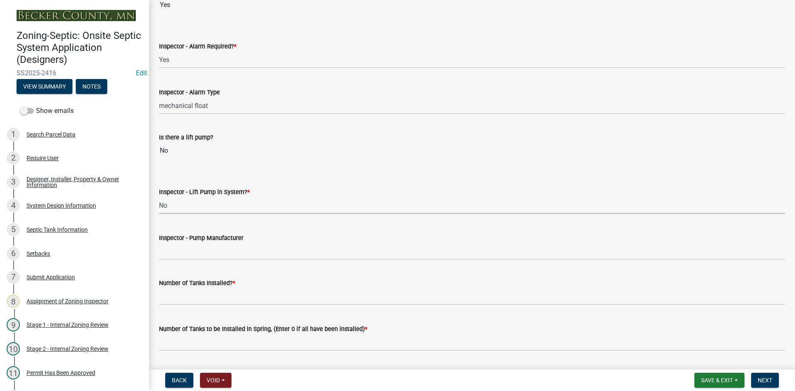
click at [159, 197] on select "Select Item... Yes No" at bounding box center [472, 205] width 626 height 17
select select "4baeb773-af56-4ab8-83c4-3685aa875ea5"
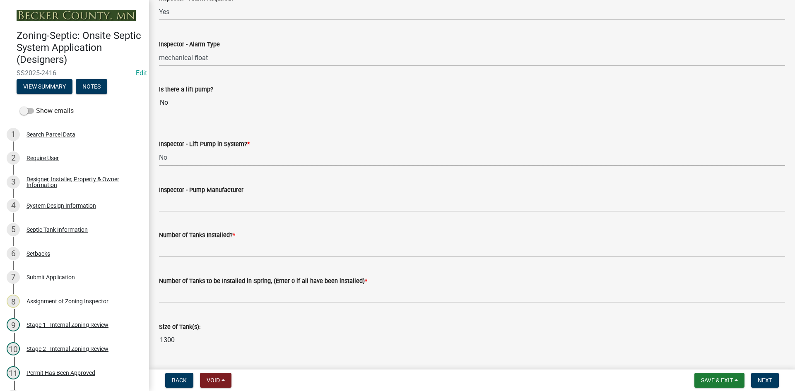
scroll to position [870, 0]
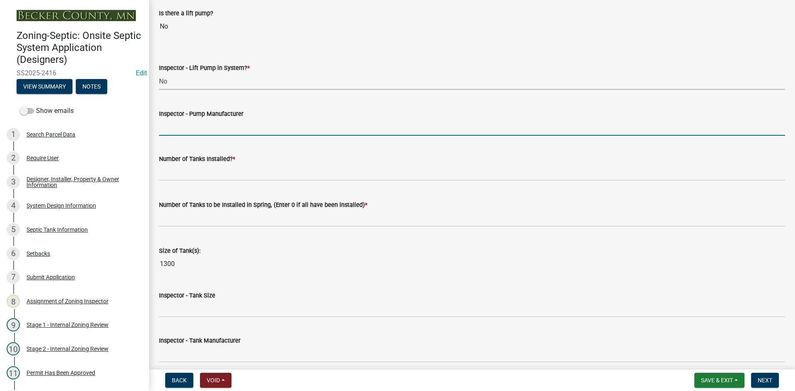
click at [186, 125] on input "Inspector - Pump Manufacturer" at bounding box center [472, 127] width 626 height 17
type input "NA"
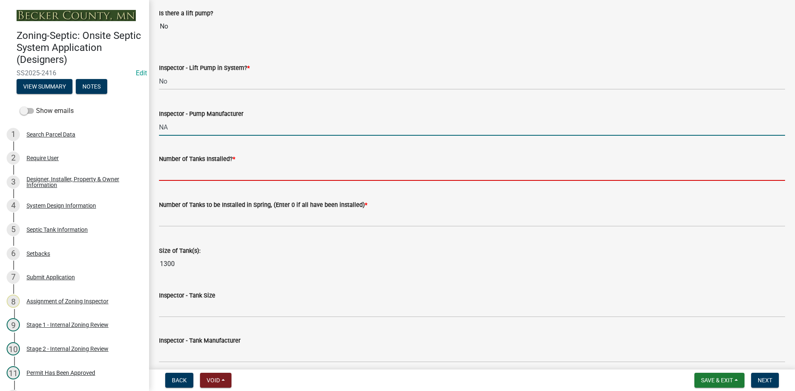
drag, startPoint x: 191, startPoint y: 171, endPoint x: 194, endPoint y: 176, distance: 5.3
click at [191, 171] on input "text" at bounding box center [472, 172] width 626 height 17
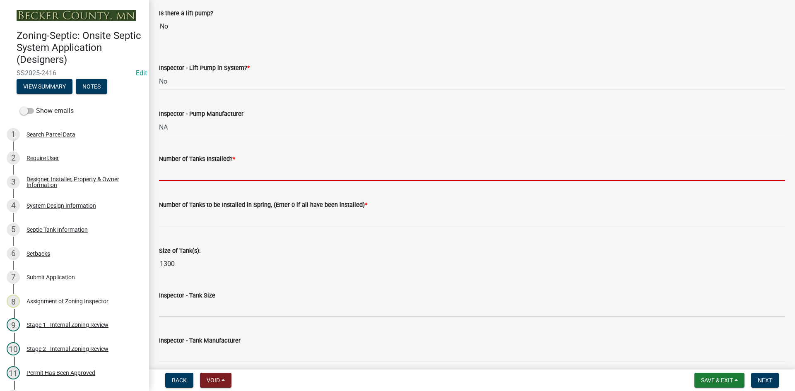
type input "1"
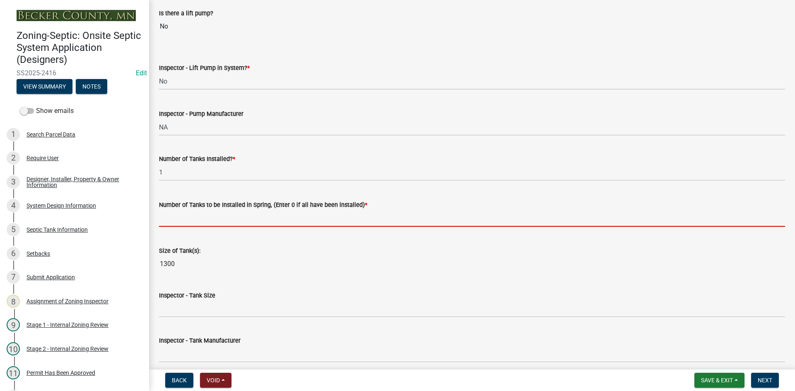
drag, startPoint x: 189, startPoint y: 214, endPoint x: 207, endPoint y: 223, distance: 19.6
click at [189, 214] on input "text" at bounding box center [472, 218] width 626 height 17
type input "0"
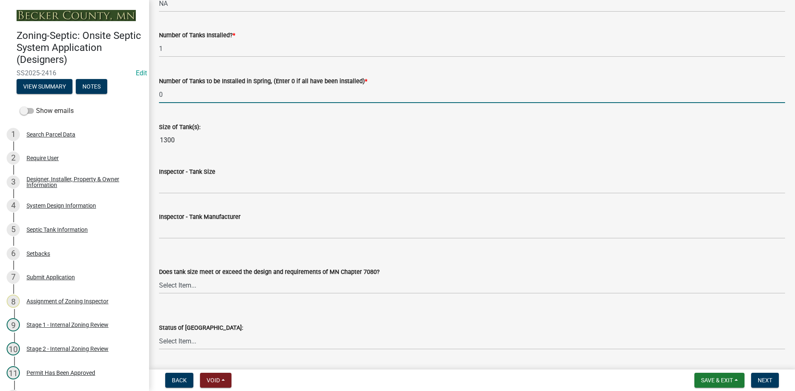
scroll to position [994, 0]
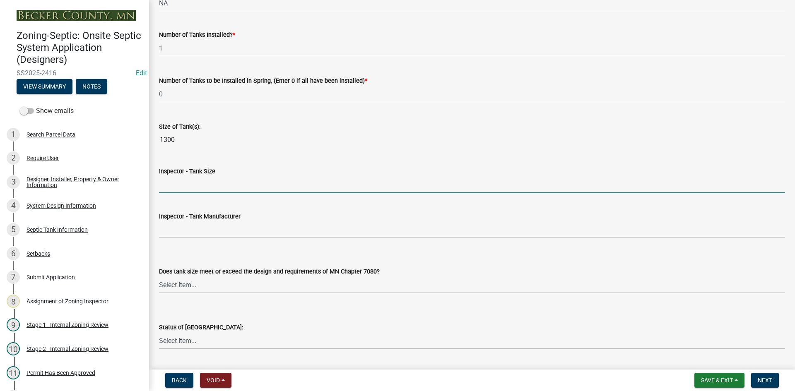
click at [189, 189] on input "Inspector - Tank Size" at bounding box center [472, 184] width 626 height 17
click at [178, 186] on input "Inspector - Tank Size" at bounding box center [472, 184] width 626 height 17
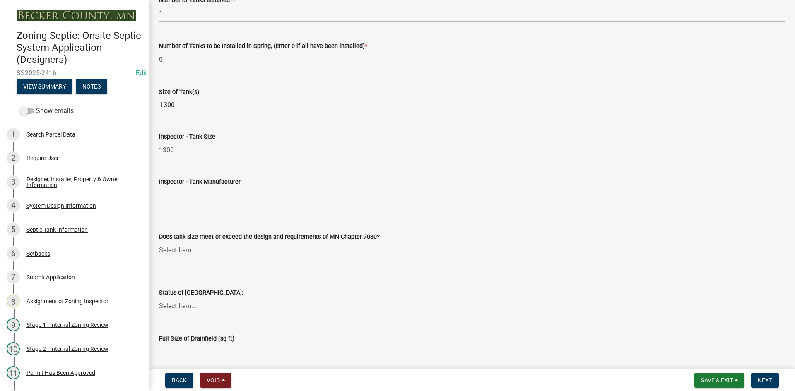
scroll to position [1077, 0]
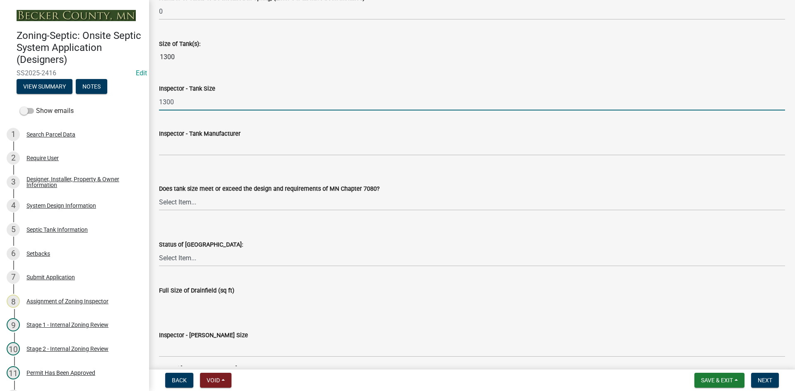
type input "1300"
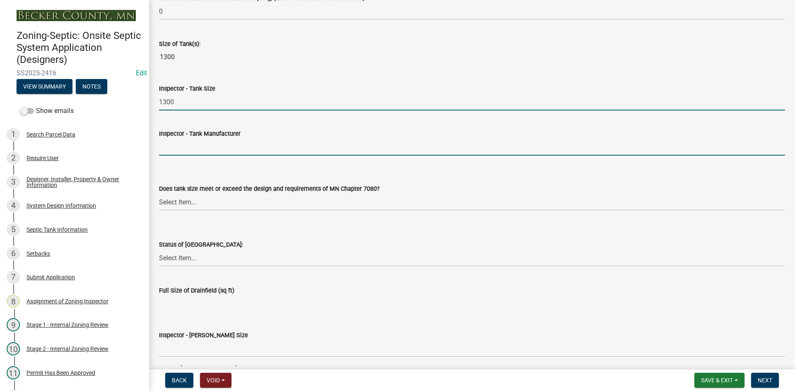
click at [180, 149] on input "Inspector - Tank Manufacturer" at bounding box center [472, 147] width 626 height 17
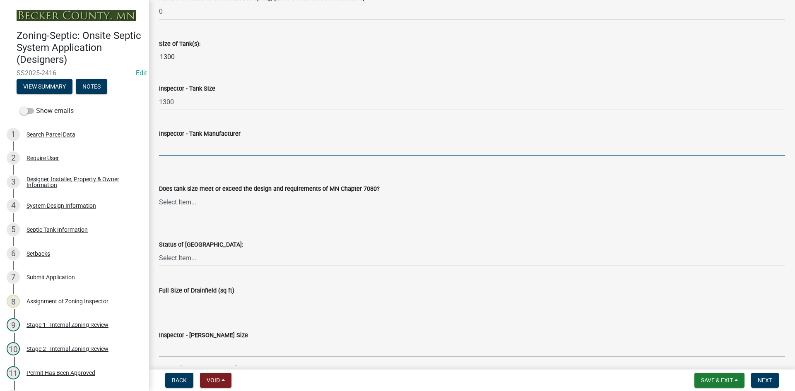
click at [166, 152] on input "Inspector - Tank Manufacturer" at bounding box center [472, 147] width 626 height 17
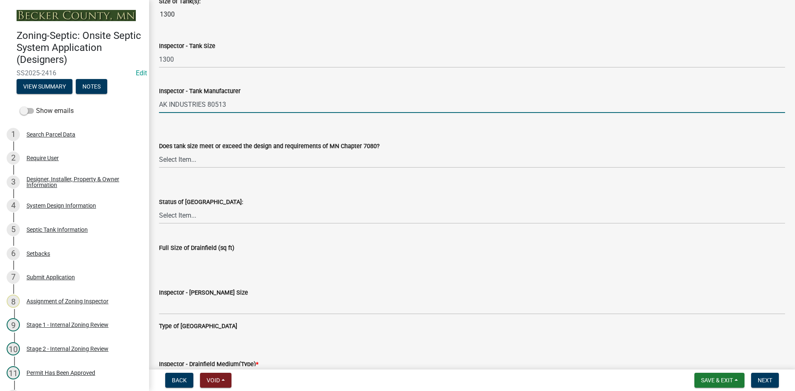
scroll to position [1159, 0]
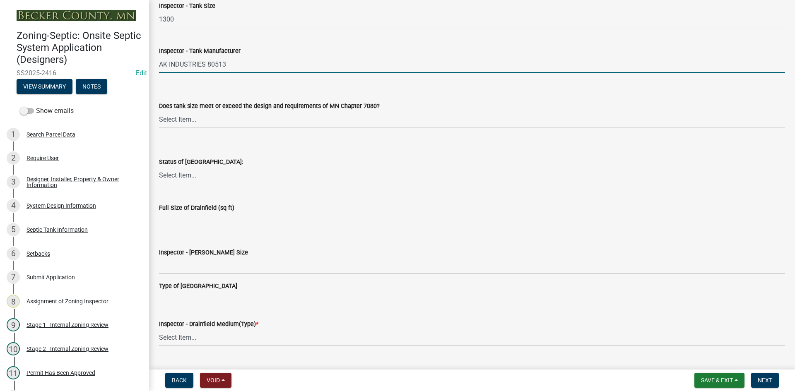
type input "AK INDUSTRIES 80513"
drag, startPoint x: 198, startPoint y: 119, endPoint x: 203, endPoint y: 118, distance: 5.0
click at [198, 118] on select "Select Item... Yes No Existing" at bounding box center [472, 119] width 626 height 17
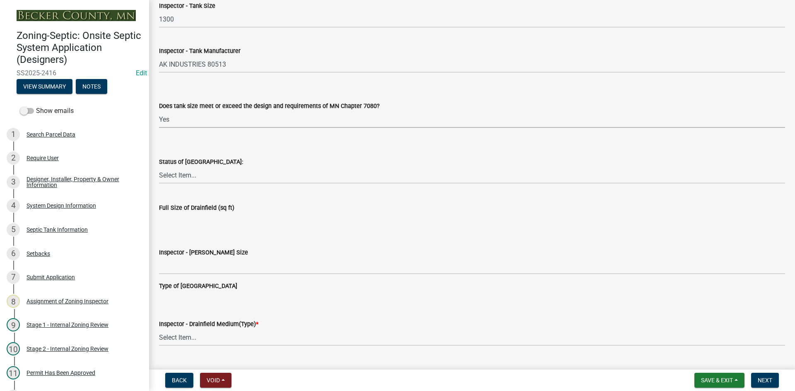
click at [159, 111] on select "Select Item... Yes No Existing" at bounding box center [472, 119] width 626 height 17
select select "f7794d6a-556a-43dc-97be-878f47e346d8"
drag, startPoint x: 197, startPoint y: 172, endPoint x: 199, endPoint y: 183, distance: 11.7
click at [197, 172] on select "Select Item... No Drainfield Drainfield Installed Drainfield to Be Installed in…" at bounding box center [472, 175] width 626 height 17
click at [159, 167] on select "Select Item... No Drainfield Drainfield Installed Drainfield to Be Installed in…" at bounding box center [472, 175] width 626 height 17
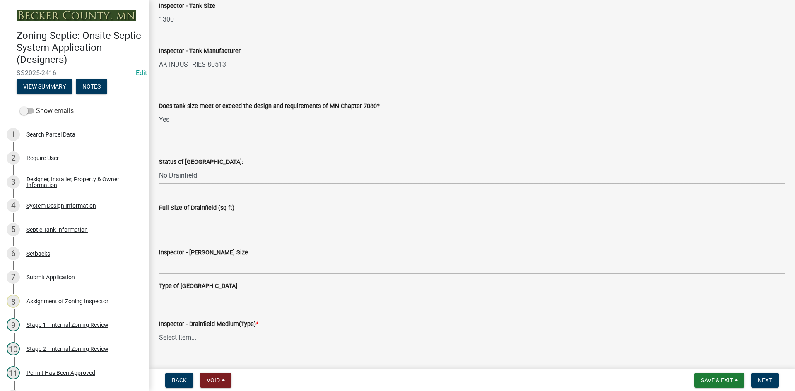
select select "5fa789e6-b5c5-4aa5-96f0-e7985c3fdd5e"
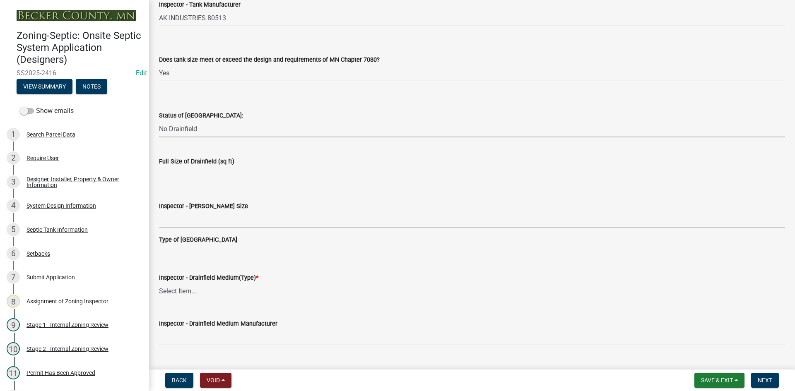
scroll to position [1284, 0]
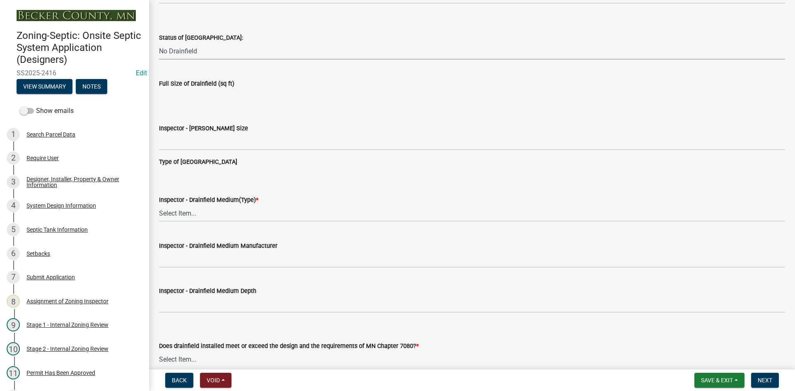
click at [197, 119] on div "Inspector - Drainfield Size" at bounding box center [472, 131] width 626 height 39
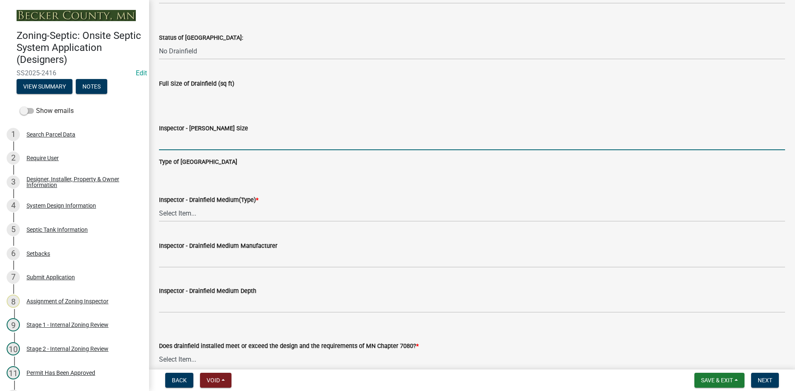
click at [196, 137] on input "Inspector - Drainfield Size" at bounding box center [472, 141] width 626 height 17
type input "NA"
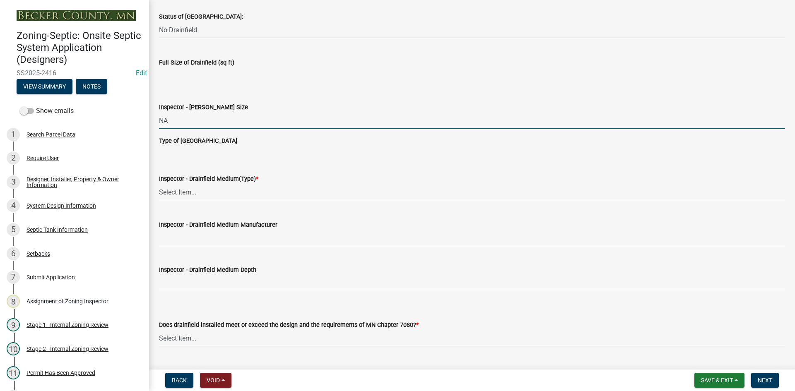
scroll to position [1325, 0]
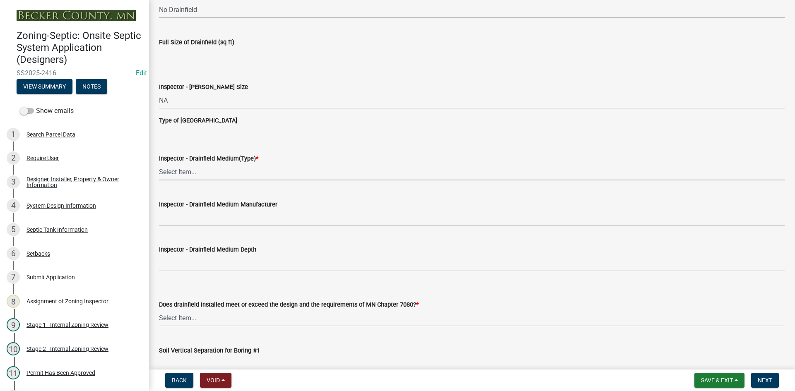
click at [183, 176] on select "Select Item... Chamber Trench Rock Trench Gravelless Mound Pressure Bed Seepage…" at bounding box center [472, 172] width 626 height 17
click at [159, 164] on select "Select Item... Chamber Trench Rock Trench Gravelless Mound Pressure Bed Seepage…" at bounding box center [472, 172] width 626 height 17
select select "53ba3933-fb28-45b0-9b71-ad61eefa2ac0"
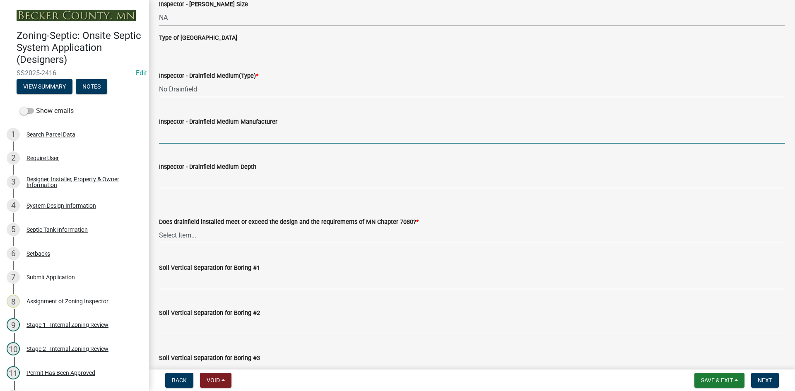
click at [204, 135] on input "Inspector - Drainfield Medium Manufacturer" at bounding box center [472, 135] width 626 height 17
type input "NA"
click at [196, 171] on div "Inspector - Drainfield Medium Depth" at bounding box center [472, 167] width 626 height 10
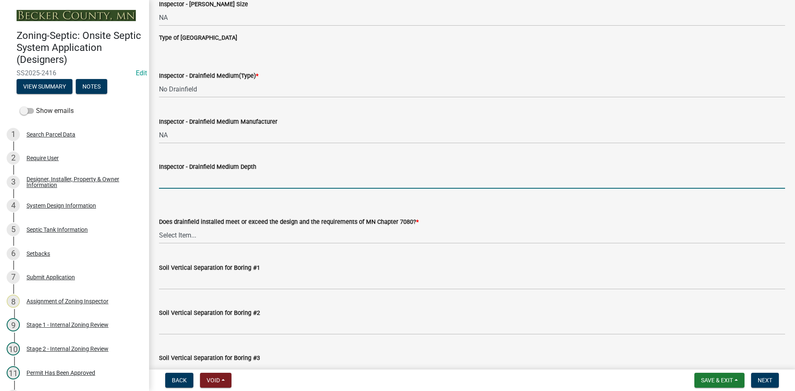
click at [200, 184] on input "Inspector - Drainfield Medium Depth" at bounding box center [472, 180] width 626 height 17
type input "NA"
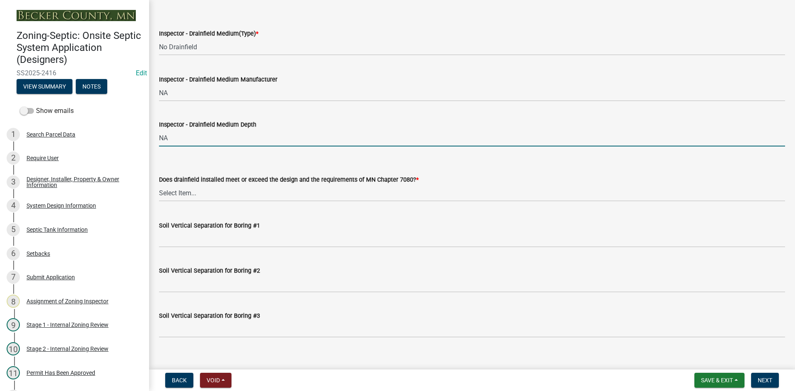
scroll to position [1491, 0]
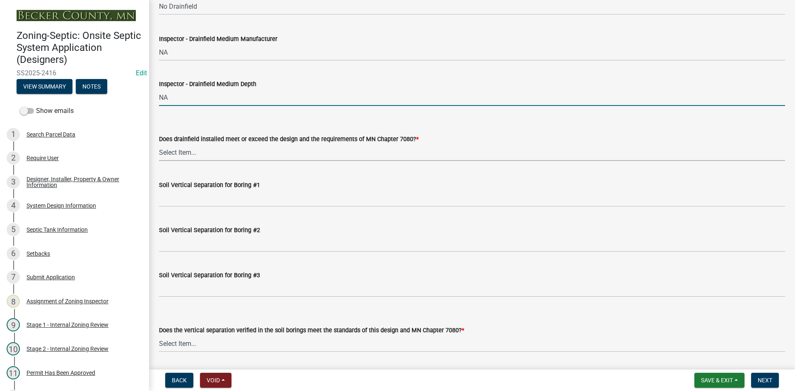
drag, startPoint x: 193, startPoint y: 149, endPoint x: 193, endPoint y: 160, distance: 10.8
click at [193, 149] on select "Select Item... Yes No" at bounding box center [472, 152] width 626 height 17
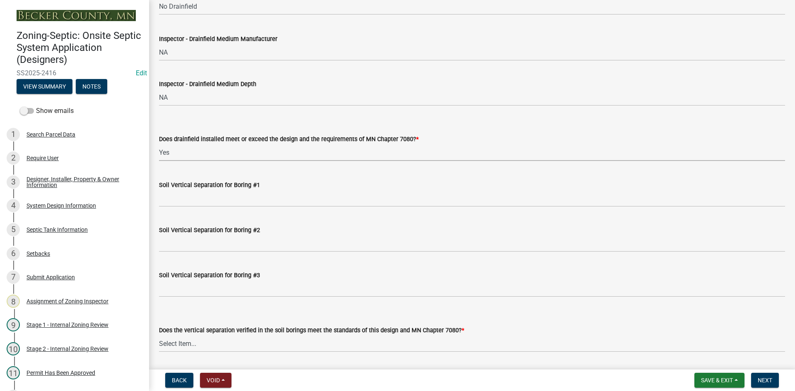
click at [159, 144] on select "Select Item... Yes No" at bounding box center [472, 152] width 626 height 17
select select "53e8394b-4ec8-472b-acba-27f64a4dcc6d"
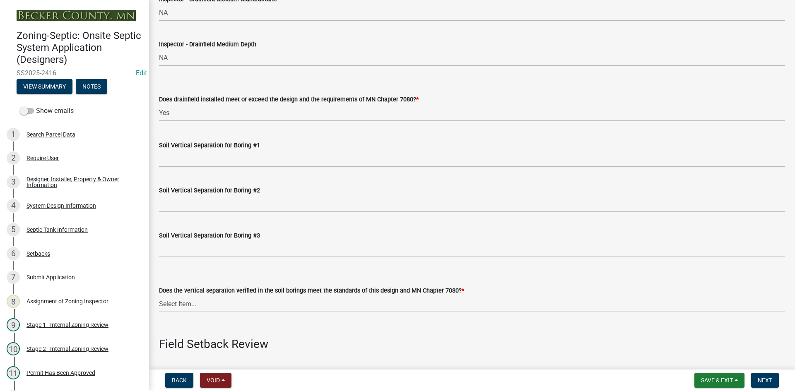
scroll to position [1615, 0]
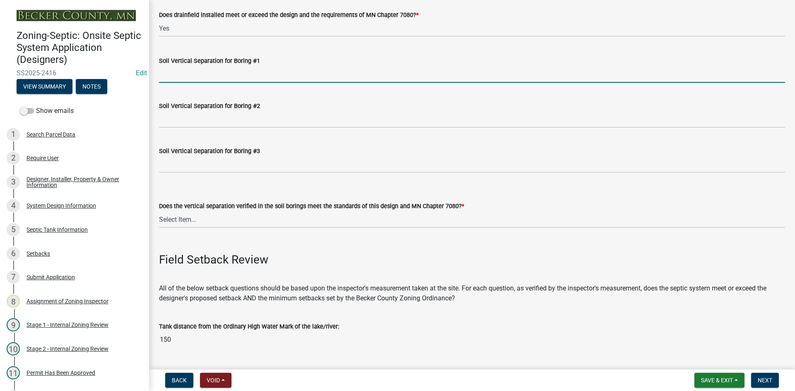
drag, startPoint x: 188, startPoint y: 72, endPoint x: 217, endPoint y: 75, distance: 29.5
click at [188, 72] on input "Soil Vertical Separation for Boring #1" at bounding box center [472, 74] width 626 height 17
type input "NA"
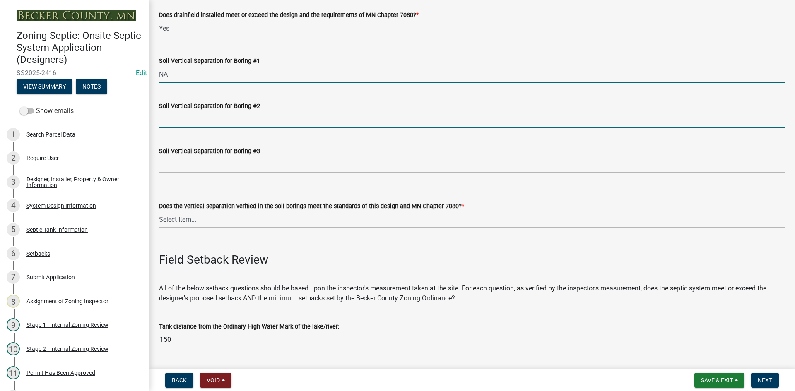
click at [198, 114] on input "Soil Vertical Separation for Boring #2" at bounding box center [472, 119] width 626 height 17
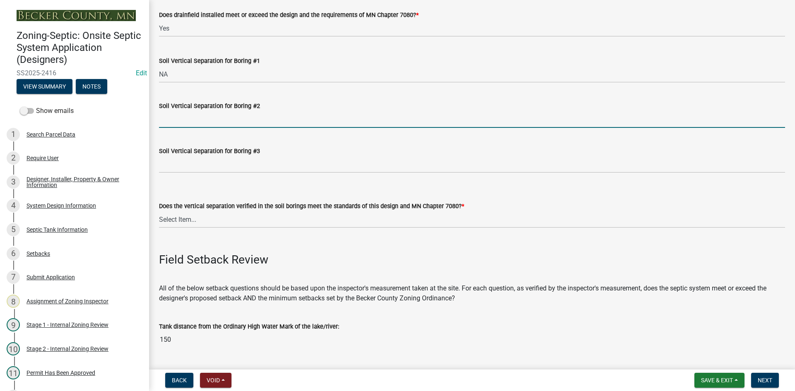
type input "na"
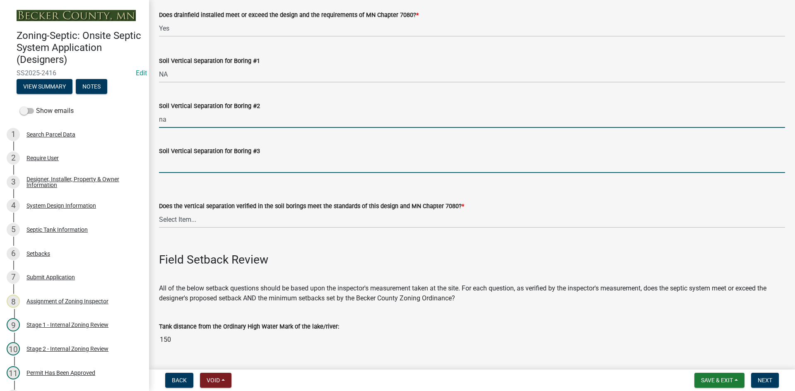
drag, startPoint x: 193, startPoint y: 163, endPoint x: 197, endPoint y: 171, distance: 8.5
click at [193, 165] on input "Soil Vertical Separation for Boring #3" at bounding box center [472, 164] width 626 height 17
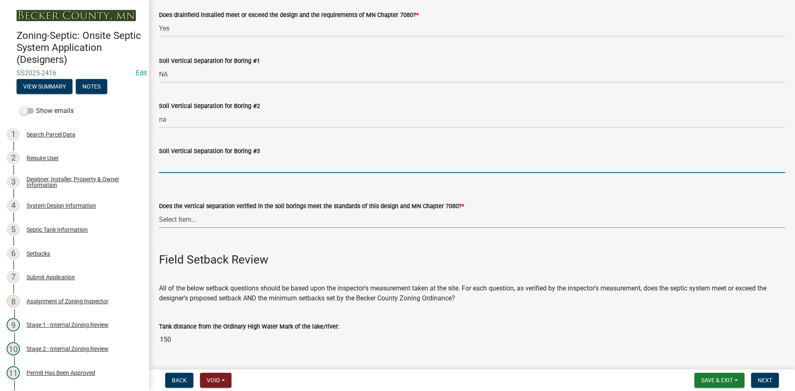
click at [182, 222] on select "Select Item... Yes No" at bounding box center [472, 219] width 626 height 17
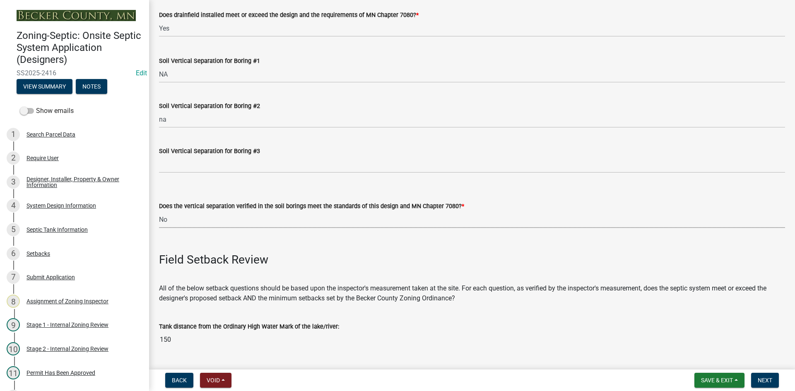
click at [159, 211] on select "Select Item... Yes No" at bounding box center [472, 219] width 626 height 17
select select "11e68a6f-da10-4092-9aa3-572e994a9944"
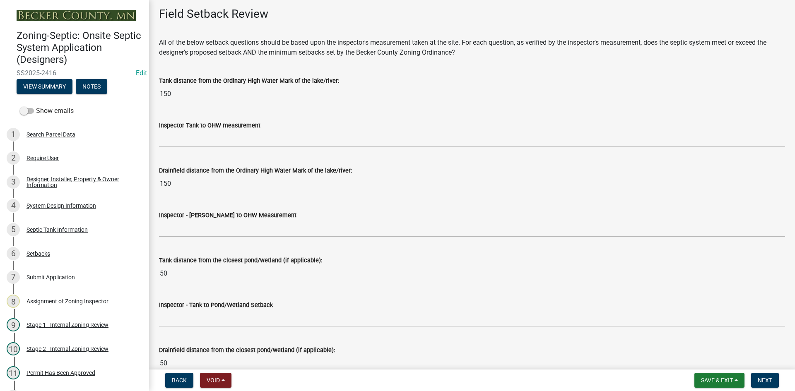
scroll to position [1863, 0]
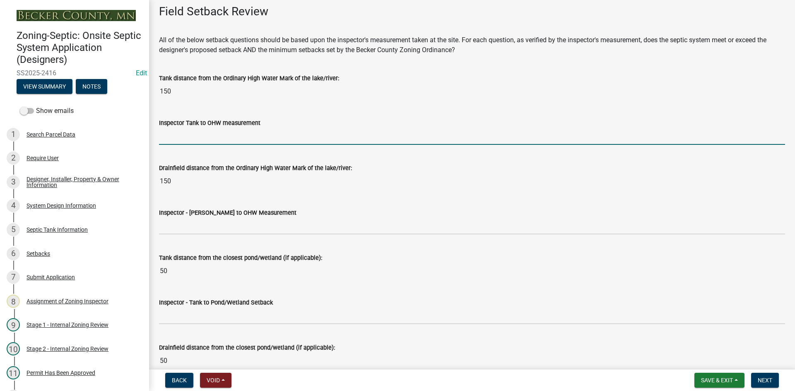
click at [200, 141] on input "Inspector Tank to OHW measurement" at bounding box center [472, 136] width 626 height 17
type input "150"
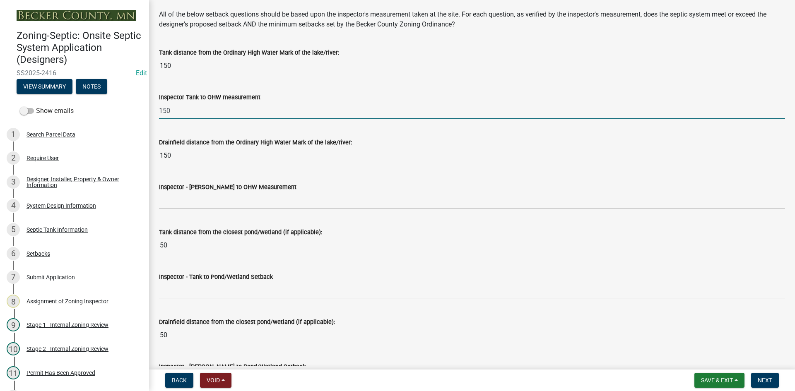
scroll to position [1946, 0]
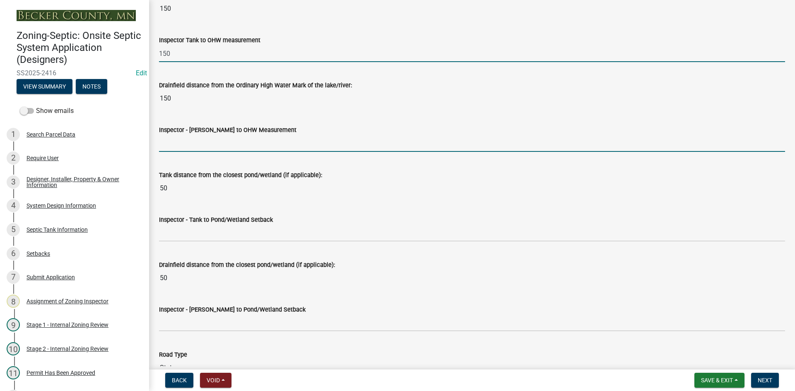
click at [183, 147] on input "Inspector - Drainfield to OHW Measurement" at bounding box center [472, 143] width 626 height 17
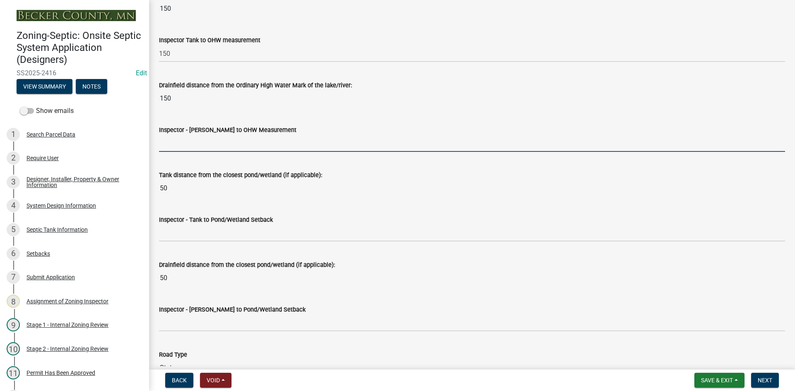
type input "NA"
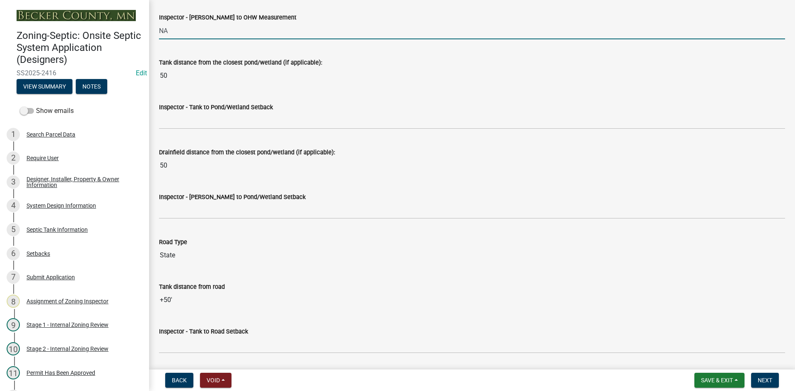
scroll to position [2070, 0]
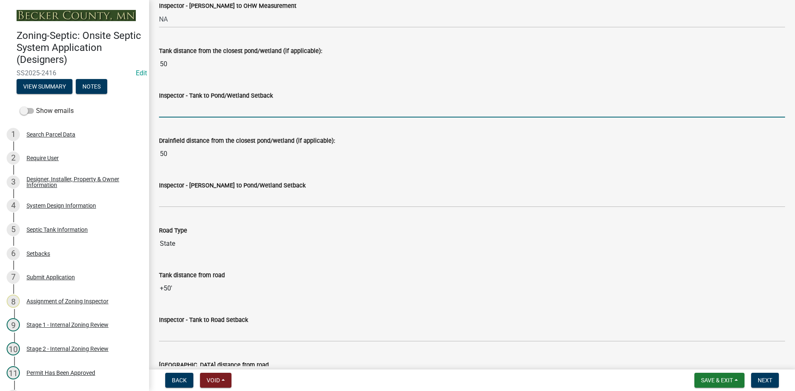
click at [180, 113] on input "Inspector - Tank to Pond/Wetland Setback" at bounding box center [472, 109] width 626 height 17
type input "NA"
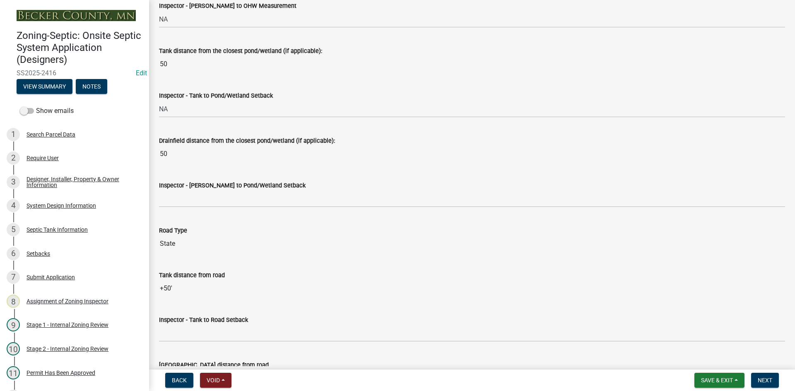
scroll to position [2029, 0]
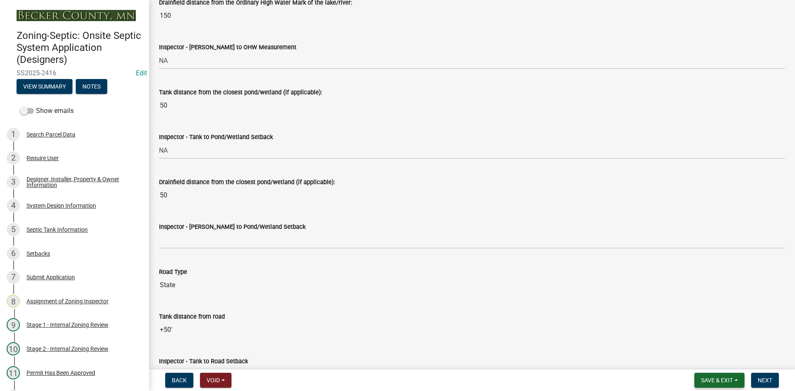
drag, startPoint x: 721, startPoint y: 383, endPoint x: 720, endPoint y: 379, distance: 4.2
click at [721, 383] on span "Save & Exit" at bounding box center [717, 380] width 32 height 7
click at [703, 343] on button "Save" at bounding box center [711, 339] width 66 height 20
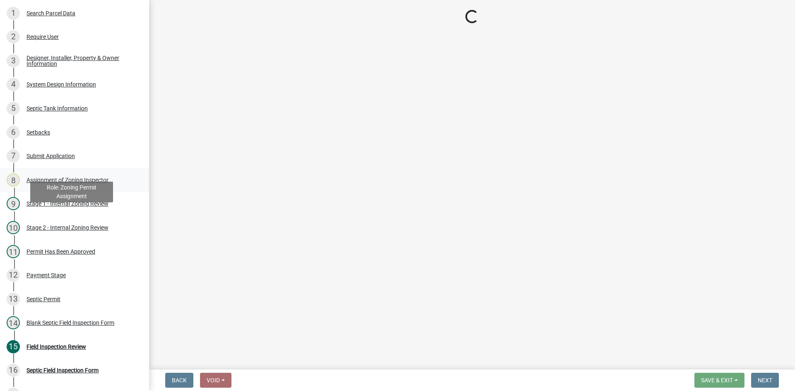
scroll to position [82, 0]
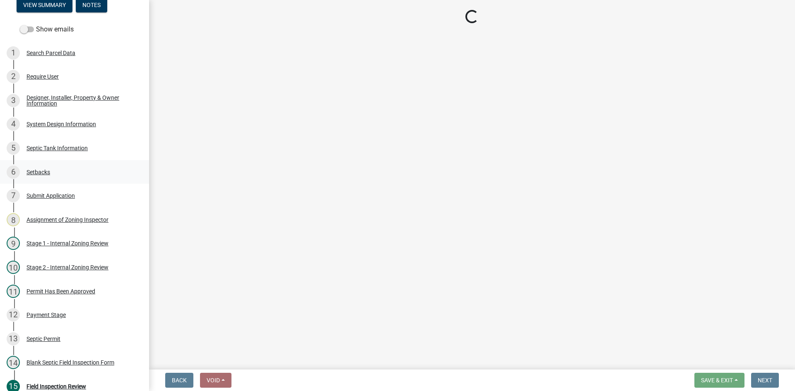
select select "e6f115c1-9d93-4d61-8856-1810485f2117"
select select "ce8adf61-51ba-42f2-bbc3-7480a098e35e"
select select "58089658-2e95-4d4d-a981-afbd087a421a"
select select "039f9276-f093-40ee-98f9-24c1fbae5d9d"
select select "9075ff2b-2749-45ce-aee6-f4951e9a2109"
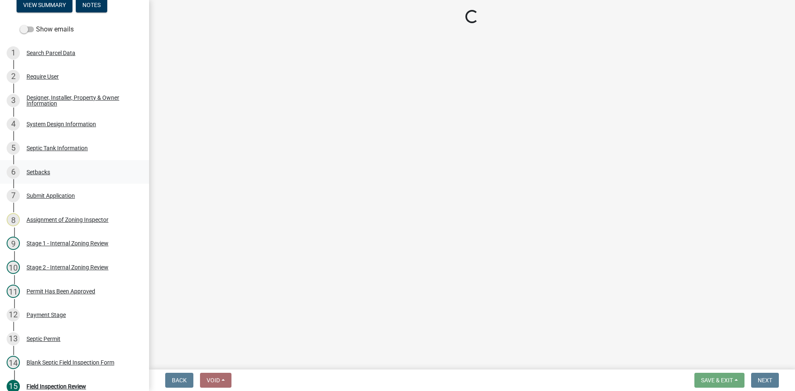
select select "4baeb773-af56-4ab8-83c4-3685aa875ea5"
select select "f7794d6a-556a-43dc-97be-878f47e346d8"
select select "5fa789e6-b5c5-4aa5-96f0-e7985c3fdd5e"
select select "53ba3933-fb28-45b0-9b71-ad61eefa2ac0"
select select "53e8394b-4ec8-472b-acba-27f64a4dcc6d"
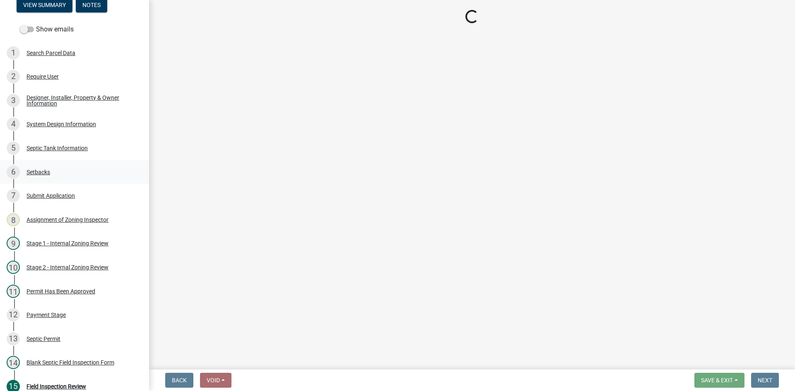
select select "11e68a6f-da10-4092-9aa3-572e994a9944"
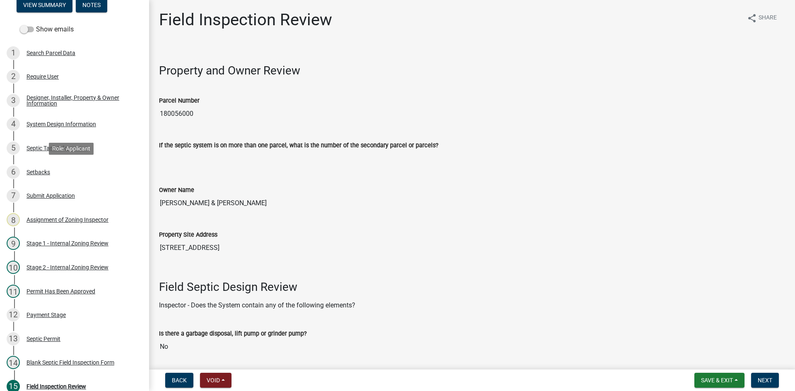
click at [43, 173] on div "Setbacks" at bounding box center [39, 172] width 24 height 6
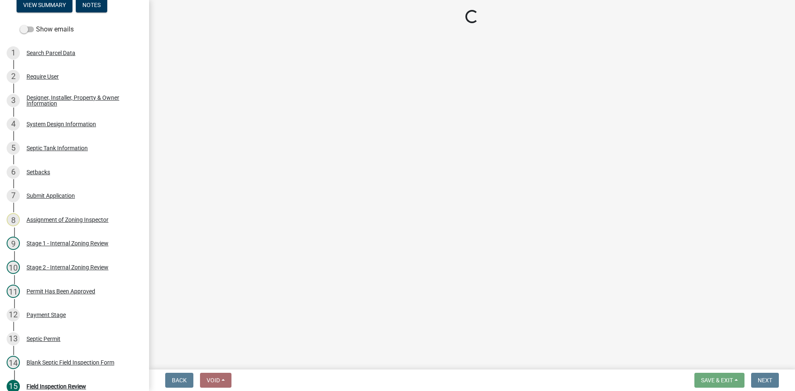
select select "c245ec0d-8d6f-4710-ab2b-b3aa70611708"
select select "31687b60-9bbe-4de0-989f-cae56b12d8c5"
select select "23044af5-43bb-4cf5-8aef-2716db2ce5fc"
select select "6df1c583-5b1d-4272-9bb6-ee2f97995046"
select select "2c0c9673-cfd8-4d5e-8ea6-73593e257713"
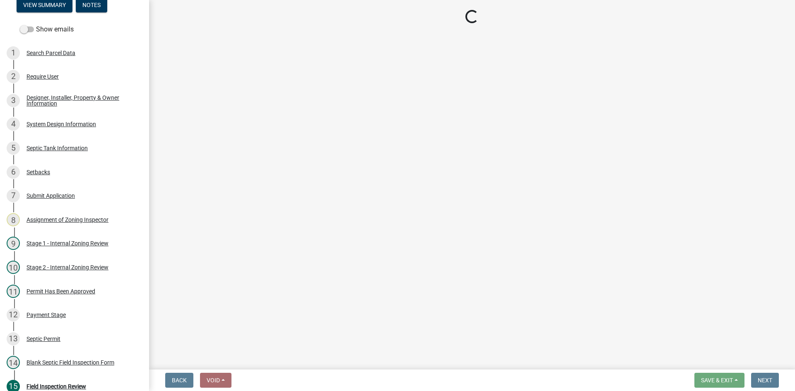
select select "cf78f1da-f066-4305-88a2-864abad1fa52"
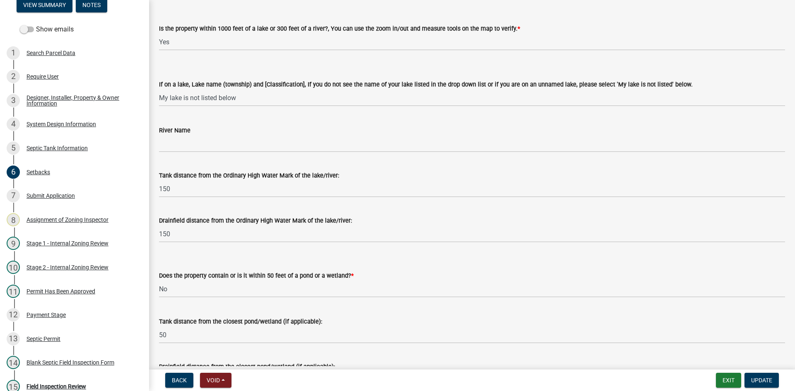
scroll to position [166, 0]
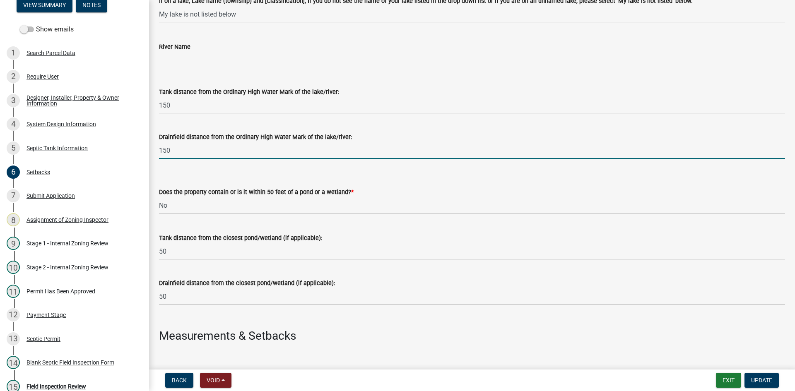
drag, startPoint x: 210, startPoint y: 152, endPoint x: 149, endPoint y: 161, distance: 62.0
click at [149, 161] on div "Setbacks share Share Lake/River/Wetlands Info (if applicable) Is the property w…" at bounding box center [472, 378] width 646 height 1068
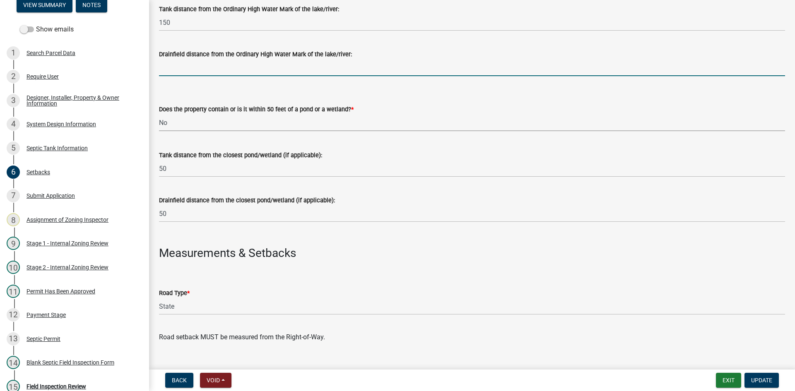
click at [202, 127] on select "Select Item... Yes No" at bounding box center [472, 122] width 626 height 17
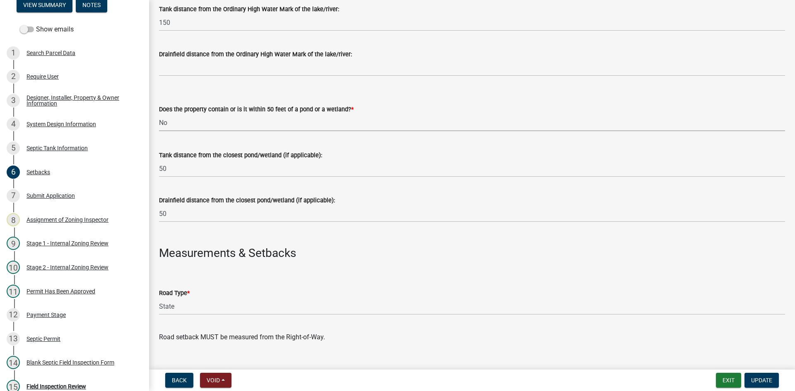
click at [180, 123] on select "Select Item... Yes No" at bounding box center [472, 122] width 626 height 17
click at [181, 125] on select "Select Item... Yes No" at bounding box center [472, 122] width 626 height 17
click at [159, 114] on select "Select Item... Yes No" at bounding box center [472, 122] width 626 height 17
select select "4f16557e-0b2e-47e3-8cf2-f05cc2293782"
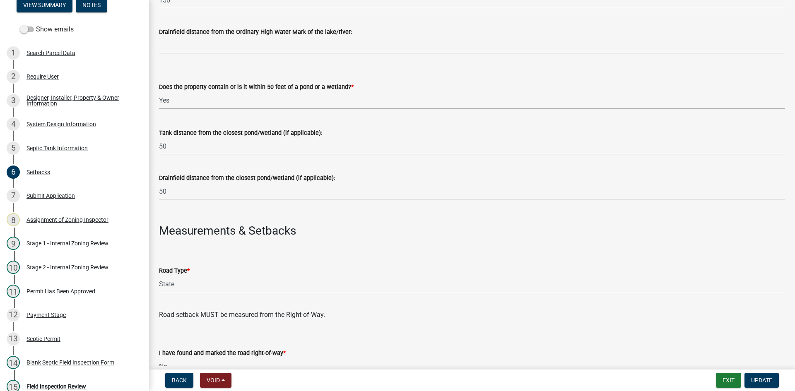
scroll to position [290, 0]
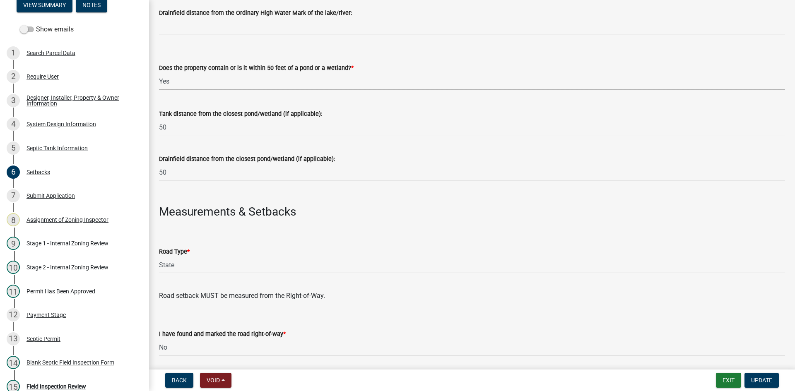
click at [337, 146] on div "Drainfield distance from the closest pond/wetland (if applicable): 50" at bounding box center [472, 161] width 626 height 39
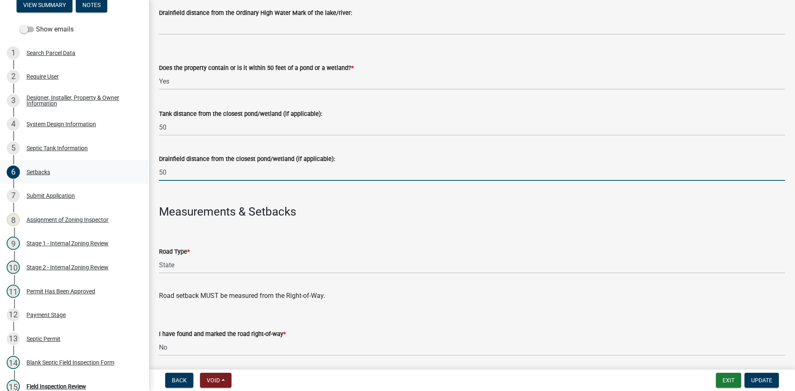
drag, startPoint x: 185, startPoint y: 174, endPoint x: 133, endPoint y: 176, distance: 51.8
click at [133, 176] on div "Zoning-Septic: Onsite Septic System Application (Designers) SS2025-2416 Edit Vi…" at bounding box center [397, 195] width 795 height 391
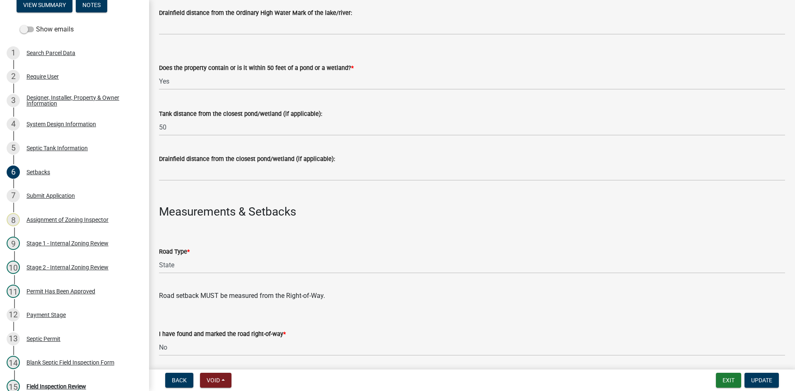
click at [180, 193] on h3 at bounding box center [472, 195] width 626 height 14
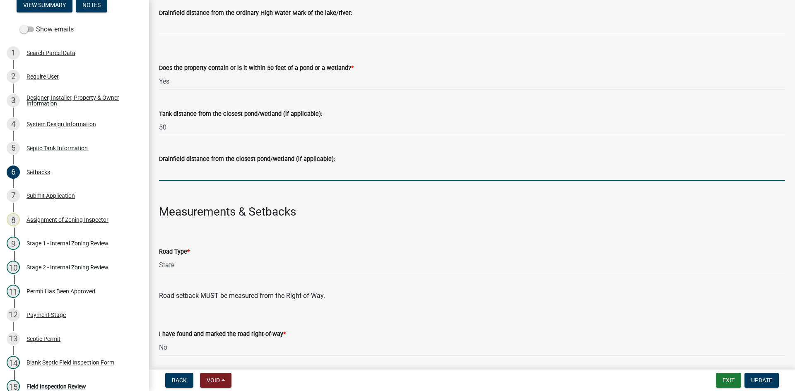
click at [178, 176] on input "Drainfield distance from the closest pond/wetland (if applicable):" at bounding box center [472, 172] width 626 height 17
type input "NA"
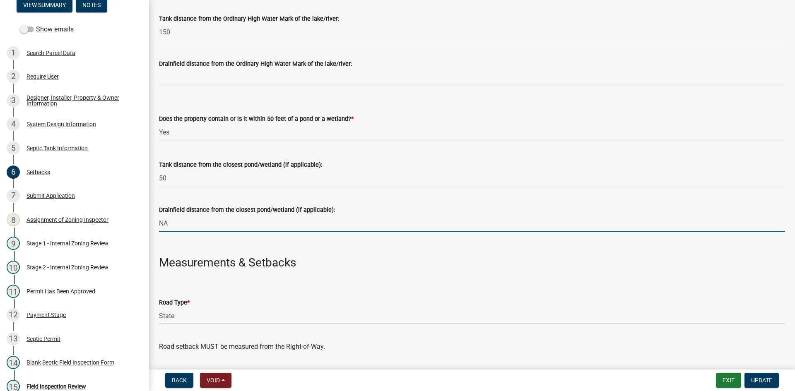
scroll to position [166, 0]
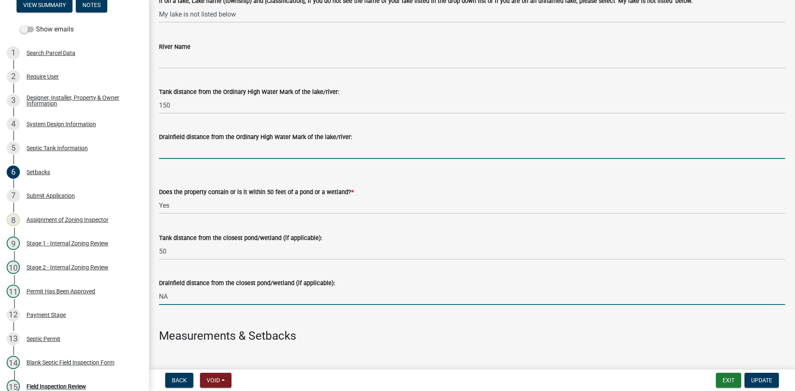
click at [177, 153] on input "Drainfield distance from the Ordinary High Water Mark of the lake/river:" at bounding box center [472, 150] width 626 height 17
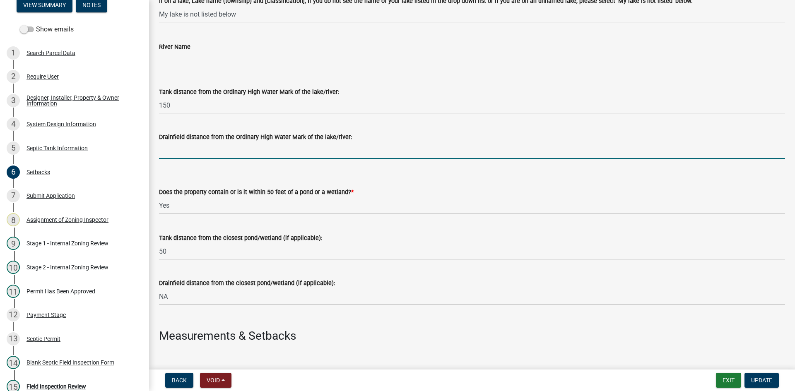
type input "NA"
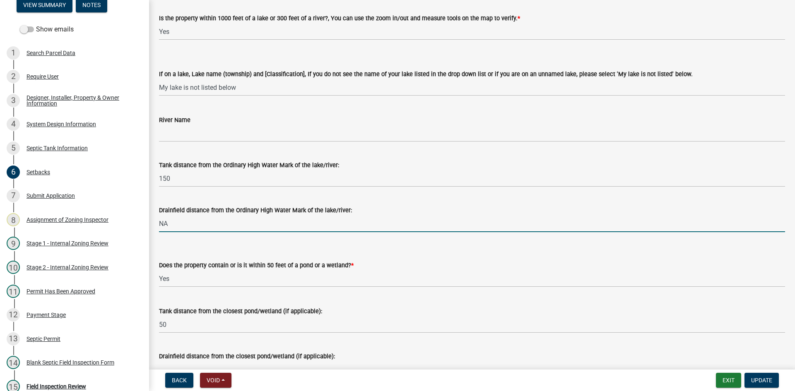
scroll to position [83, 0]
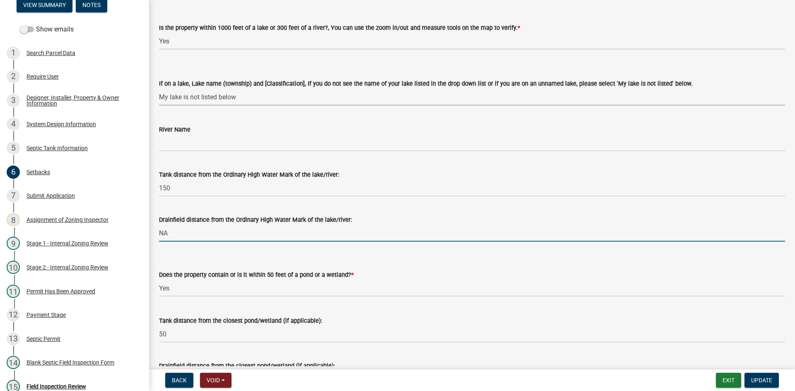
click at [234, 94] on select "Select Item... My lake is not listed below Abbey (Lake View) [NE Tier 2] Abners…" at bounding box center [472, 97] width 626 height 17
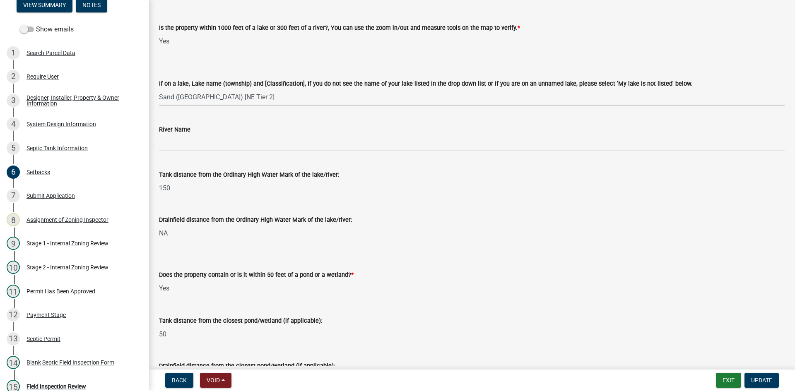
click at [159, 89] on select "Select Item... My lake is not listed below Abbey (Lake View) [NE Tier 2] Abners…" at bounding box center [472, 97] width 626 height 17
select select "787363b3-848e-45e2-bc54-e7e06cd54359"
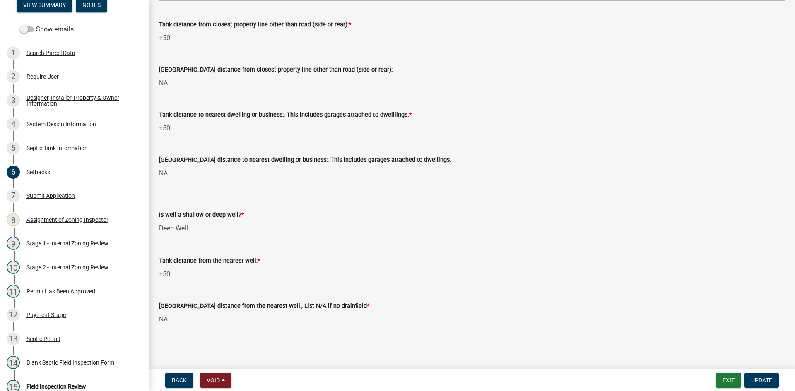
scroll to position [736, 0]
click at [764, 378] on span "Update" at bounding box center [761, 380] width 21 height 7
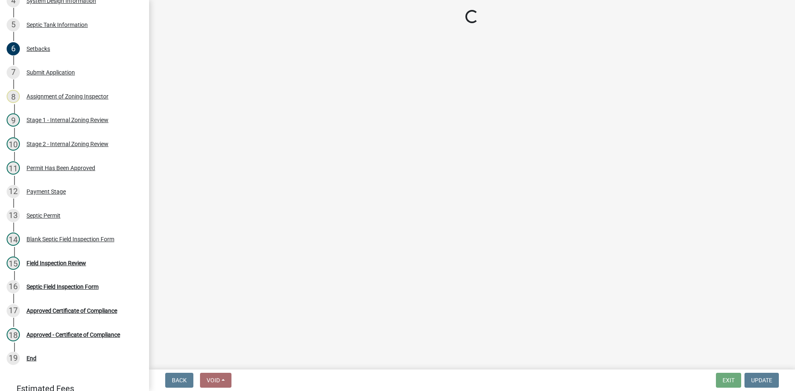
scroll to position [261, 0]
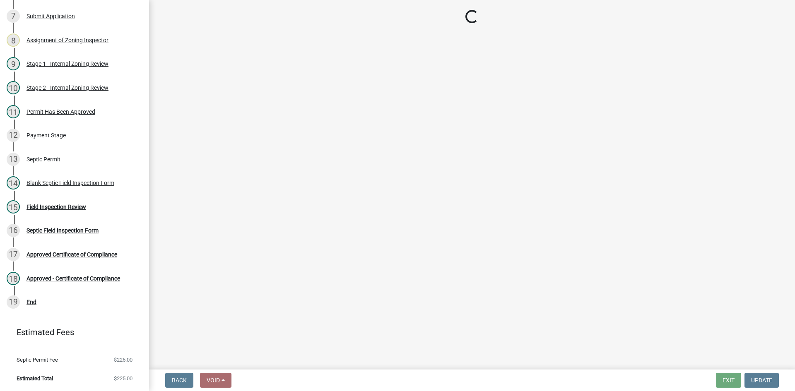
select select "69d592bb-9906-4277-a6fb-df8686255161"
select select "1ad81be4-5d59-46bf-8b7b-d7c0f20ad891"
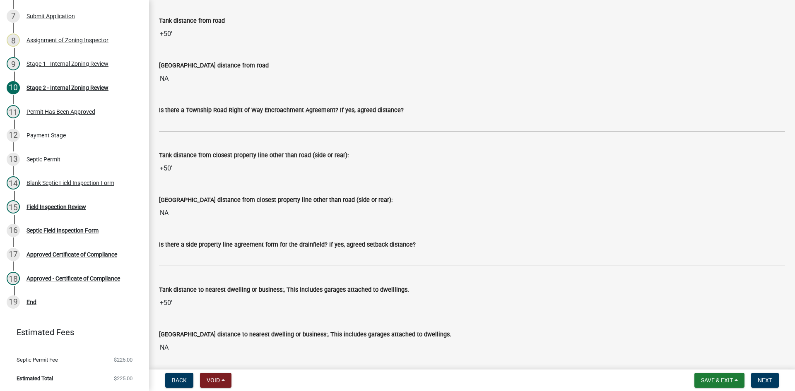
scroll to position [580, 0]
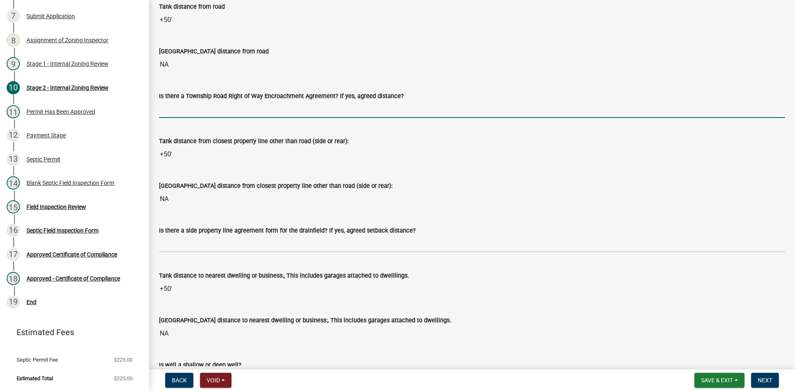
drag, startPoint x: 174, startPoint y: 112, endPoint x: 178, endPoint y: 116, distance: 5.6
click at [174, 112] on input "Is there a Township Road Right of Way Encroachment Agreement? If yes, agreed di…" at bounding box center [472, 109] width 626 height 17
type input "na"
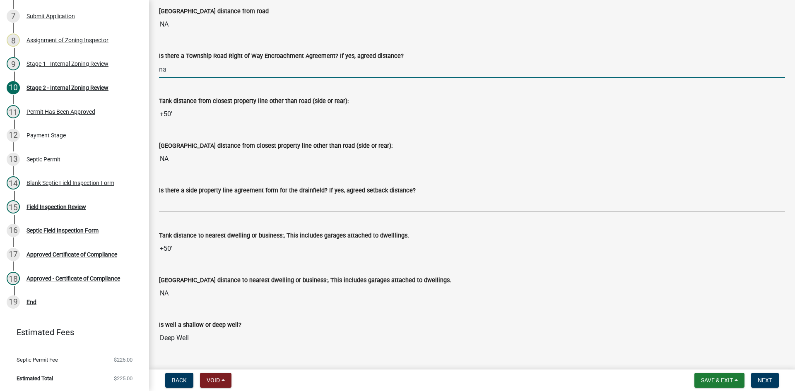
scroll to position [663, 0]
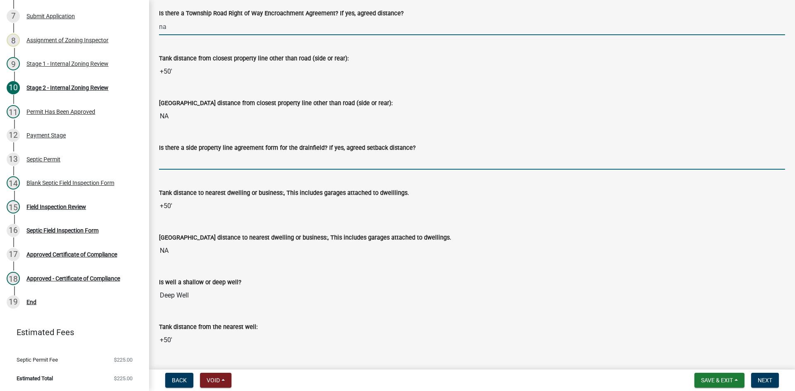
click at [183, 162] on input "Is there a side property line agreement form for the drainfield? If yes, agreed…" at bounding box center [472, 161] width 626 height 17
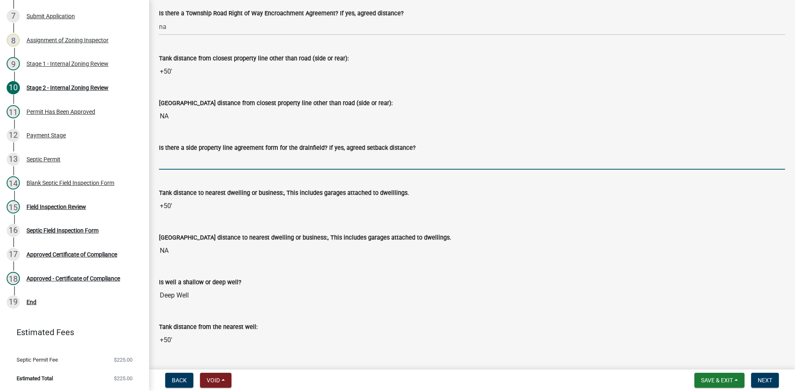
type input "na"
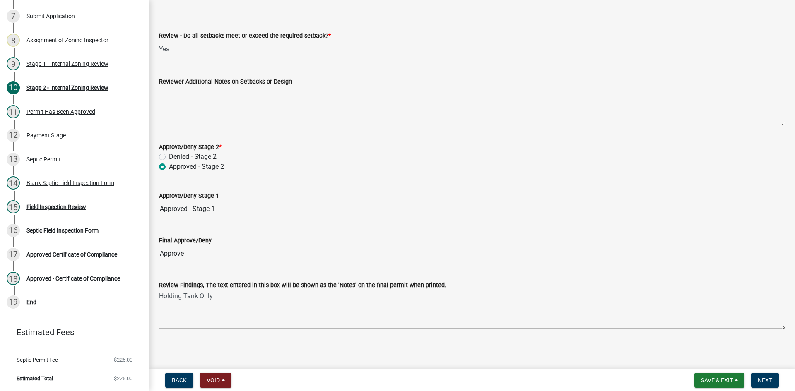
scroll to position [1055, 0]
drag, startPoint x: 759, startPoint y: 382, endPoint x: 769, endPoint y: 386, distance: 10.4
click at [764, 361] on wm-app "Zoning-Septic: Onsite Septic System Application (Designers) SS2025-2416 Edit Vi…" at bounding box center [397, 195] width 795 height 391
click at [760, 382] on span "Next" at bounding box center [765, 380] width 14 height 7
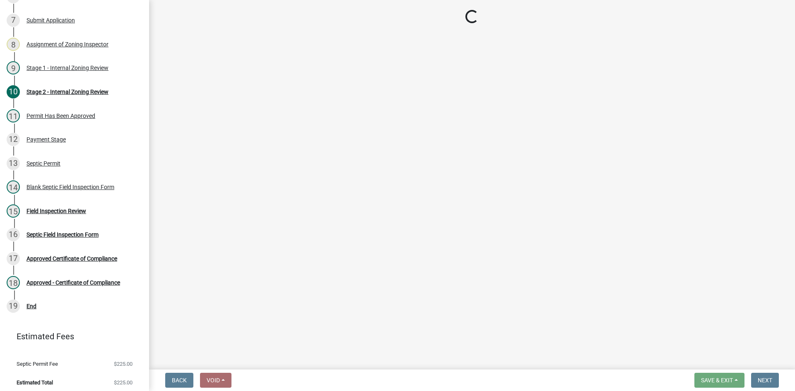
scroll to position [261, 0]
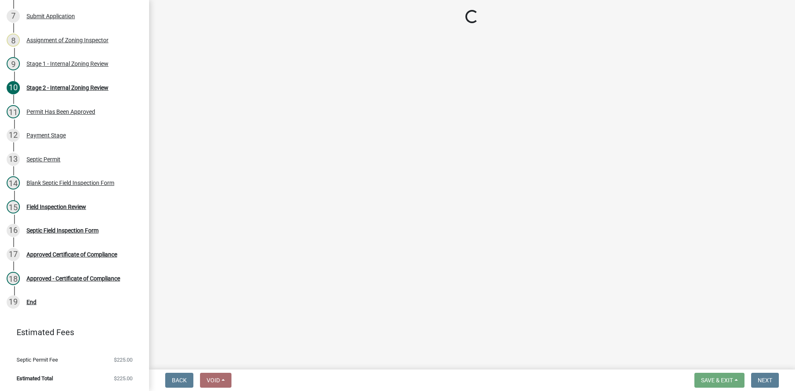
select select "e6f115c1-9d93-4d61-8856-1810485f2117"
select select "ce8adf61-51ba-42f2-bbc3-7480a098e35e"
select select "58089658-2e95-4d4d-a981-afbd087a421a"
select select "039f9276-f093-40ee-98f9-24c1fbae5d9d"
select select "9075ff2b-2749-45ce-aee6-f4951e9a2109"
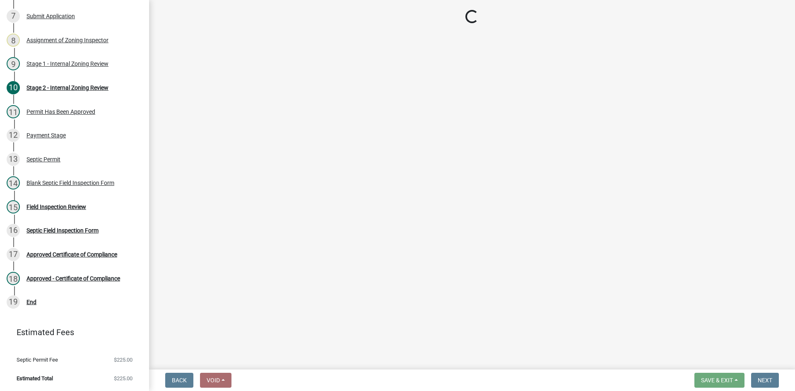
select select "4baeb773-af56-4ab8-83c4-3685aa875ea5"
select select "f7794d6a-556a-43dc-97be-878f47e346d8"
select select "5fa789e6-b5c5-4aa5-96f0-e7985c3fdd5e"
select select "53ba3933-fb28-45b0-9b71-ad61eefa2ac0"
select select "53e8394b-4ec8-472b-acba-27f64a4dcc6d"
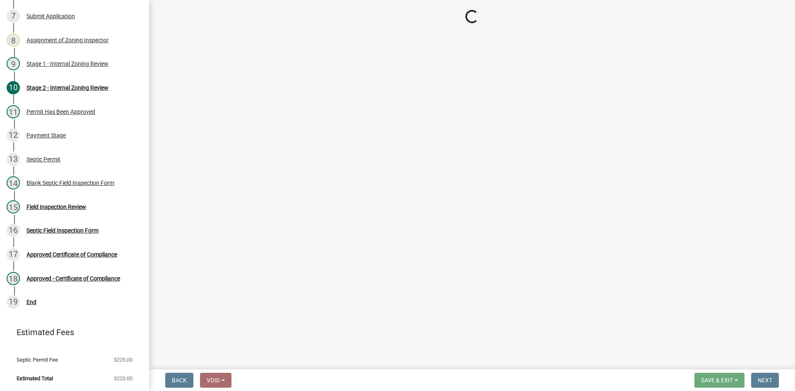
select select "11e68a6f-da10-4092-9aa3-572e994a9944"
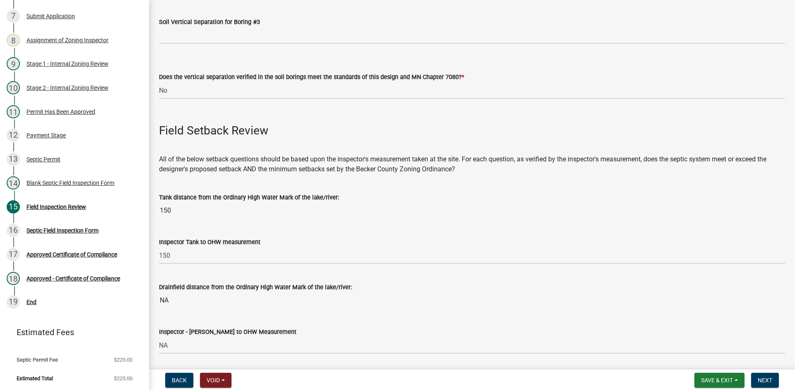
scroll to position [1656, 0]
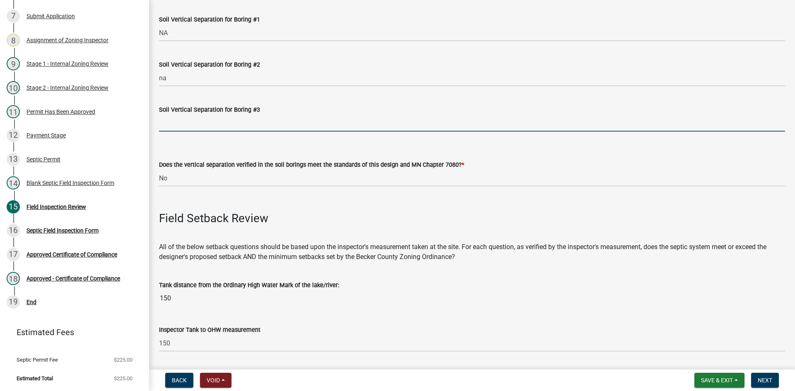
click at [178, 130] on input "Soil Vertical Separation for Boring #3" at bounding box center [472, 123] width 626 height 17
type input "na"
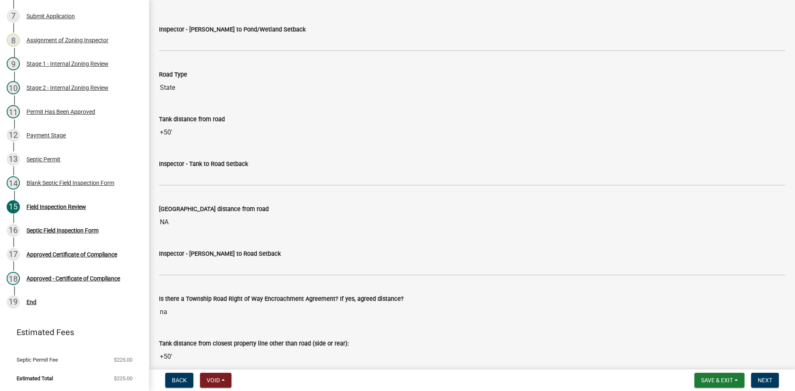
scroll to position [2236, 0]
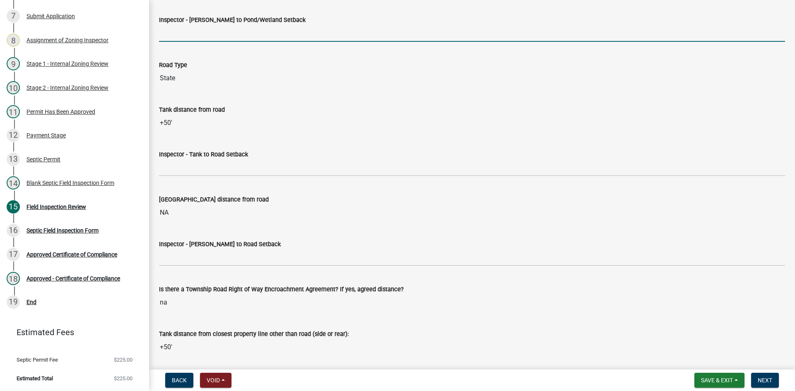
click at [190, 33] on input "Inspector - Drainfield to Pond/Wetland Setback" at bounding box center [472, 33] width 626 height 17
type input "NA"
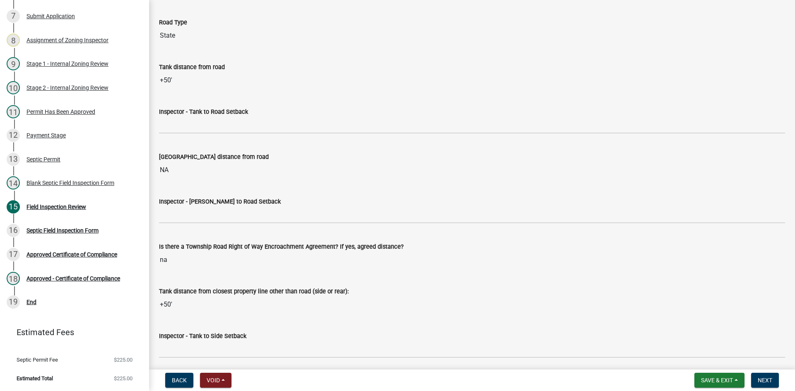
scroll to position [2319, 0]
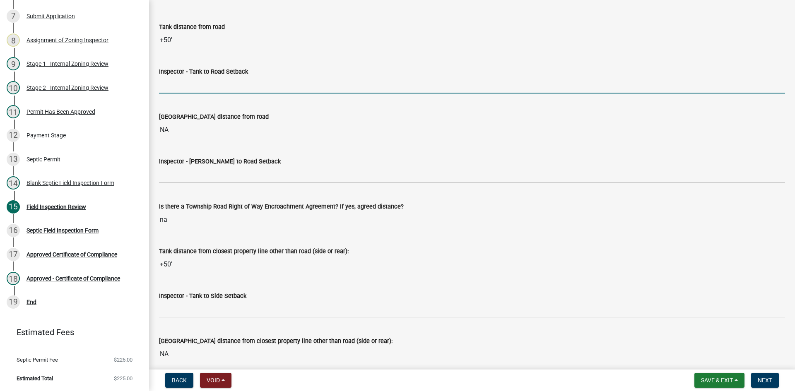
click at [197, 82] on input "Inspector - Tank to Road Setback" at bounding box center [472, 85] width 626 height 17
type input "10+"
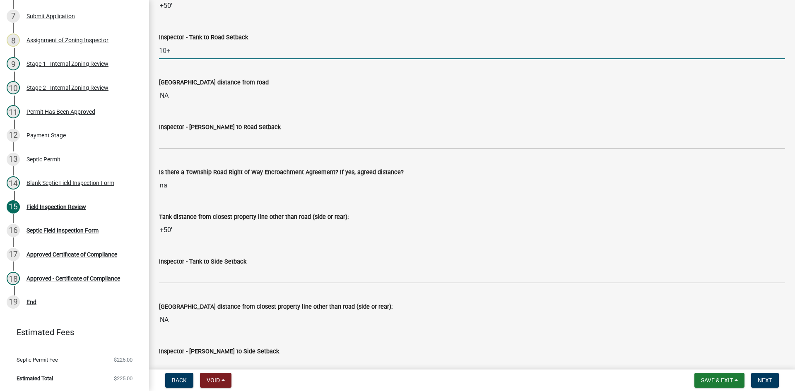
scroll to position [2402, 0]
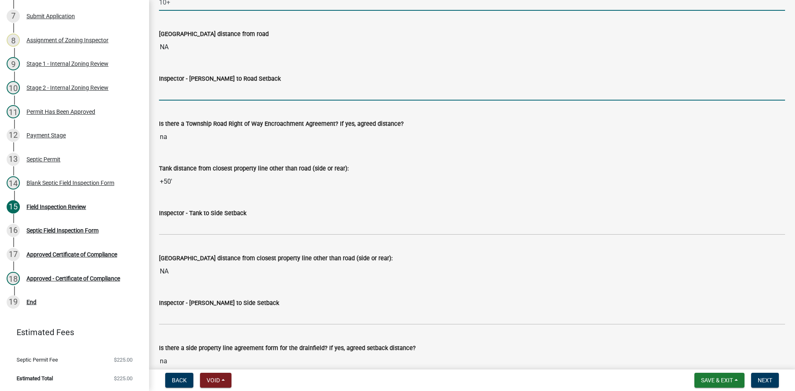
click at [187, 94] on input "Inspector - Drainfield to Road Setback" at bounding box center [472, 92] width 626 height 17
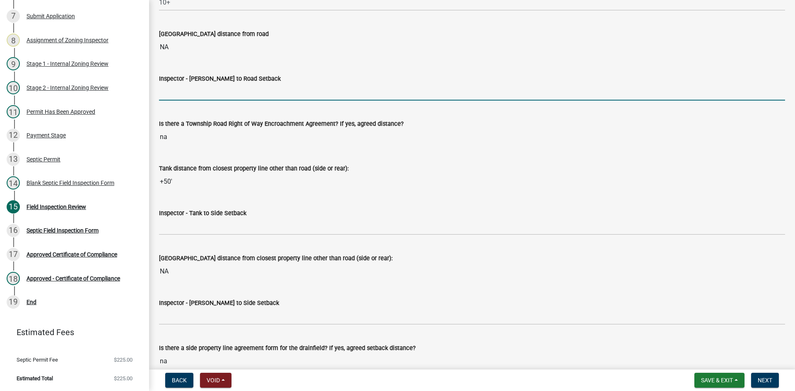
type input "NA"
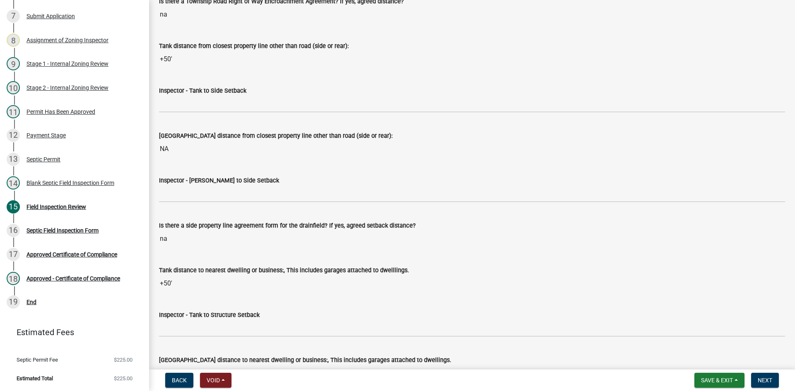
scroll to position [2526, 0]
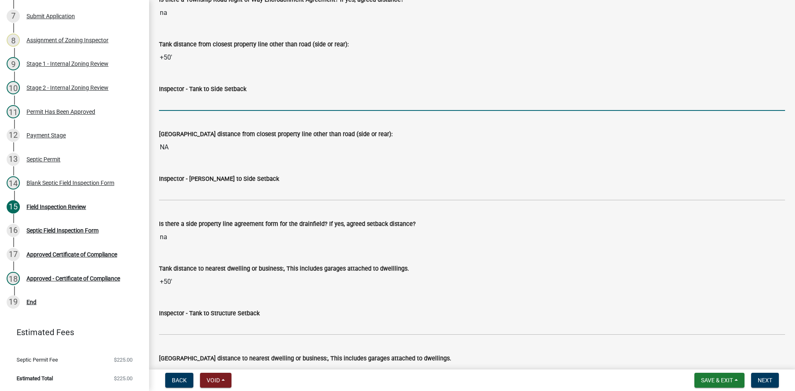
click at [175, 106] on input "Inspector - Tank to Side Setback" at bounding box center [472, 102] width 626 height 17
type input "10"
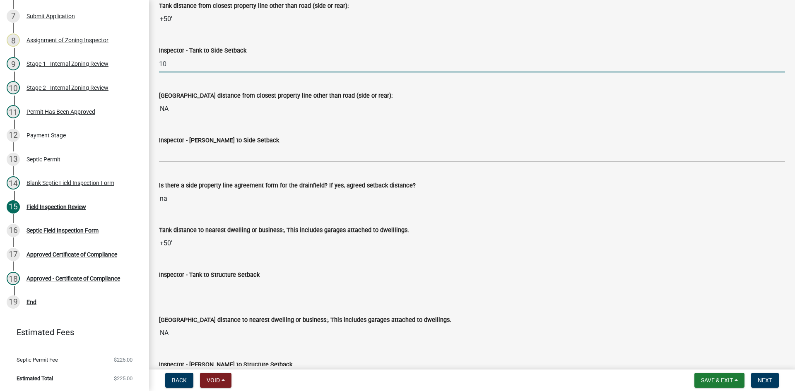
scroll to position [2650, 0]
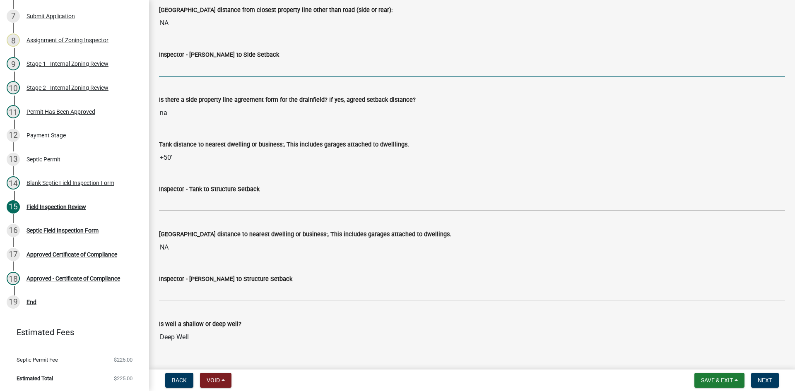
click at [184, 67] on input "Inspector - Drainfield to Side Setback" at bounding box center [472, 68] width 626 height 17
type input "NA"
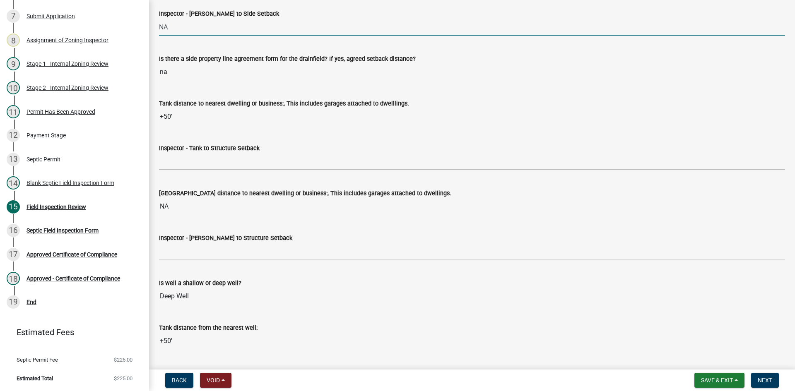
scroll to position [2691, 0]
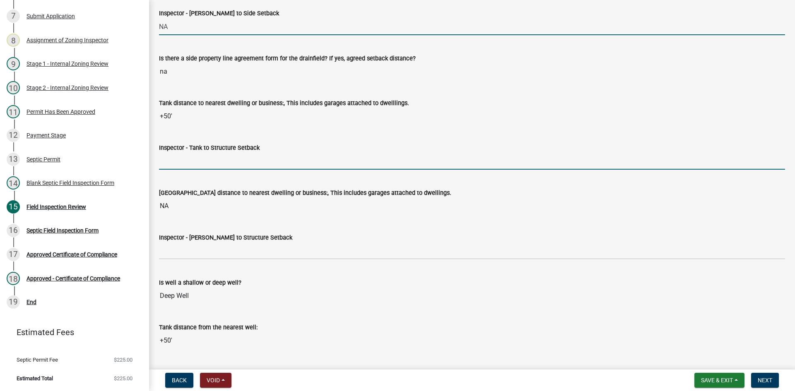
click at [193, 163] on input "Inspector - Tank to Structure Setback" at bounding box center [472, 161] width 626 height 17
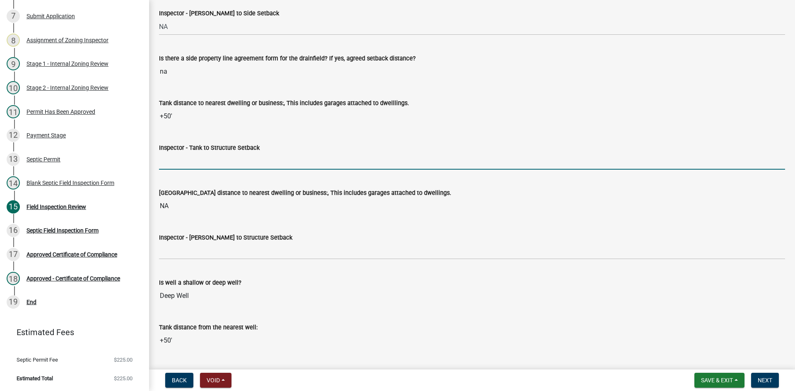
type input "10+"
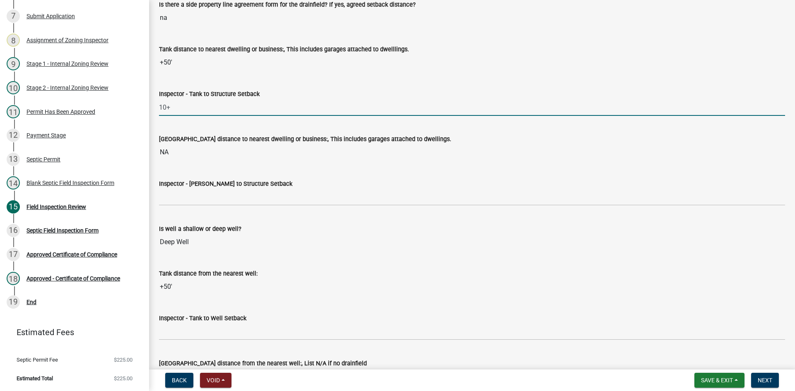
scroll to position [2857, 0]
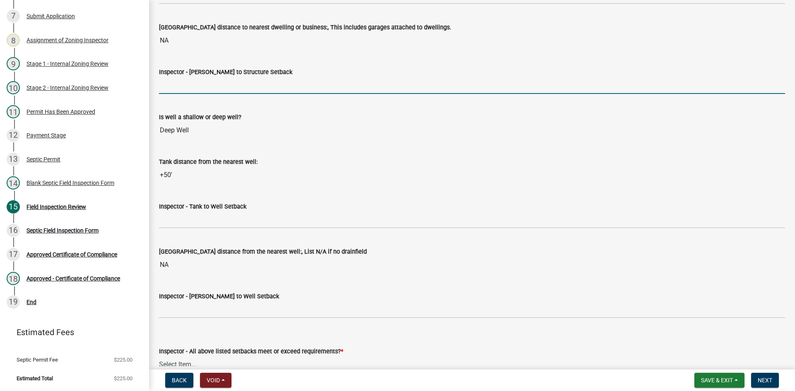
click at [189, 89] on input "Inspector - Drainfield to Structure Setback" at bounding box center [472, 85] width 626 height 17
type input "NA"
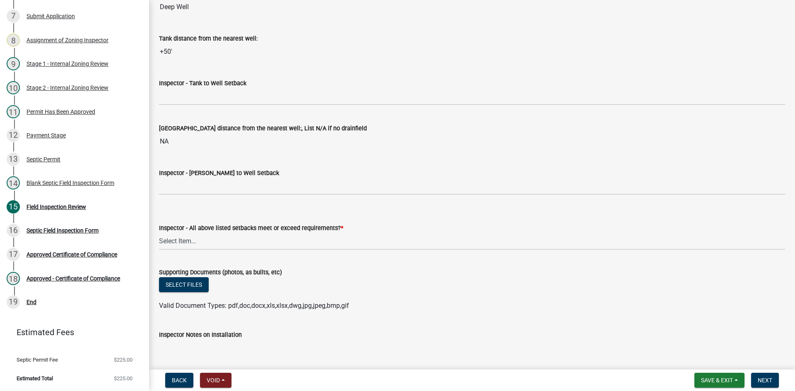
scroll to position [2981, 0]
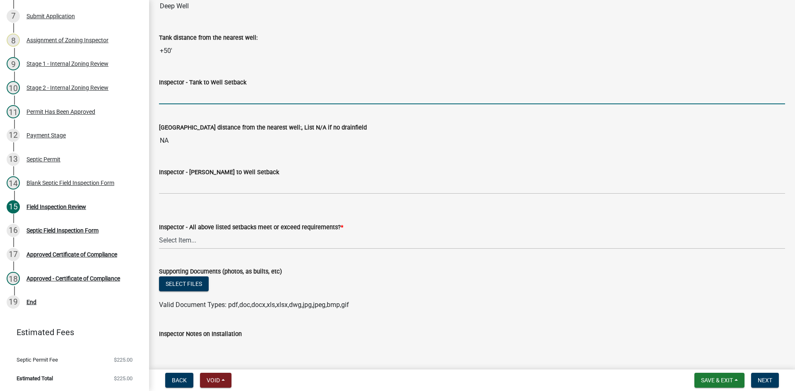
click at [178, 92] on input "Inspector - Tank to Well Setback" at bounding box center [472, 95] width 626 height 17
type input "50+"
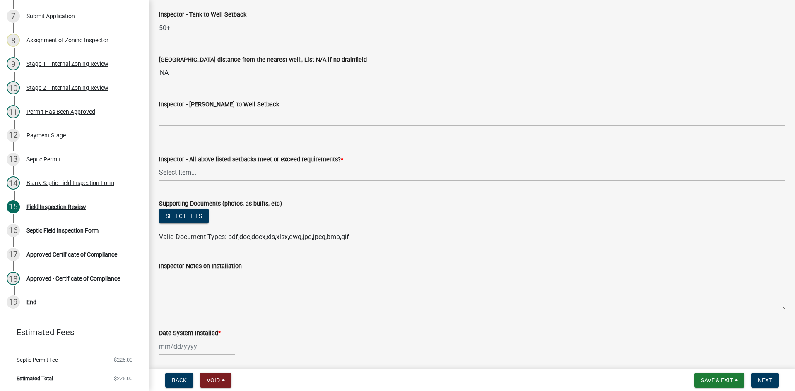
scroll to position [3064, 0]
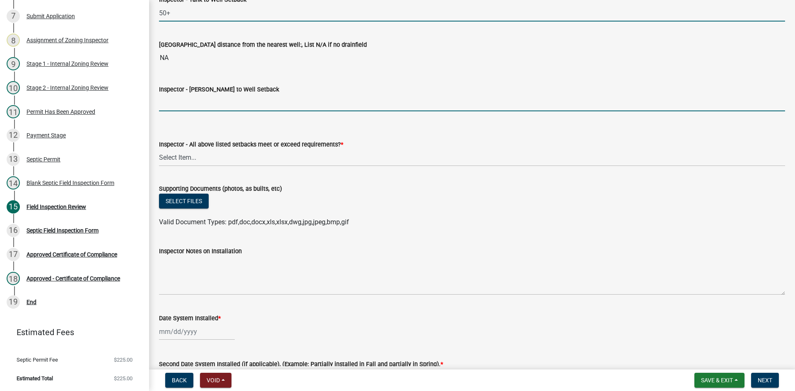
click at [183, 99] on input "Inspector - Drainfield to Well Setback" at bounding box center [472, 102] width 626 height 17
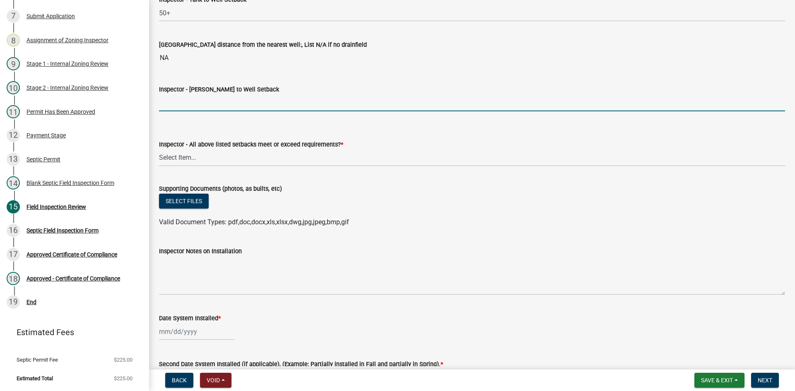
type input "NA"
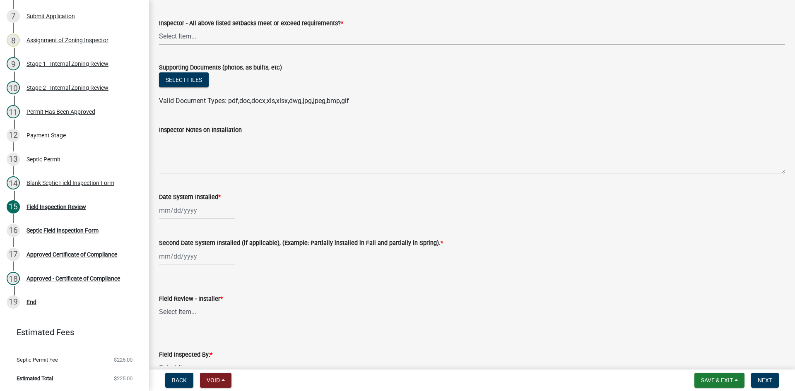
scroll to position [3188, 0]
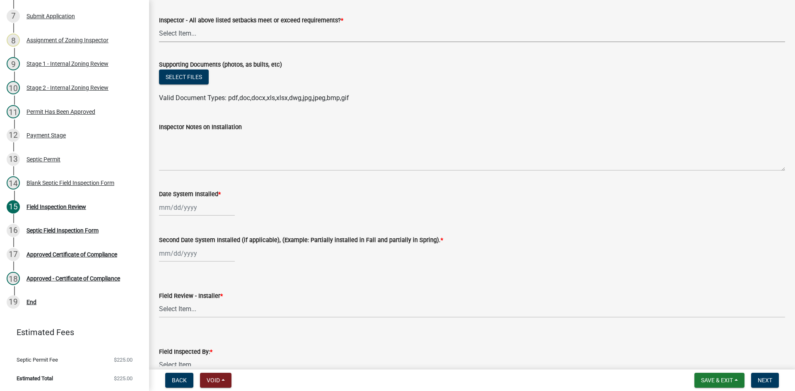
click at [187, 35] on select "Select Item... Yes No" at bounding box center [472, 33] width 626 height 17
click at [159, 25] on select "Select Item... Yes No" at bounding box center [472, 33] width 626 height 17
select select "adfa1390-1443-4b8a-94eb-9b7f601f4679"
click at [184, 77] on button "Select files" at bounding box center [184, 77] width 50 height 15
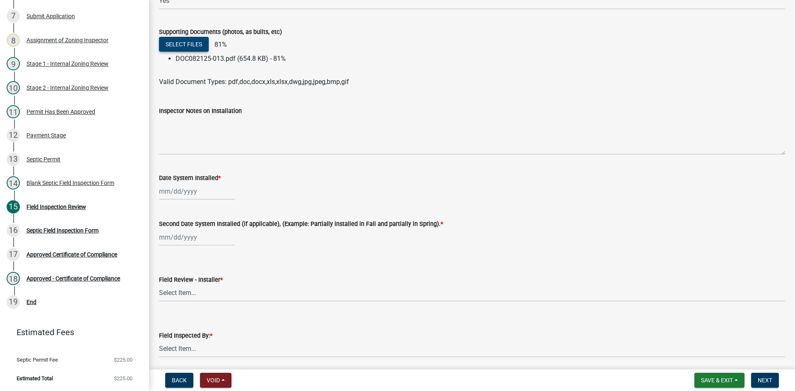
scroll to position [3271, 0]
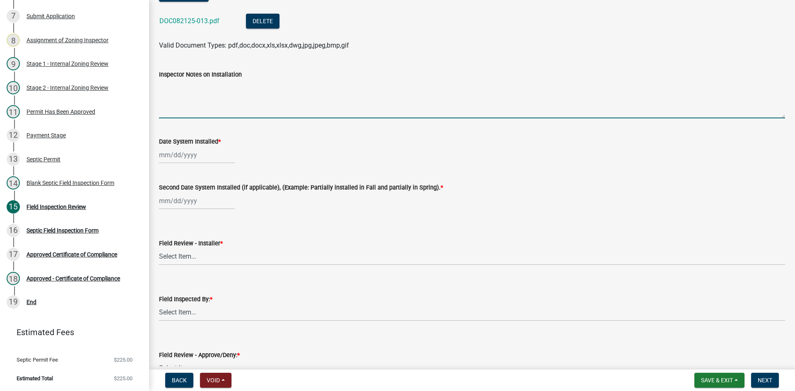
click at [207, 97] on textarea "Inspector Notes on Installation" at bounding box center [472, 99] width 626 height 39
type textarea "SELF INSTALL/HOLDING TANK"
click at [212, 157] on div at bounding box center [197, 155] width 76 height 17
select select "8"
select select "2025"
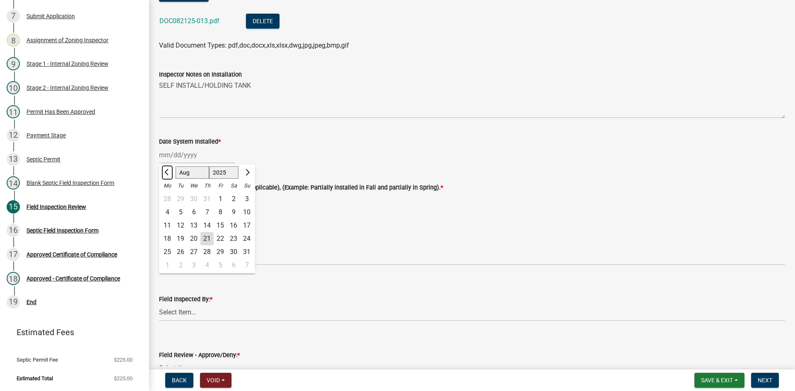
click at [169, 175] on button "Previous month" at bounding box center [167, 172] width 10 height 13
select select "7"
click at [209, 241] on div "24" at bounding box center [206, 238] width 13 height 13
type input "07/24/2025"
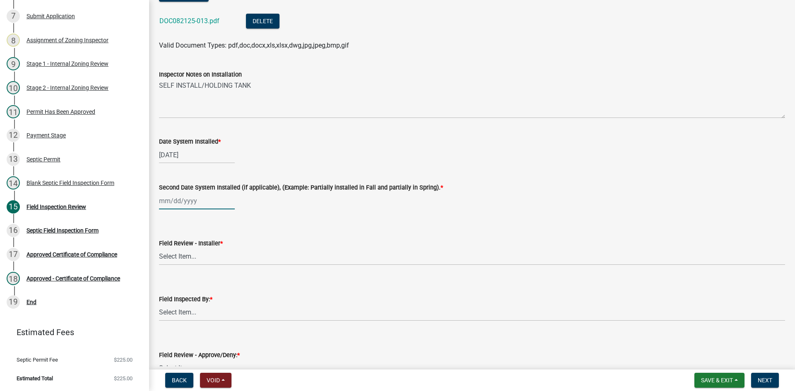
select select "8"
select select "2025"
click at [161, 202] on div "Jan Feb Mar Apr May Jun Jul Aug Sep Oct Nov Dec 1525 1526 1527 1528 1529 1530 1…" at bounding box center [197, 201] width 76 height 17
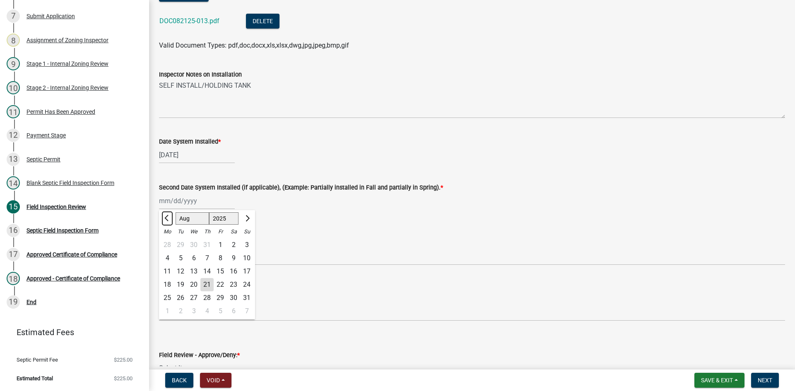
click at [164, 217] on button "Previous month" at bounding box center [167, 218] width 10 height 13
select select "7"
click at [209, 287] on div "24" at bounding box center [206, 284] width 13 height 13
type input "07/24/2025"
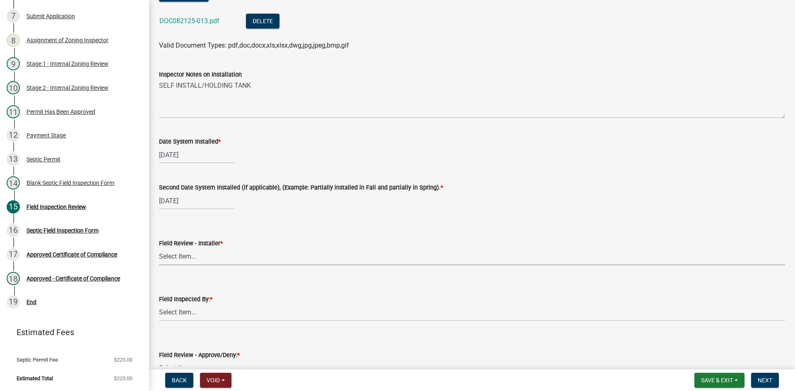
click at [202, 260] on select "Select Item... OTHER – Not listed (please add in next field and we will add to …" at bounding box center [472, 256] width 626 height 17
click at [159, 248] on select "Select Item... OTHER – Not listed (please add in next field and we will add to …" at bounding box center [472, 256] width 626 height 17
select select "4289b995-6afe-4c41-b513-d6d10a59a24c"
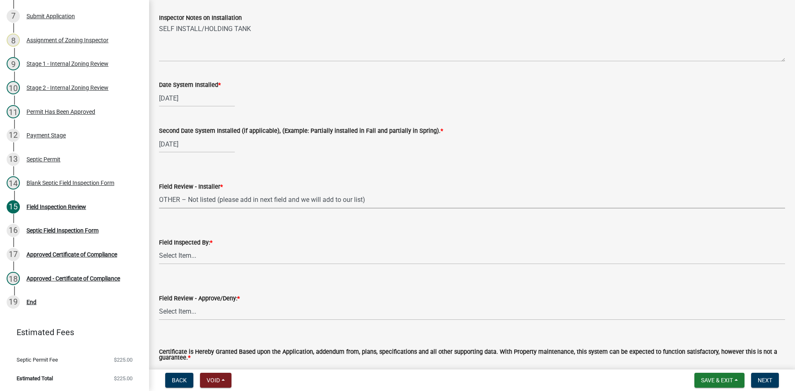
scroll to position [3395, 0]
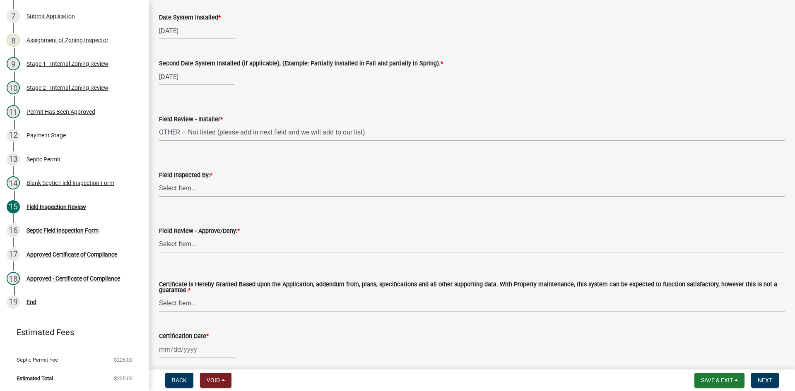
click at [202, 188] on select "Select Item... Nicole Bradbury Jeff Rusness Kyle Vareberg Susan Rockwell Tyler …" at bounding box center [472, 188] width 626 height 17
click at [159, 180] on select "Select Item... Nicole Bradbury Jeff Rusness Kyle Vareberg Susan Rockwell Tyler …" at bounding box center [472, 188] width 626 height 17
select select "7bfe52ba-73b7-4ac1-9bde-d3bb601555ca"
click at [197, 244] on select "Select Item... Approved Denied" at bounding box center [472, 244] width 626 height 17
click at [159, 236] on select "Select Item... Approved Denied" at bounding box center [472, 244] width 626 height 17
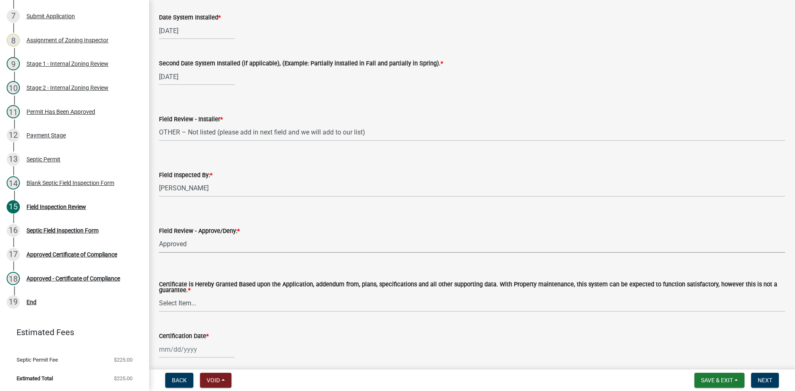
select select "c3bf50e3-4684-4b9c-99b9-7a9f027aa0dd"
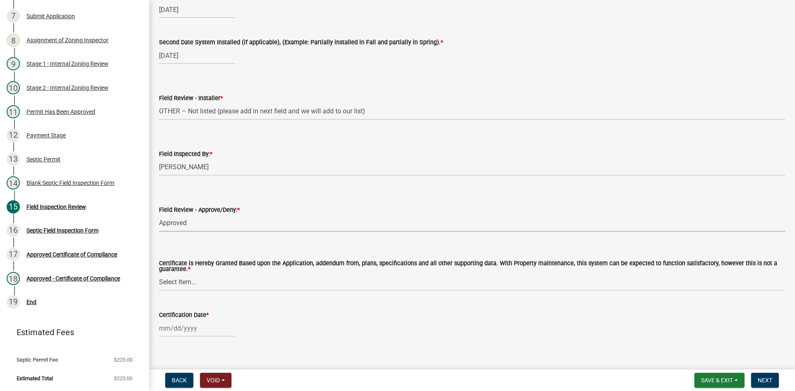
scroll to position [3427, 0]
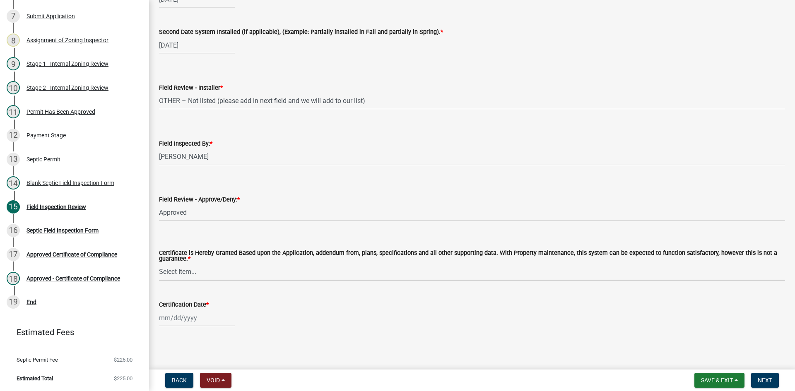
click at [195, 272] on select "Select Item... Yes No" at bounding box center [472, 272] width 626 height 17
click at [159, 264] on select "Select Item... Yes No" at bounding box center [472, 272] width 626 height 17
select select "538e6e6b-38de-4682-8c50-6662df67960d"
click at [207, 321] on div at bounding box center [197, 318] width 76 height 17
select select "8"
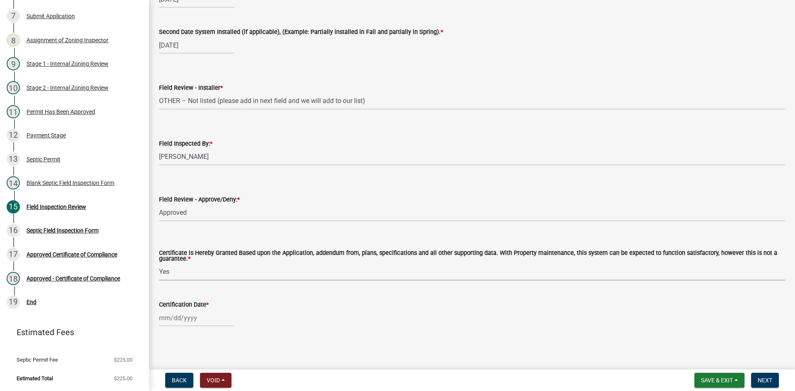
select select "2025"
click at [206, 277] on div "21" at bounding box center [206, 273] width 13 height 13
type input "[DATE]"
click at [766, 378] on span "Next" at bounding box center [765, 380] width 14 height 7
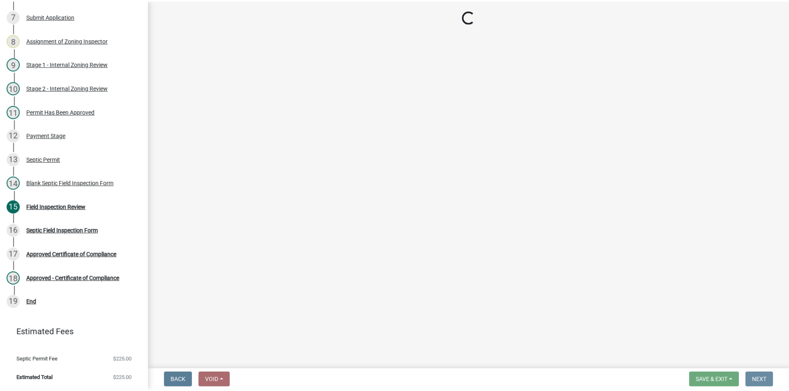
scroll to position [0, 0]
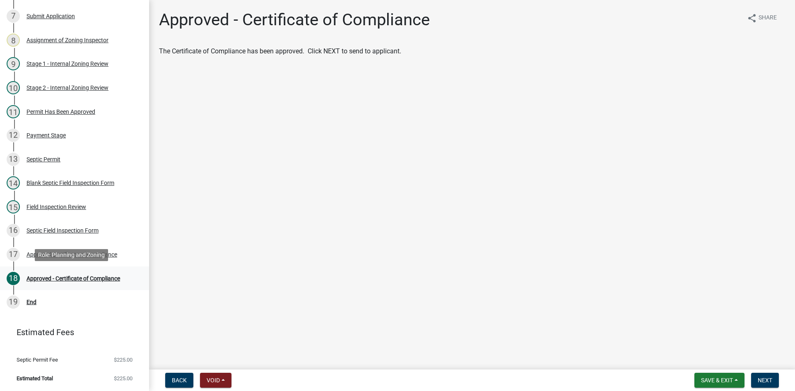
click at [108, 278] on div "Approved - Certificate of Compliance" at bounding box center [74, 279] width 94 height 6
click at [107, 255] on div "Approved Certificate of Compliance" at bounding box center [72, 255] width 91 height 6
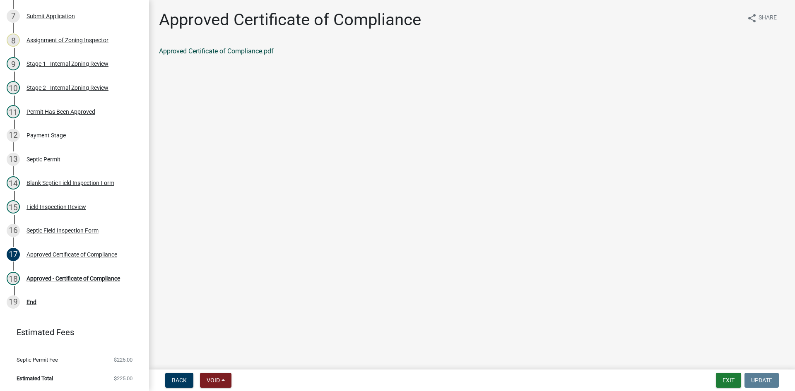
click at [264, 54] on link "Approved Certificate of Compliance.pdf" at bounding box center [216, 51] width 115 height 8
click at [67, 278] on div "Approved - Certificate of Compliance" at bounding box center [74, 279] width 94 height 6
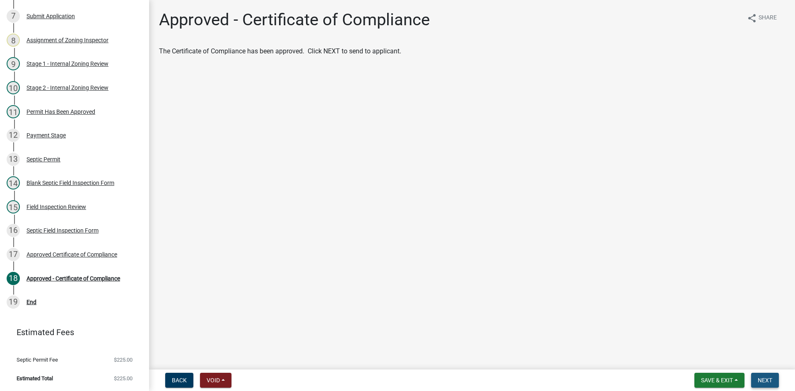
click at [762, 376] on button "Next" at bounding box center [765, 380] width 28 height 15
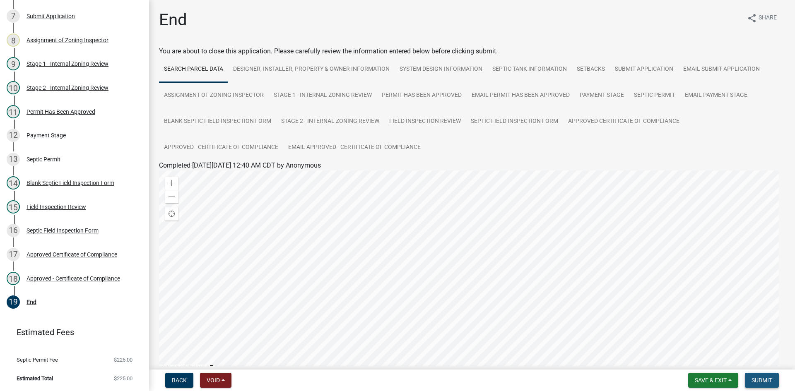
click at [776, 378] on button "Submit" at bounding box center [762, 380] width 34 height 15
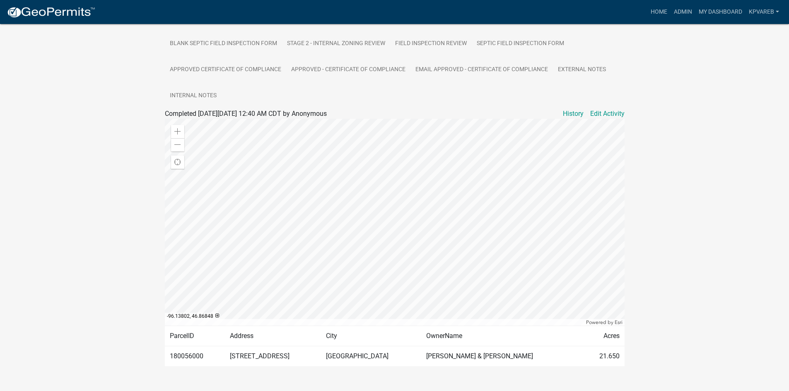
scroll to position [232, 0]
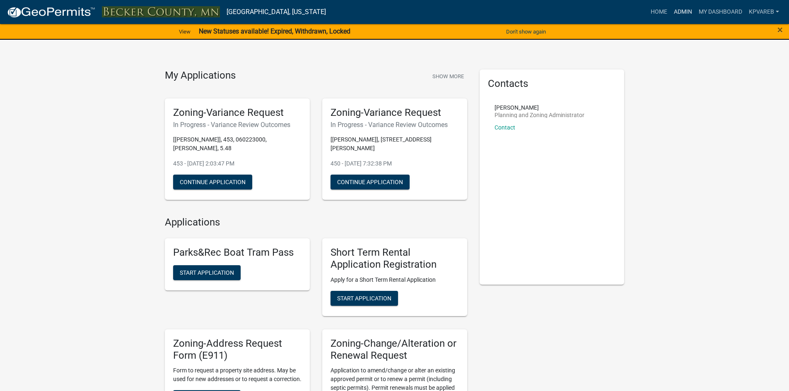
click at [688, 17] on link "Admin" at bounding box center [682, 12] width 25 height 16
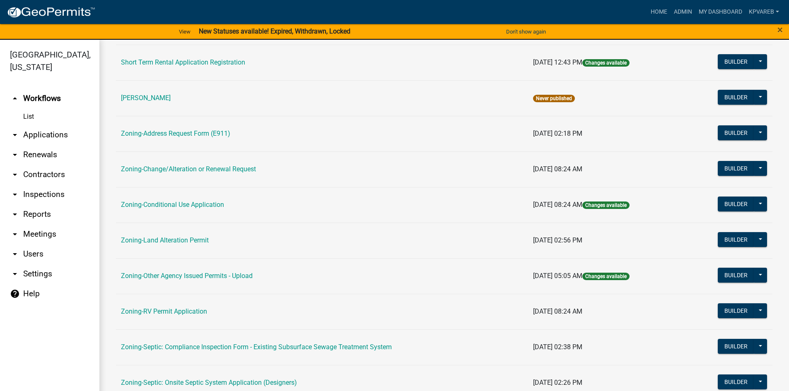
scroll to position [244, 0]
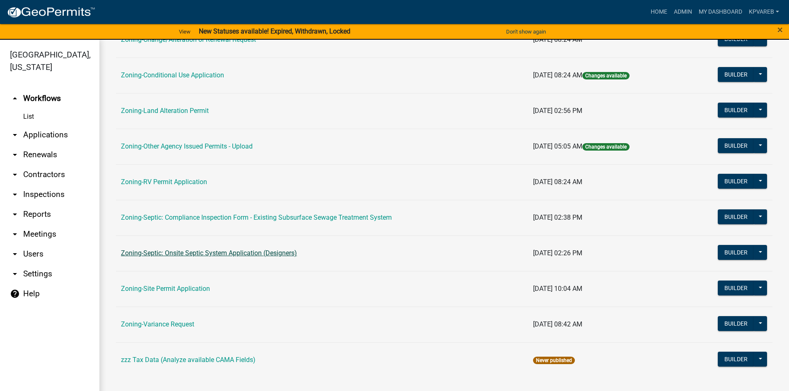
click at [270, 256] on link "Zoning-Septic: Onsite Septic System Application (Designers)" at bounding box center [209, 253] width 176 height 8
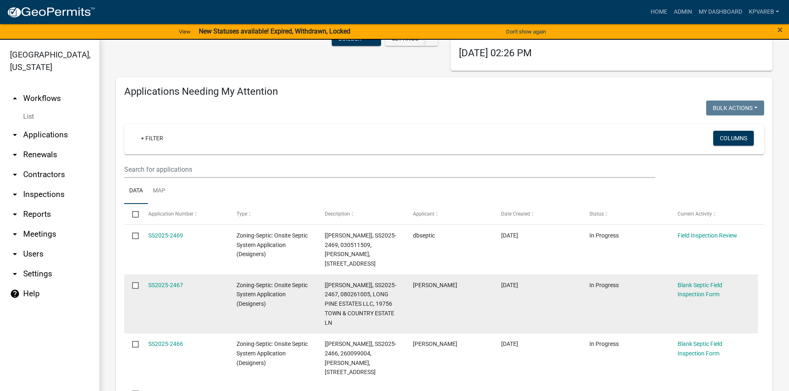
scroll to position [124, 0]
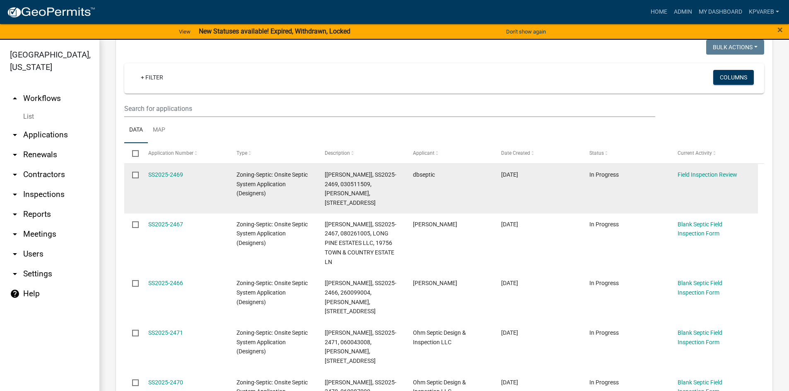
click at [390, 186] on div "[[PERSON_NAME]], SS2025-2469, 030511509, [PERSON_NAME], [STREET_ADDRESS]" at bounding box center [361, 189] width 72 height 38
click at [472, 187] on datatable-body-cell "dbseptic" at bounding box center [449, 189] width 88 height 50
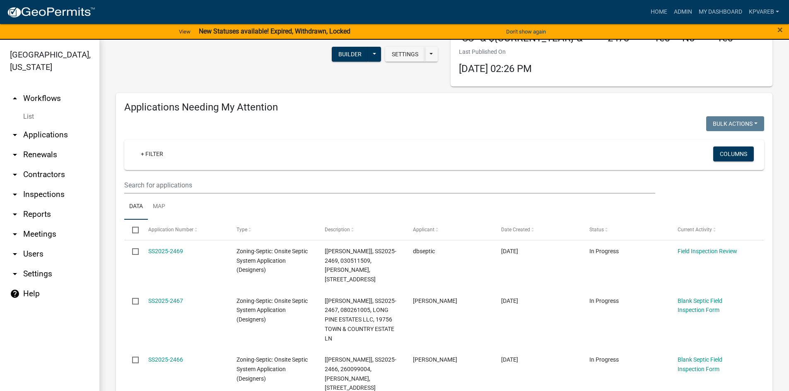
scroll to position [41, 0]
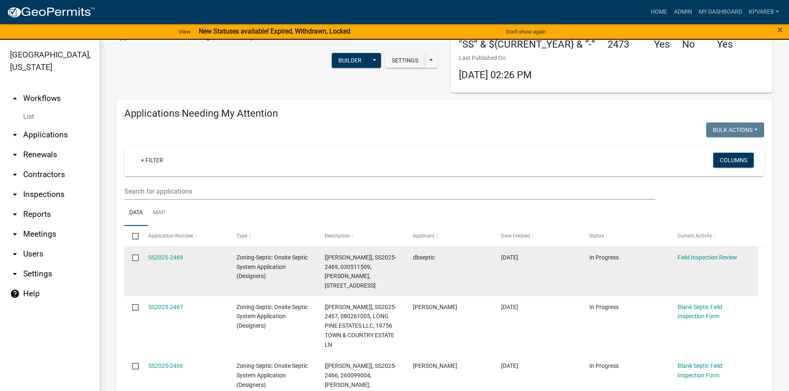
click at [453, 259] on div "dbseptic" at bounding box center [449, 258] width 72 height 10
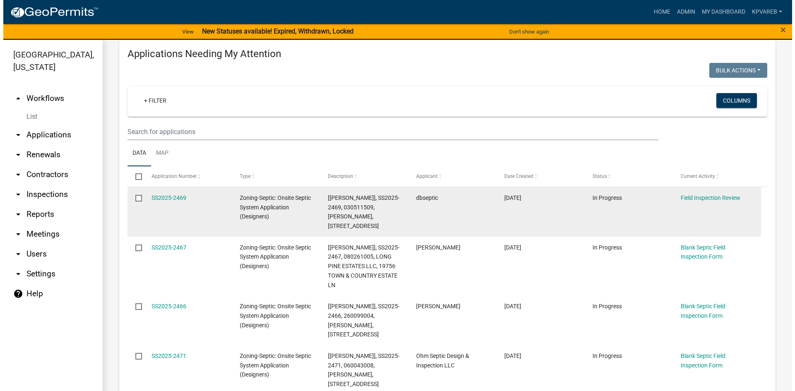
scroll to position [166, 0]
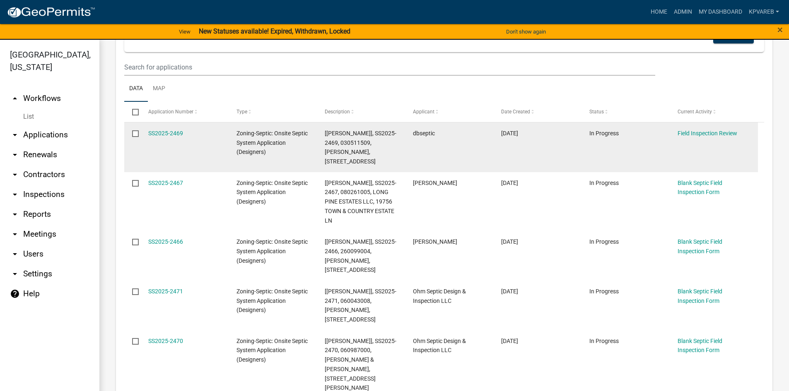
click at [461, 136] on div "dbseptic" at bounding box center [449, 134] width 72 height 10
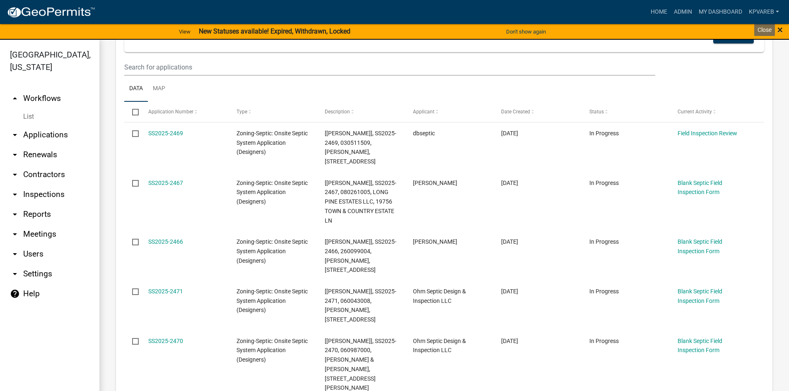
click at [778, 29] on span "×" at bounding box center [779, 30] width 5 height 12
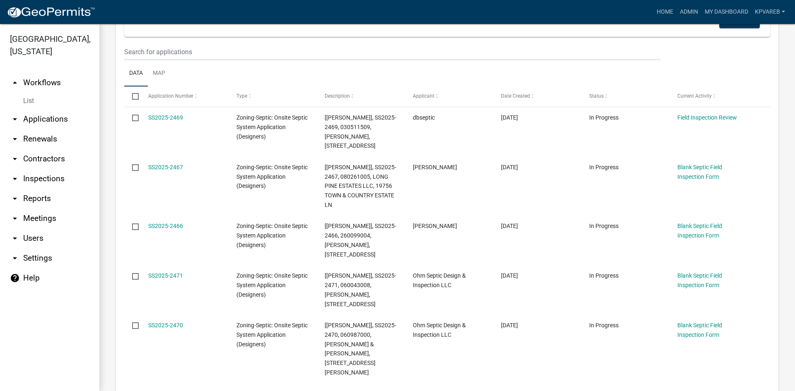
click at [355, 84] on ul "Data Map" at bounding box center [447, 73] width 646 height 26
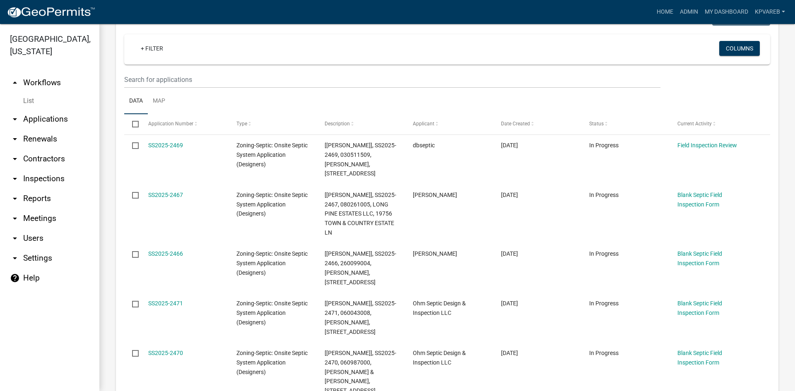
scroll to position [41, 0]
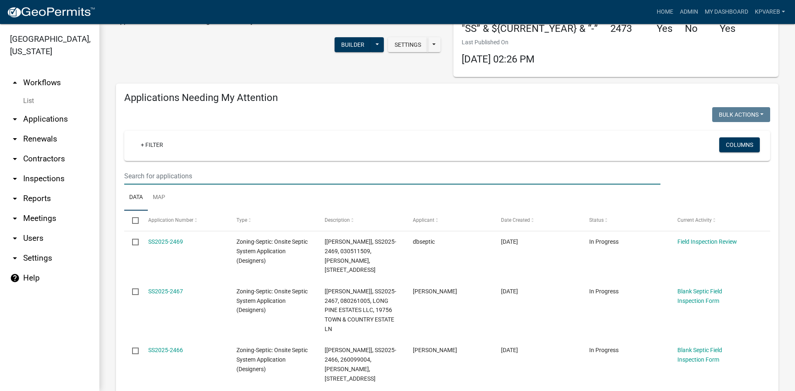
click at [180, 171] on input "text" at bounding box center [392, 176] width 536 height 17
drag, startPoint x: 339, startPoint y: 161, endPoint x: 353, endPoint y: 165, distance: 14.4
click at [339, 161] on div "+ Filter Columns" at bounding box center [447, 146] width 638 height 30
click at [427, 164] on wm-filter-builder "+ Filter Columns" at bounding box center [447, 158] width 646 height 54
click at [516, 162] on wm-filter-builder "+ Filter Columns" at bounding box center [447, 158] width 646 height 54
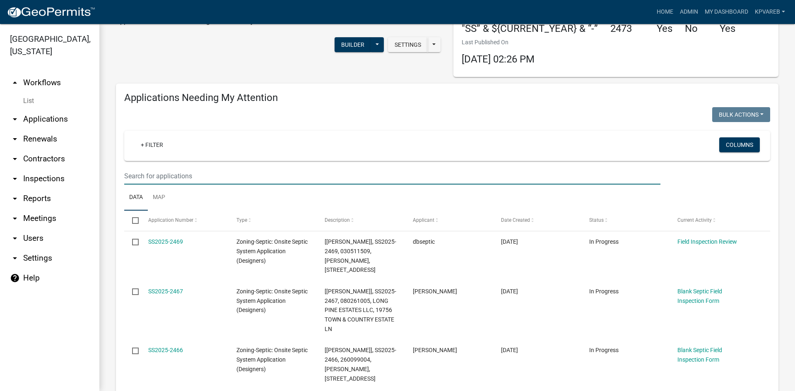
click at [247, 172] on input "text" at bounding box center [392, 176] width 536 height 17
click at [378, 174] on input "text" at bounding box center [392, 176] width 536 height 17
click at [318, 140] on div "+ Filter" at bounding box center [341, 145] width 426 height 17
drag, startPoint x: 426, startPoint y: 207, endPoint x: 436, endPoint y: 202, distance: 11.9
click at [426, 207] on ul "Data Map" at bounding box center [447, 198] width 646 height 26
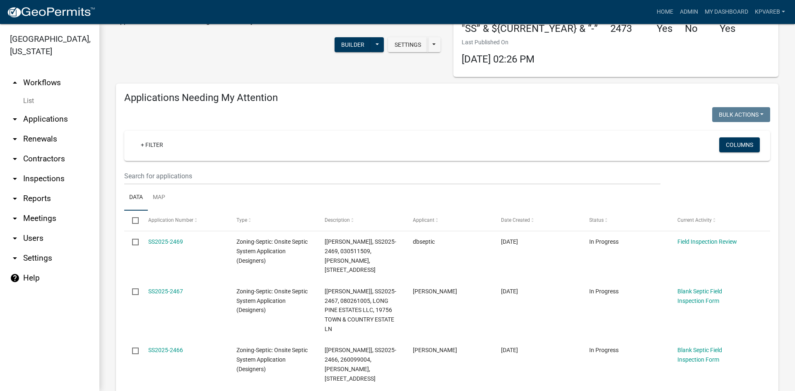
click at [441, 196] on ul "Data Map" at bounding box center [447, 198] width 646 height 26
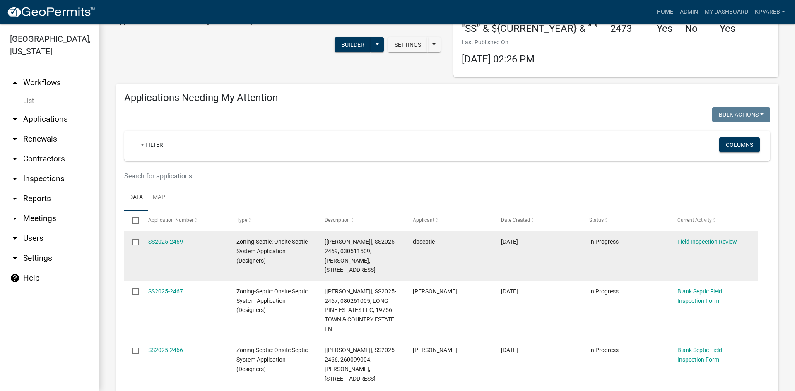
click at [213, 255] on datatable-body-cell "SS2025-2469" at bounding box center [184, 256] width 88 height 50
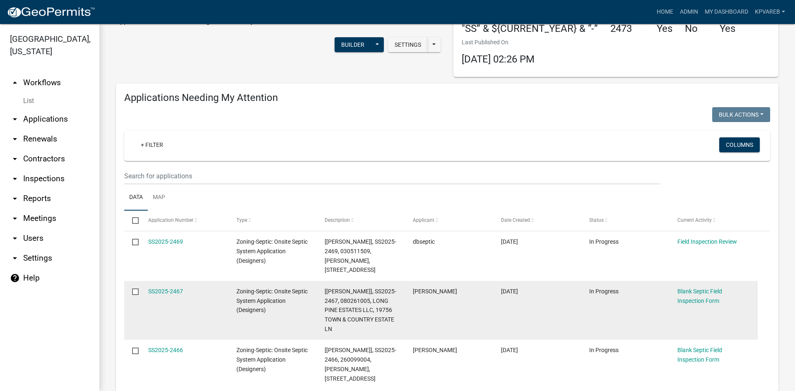
click at [209, 298] on datatable-body-cell "SS2025-2467" at bounding box center [184, 310] width 88 height 59
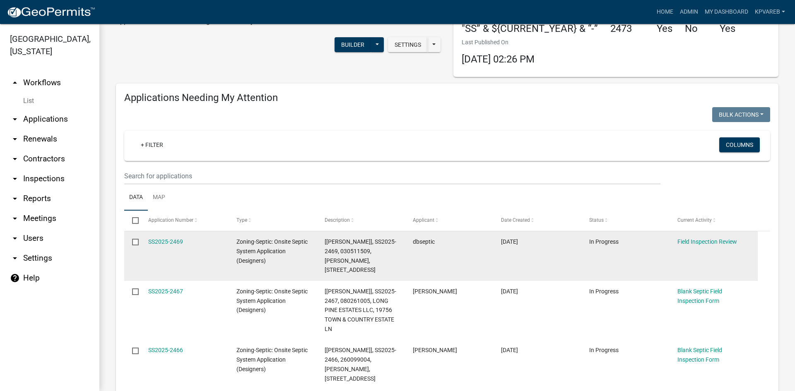
click at [210, 263] on datatable-body-cell "SS2025-2469" at bounding box center [184, 256] width 88 height 50
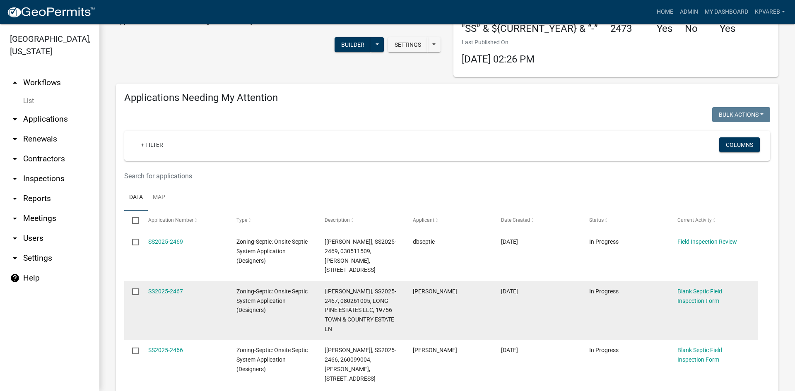
click at [197, 298] on datatable-body-cell "SS2025-2467" at bounding box center [184, 310] width 88 height 59
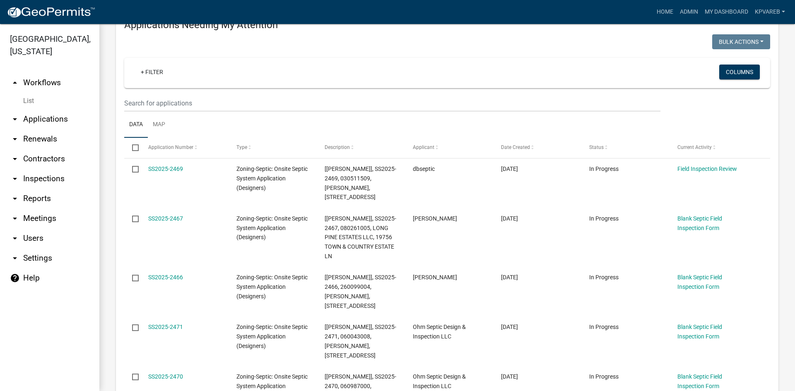
scroll to position [248, 0]
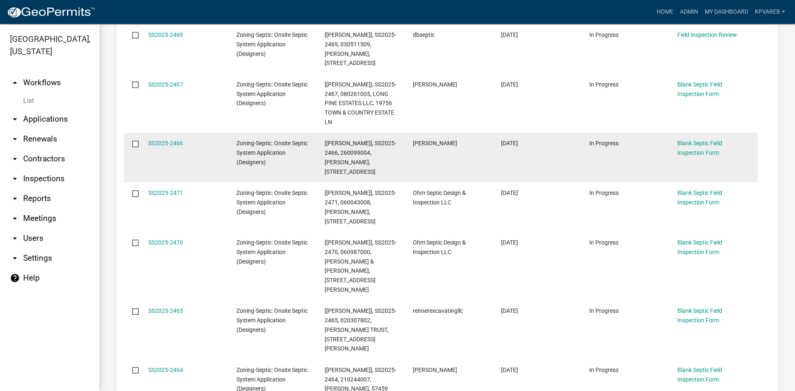
click at [215, 166] on datatable-body-cell "SS2025-2466" at bounding box center [184, 158] width 88 height 50
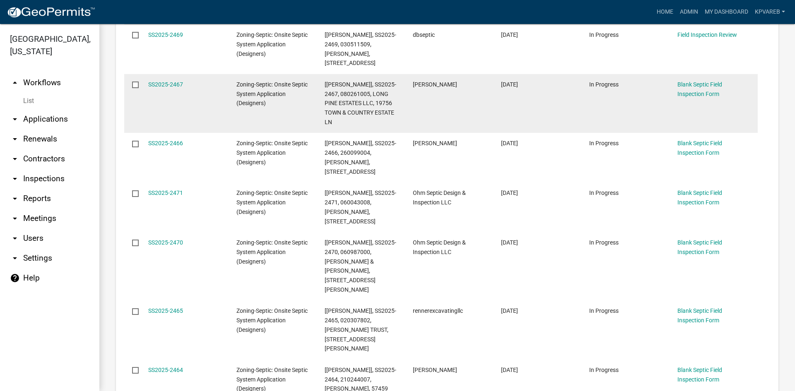
click at [196, 122] on datatable-body-cell "SS2025-2467" at bounding box center [184, 103] width 88 height 59
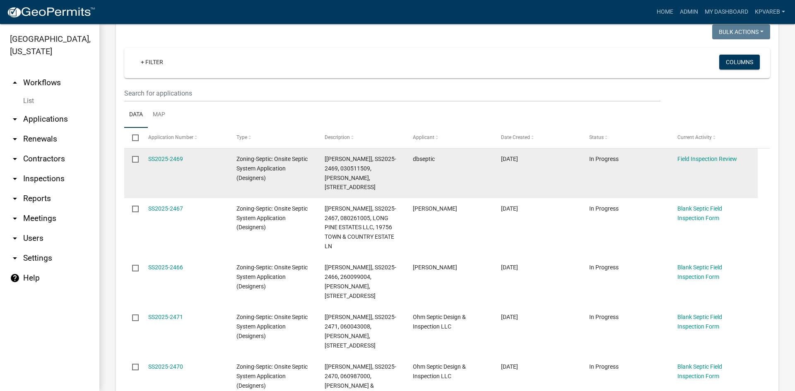
click at [217, 173] on datatable-body-cell "SS2025-2469" at bounding box center [184, 174] width 88 height 50
click at [467, 169] on datatable-body-cell "dbseptic" at bounding box center [449, 174] width 88 height 50
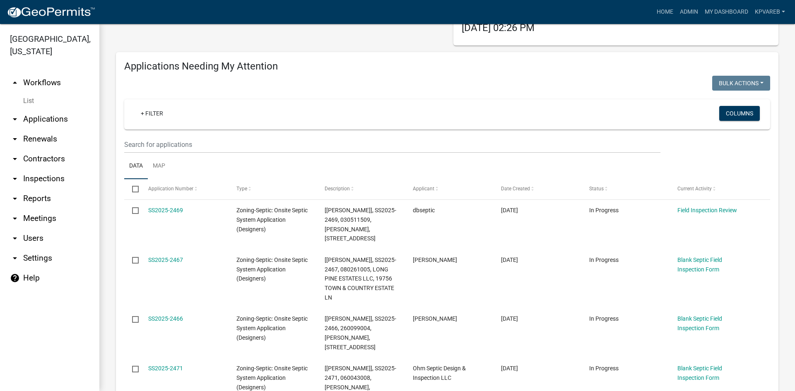
scroll to position [0, 0]
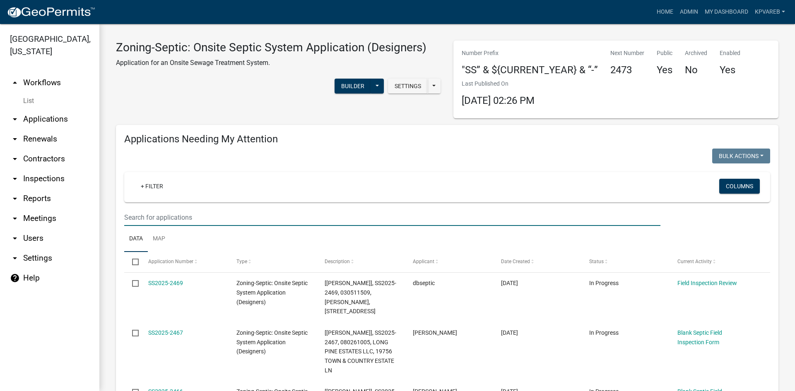
click at [222, 219] on input "text" at bounding box center [392, 217] width 536 height 17
click at [194, 216] on input "text" at bounding box center [392, 217] width 536 height 17
click at [246, 209] on input "text" at bounding box center [392, 217] width 536 height 17
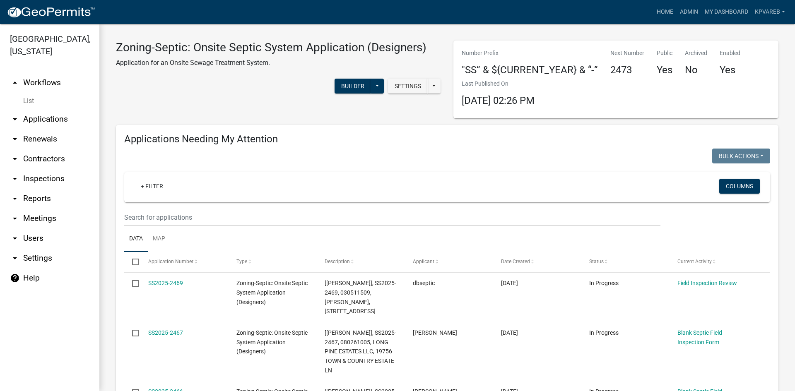
click at [373, 173] on div "+ Filter Columns" at bounding box center [447, 187] width 638 height 30
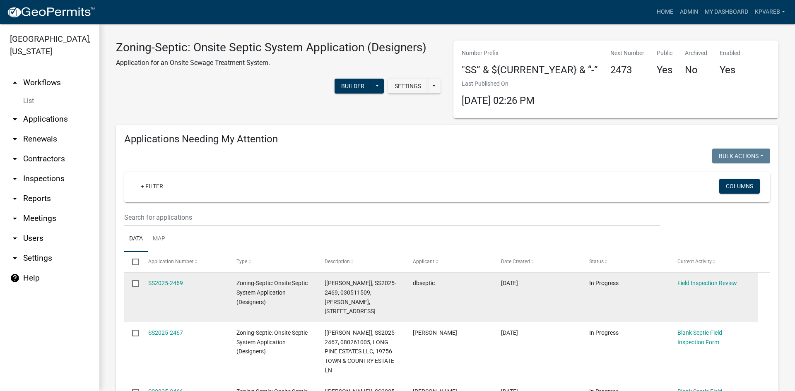
click at [657, 291] on datatable-body-cell "In Progress" at bounding box center [625, 298] width 88 height 50
click at [171, 282] on link "SS2025-2469" at bounding box center [165, 283] width 35 height 7
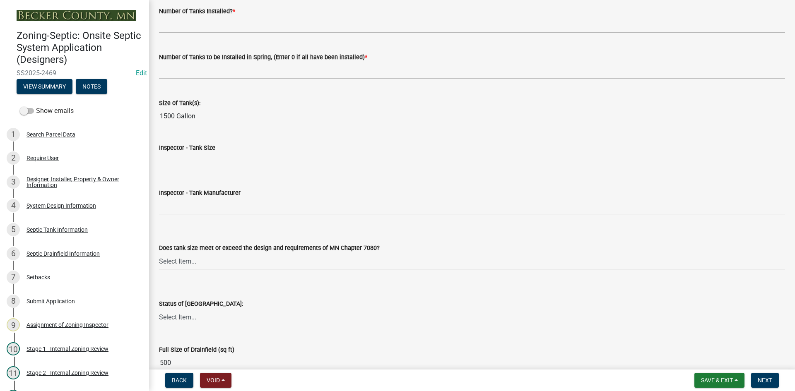
scroll to position [911, 0]
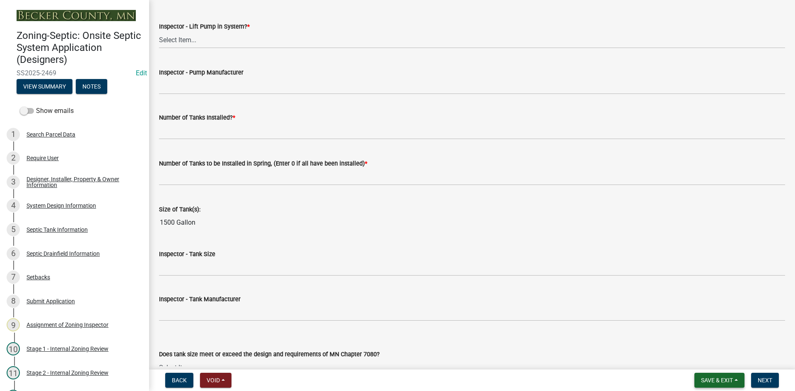
click at [718, 376] on button "Save & Exit" at bounding box center [719, 380] width 50 height 15
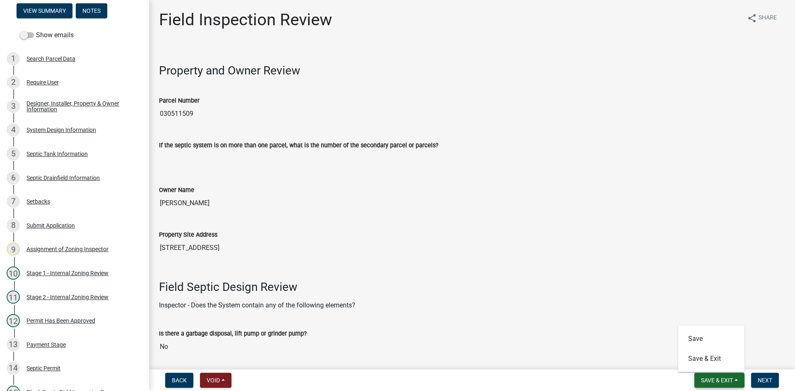
scroll to position [0, 0]
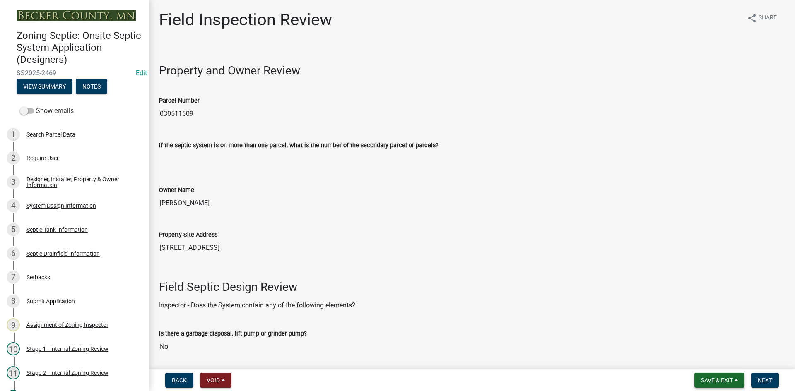
click at [723, 382] on span "Save & Exit" at bounding box center [717, 380] width 32 height 7
click at [713, 363] on button "Save & Exit" at bounding box center [711, 359] width 66 height 20
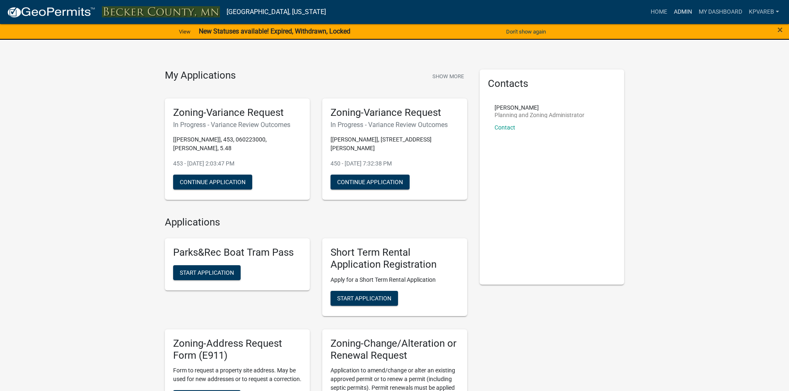
click at [679, 14] on link "Admin" at bounding box center [682, 12] width 25 height 16
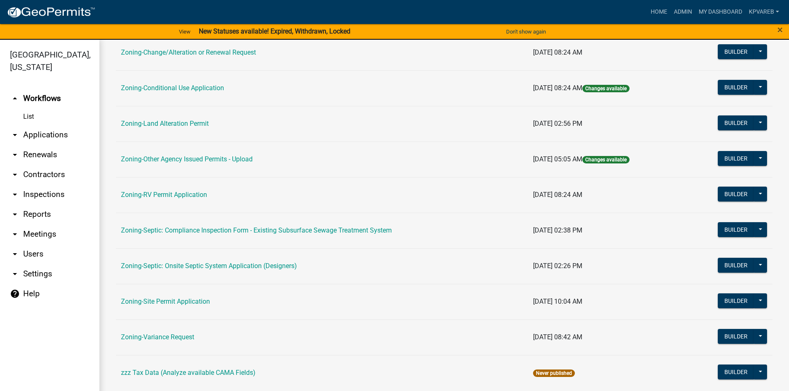
scroll to position [244, 0]
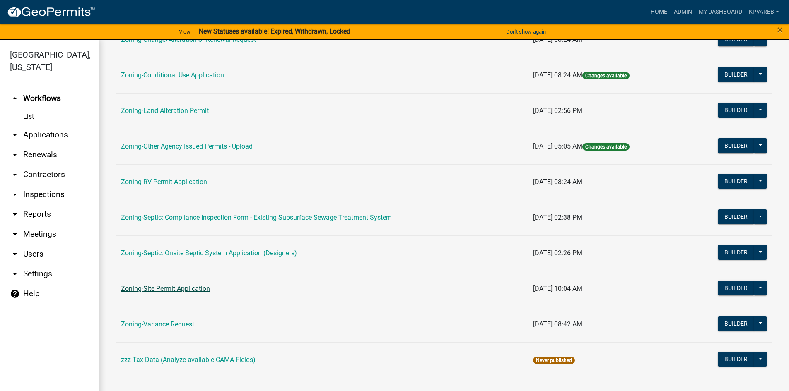
click at [196, 291] on link "Zoning-Site Permit Application" at bounding box center [165, 289] width 89 height 8
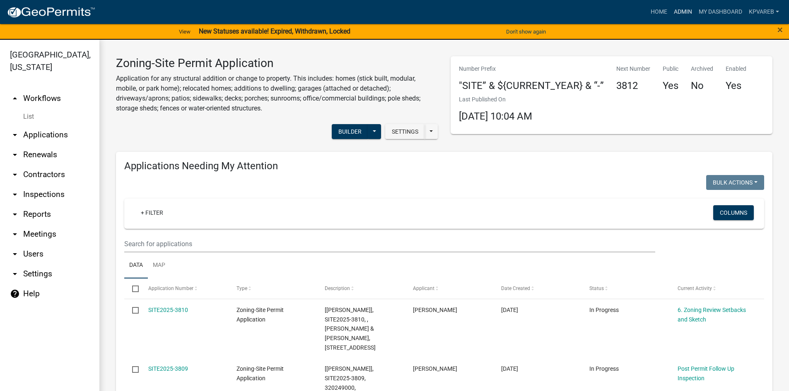
click at [684, 12] on link "Admin" at bounding box center [682, 12] width 25 height 16
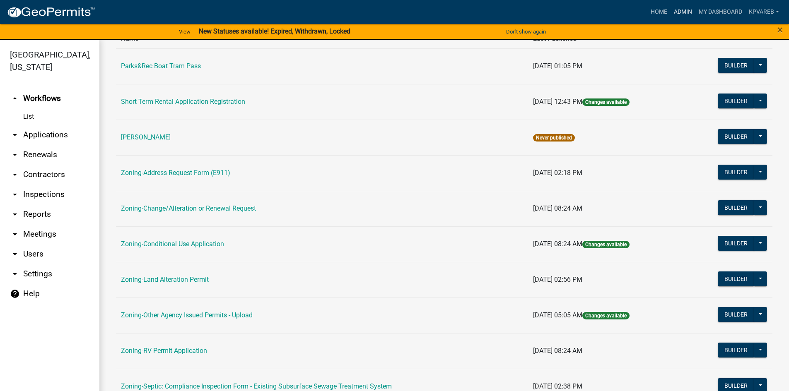
scroll to position [166, 0]
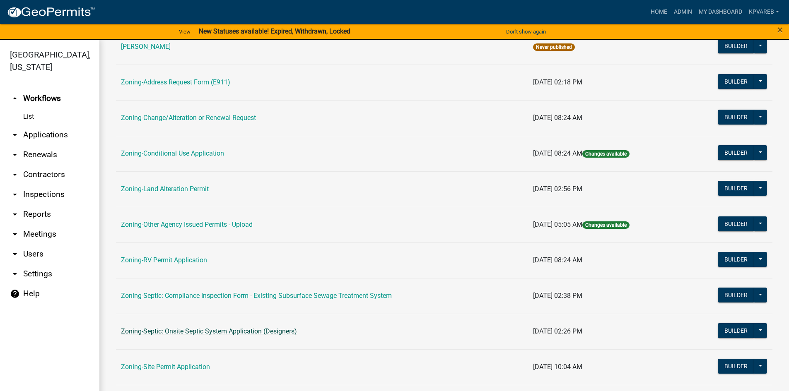
click at [230, 332] on link "Zoning-Septic: Onsite Septic System Application (Designers)" at bounding box center [209, 332] width 176 height 8
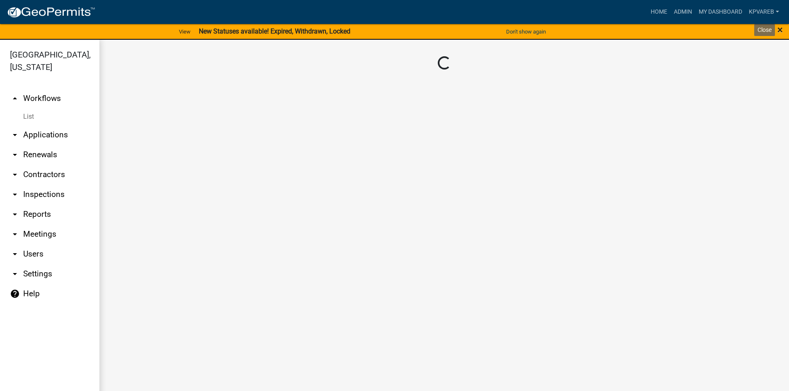
click at [779, 29] on span "×" at bounding box center [779, 30] width 5 height 12
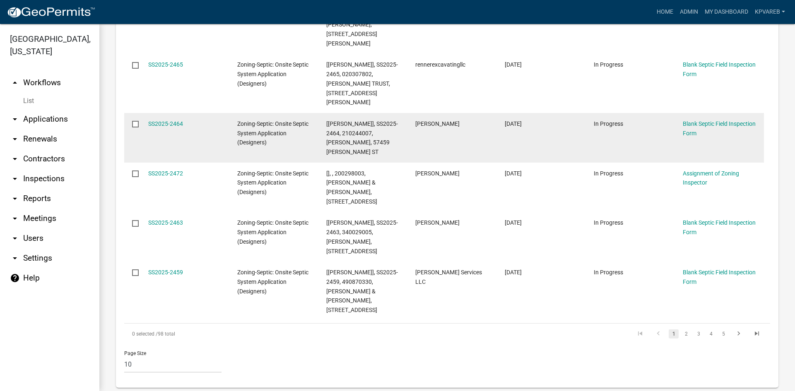
scroll to position [497, 0]
